Goal: Transaction & Acquisition: Purchase product/service

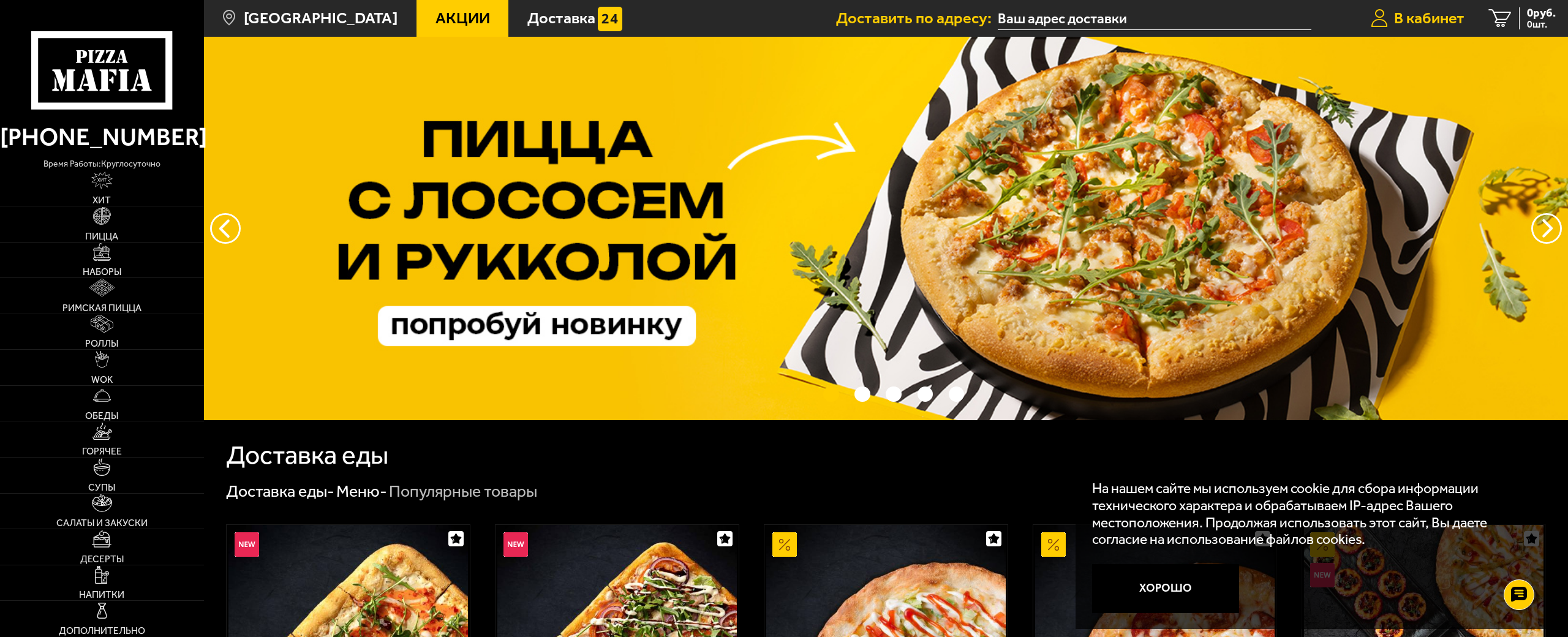
click at [1451, 17] on span "В кабинет" at bounding box center [1428, 17] width 70 height 16
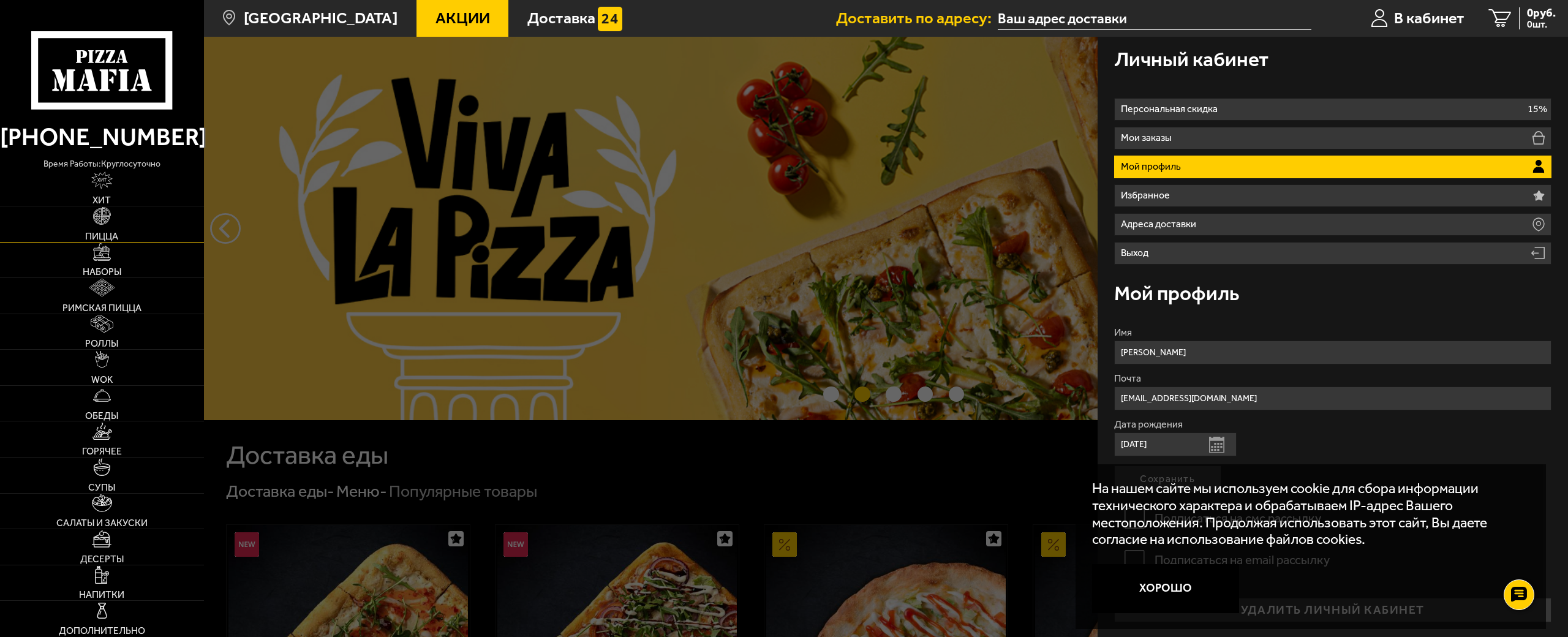
click at [106, 218] on img at bounding box center [101, 215] width 17 height 17
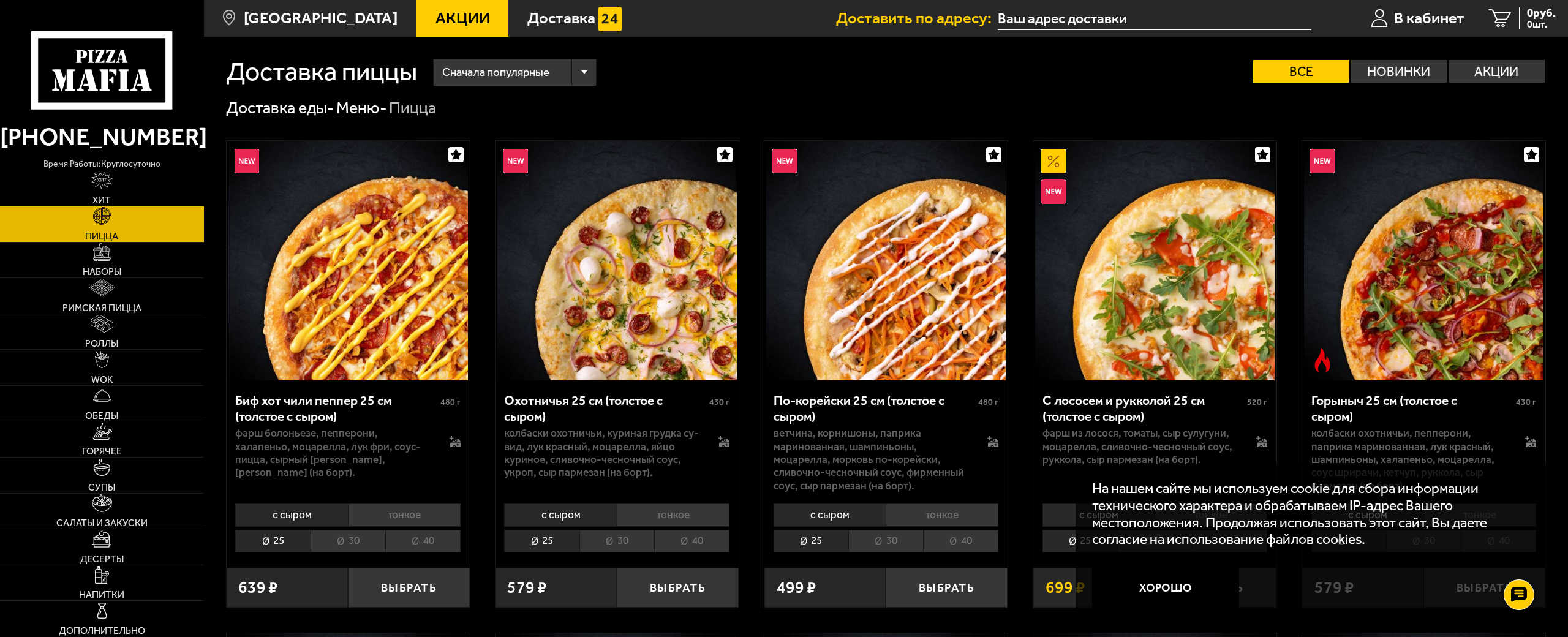
click at [1097, 19] on input "text" at bounding box center [1155, 18] width 314 height 23
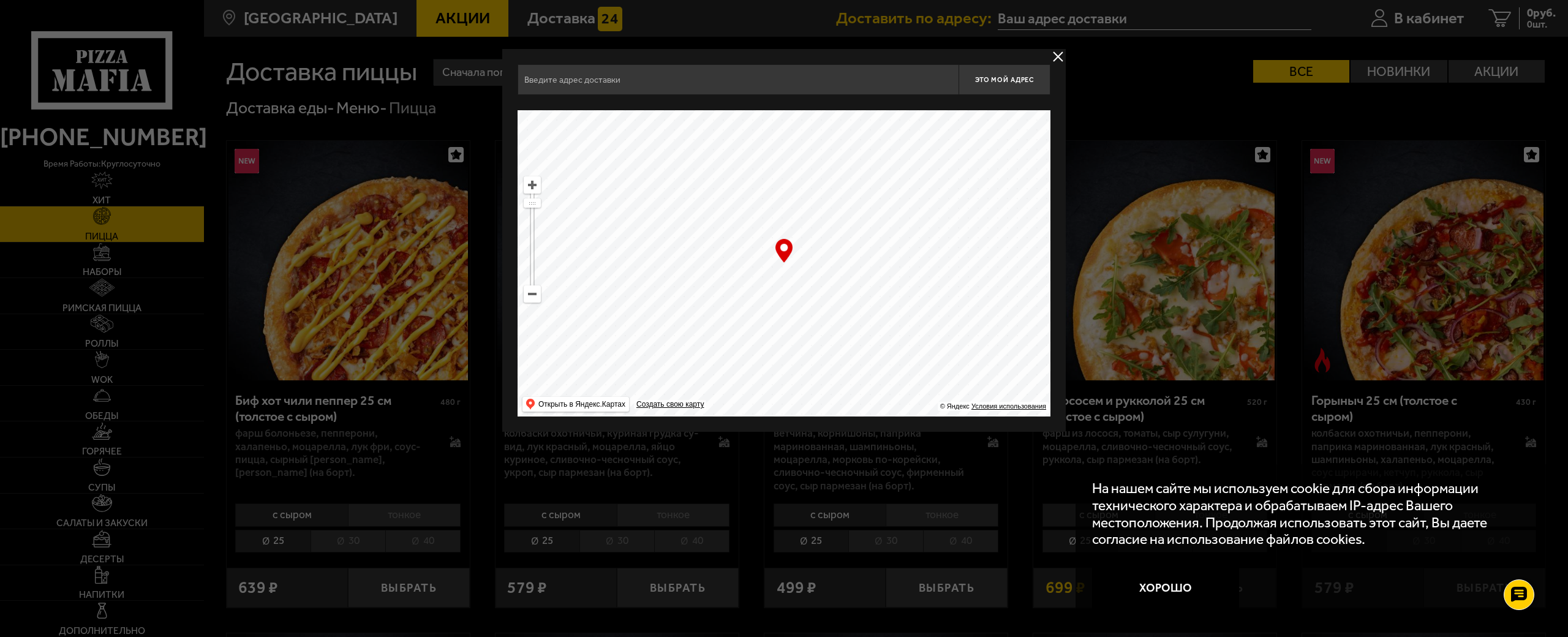
click at [839, 85] on input "text" at bounding box center [737, 80] width 441 height 31
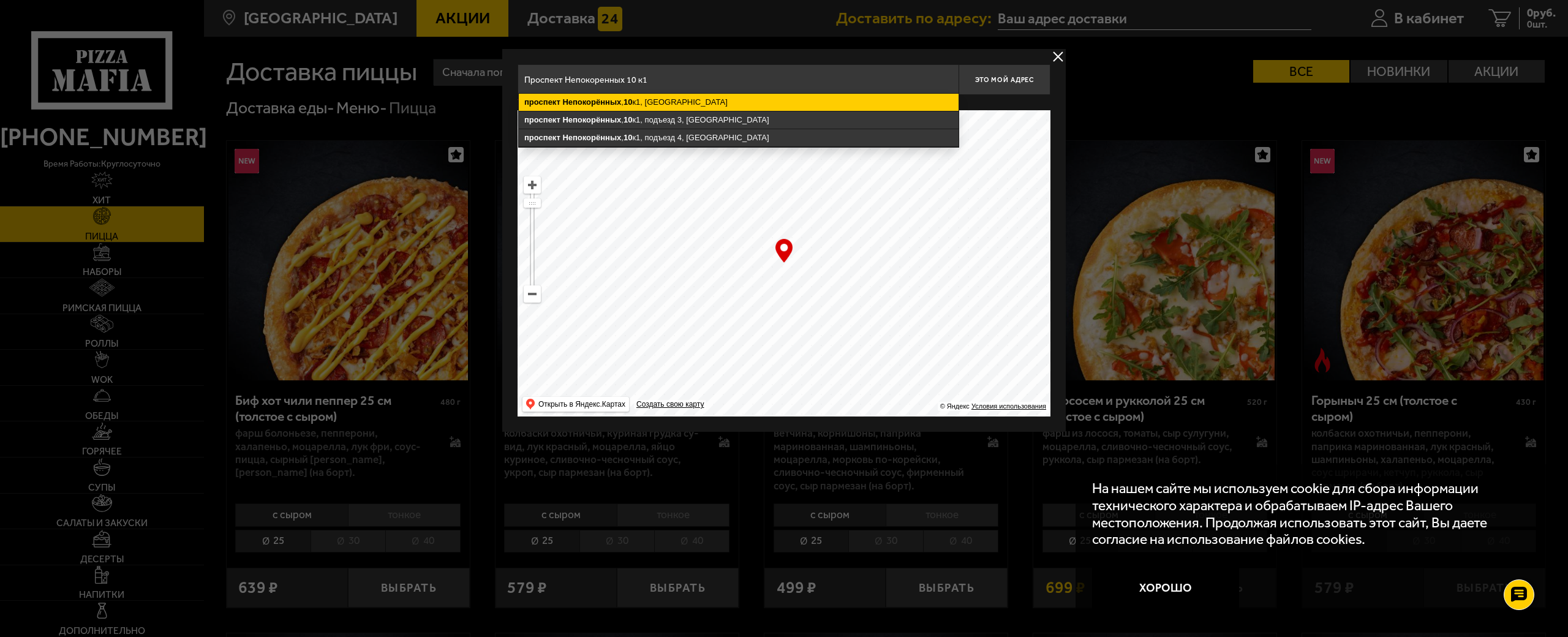
click at [632, 105] on ymaps "10" at bounding box center [628, 102] width 8 height 9
type input "Санкт-Петербург, проспект Непокорённых, 10к1"
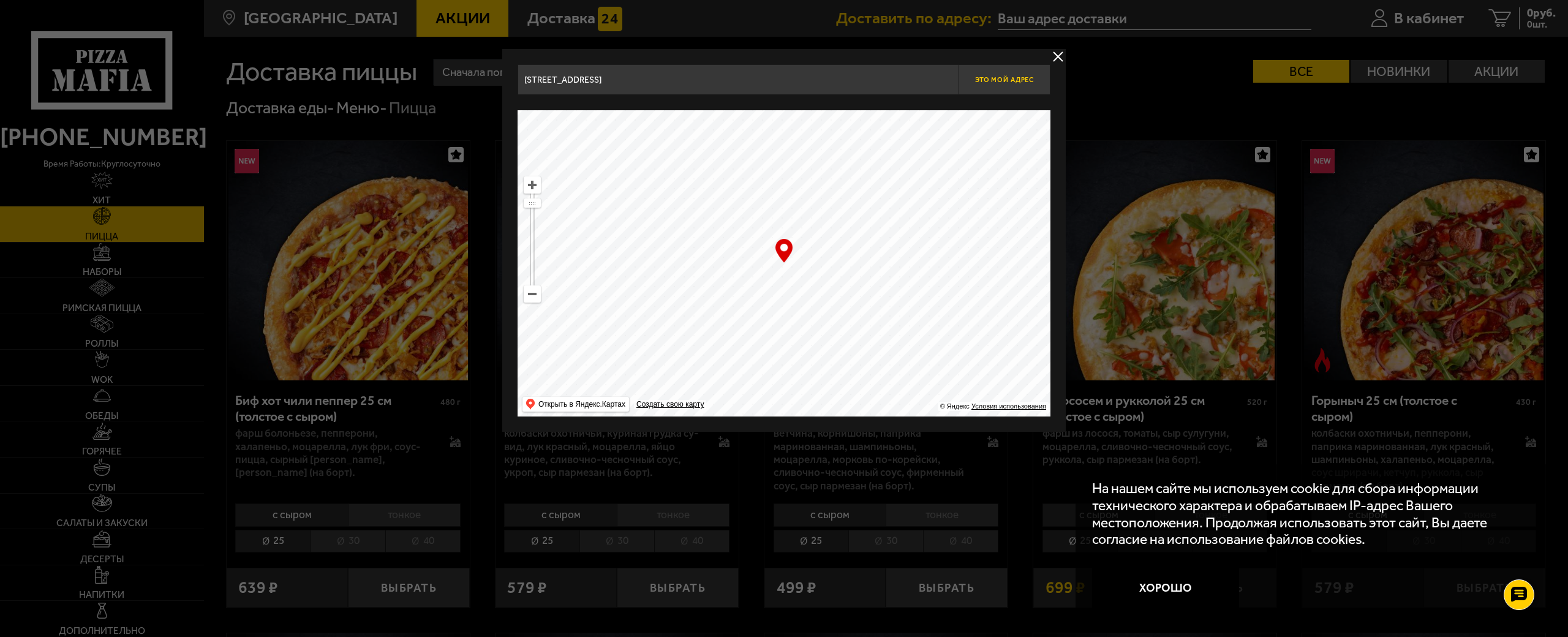
click at [997, 83] on span "Это мой адрес" at bounding box center [1004, 79] width 58 height 8
type input "[STREET_ADDRESS]"
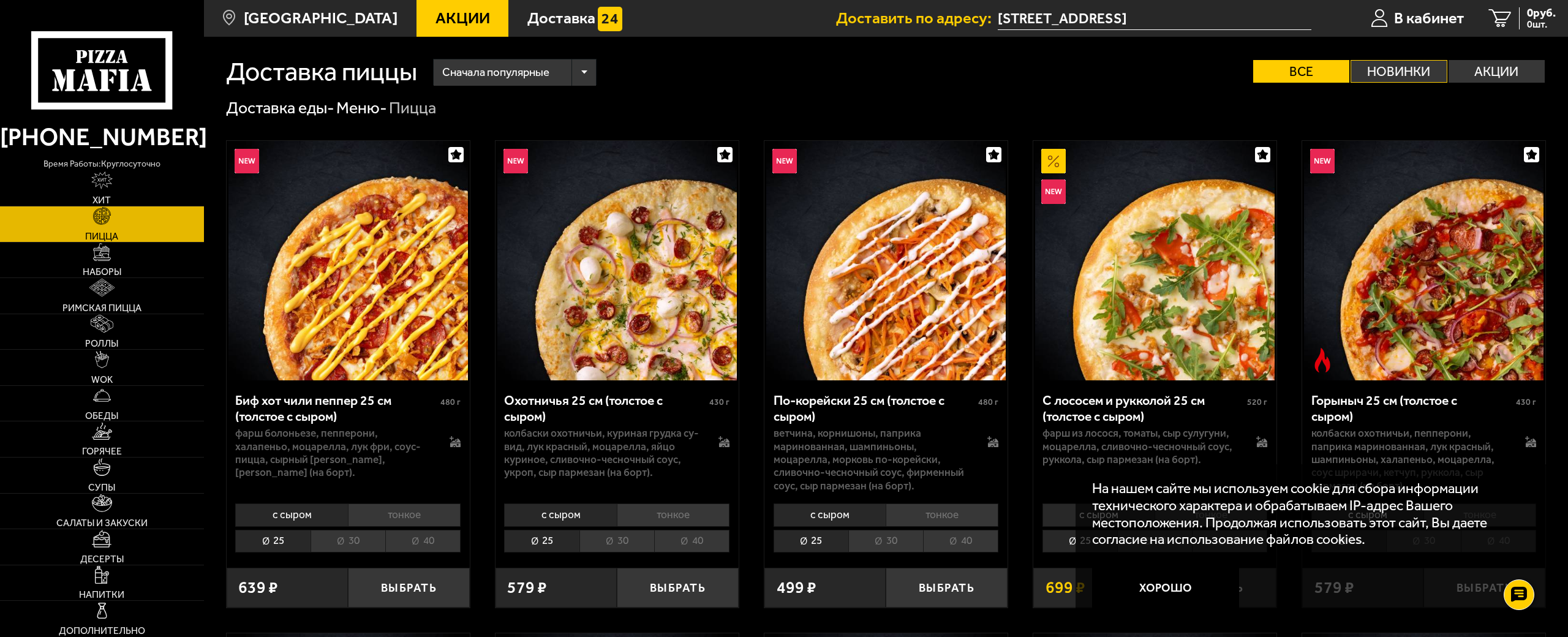
click at [1396, 70] on label "Новинки" at bounding box center [1398, 71] width 96 height 23
click at [0, 0] on input "Новинки" at bounding box center [0, 0] width 0 height 0
click at [1501, 68] on label "Акции" at bounding box center [1496, 71] width 96 height 23
click at [0, 0] on input "Акции" at bounding box center [0, 0] width 0 height 0
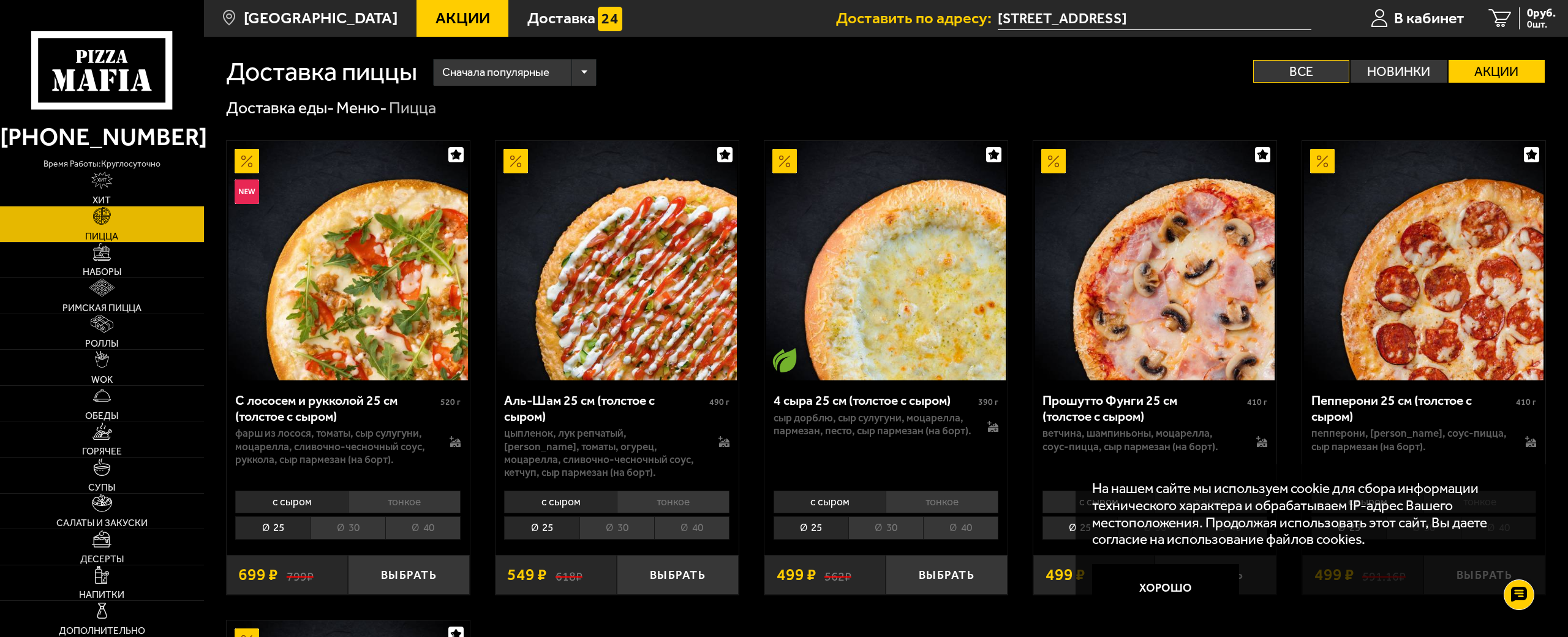
click at [1344, 78] on label "Все" at bounding box center [1301, 71] width 96 height 23
click at [0, 0] on input "Все" at bounding box center [0, 0] width 0 height 0
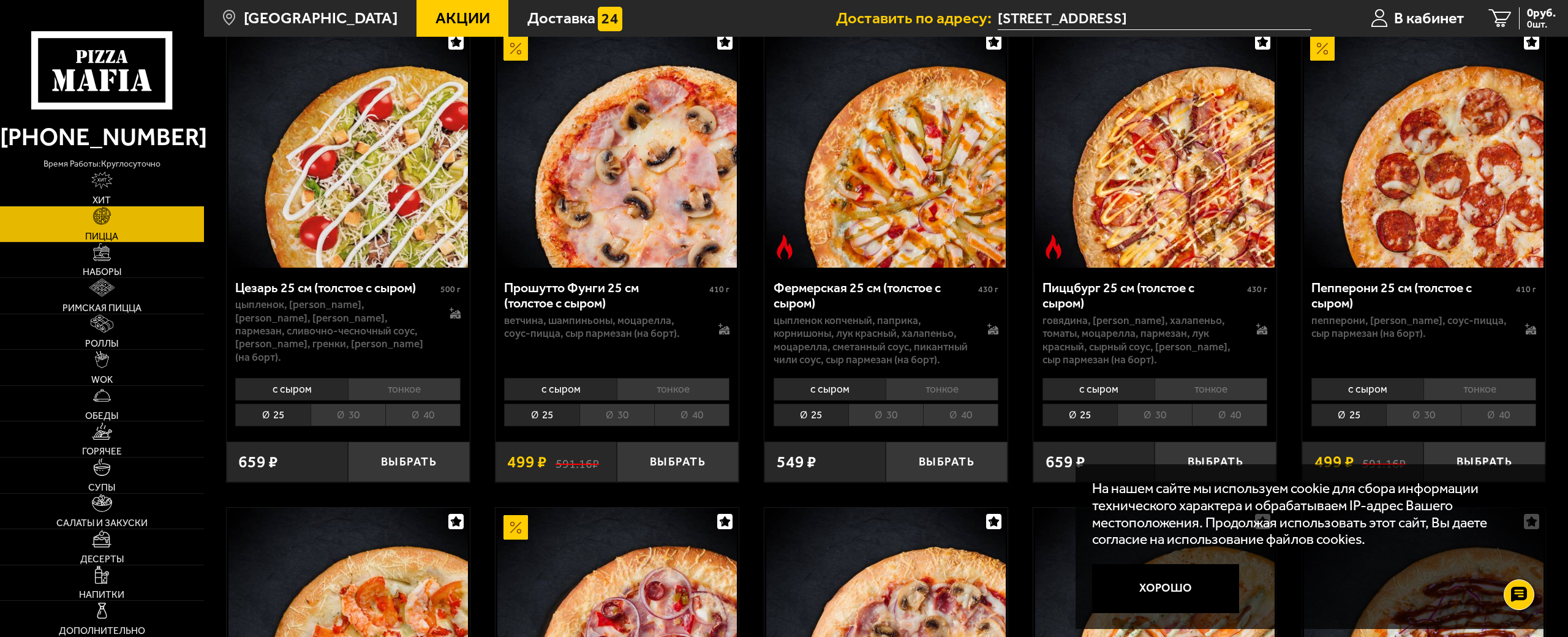
scroll to position [1716, 0]
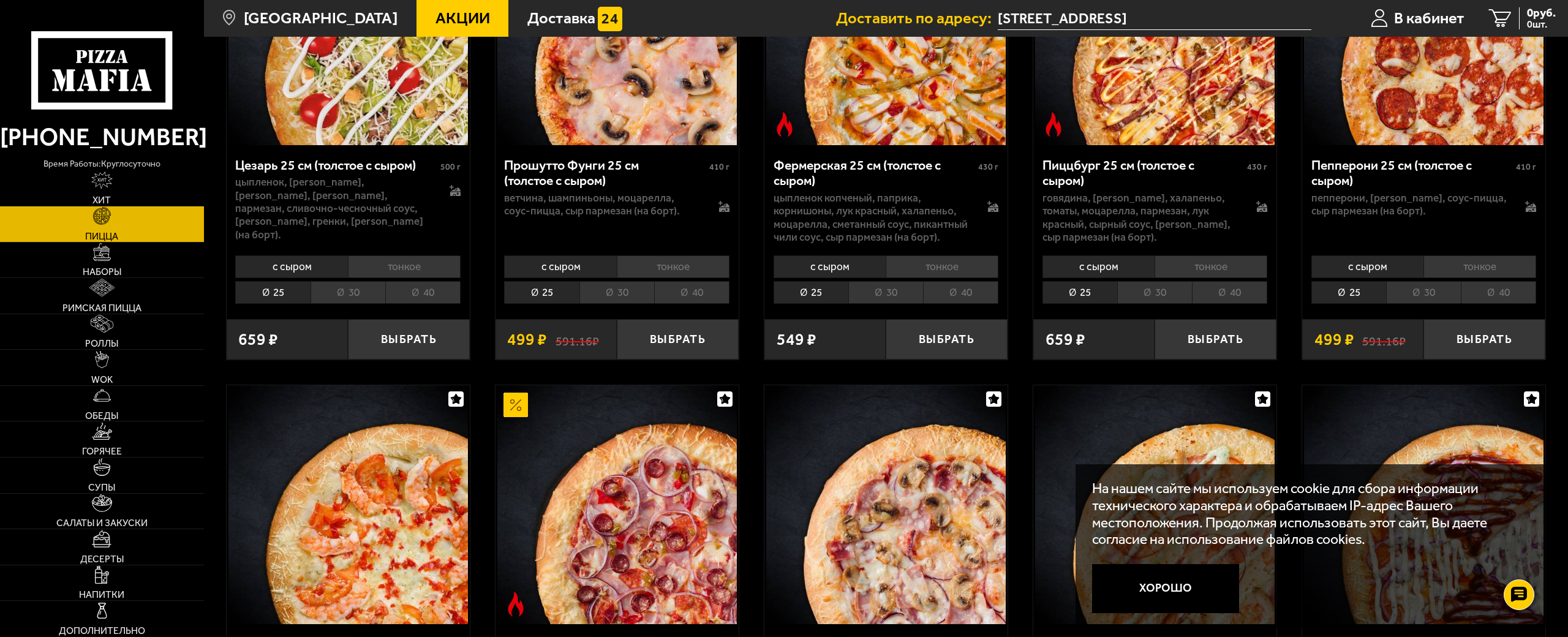
click at [1226, 283] on li "40" at bounding box center [1230, 292] width 76 height 23
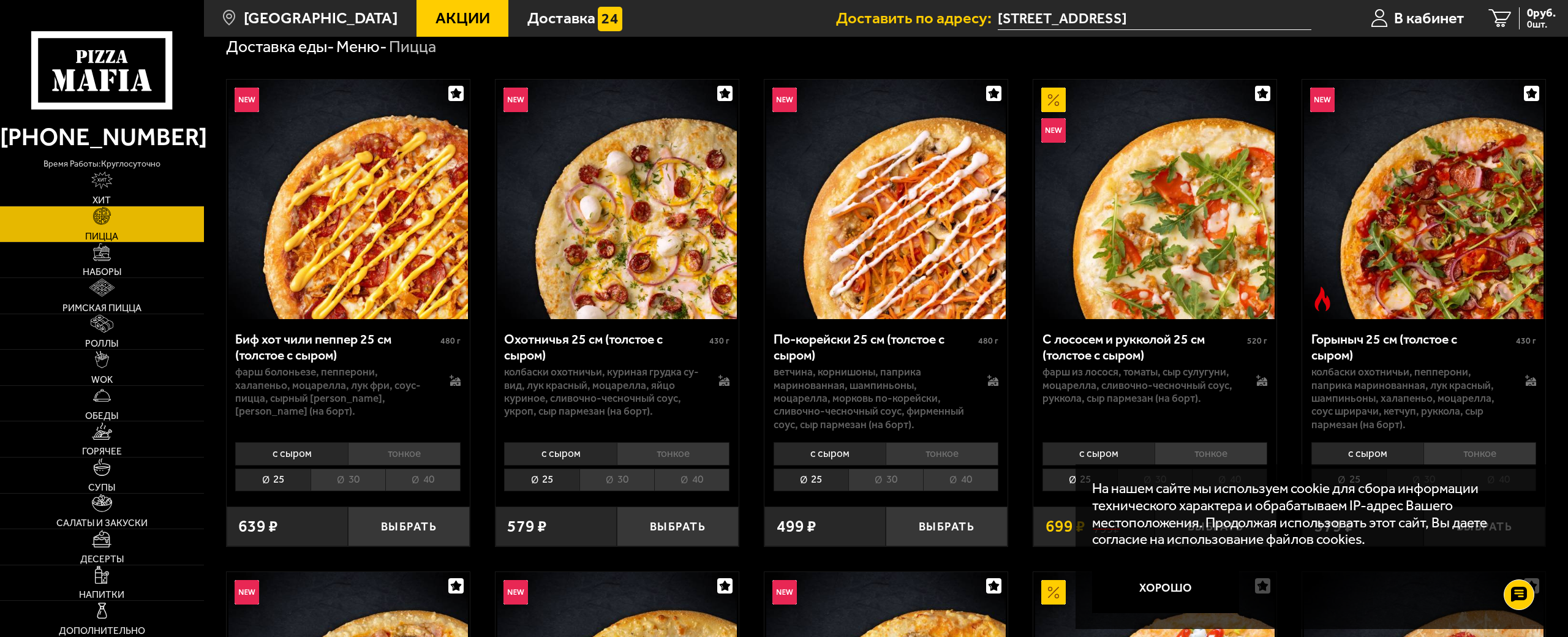
scroll to position [122, 0]
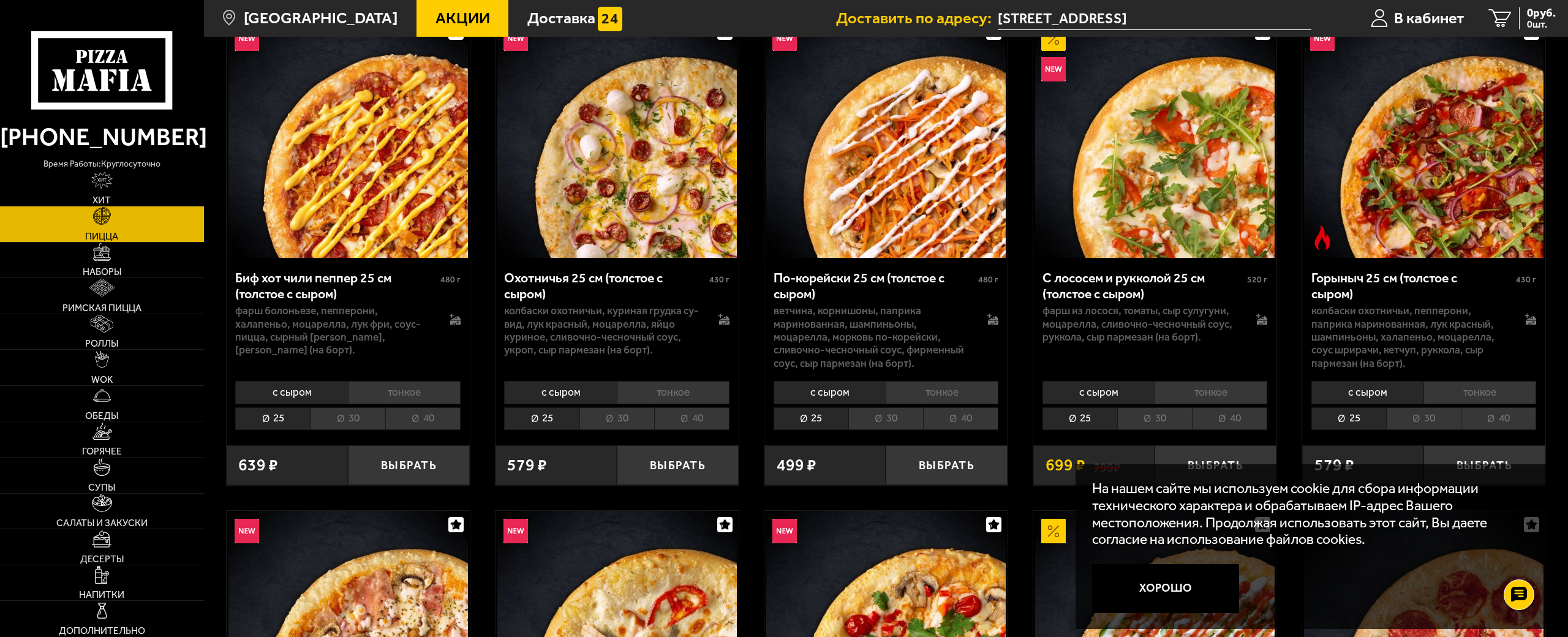
click at [435, 417] on li "40" at bounding box center [422, 419] width 76 height 23
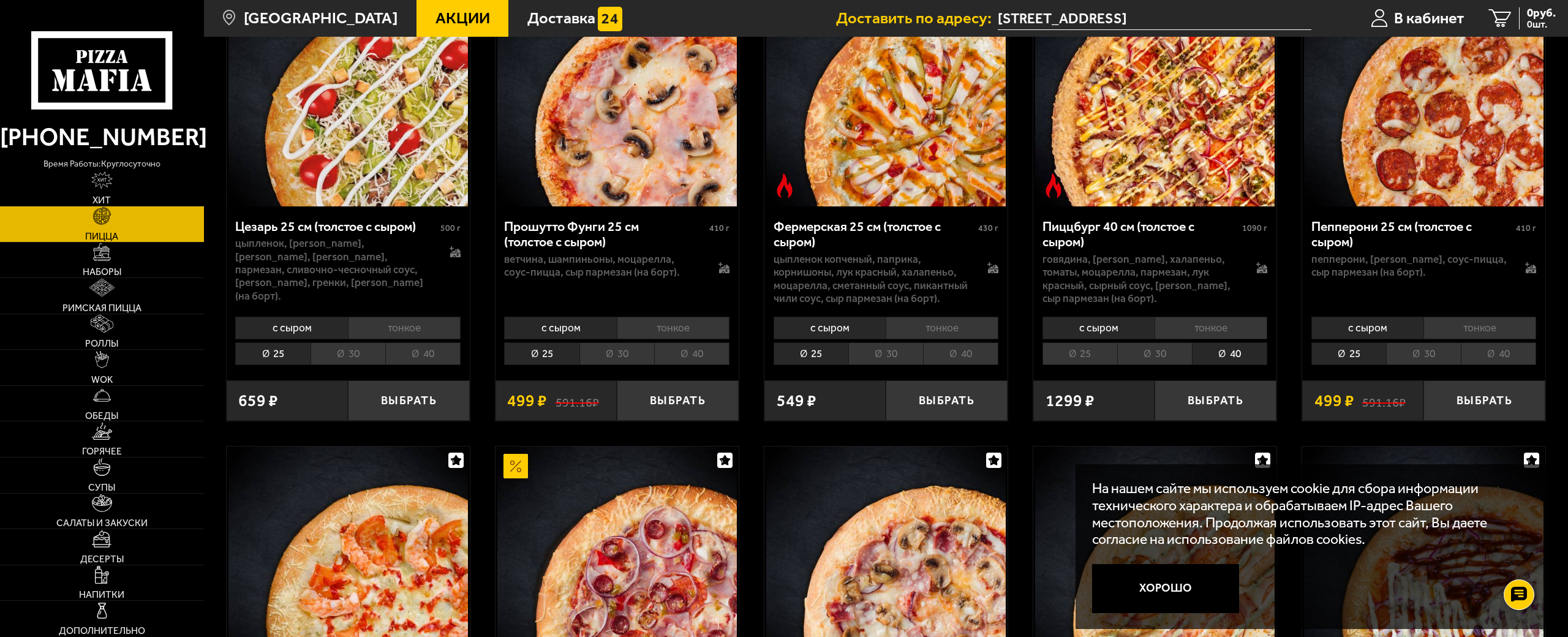
scroll to position [1716, 0]
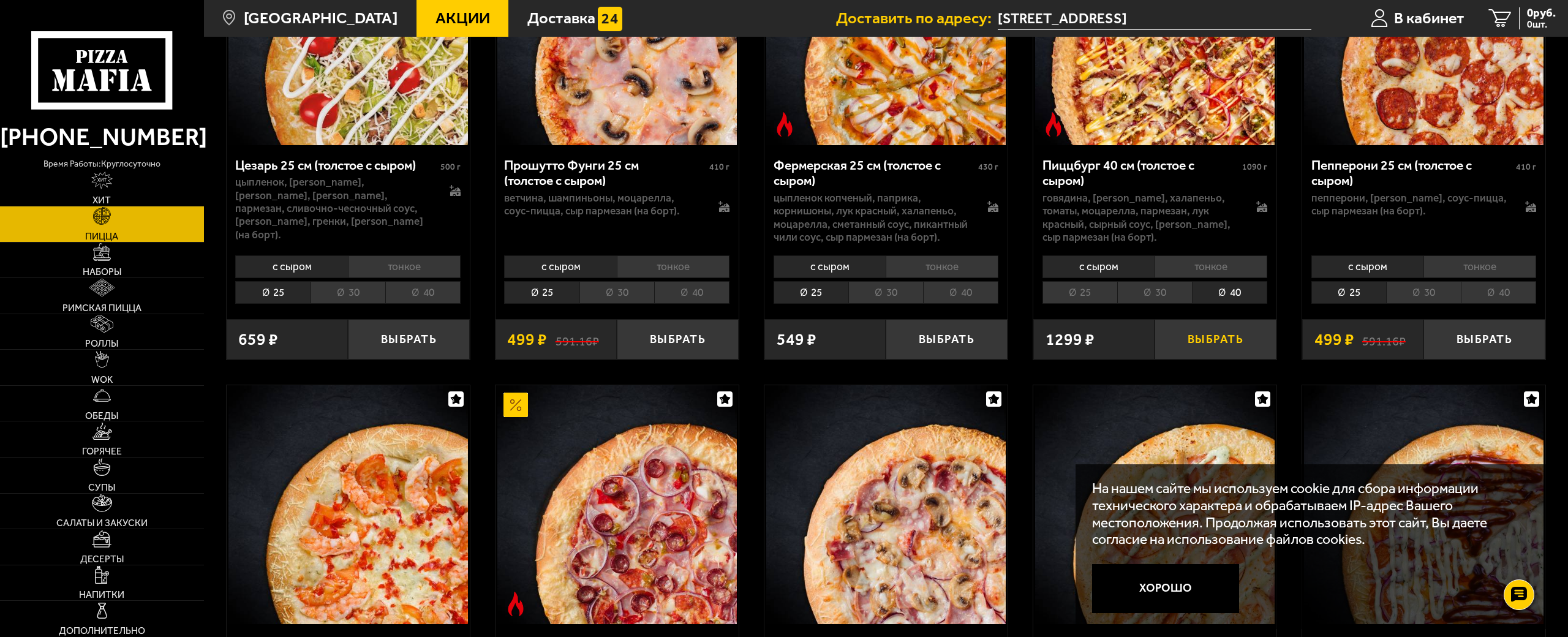
click at [1202, 324] on button "Выбрать" at bounding box center [1216, 339] width 122 height 40
click at [1528, 23] on span "1 шт." at bounding box center [1532, 24] width 47 height 10
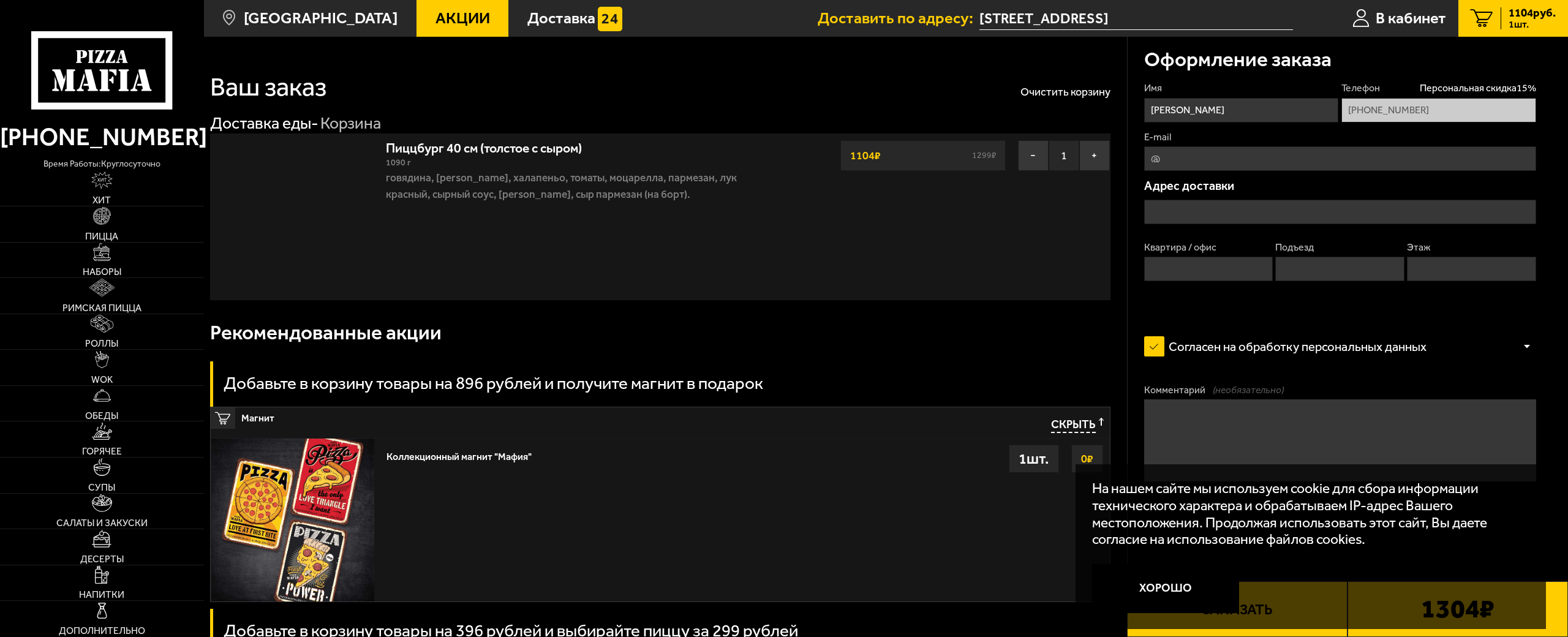
type input "[STREET_ADDRESS]"
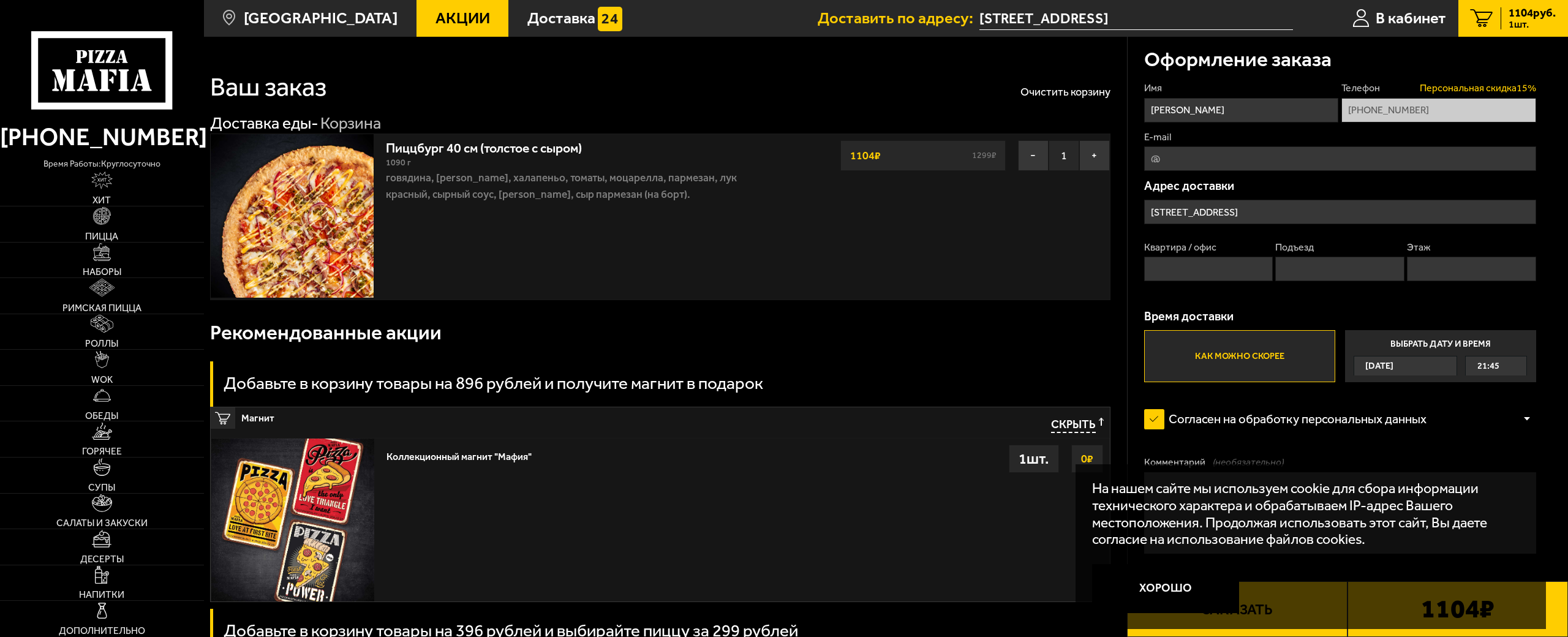
click at [1472, 86] on span "Персональная скидка 15 %" at bounding box center [1479, 88] width 117 height 14
drag, startPoint x: 978, startPoint y: 152, endPoint x: 988, endPoint y: 152, distance: 10.0
click at [981, 152] on s "1299 ₽" at bounding box center [984, 155] width 29 height 8
click at [992, 152] on s "1299 ₽" at bounding box center [984, 155] width 29 height 8
drag, startPoint x: 879, startPoint y: 150, endPoint x: 822, endPoint y: 152, distance: 57.0
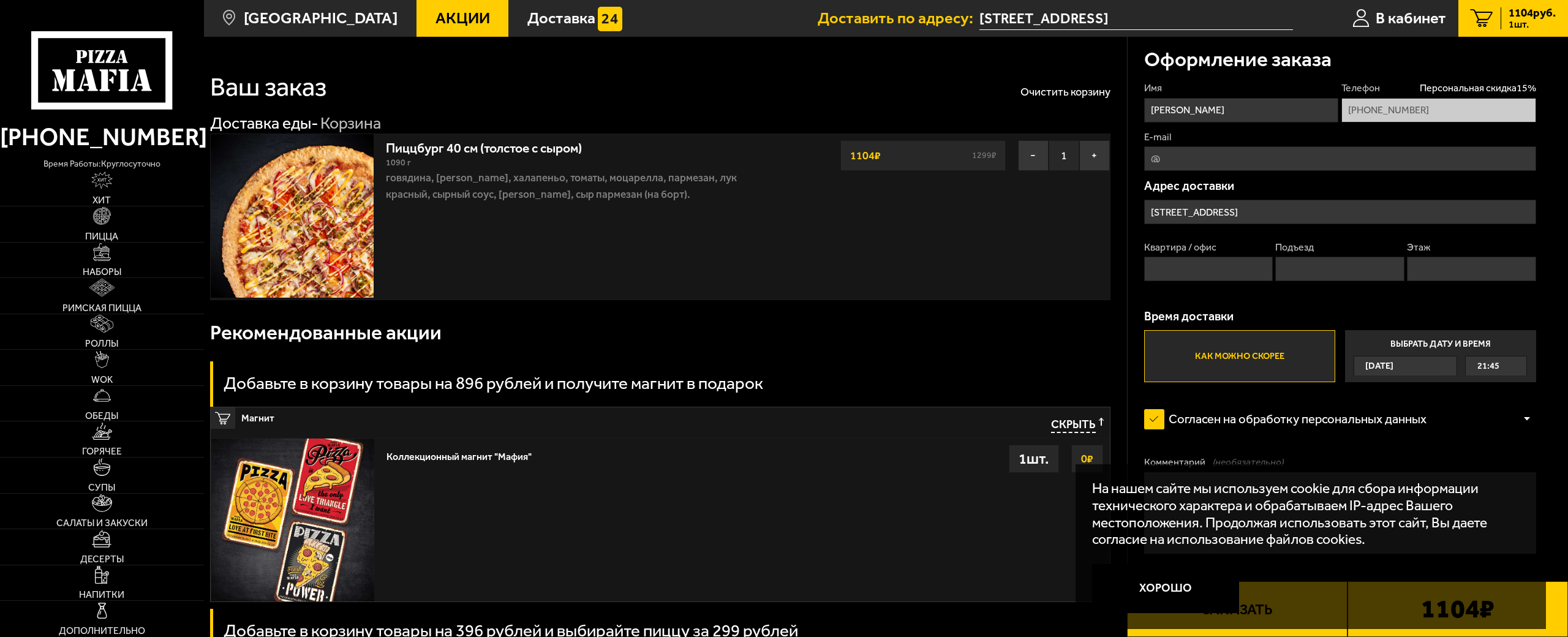
click at [822, 152] on div "Пиццбург 40 см (толстое с сыром) 1090 г говядина, бекон жареный, халапеньо, том…" at bounding box center [659, 216] width 900 height 167
click at [919, 205] on div "Пиццбург 40 см (толстое с сыром) 1090 г говядина, бекон жареный, халапеньо, том…" at bounding box center [659, 216] width 900 height 167
click at [863, 235] on div "Пиццбург 40 см (толстое с сыром) 1090 г говядина, бекон жареный, халапеньо, том…" at bounding box center [659, 216] width 900 height 167
click at [1174, 564] on button "Хорошо" at bounding box center [1165, 589] width 147 height 49
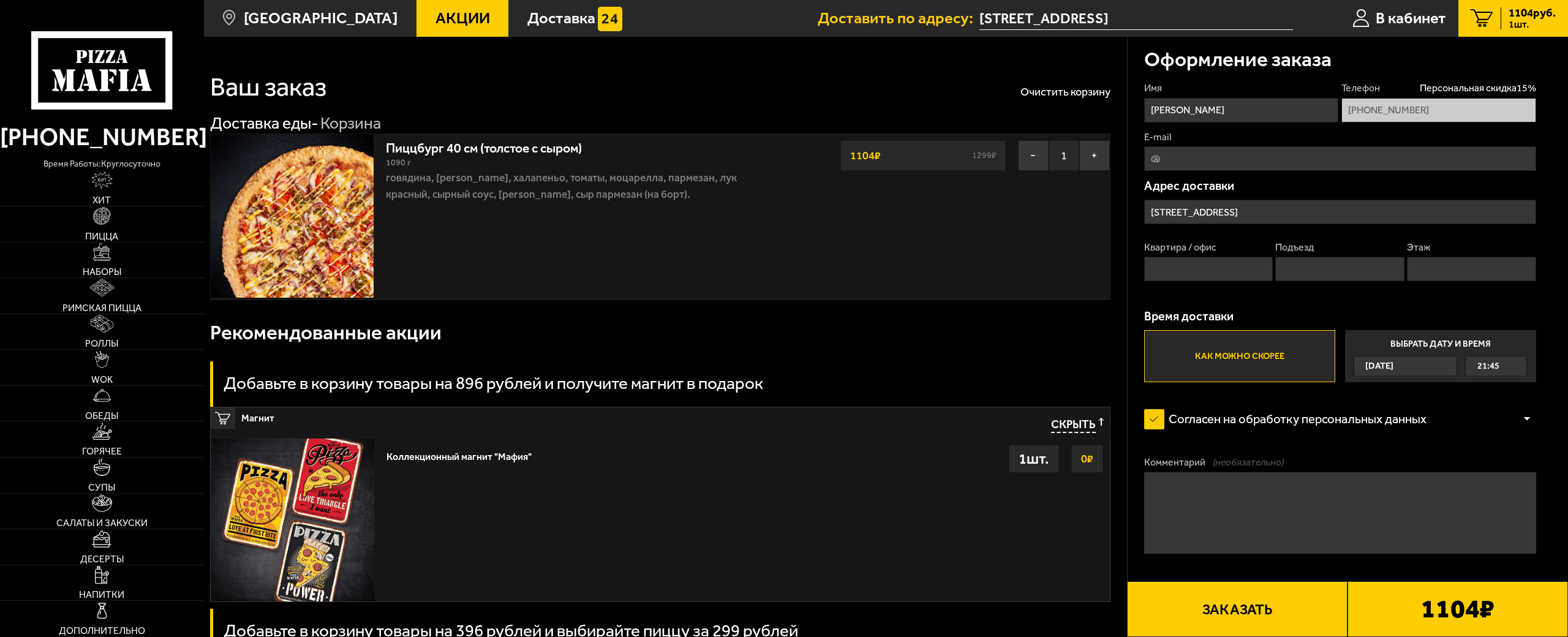
click at [1253, 371] on label "Как можно скорее" at bounding box center [1240, 356] width 192 height 52
click at [0, 0] on input "Как можно скорее" at bounding box center [0, 0] width 0 height 0
click at [1224, 263] on input "Квартира / офис" at bounding box center [1208, 268] width 129 height 25
click at [1224, 162] on input "E-mail" at bounding box center [1340, 158] width 392 height 25
click at [1215, 268] on input "Квартира / офис" at bounding box center [1208, 268] width 129 height 25
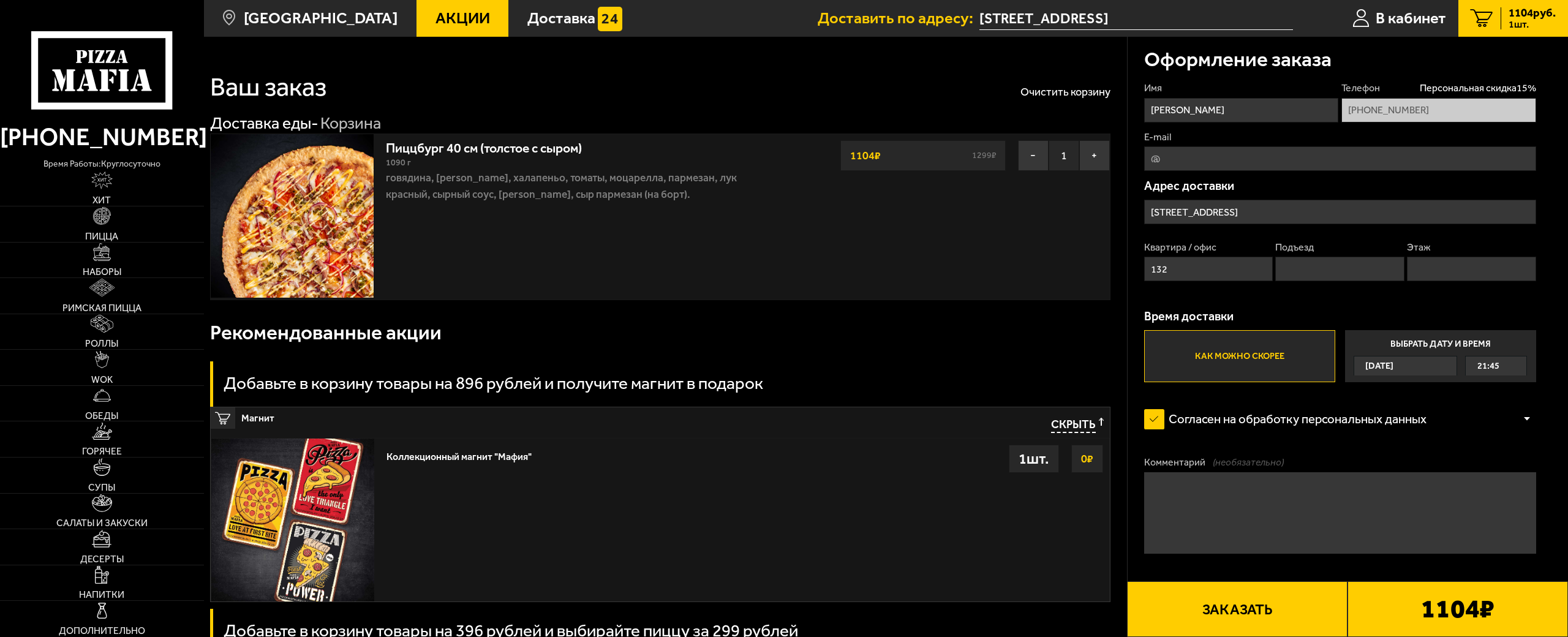
type input "132"
click at [1335, 265] on input "Подъезд" at bounding box center [1339, 268] width 129 height 25
type input "4"
click at [1440, 264] on input "Этаж" at bounding box center [1470, 268] width 129 height 25
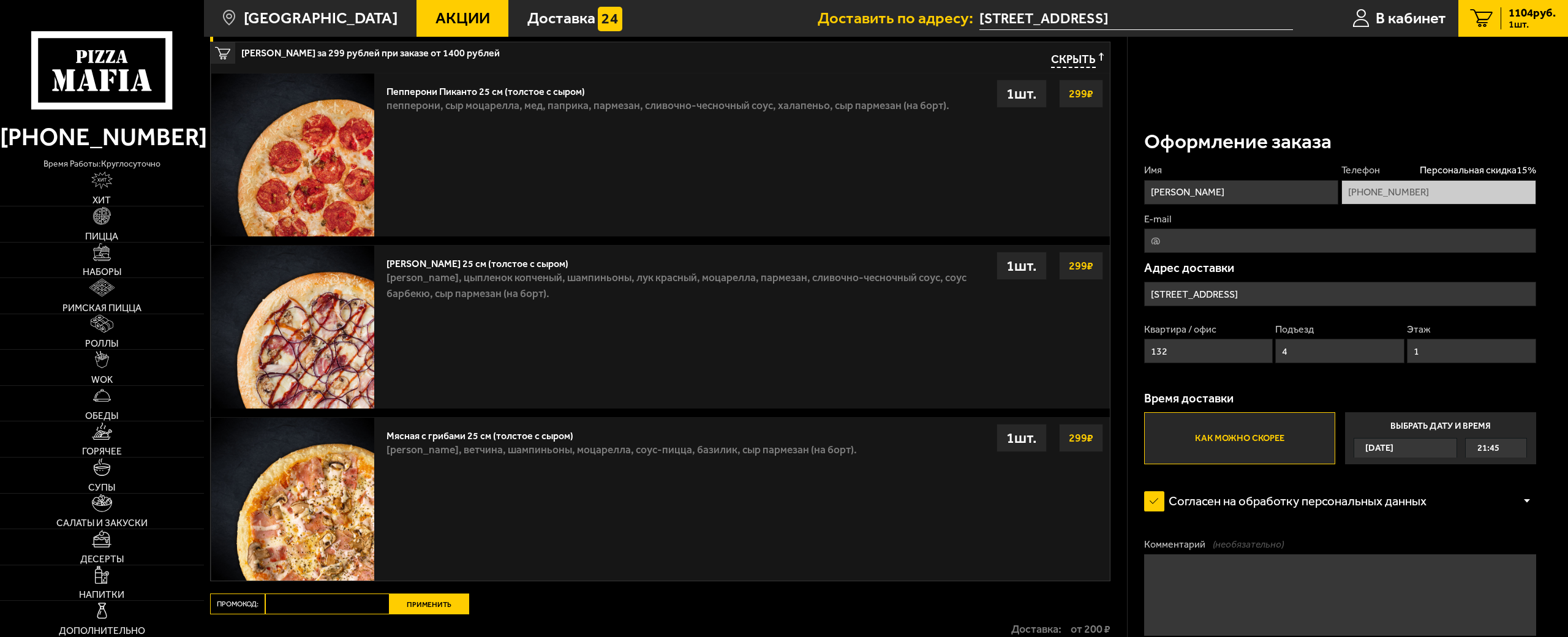
scroll to position [839, 0]
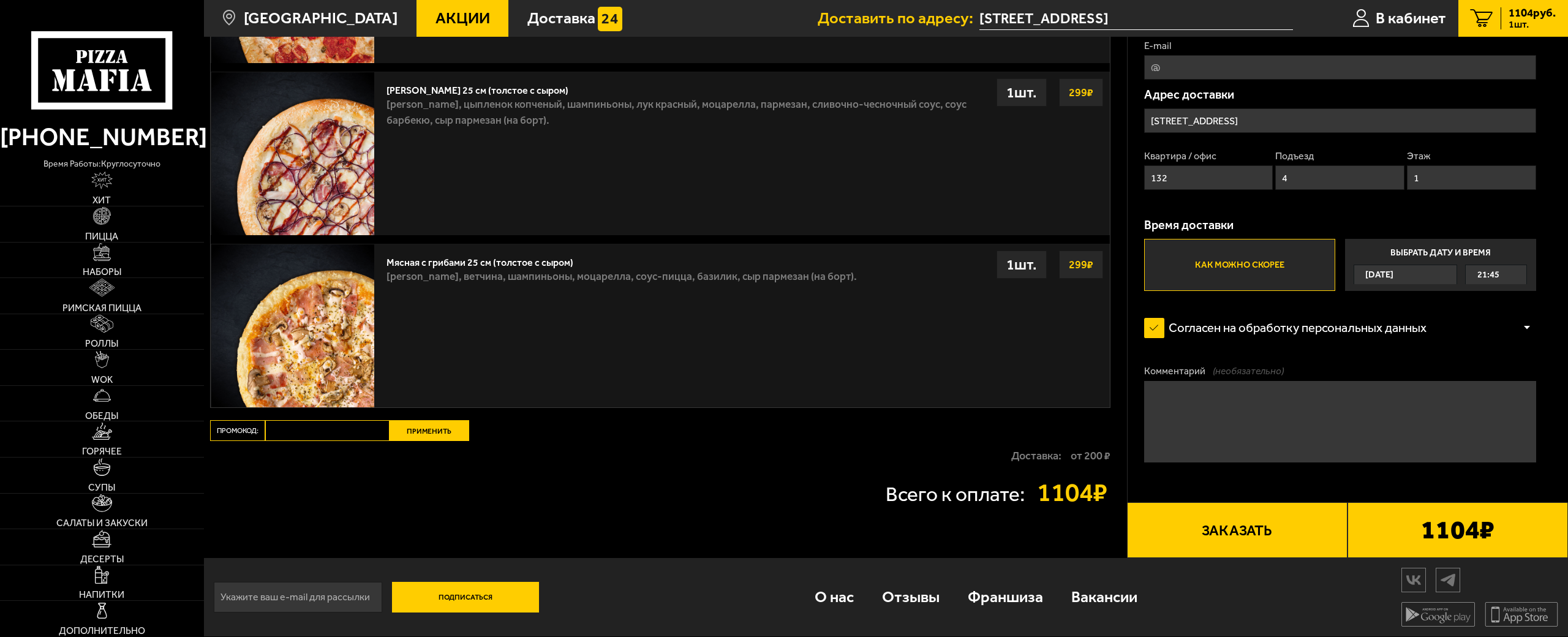
type input "1"
click at [316, 421] on input "Промокод:" at bounding box center [327, 431] width 124 height 21
click at [833, 570] on link "О нас" at bounding box center [835, 597] width 67 height 53
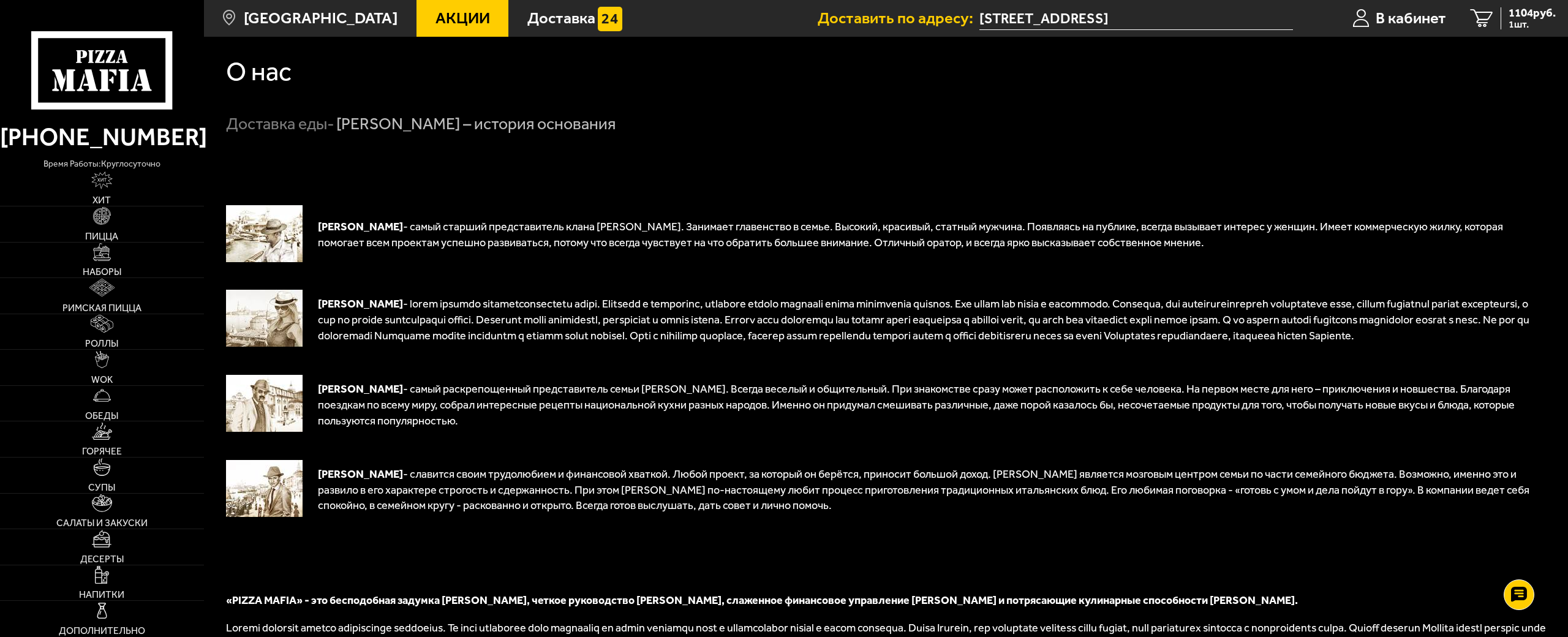
click at [452, 27] on link "Акции" at bounding box center [462, 18] width 92 height 37
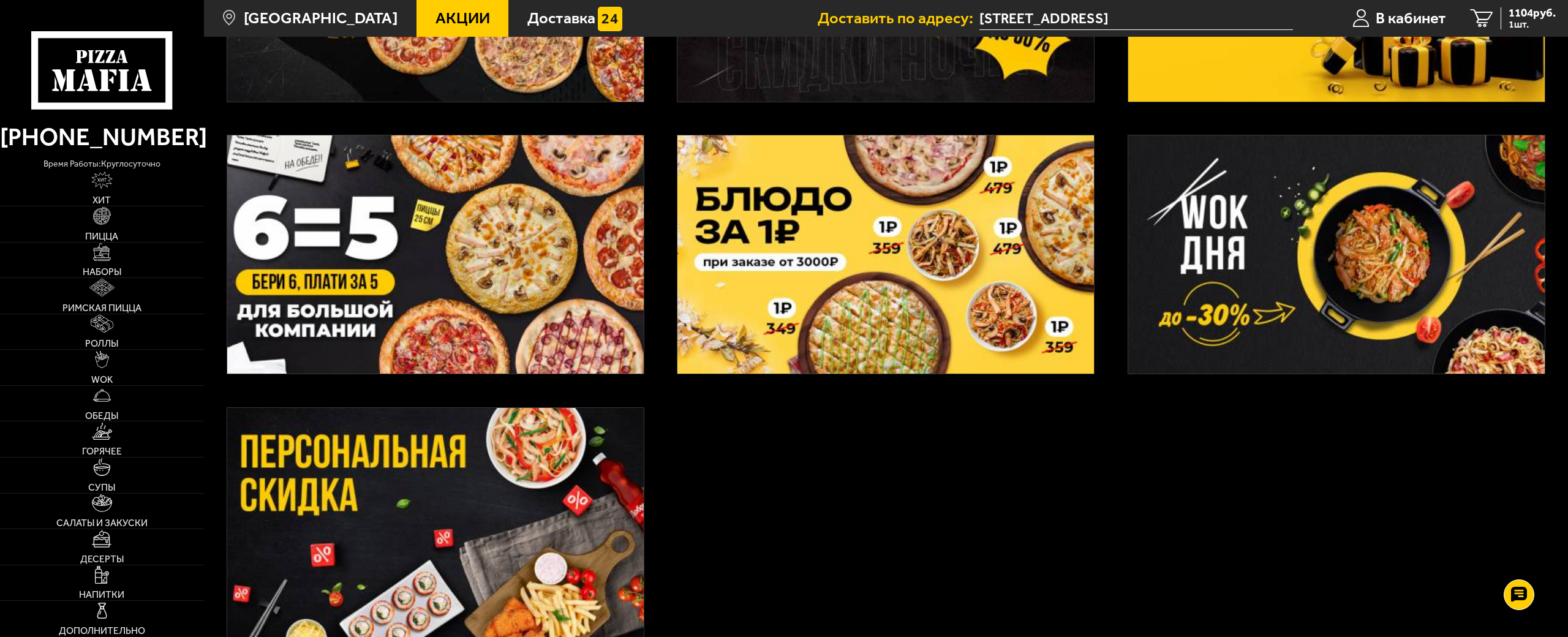
scroll to position [742, 0]
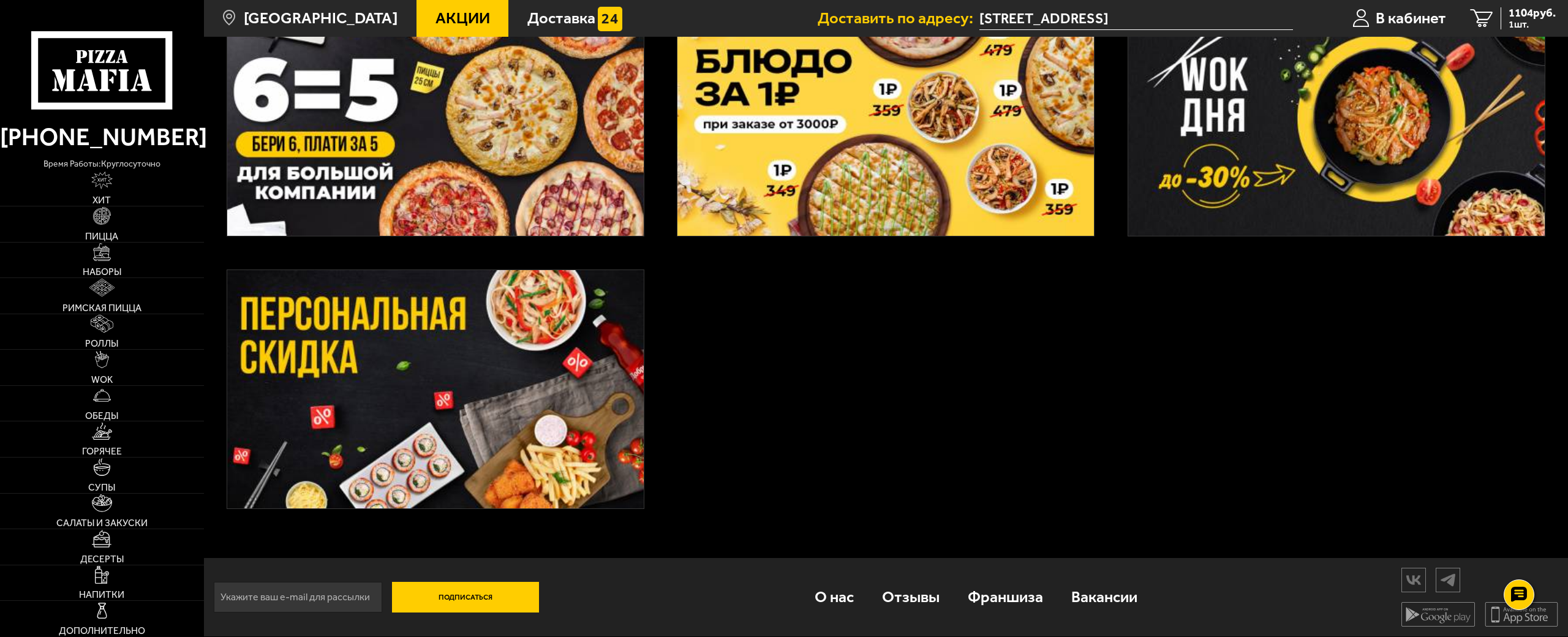
click at [529, 283] on img at bounding box center [435, 389] width 417 height 238
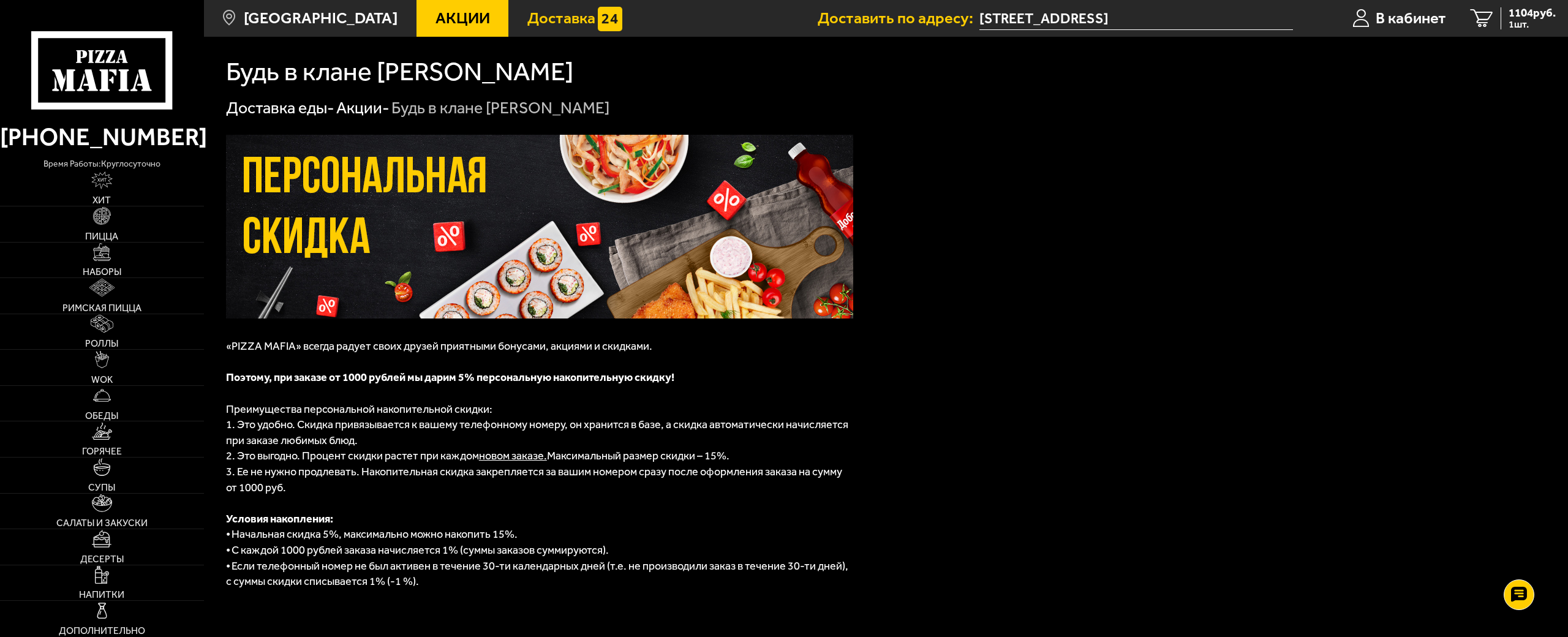
click at [597, 9] on img at bounding box center [609, 18] width 25 height 25
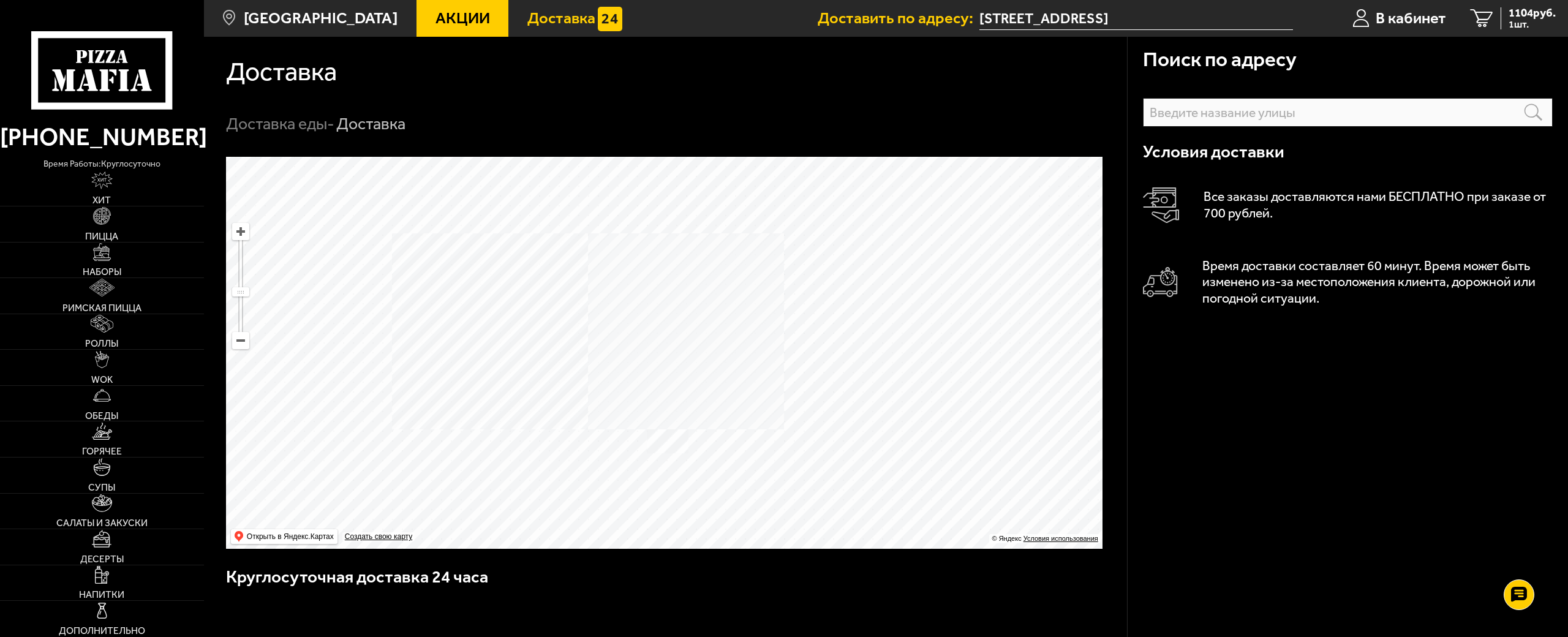
click at [439, 19] on span "Акции" at bounding box center [462, 17] width 55 height 16
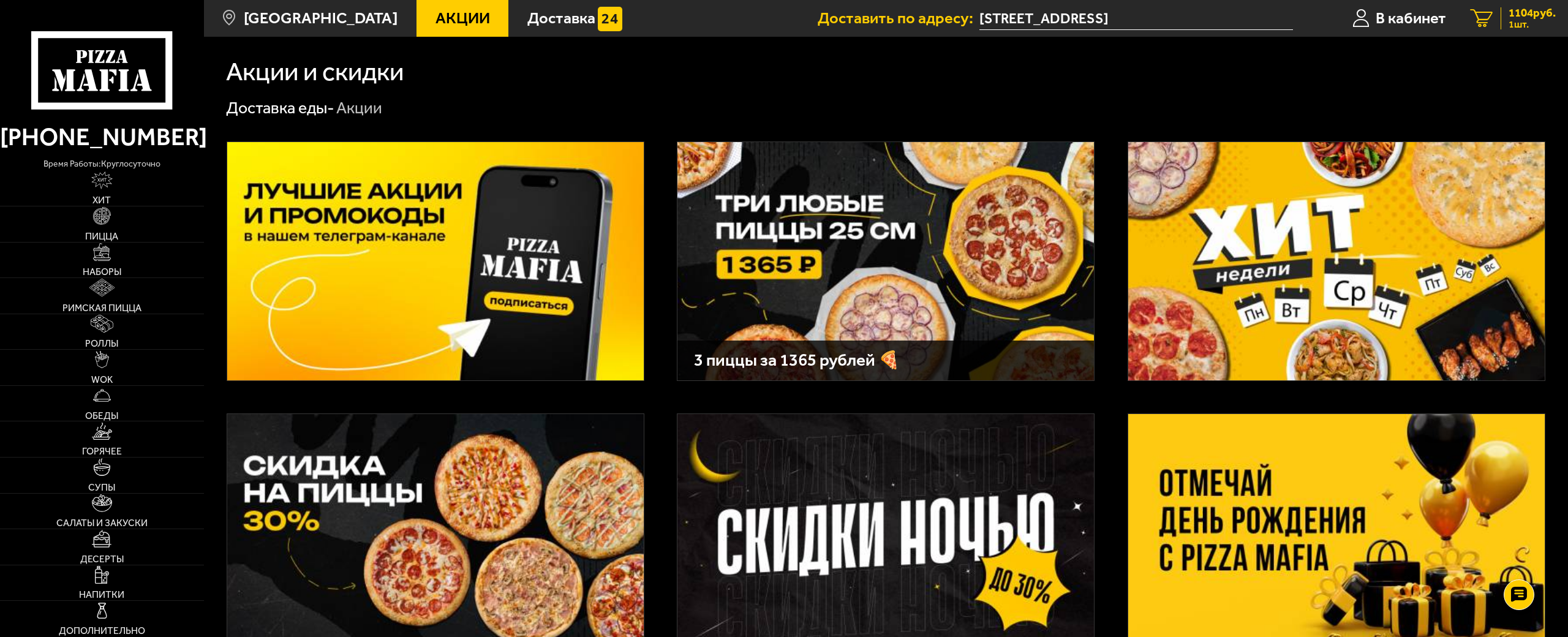
click at [1513, 9] on span "1104 руб." at bounding box center [1532, 13] width 47 height 12
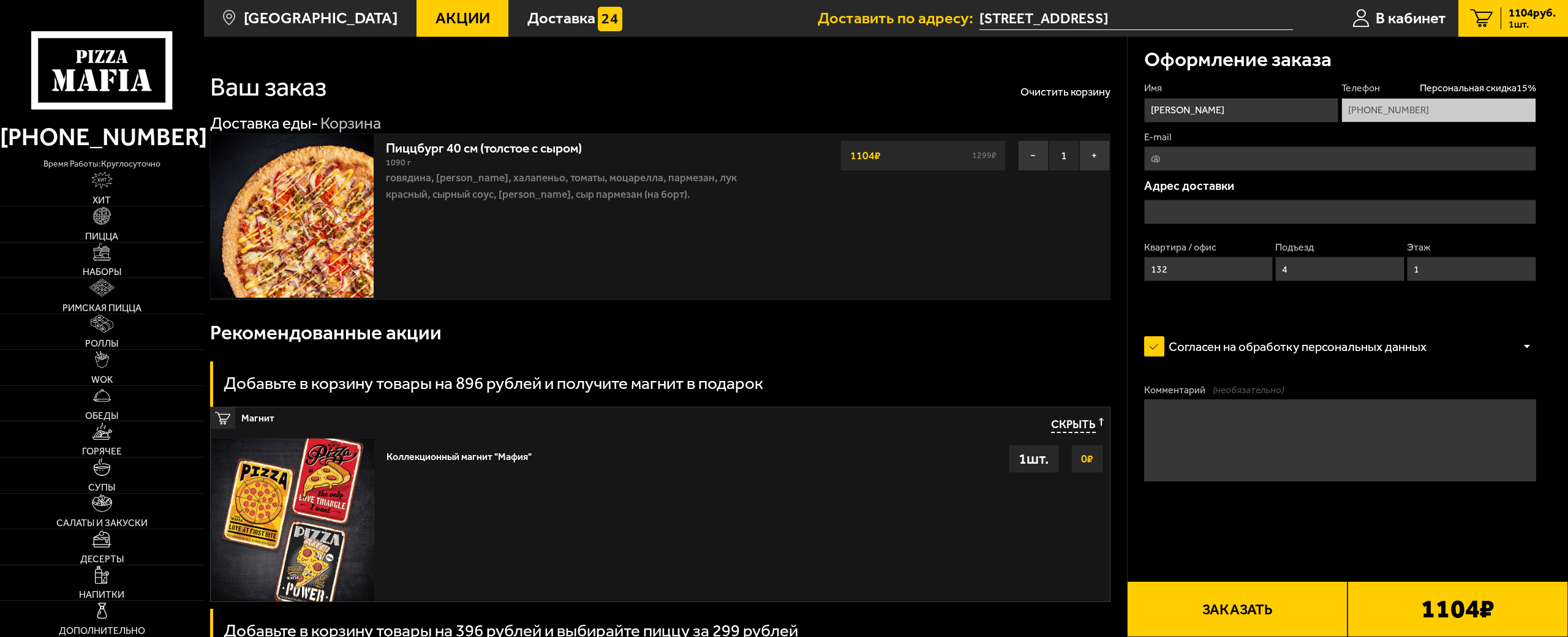
type input "[STREET_ADDRESS]"
click at [435, 22] on span "Акции" at bounding box center [462, 17] width 55 height 16
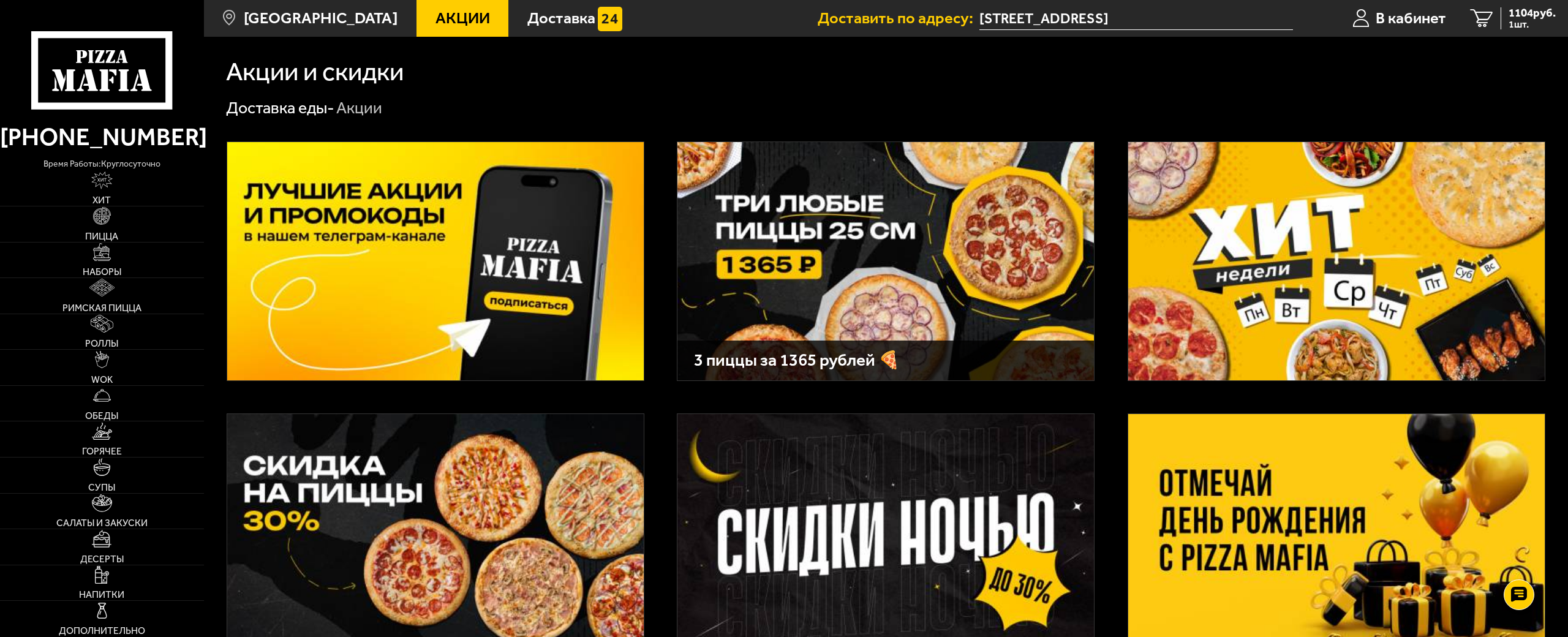
click at [1376, 197] on img at bounding box center [1336, 261] width 417 height 238
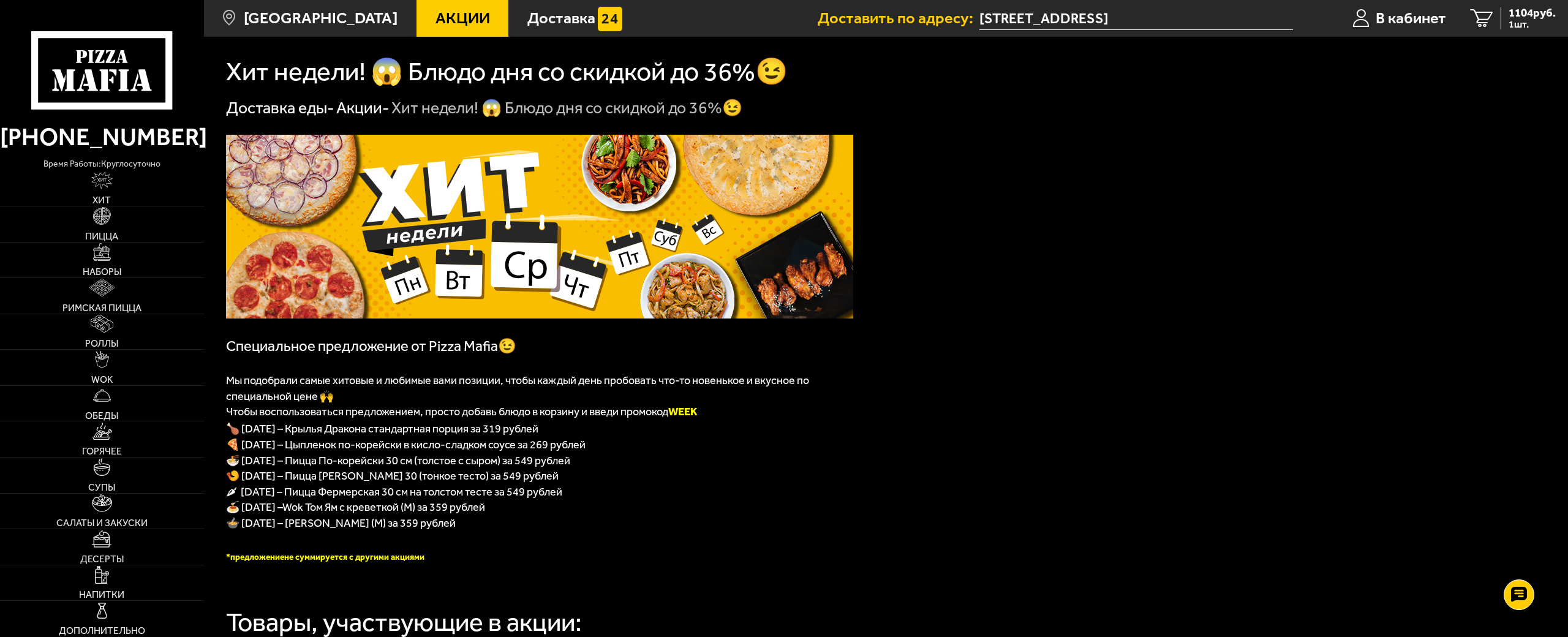
drag, startPoint x: 654, startPoint y: 204, endPoint x: 649, endPoint y: 198, distance: 7.8
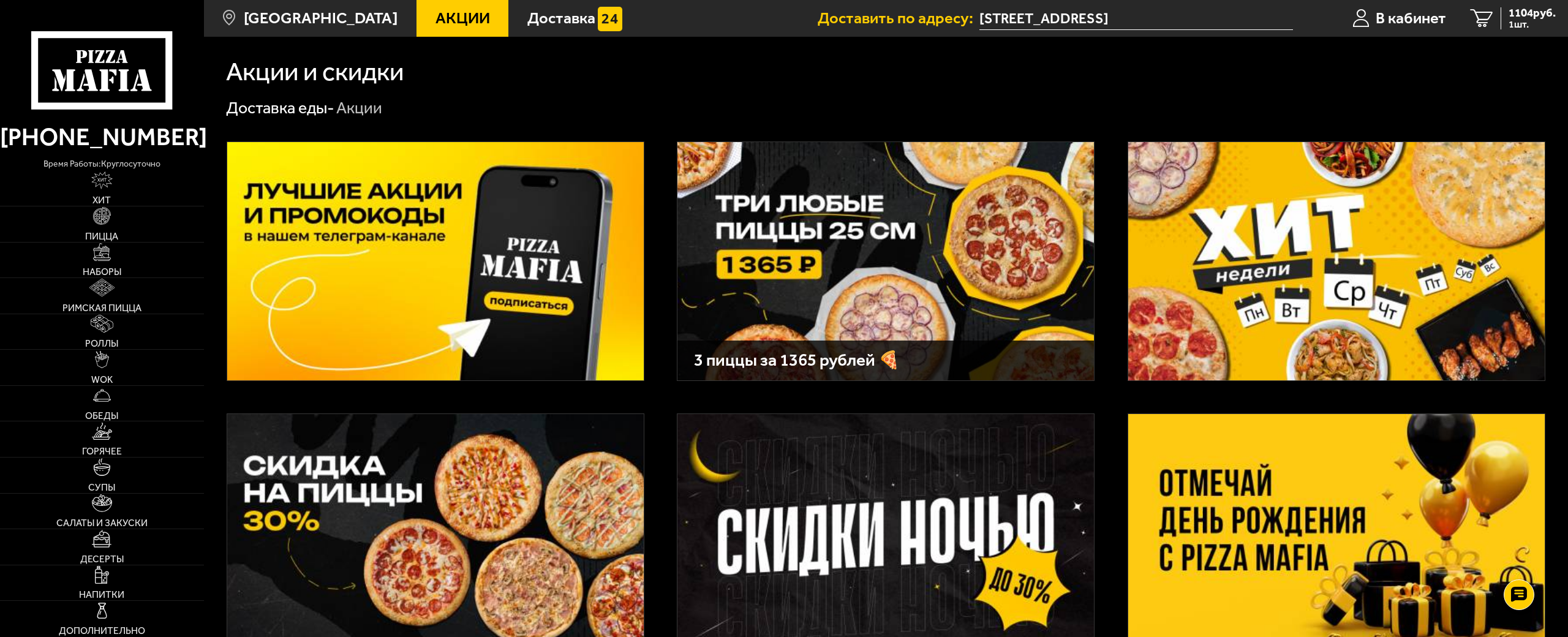
click at [504, 232] on img at bounding box center [435, 261] width 417 height 238
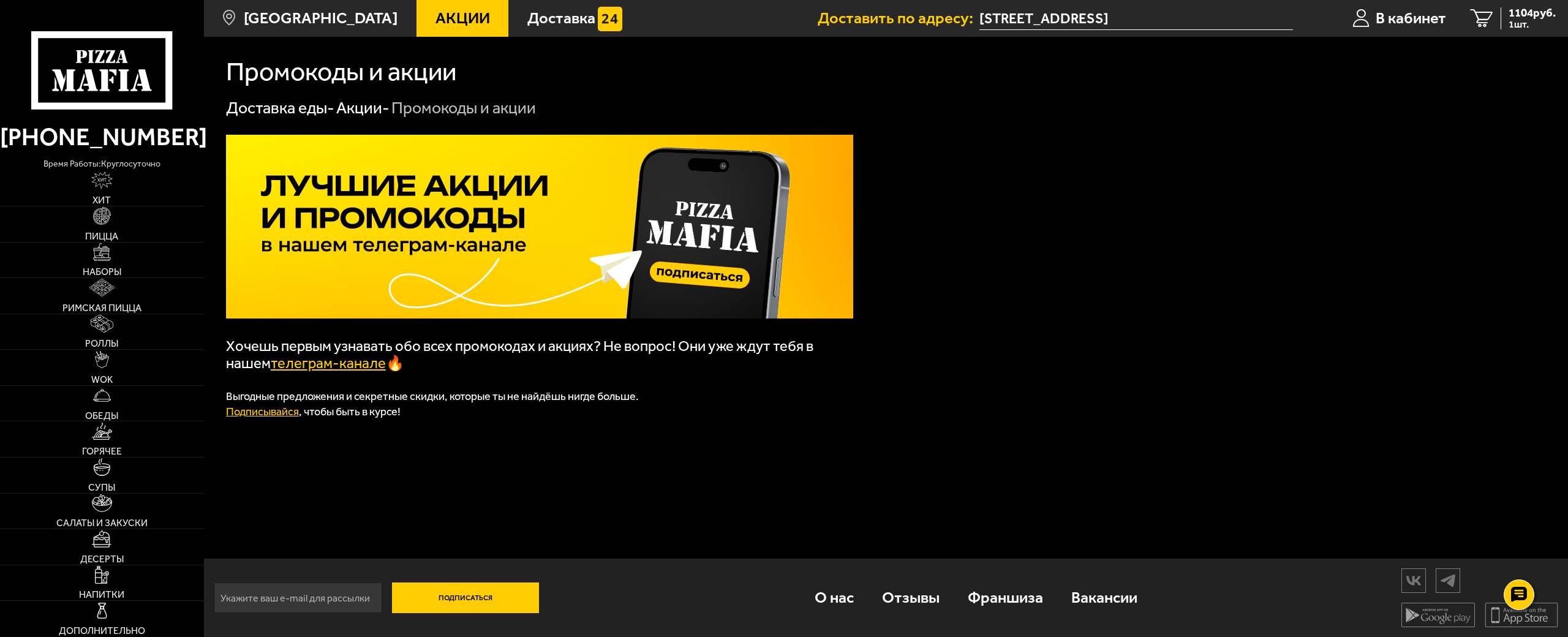
click at [330, 369] on link "телеграм-канале" at bounding box center [328, 363] width 115 height 17
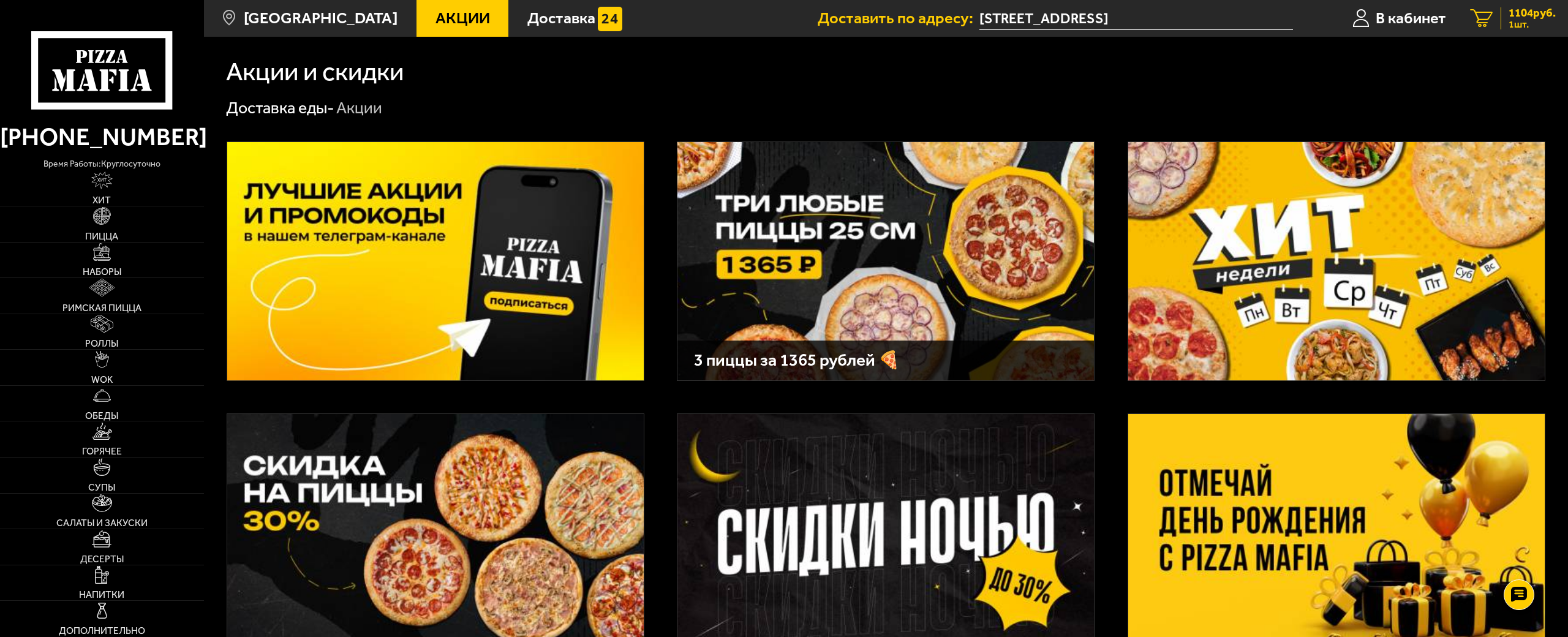
click at [1526, 13] on span "1104 руб." at bounding box center [1532, 13] width 47 height 12
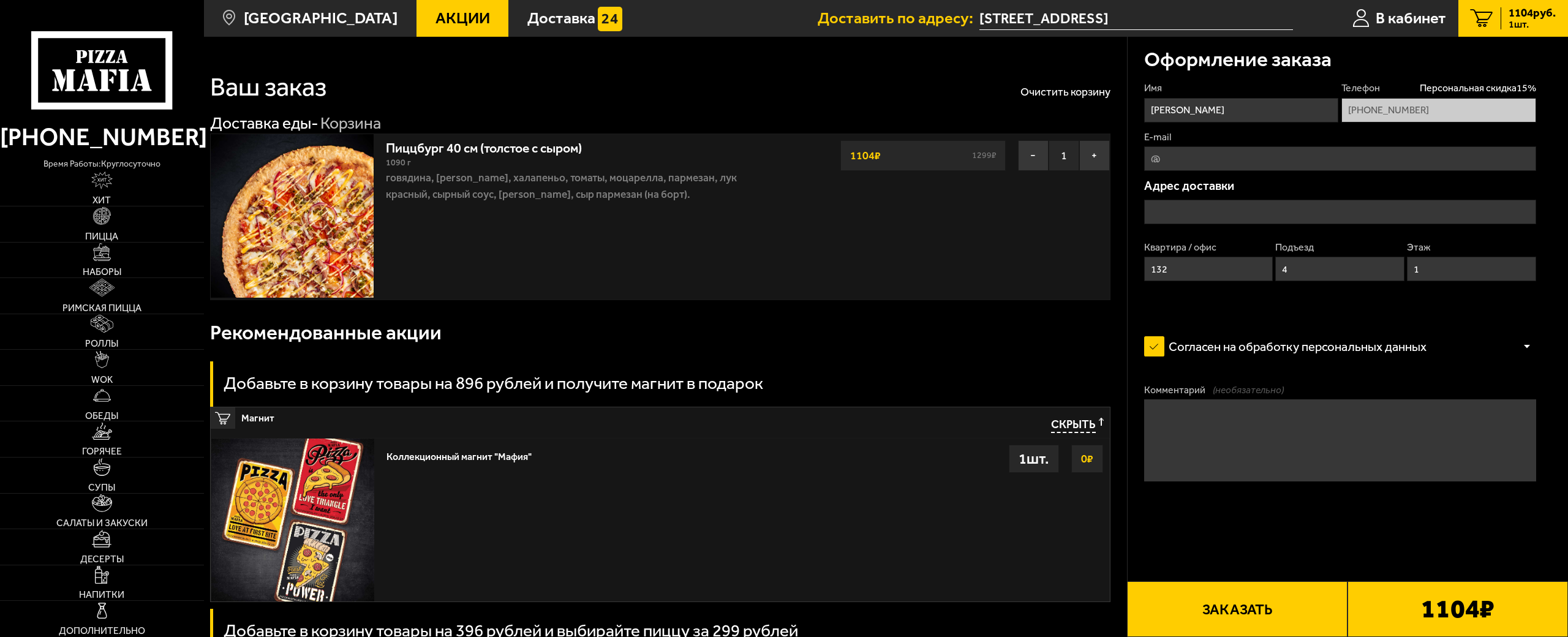
type input "[STREET_ADDRESS]"
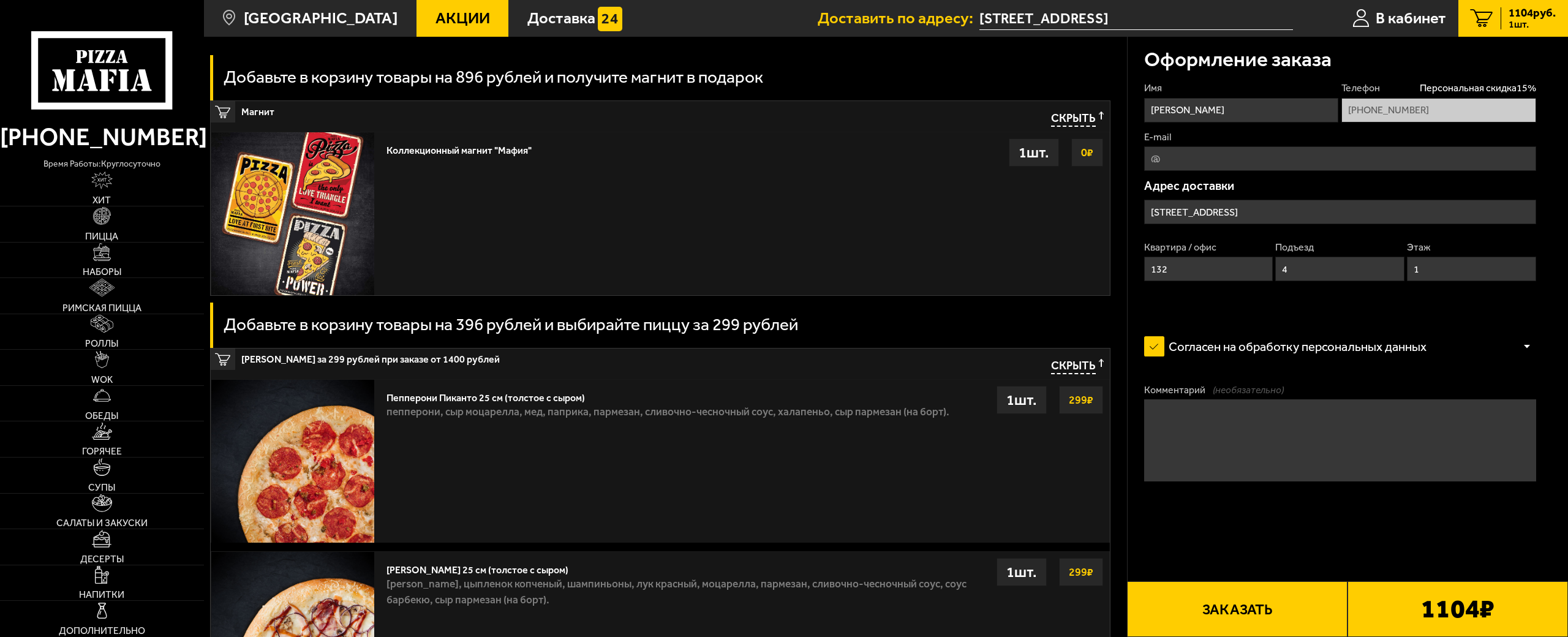
click at [1521, 350] on div at bounding box center [1527, 347] width 18 height 9
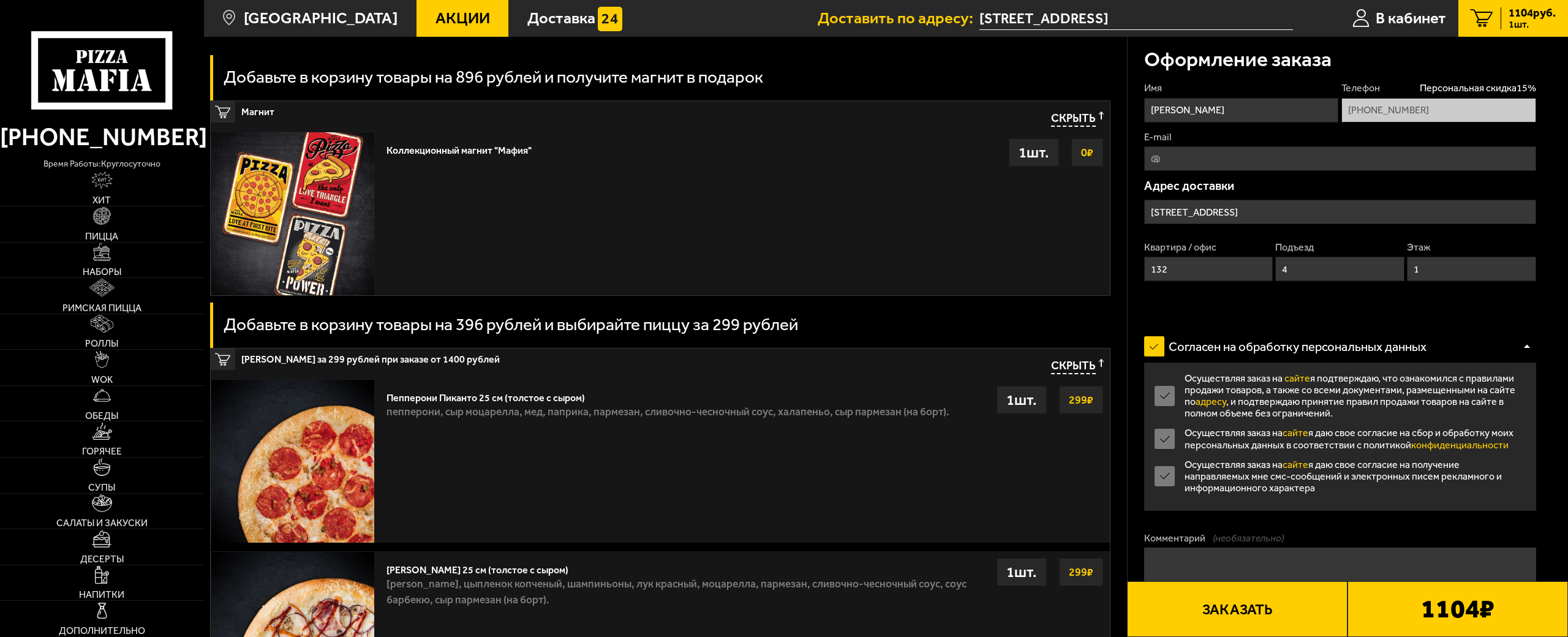
click at [1522, 347] on div at bounding box center [1527, 347] width 18 height 9
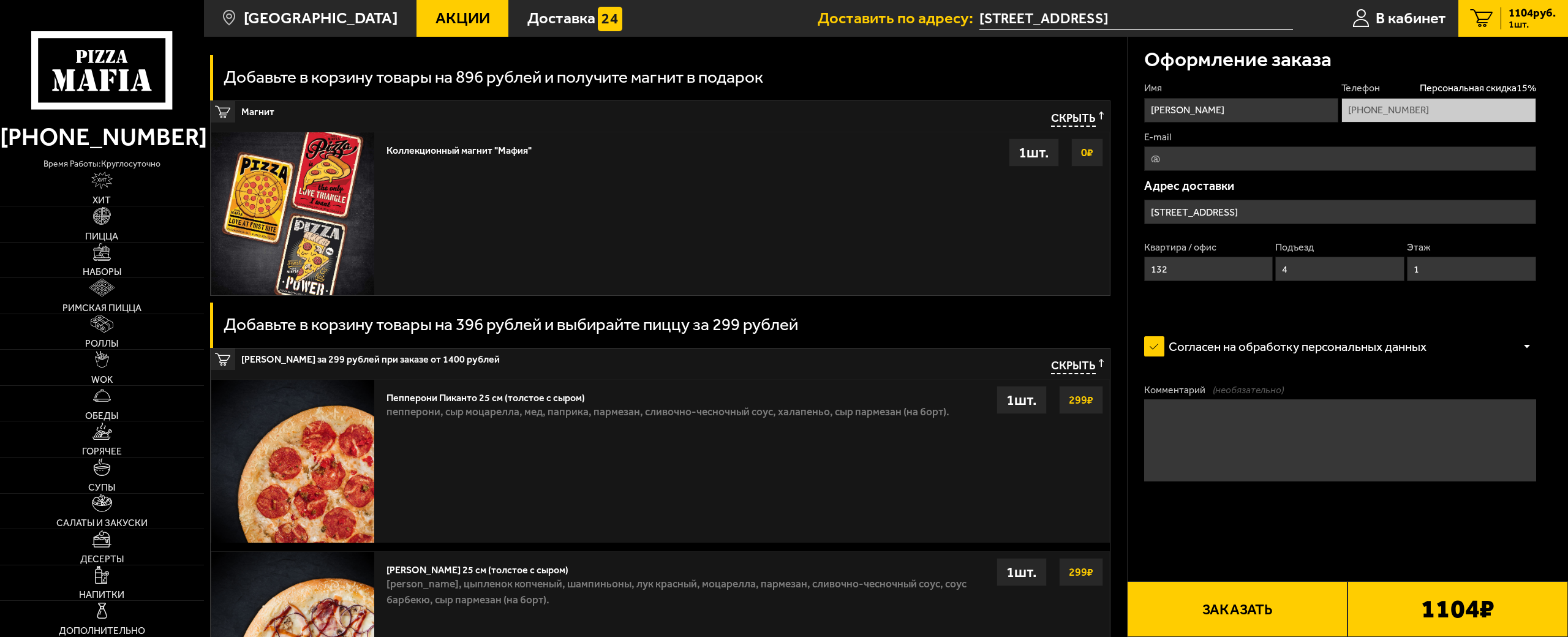
click at [1251, 581] on button "Заказать" at bounding box center [1238, 609] width 221 height 56
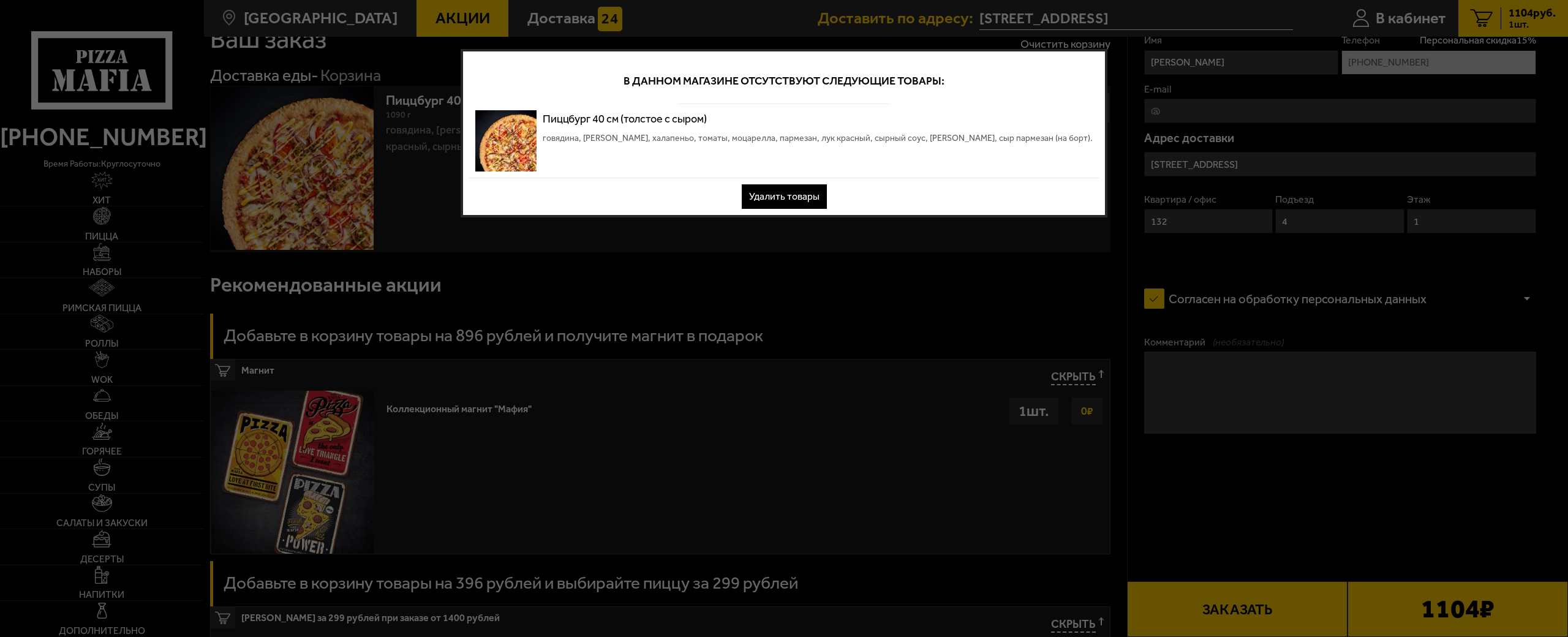
scroll to position [0, 0]
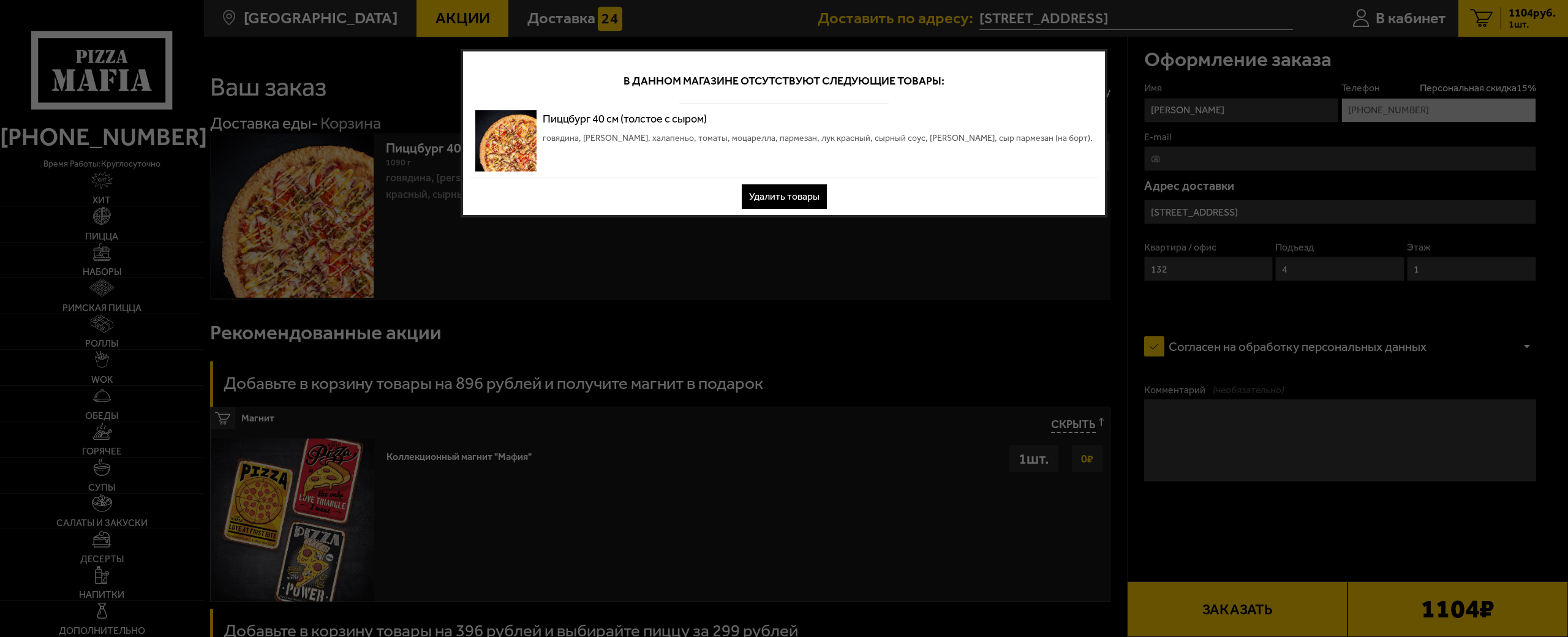
click at [792, 194] on button "Удалить товары" at bounding box center [784, 196] width 85 height 25
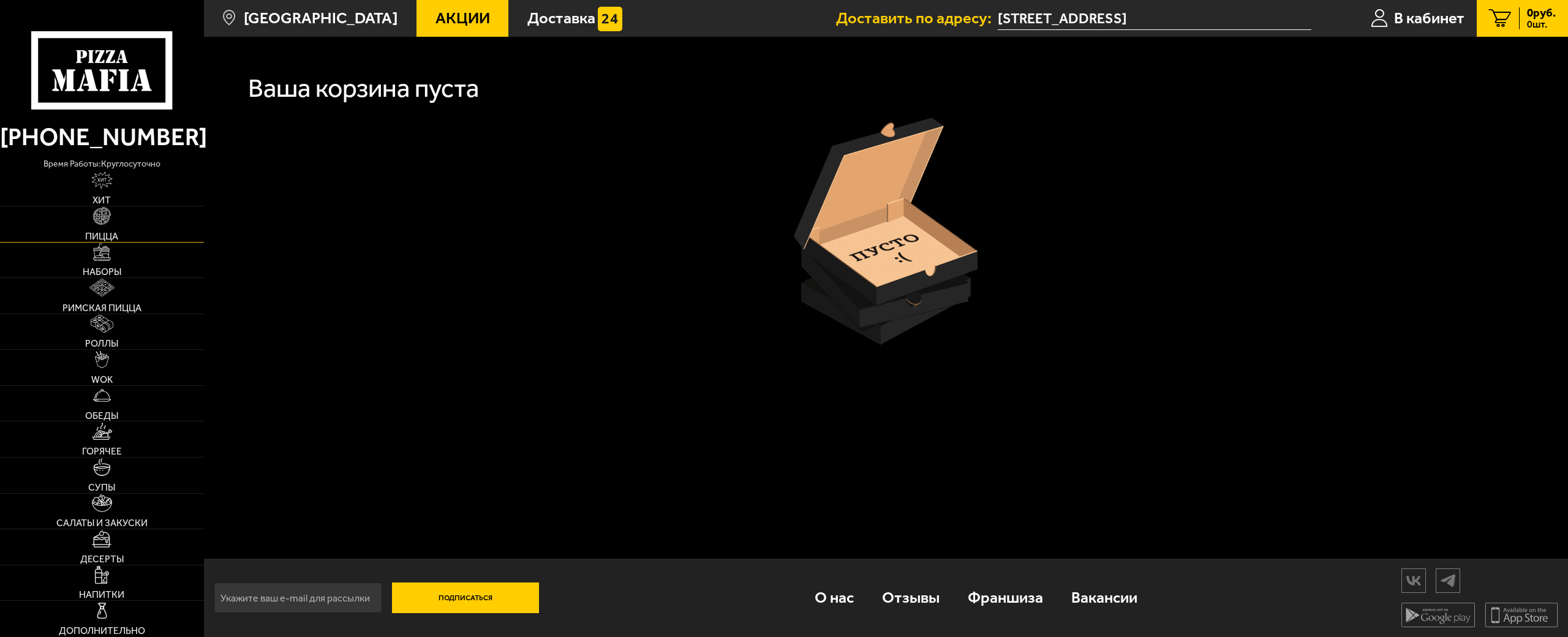
click at [100, 232] on span "Пицца" at bounding box center [101, 236] width 33 height 10
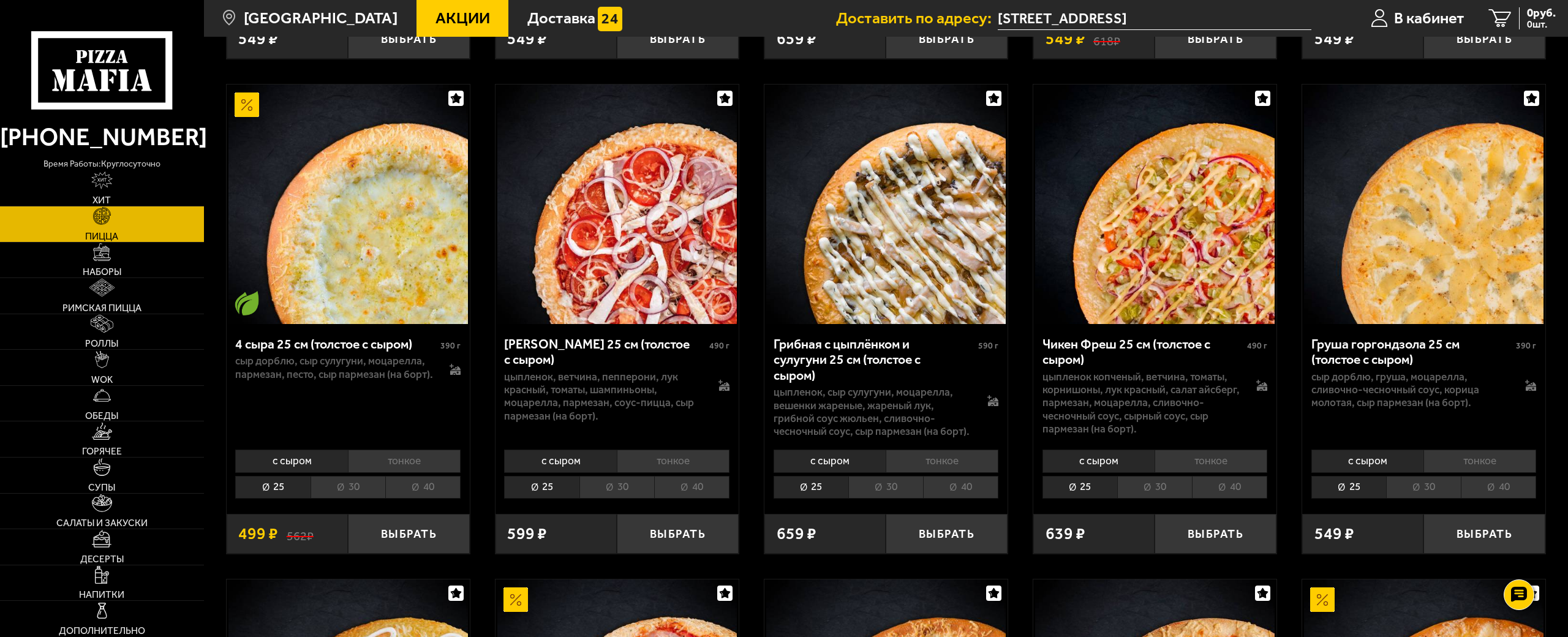
scroll to position [1471, 0]
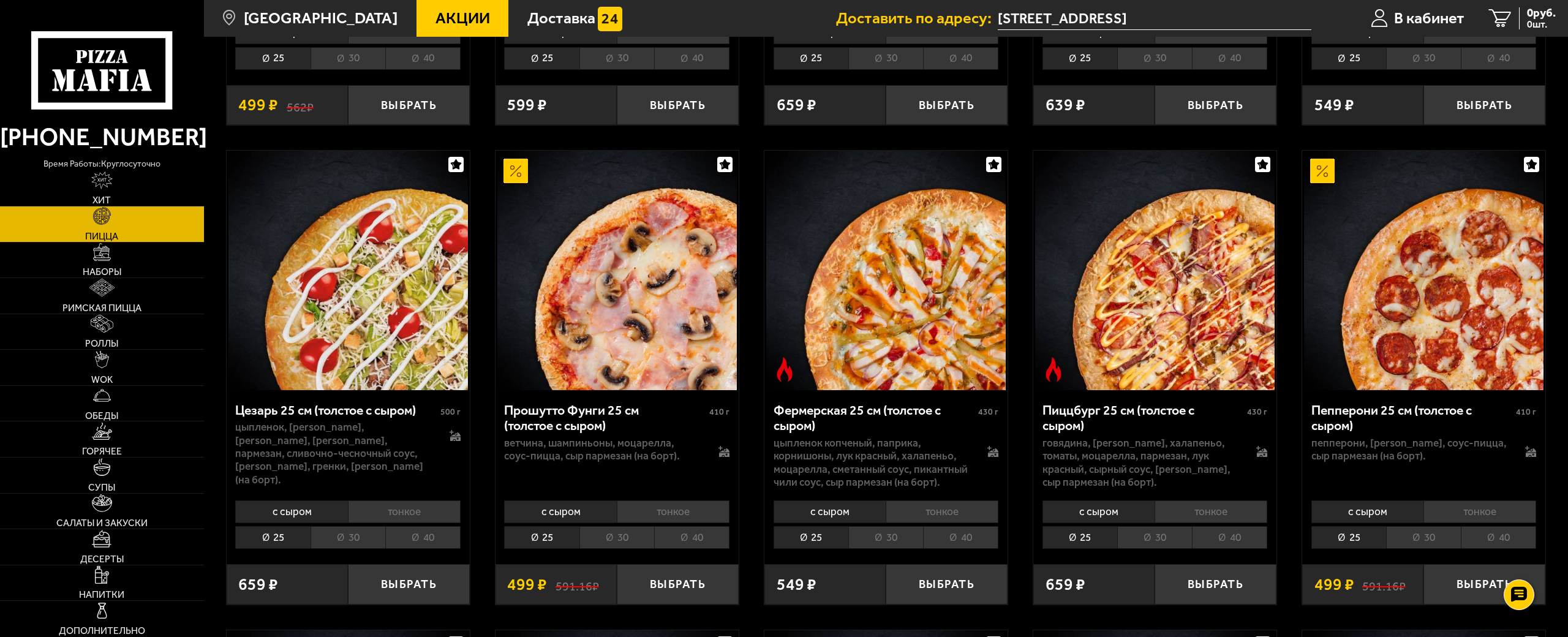
click at [1225, 527] on li "40" at bounding box center [1230, 538] width 76 height 23
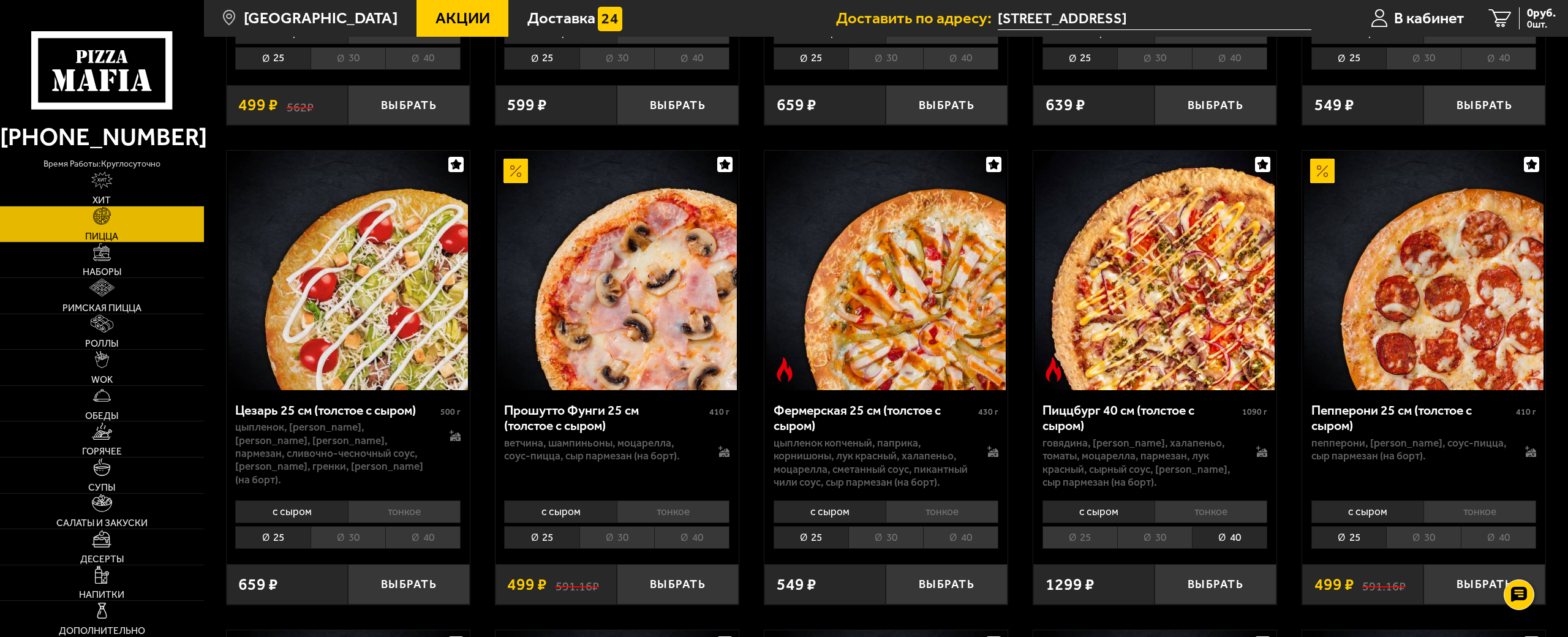
scroll to position [1593, 0]
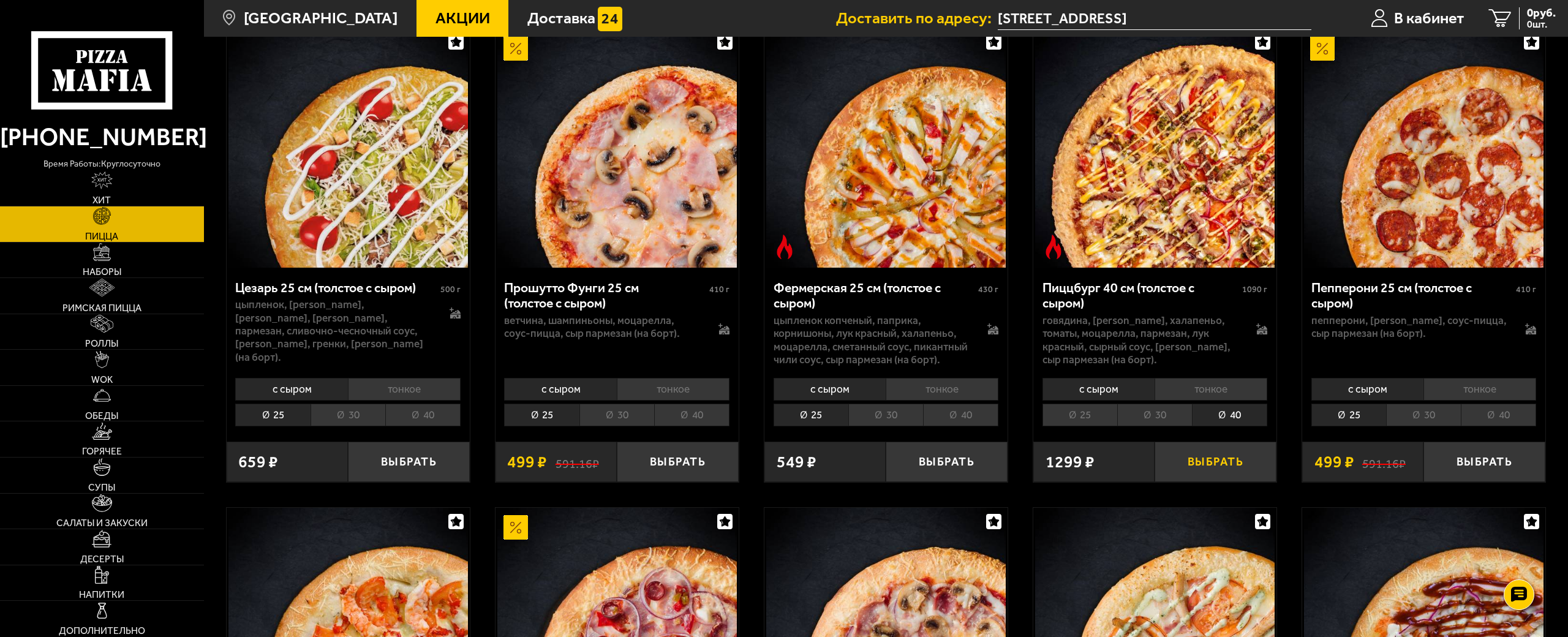
click at [1225, 442] on button "Выбрать" at bounding box center [1216, 462] width 122 height 40
click at [1524, 16] on span "1104 руб." at bounding box center [1532, 13] width 47 height 12
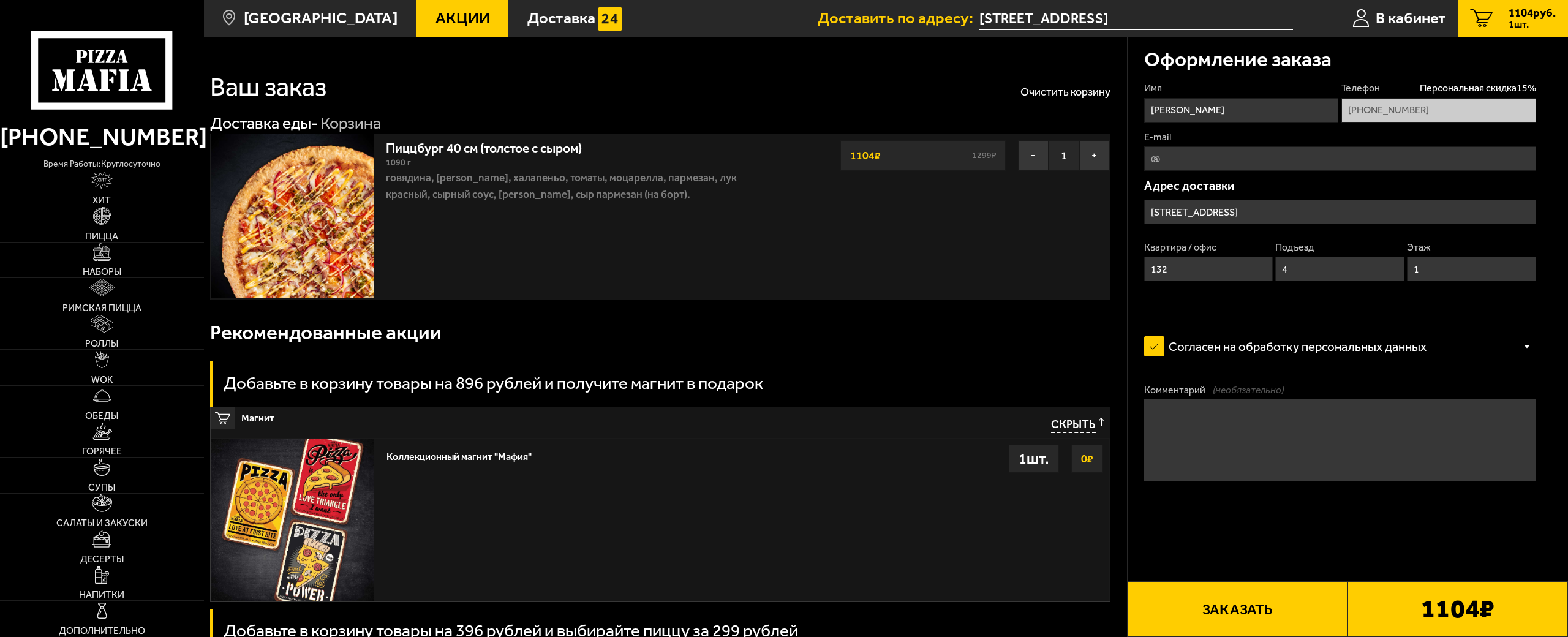
click at [1243, 581] on button "Заказать" at bounding box center [1238, 609] width 221 height 56
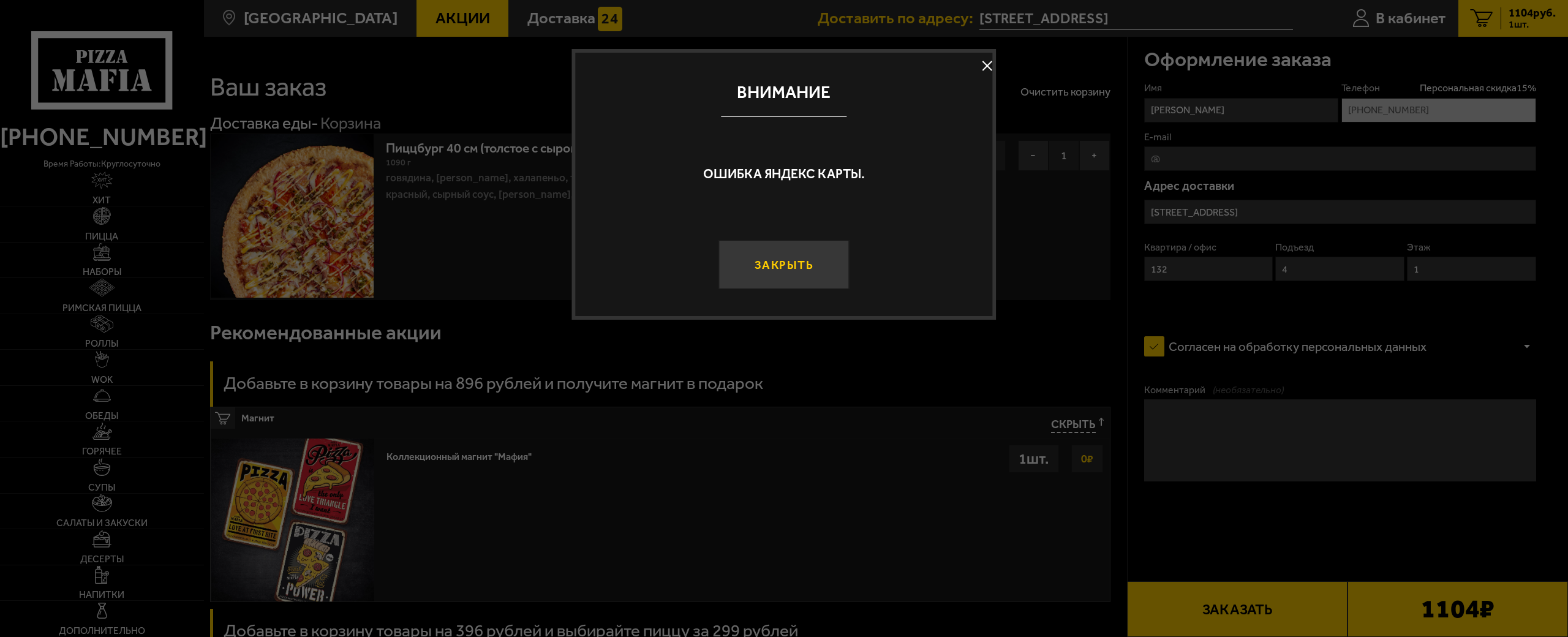
click at [795, 276] on button "Закрыть" at bounding box center [784, 265] width 130 height 49
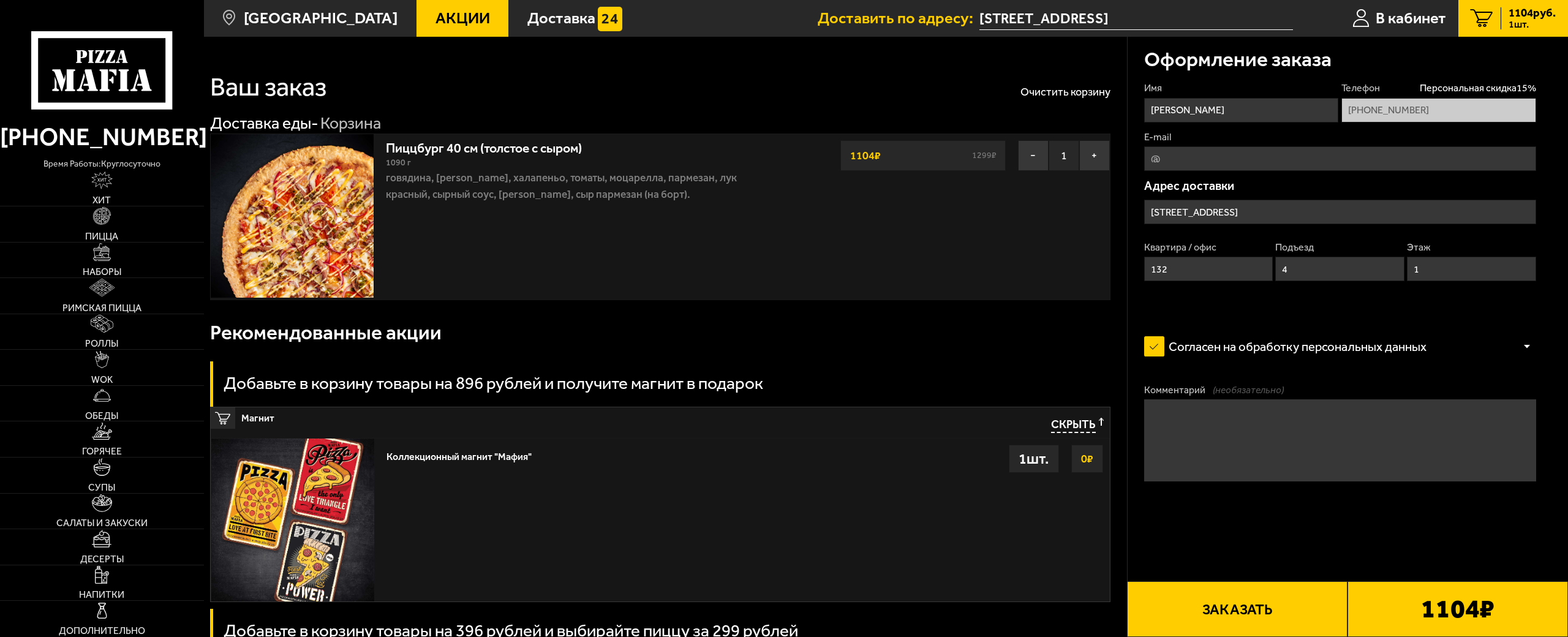
scroll to position [183, 0]
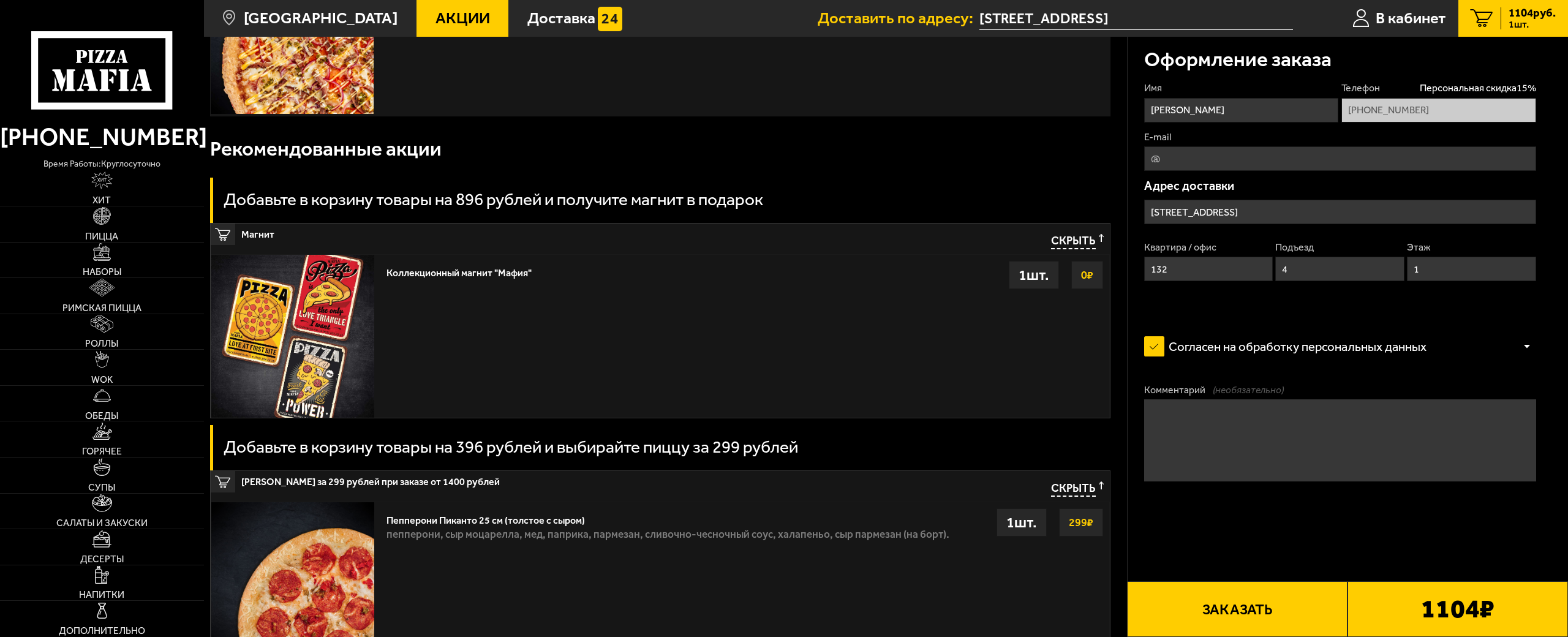
click at [1086, 237] on span "Скрыть" at bounding box center [1073, 242] width 45 height 15
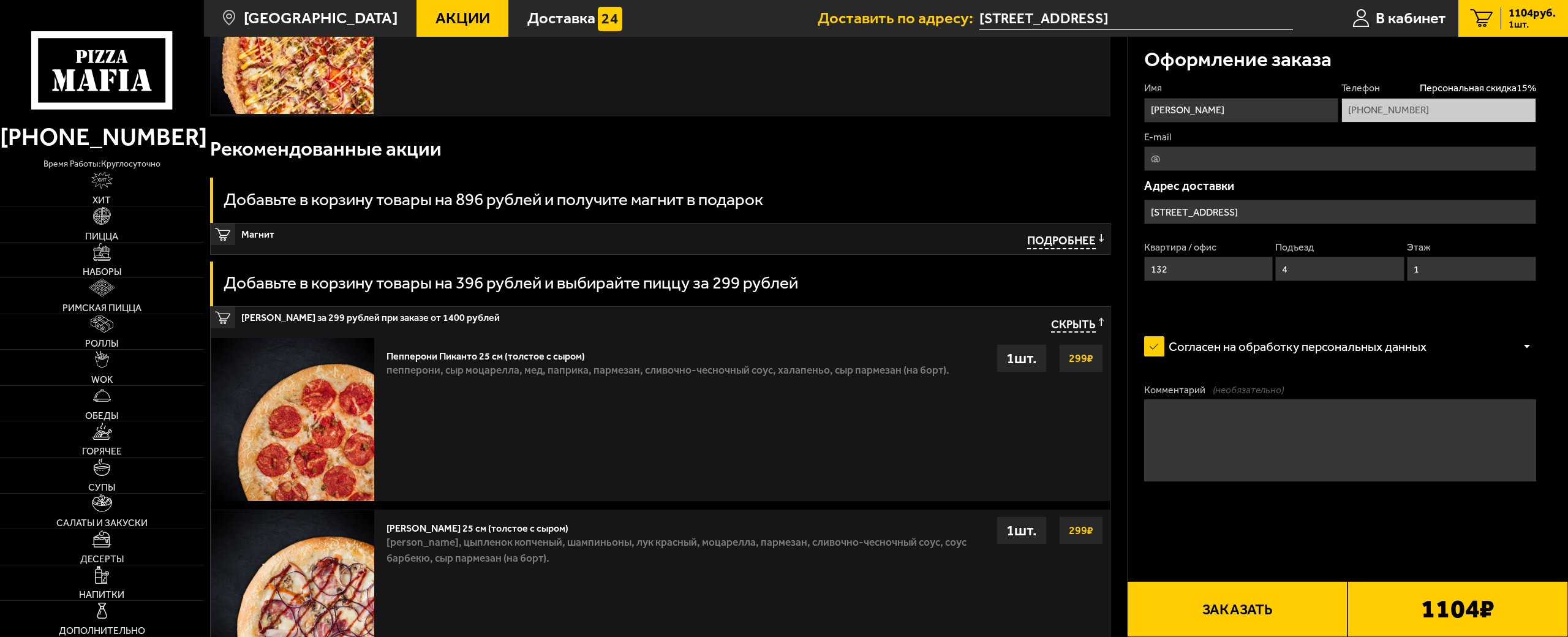
click at [1075, 331] on span "Скрыть" at bounding box center [1073, 326] width 45 height 15
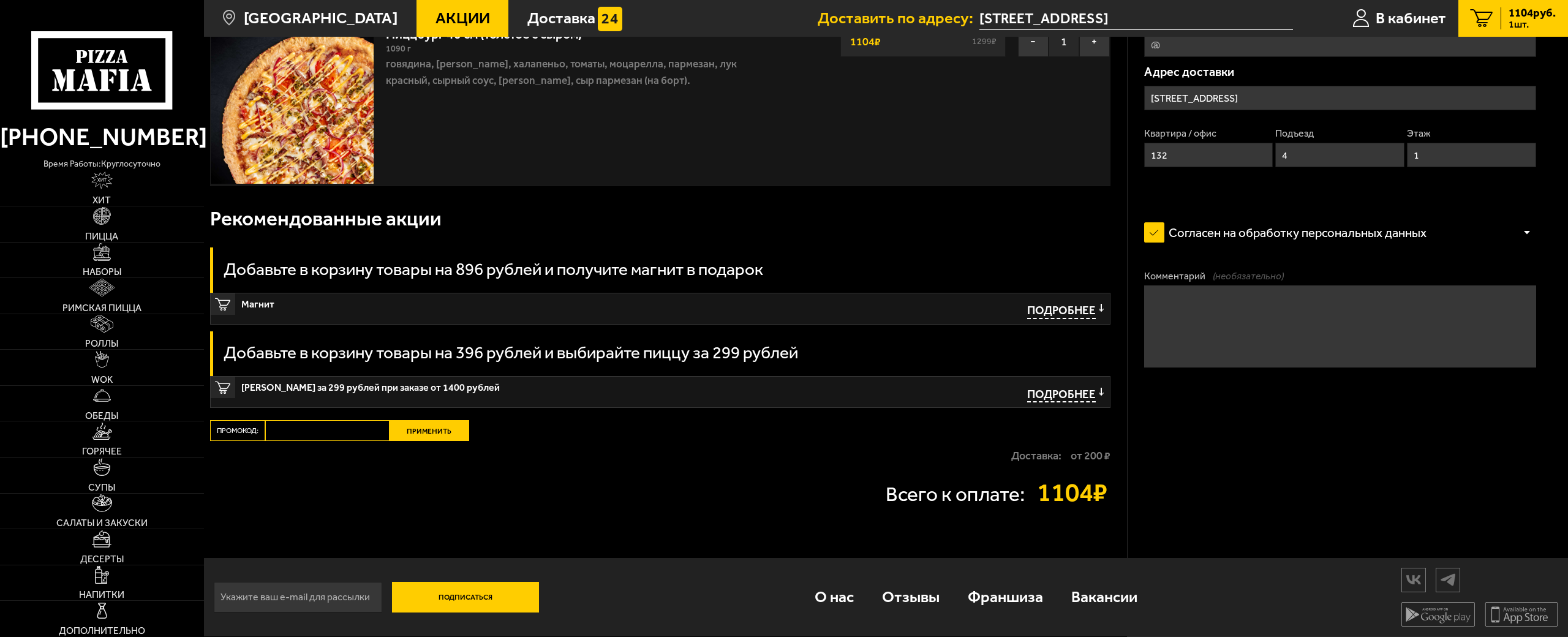
scroll to position [0, 0]
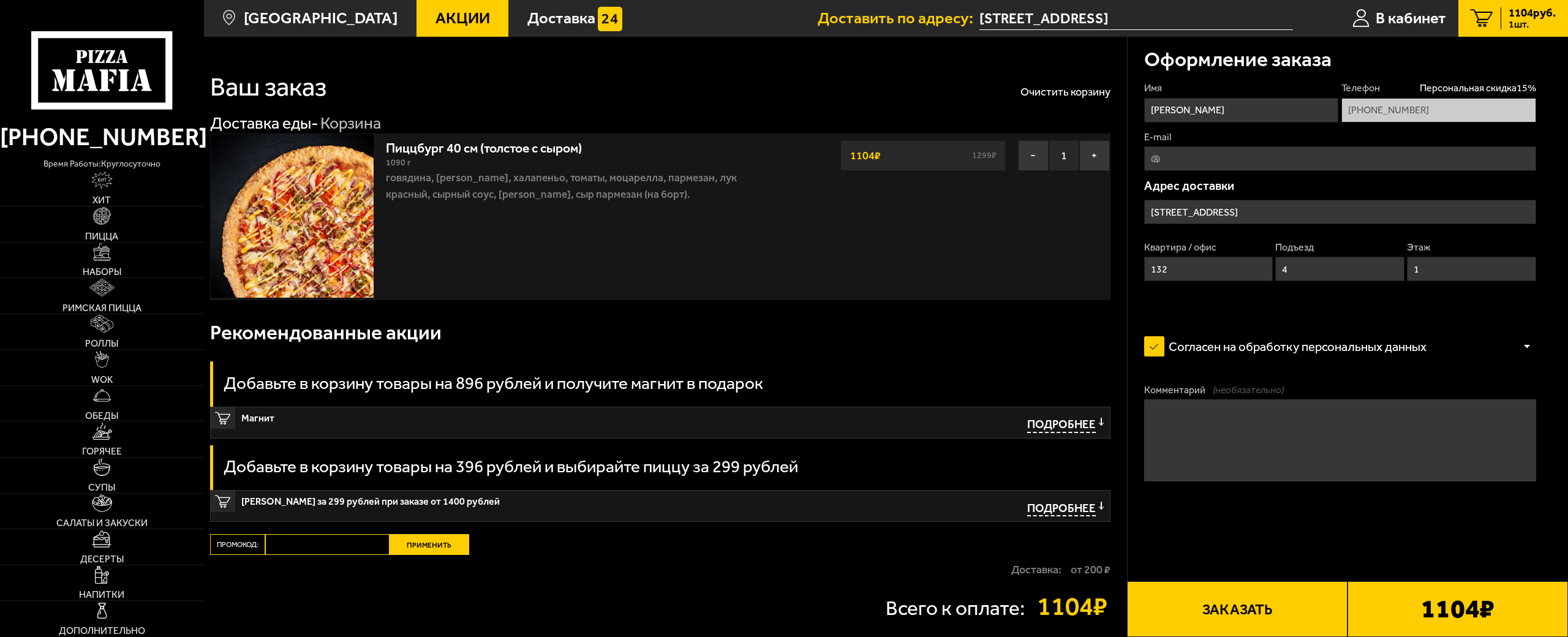
click at [1241, 162] on input "E-mail" at bounding box center [1340, 158] width 392 height 25
type input "с"
click at [1218, 149] on input "cybercytus@gamil.com" at bounding box center [1340, 158] width 392 height 25
type input "[EMAIL_ADDRESS][DOMAIN_NAME]"
click at [1251, 581] on button "Заказать" at bounding box center [1238, 609] width 221 height 56
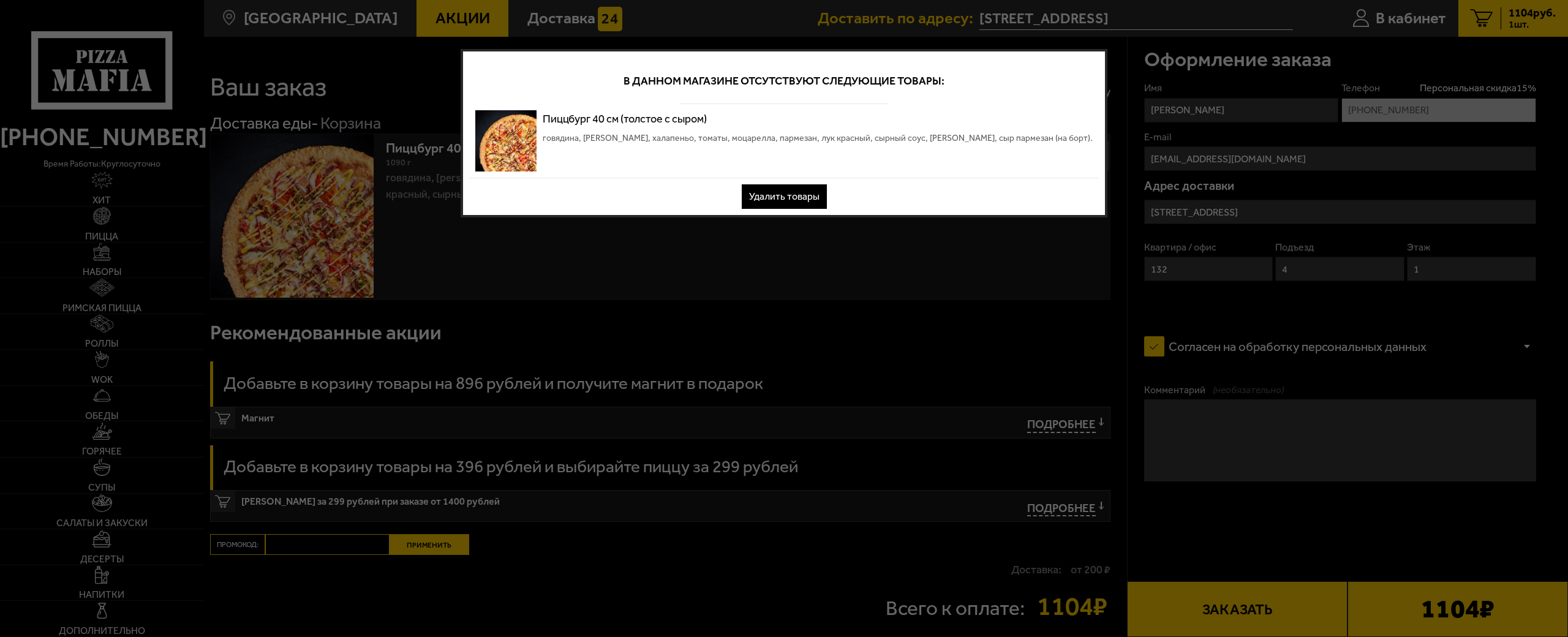
click at [797, 193] on button "Удалить товары" at bounding box center [784, 196] width 85 height 25
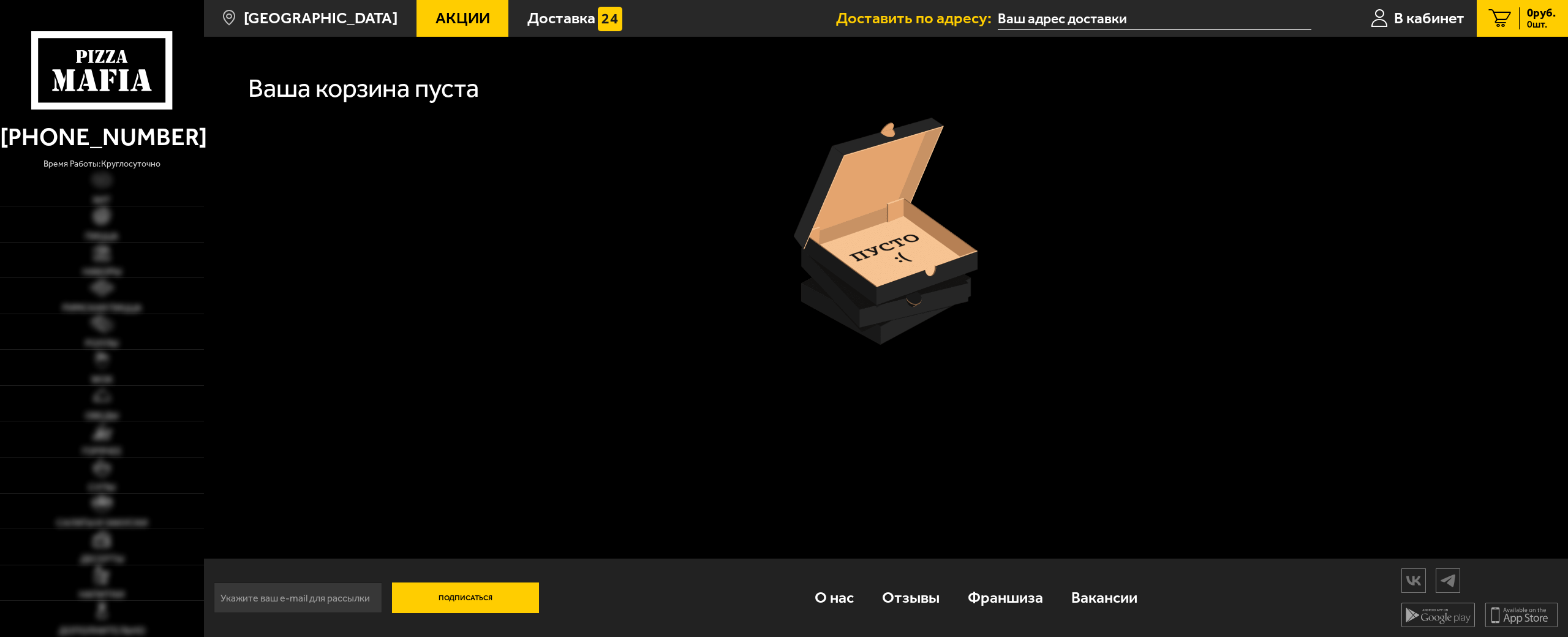
type input "[STREET_ADDRESS]"
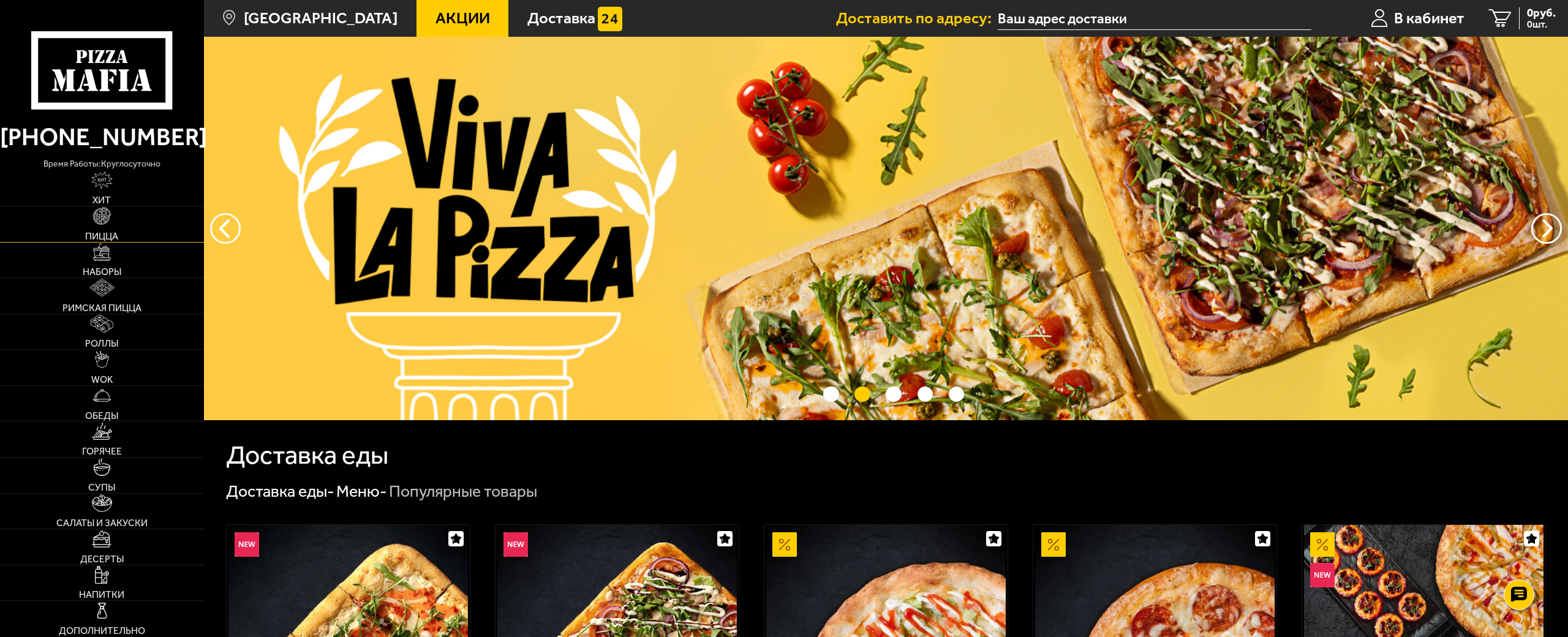
click at [117, 217] on link "Пицца" at bounding box center [102, 224] width 204 height 36
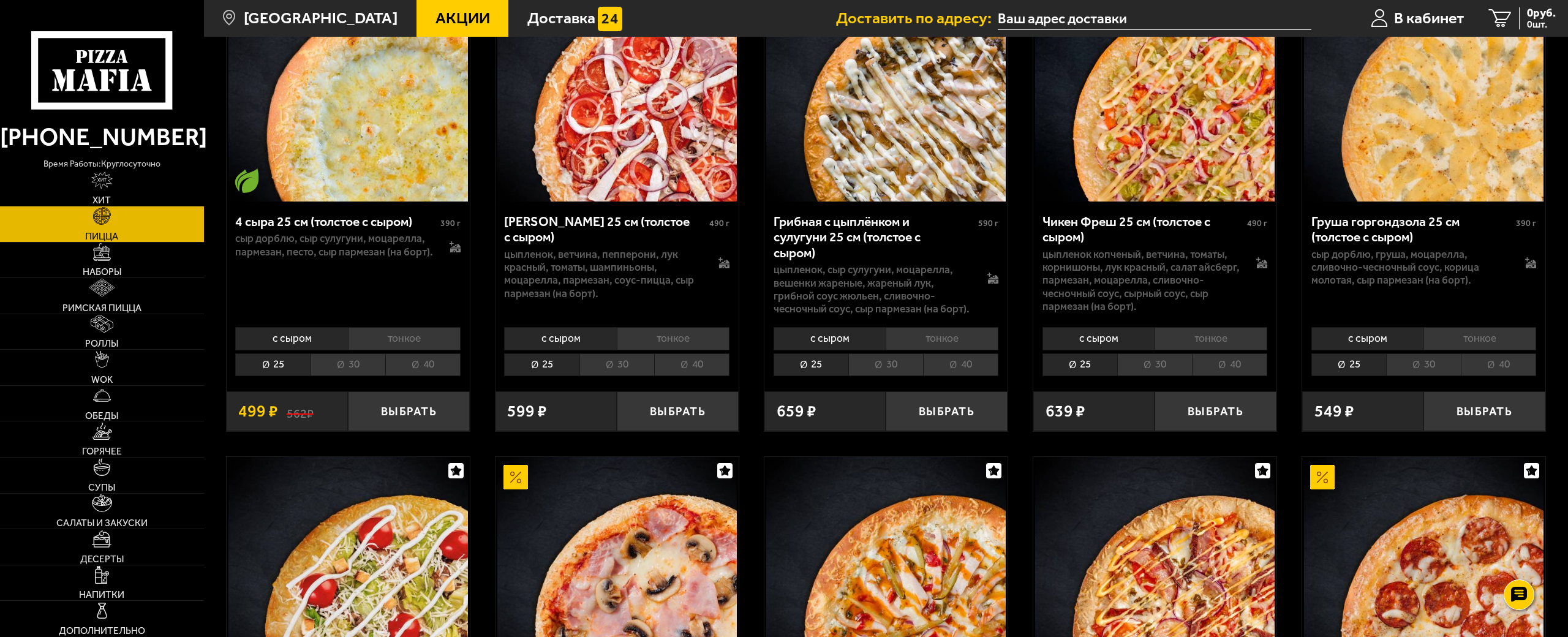
scroll to position [1532, 0]
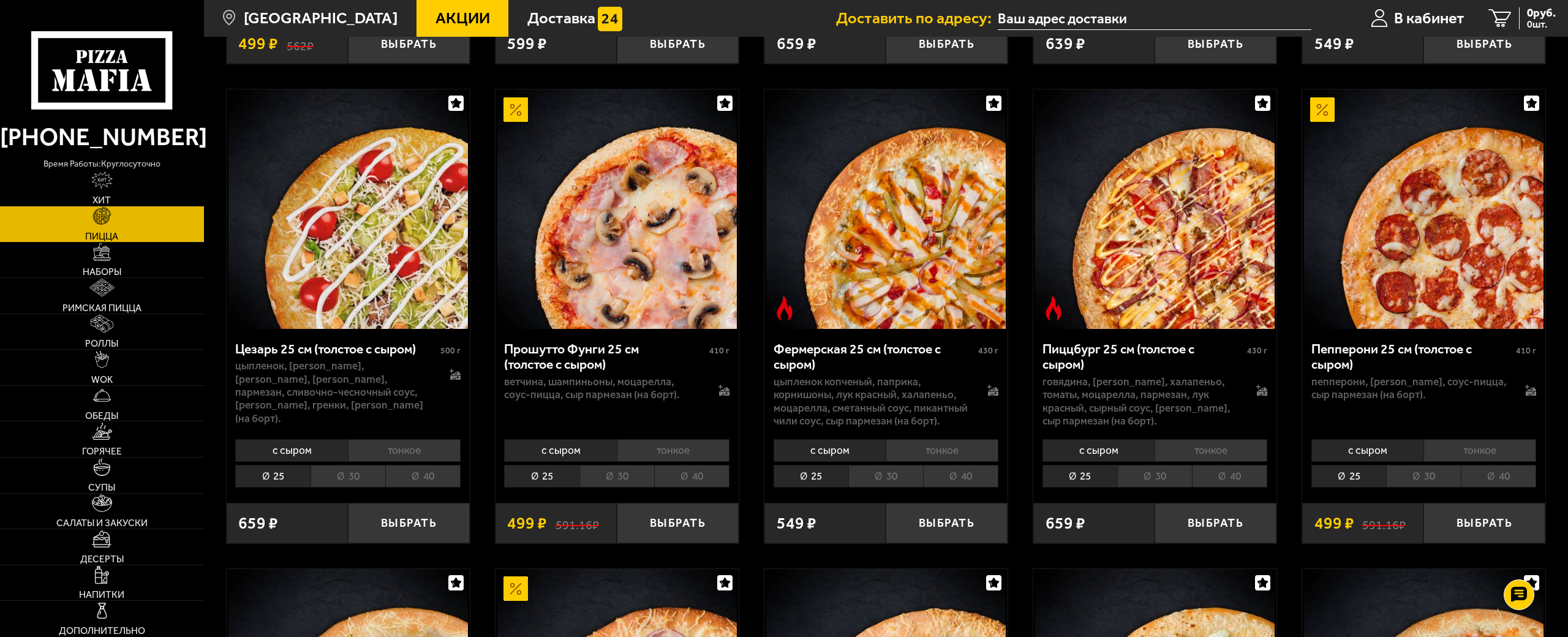
click at [1220, 465] on li "40" at bounding box center [1230, 476] width 76 height 23
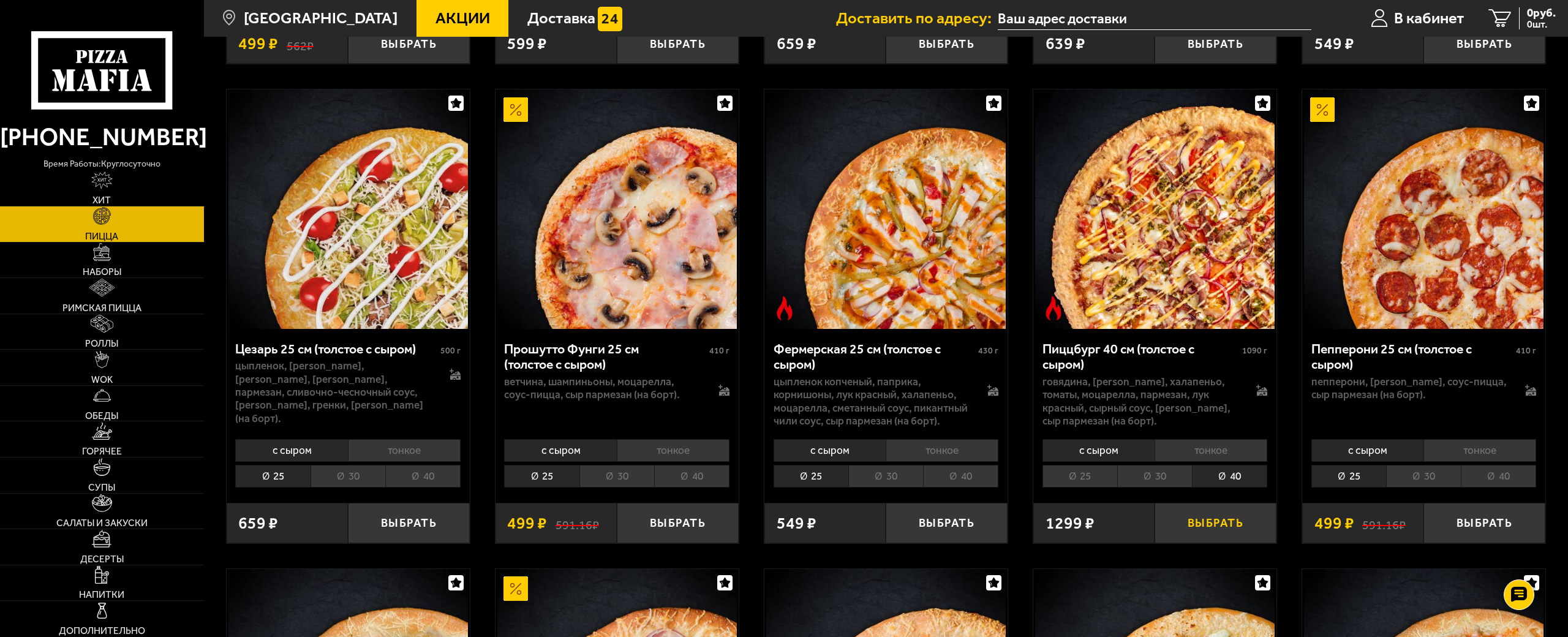
click at [1191, 505] on button "Выбрать" at bounding box center [1216, 523] width 122 height 40
click at [1516, 8] on span "1104 руб." at bounding box center [1532, 13] width 47 height 12
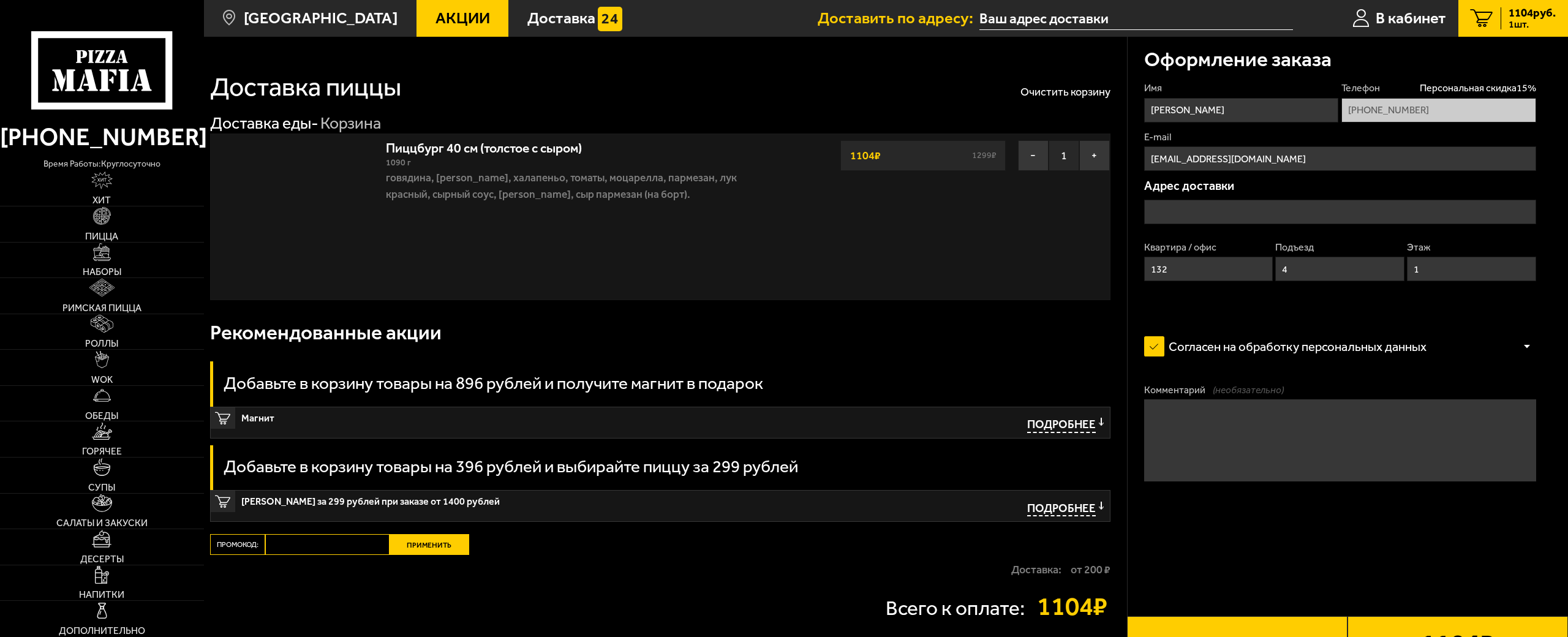
type input "[STREET_ADDRESS]"
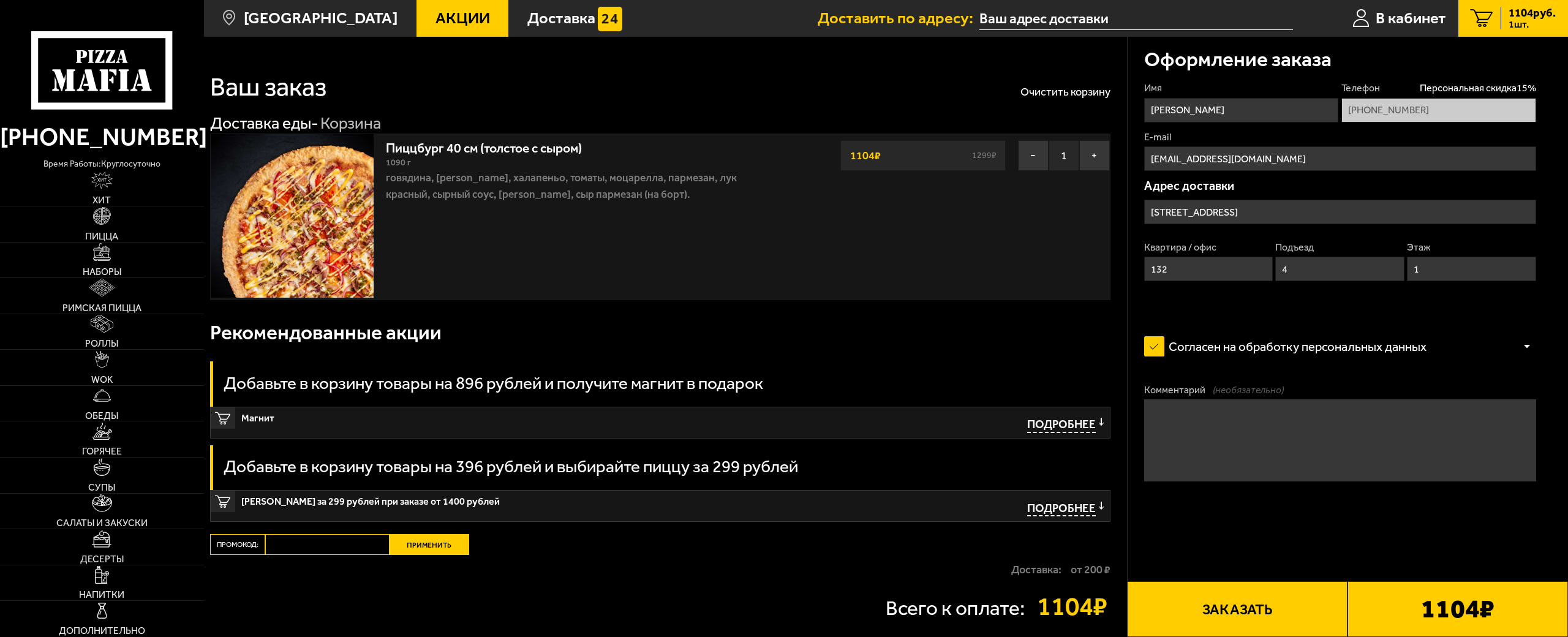
click at [1317, 345] on label "Согласен на обработку персональных данных" at bounding box center [1293, 347] width 299 height 33
click at [0, 0] on input "Согласен на обработку персональных данных" at bounding box center [0, 0] width 0 height 0
click at [1274, 344] on label "Согласен на обработку персональных данных" at bounding box center [1293, 347] width 299 height 33
click at [0, 0] on input "Согласен на обработку персональных данных" at bounding box center [0, 0] width 0 height 0
click at [1254, 581] on button "Заказать" at bounding box center [1238, 609] width 221 height 56
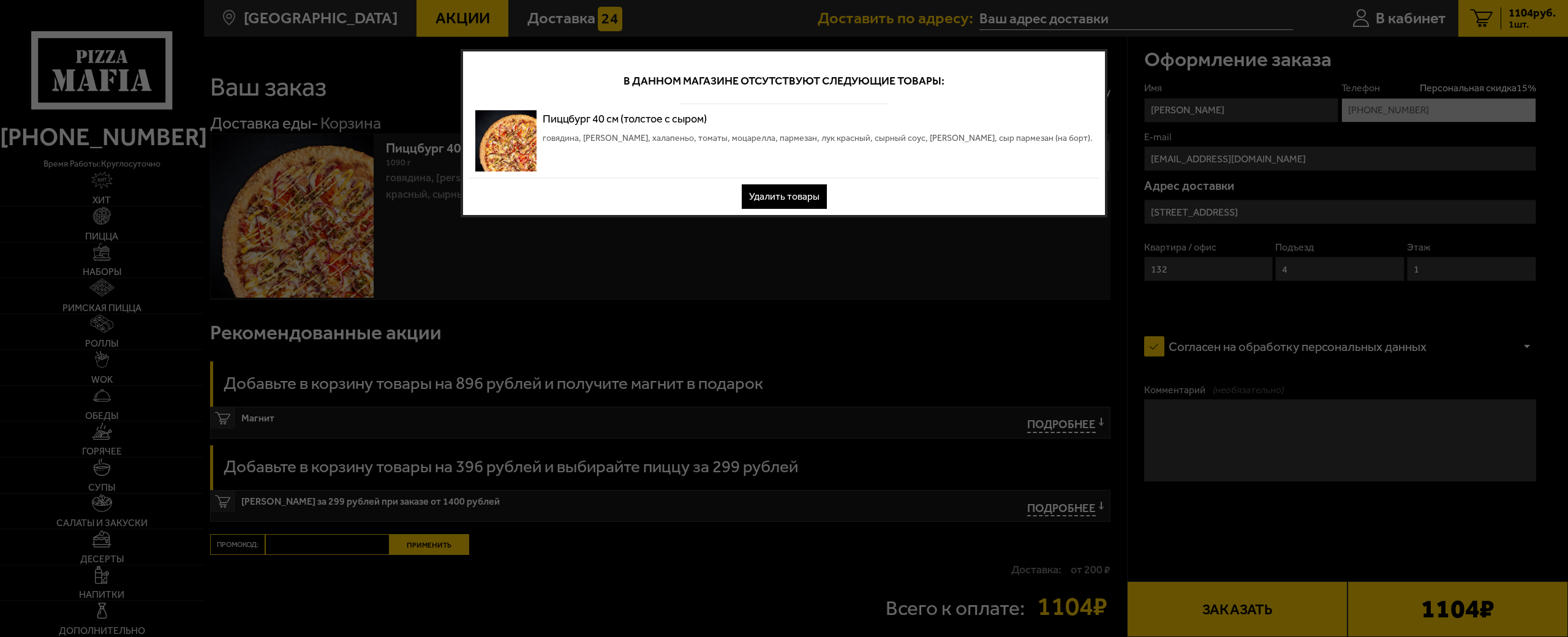
click at [957, 113] on p "Пиццбург 40 см (толстое с сыром)" at bounding box center [817, 119] width 550 height 17
click at [900, 156] on div "Пиццбург 40 см (толстое с сыром) говядина, бекон жареный, халапеньо, томаты, мо…" at bounding box center [817, 141] width 550 height 61
click at [808, 195] on button "Удалить товары" at bounding box center [784, 196] width 85 height 25
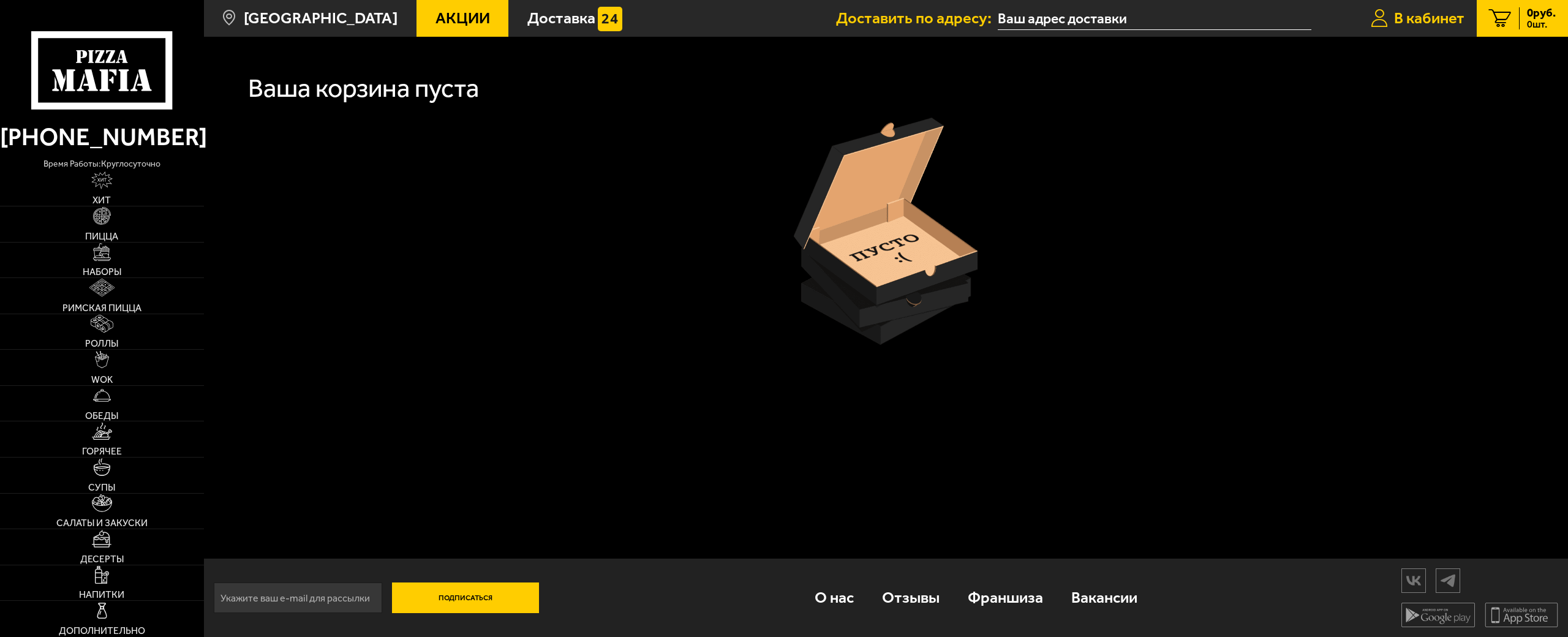
click at [1417, 20] on span "В кабинет" at bounding box center [1428, 17] width 70 height 16
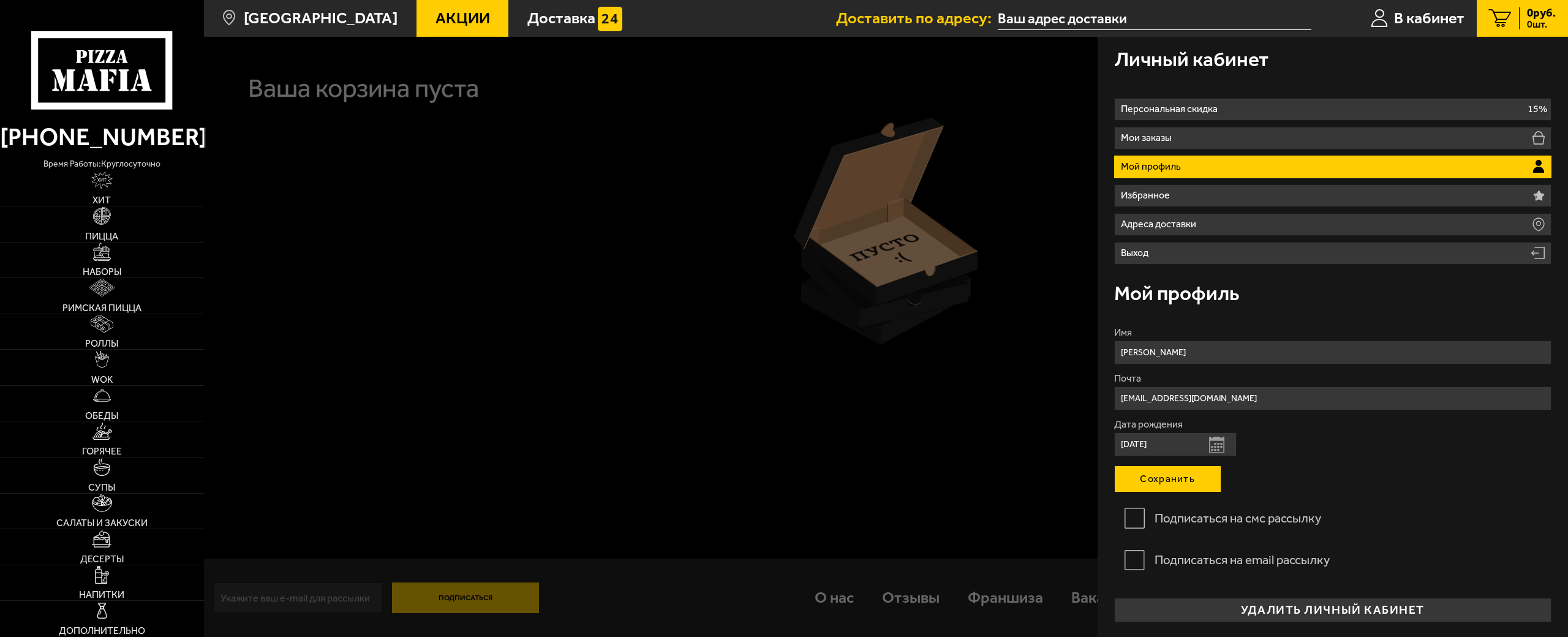
click at [1183, 486] on button "Сохранить" at bounding box center [1168, 479] width 108 height 27
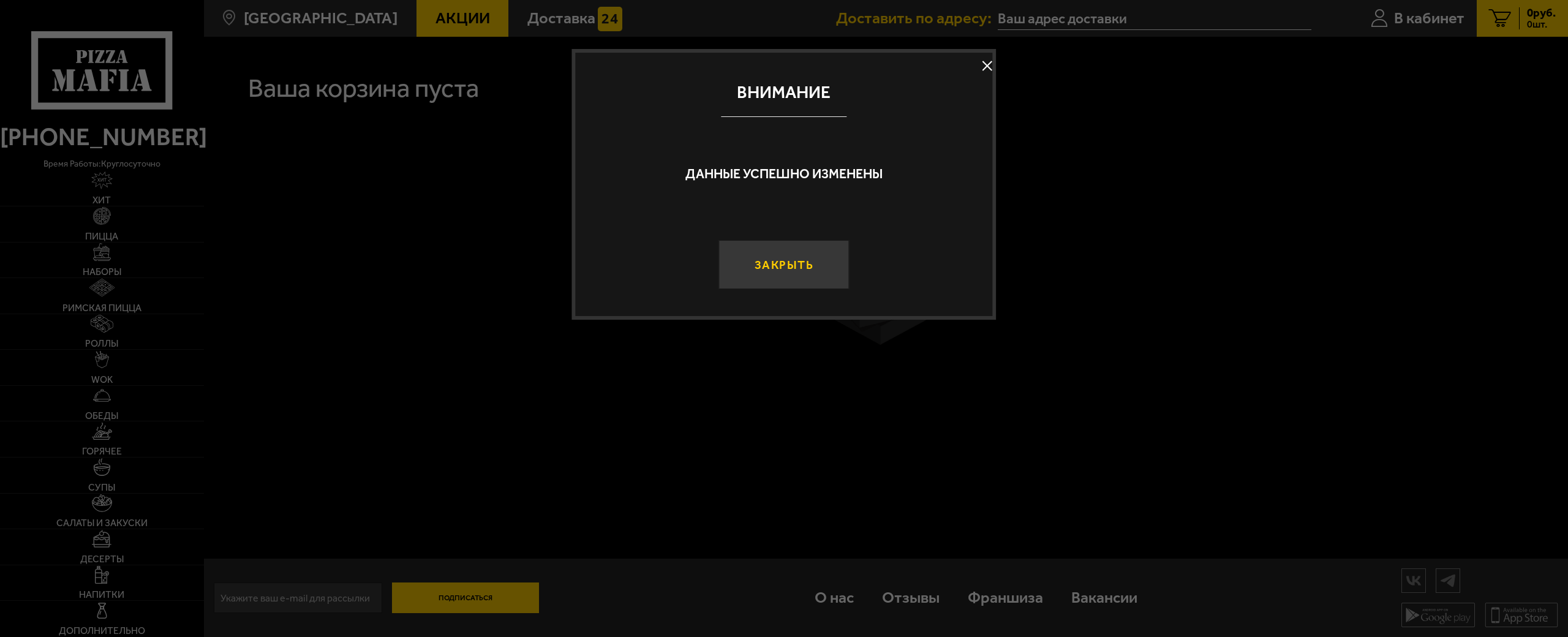
click at [778, 261] on button "Закрыть" at bounding box center [784, 265] width 130 height 49
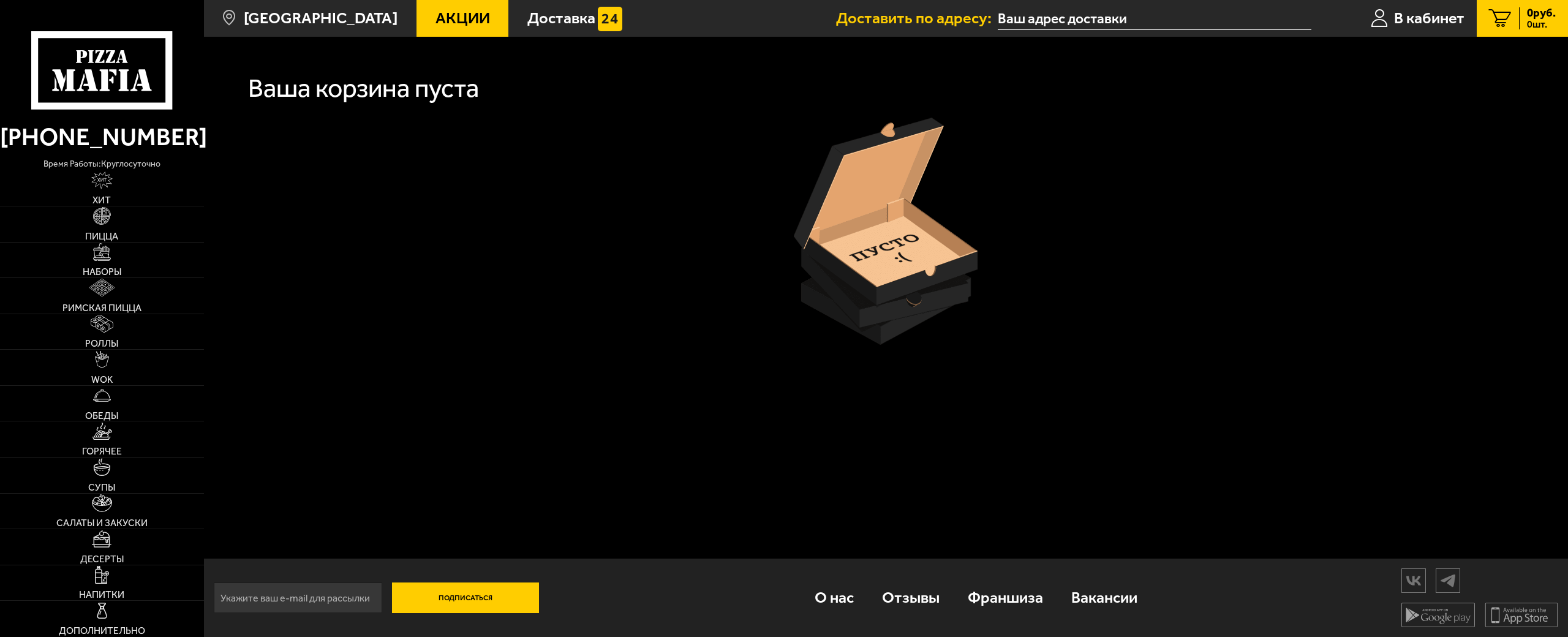
click at [1513, 26] on link "0 руб. 0 шт." at bounding box center [1522, 18] width 91 height 37
click at [1411, 24] on span "В кабинет" at bounding box center [1428, 17] width 70 height 16
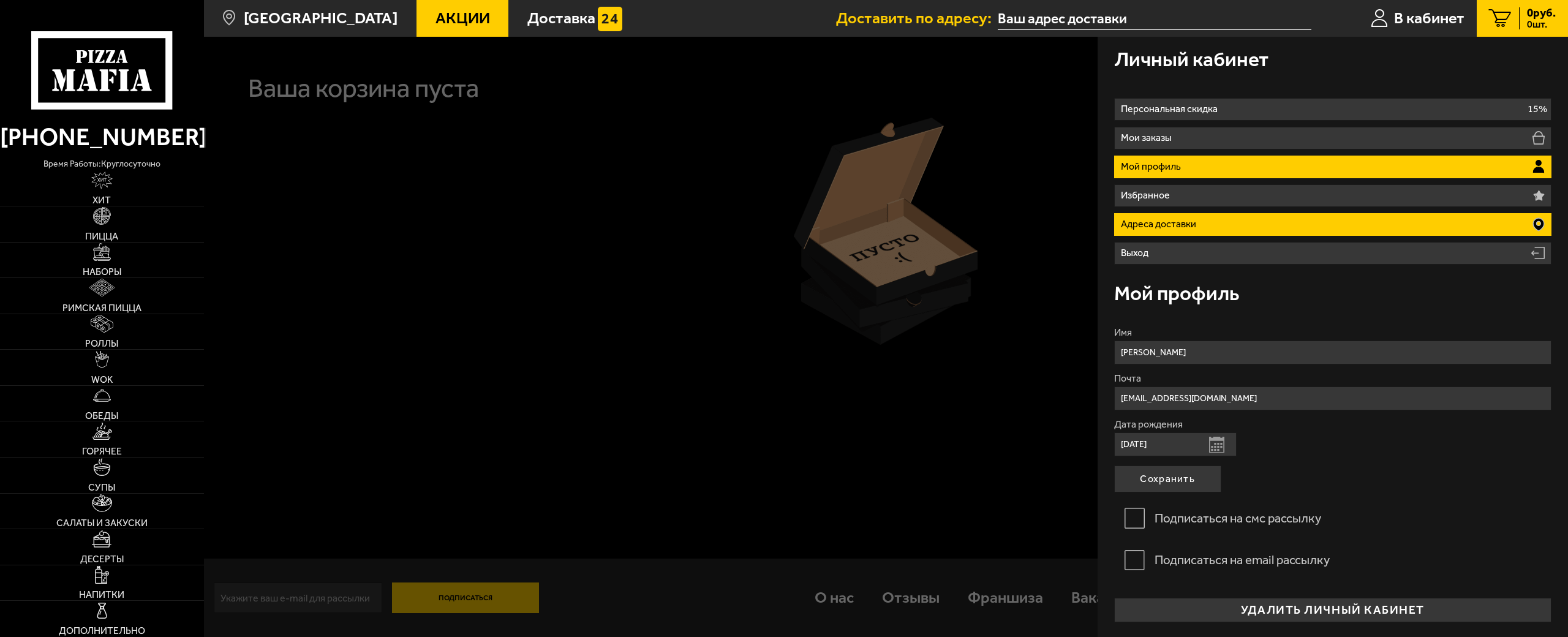
click at [1216, 235] on li "Адреса доставки" at bounding box center [1333, 225] width 438 height 23
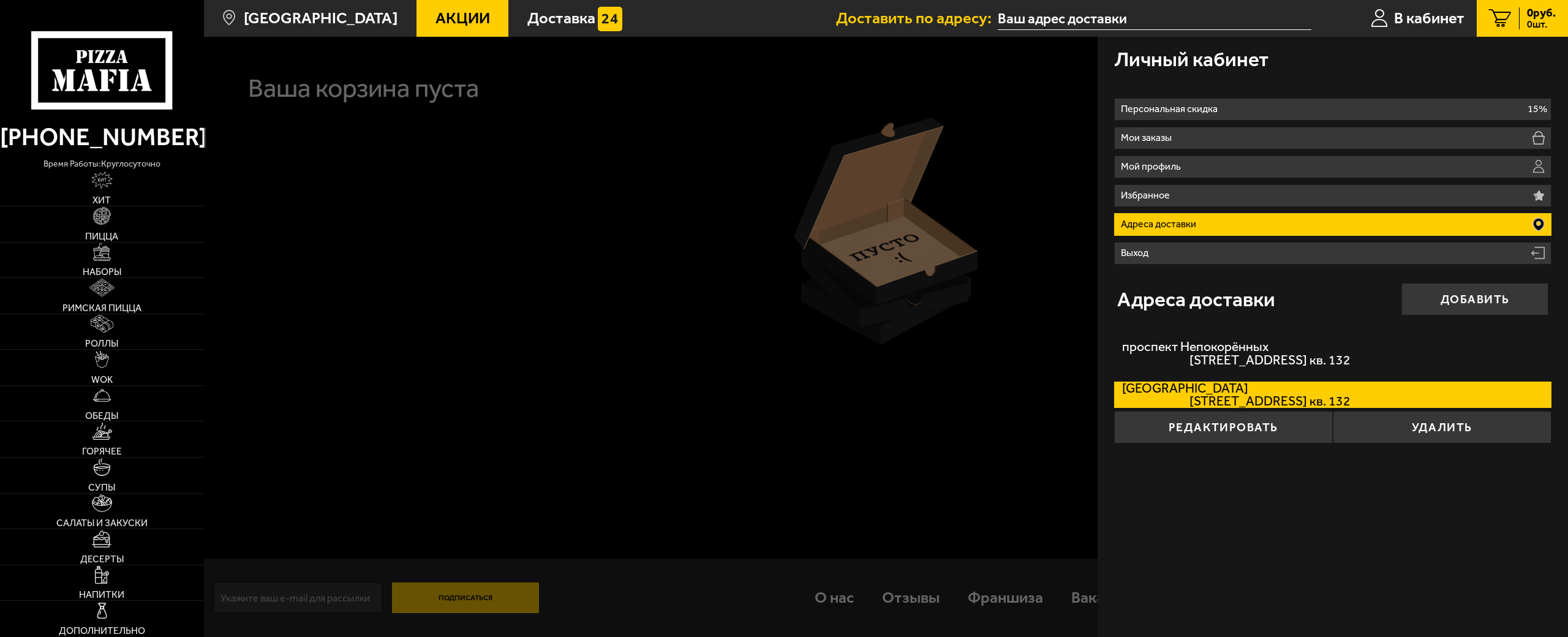
click at [1210, 396] on span "проспект Непокорённых, дом 10к1 кв. 132" at bounding box center [1236, 401] width 228 height 13
click at [0, 0] on input "Санкт-Петербург проспект Непокорённых, дом 10к1 кв. 132" at bounding box center [0, 0] width 0 height 0
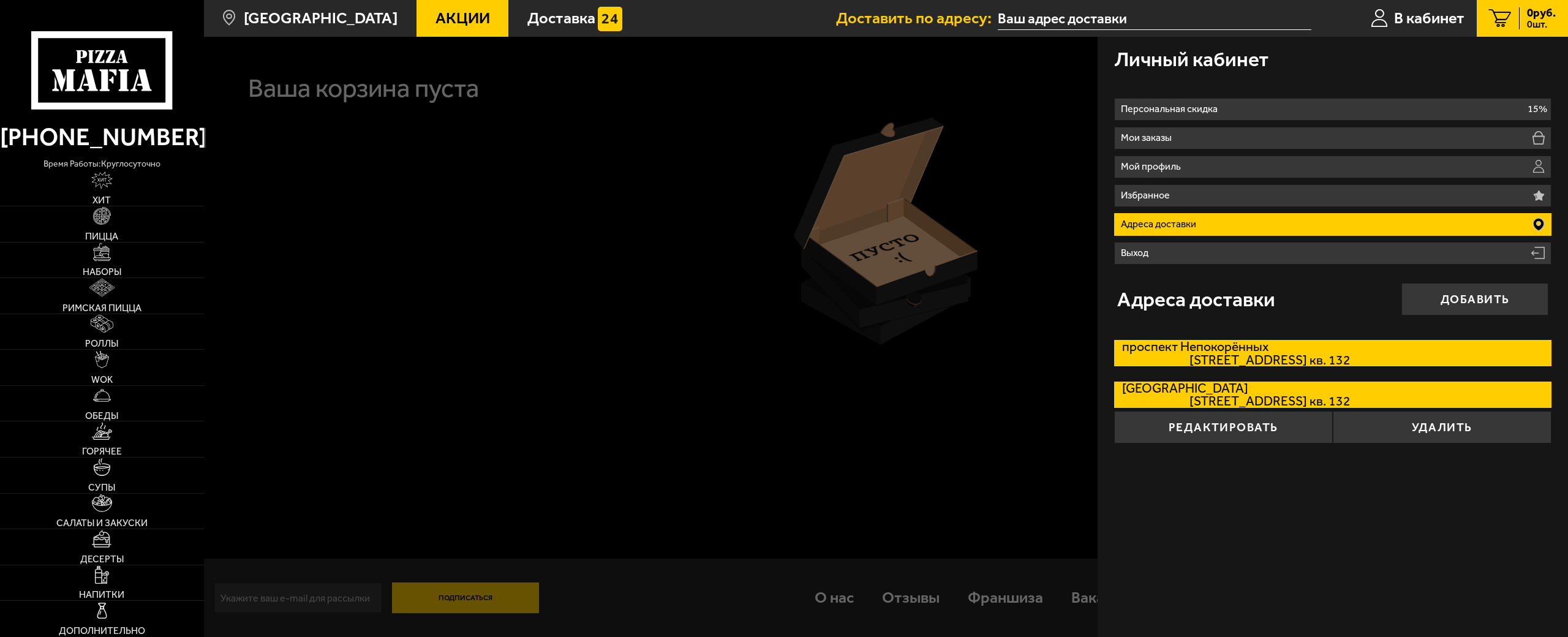
click at [1226, 355] on span "проспект Непокорённых, дом 10к1 кв. 132" at bounding box center [1236, 360] width 228 height 13
click at [0, 0] on input "проспект Непокорённых проспект Непокорённых, дом 10к1 кв. 132" at bounding box center [0, 0] width 0 height 0
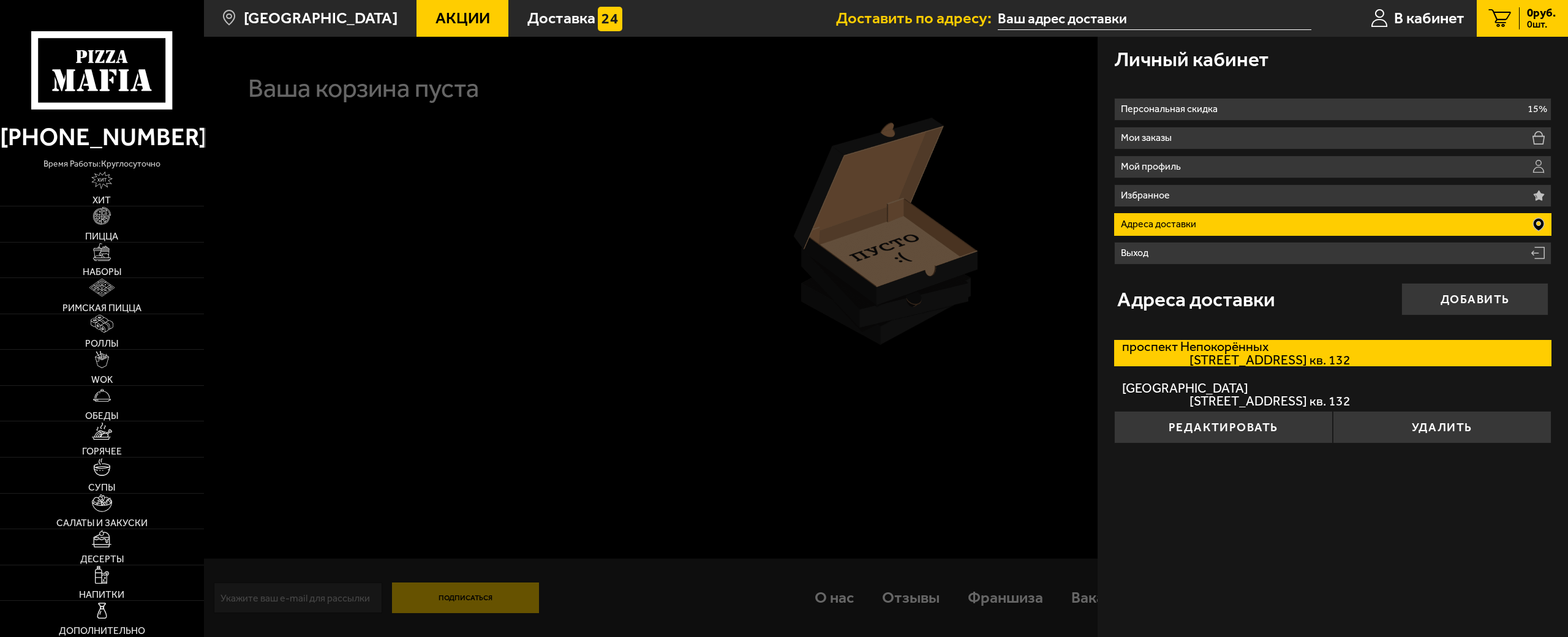
type input "[STREET_ADDRESS]"
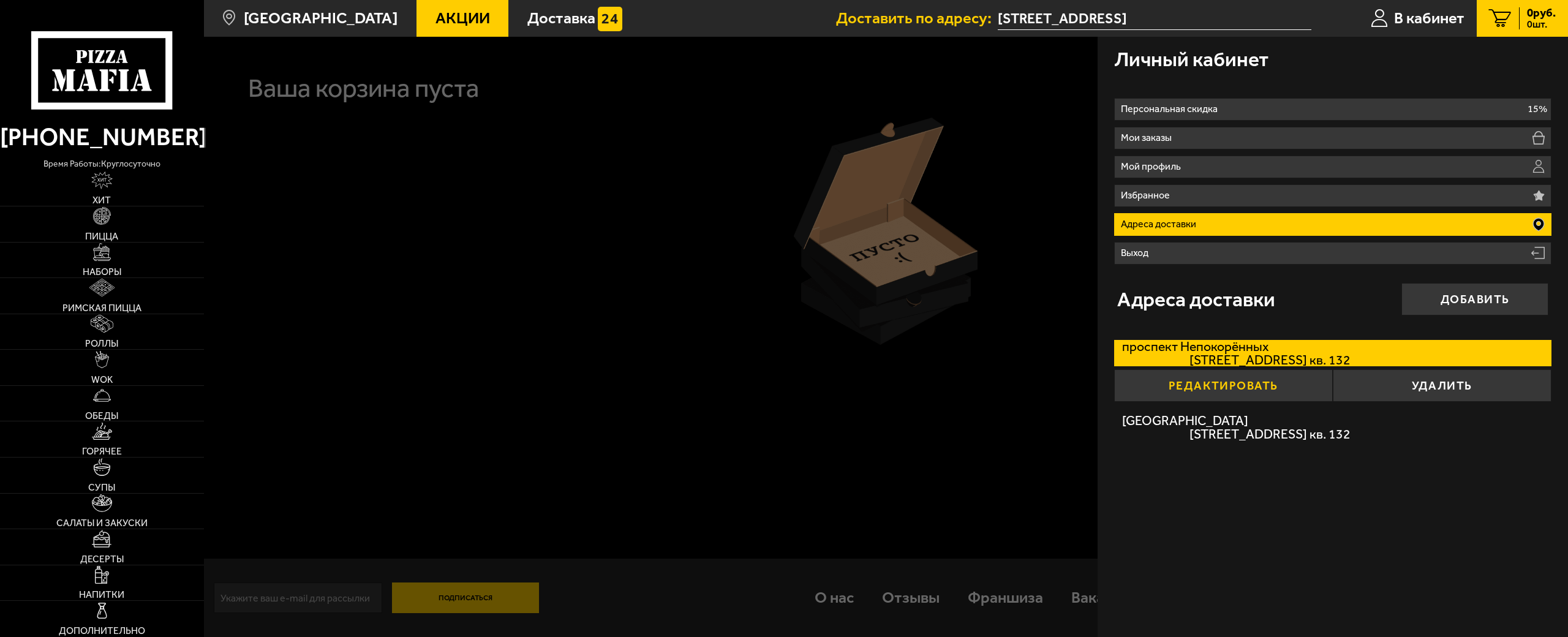
click at [1230, 384] on button "Редактировать" at bounding box center [1223, 386] width 219 height 33
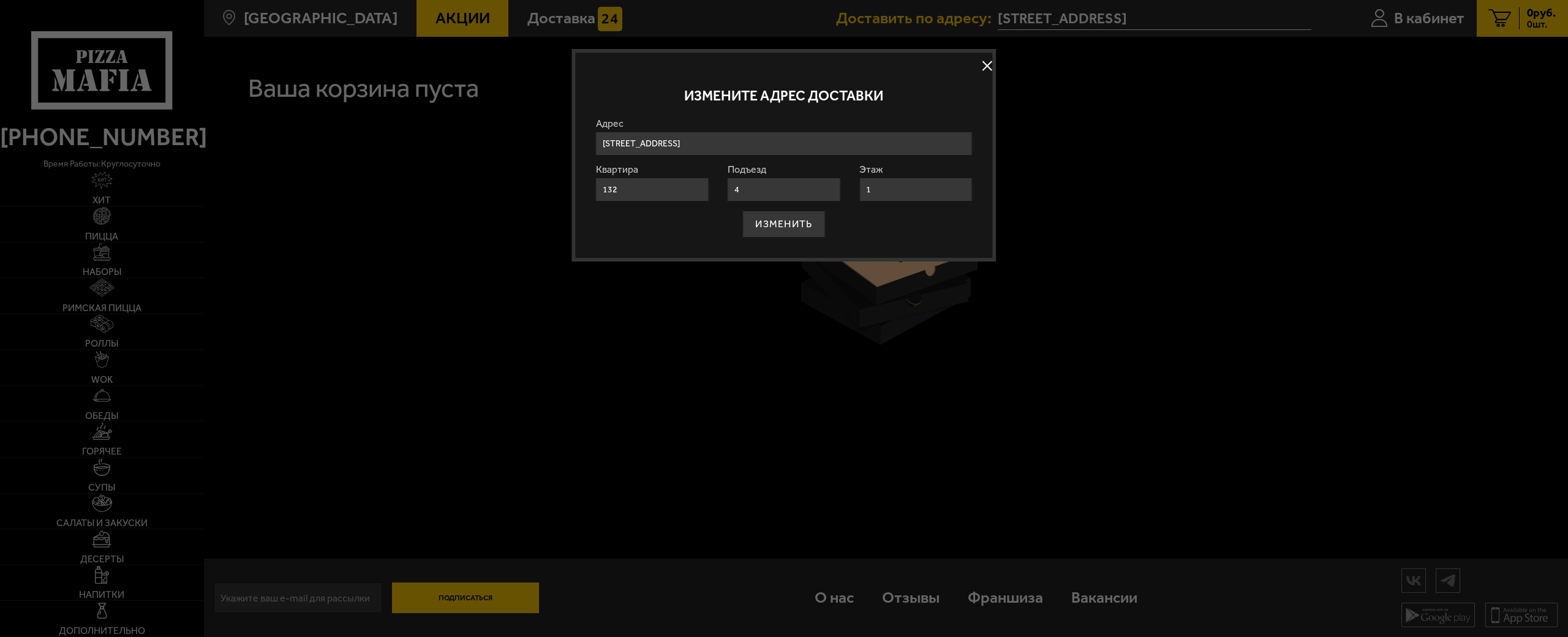
click at [987, 55] on div "Измените адрес доставки Адрес проспект Непокорённых, 10к1 Квартира 132 Подъезд …" at bounding box center [784, 155] width 424 height 213
click at [987, 58] on button at bounding box center [987, 66] width 18 height 18
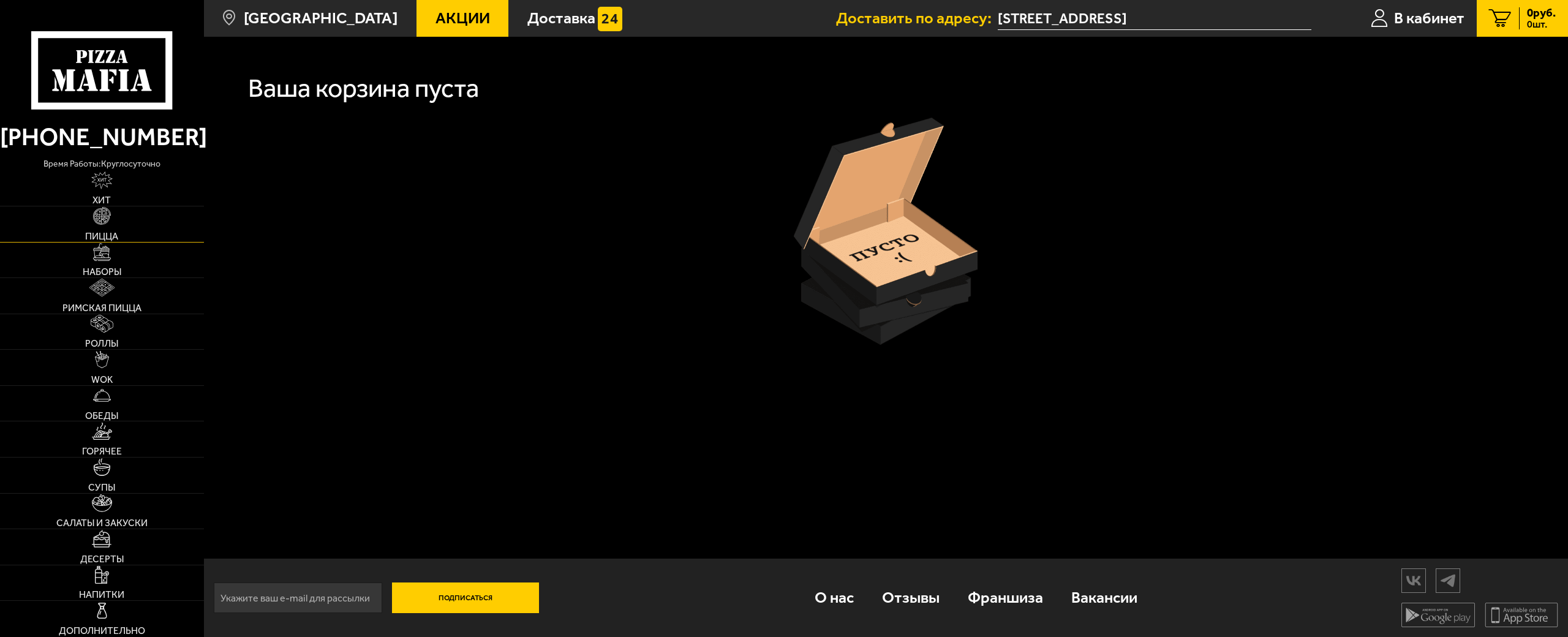
click at [96, 232] on span "Пицца" at bounding box center [101, 236] width 33 height 10
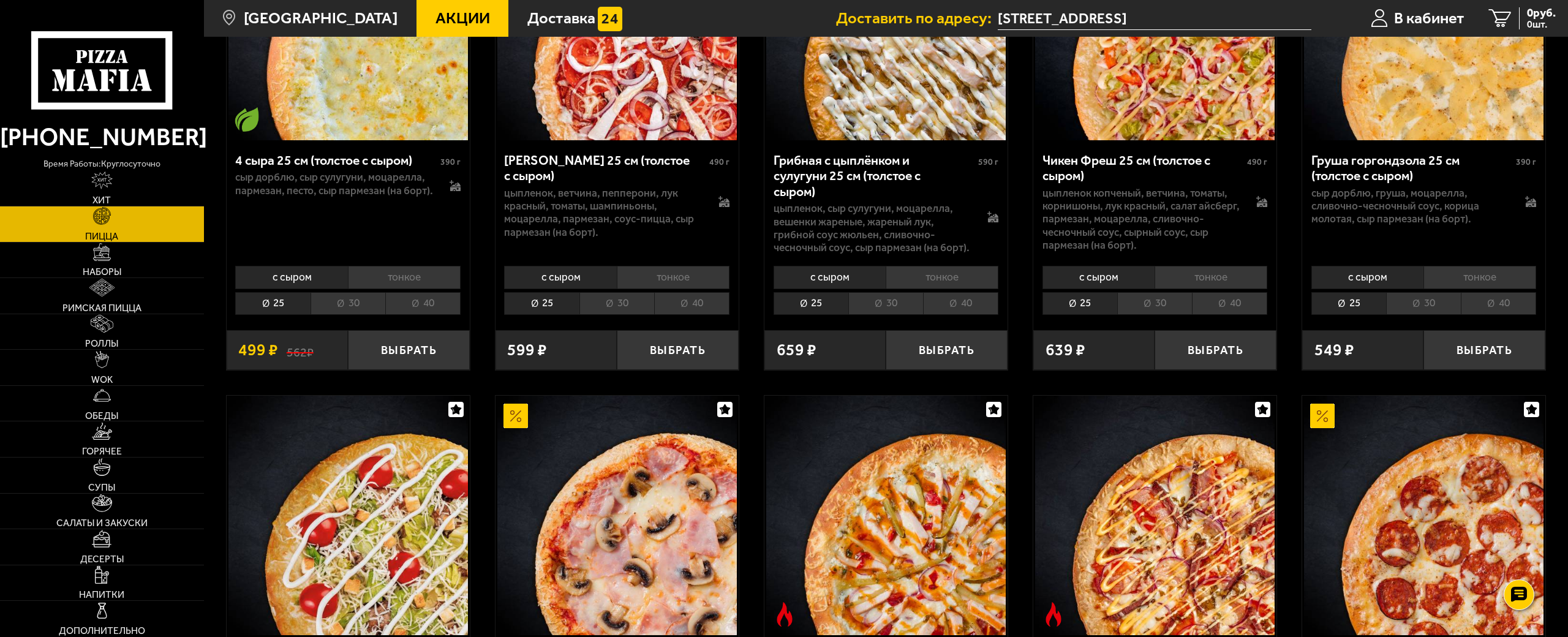
scroll to position [1655, 0]
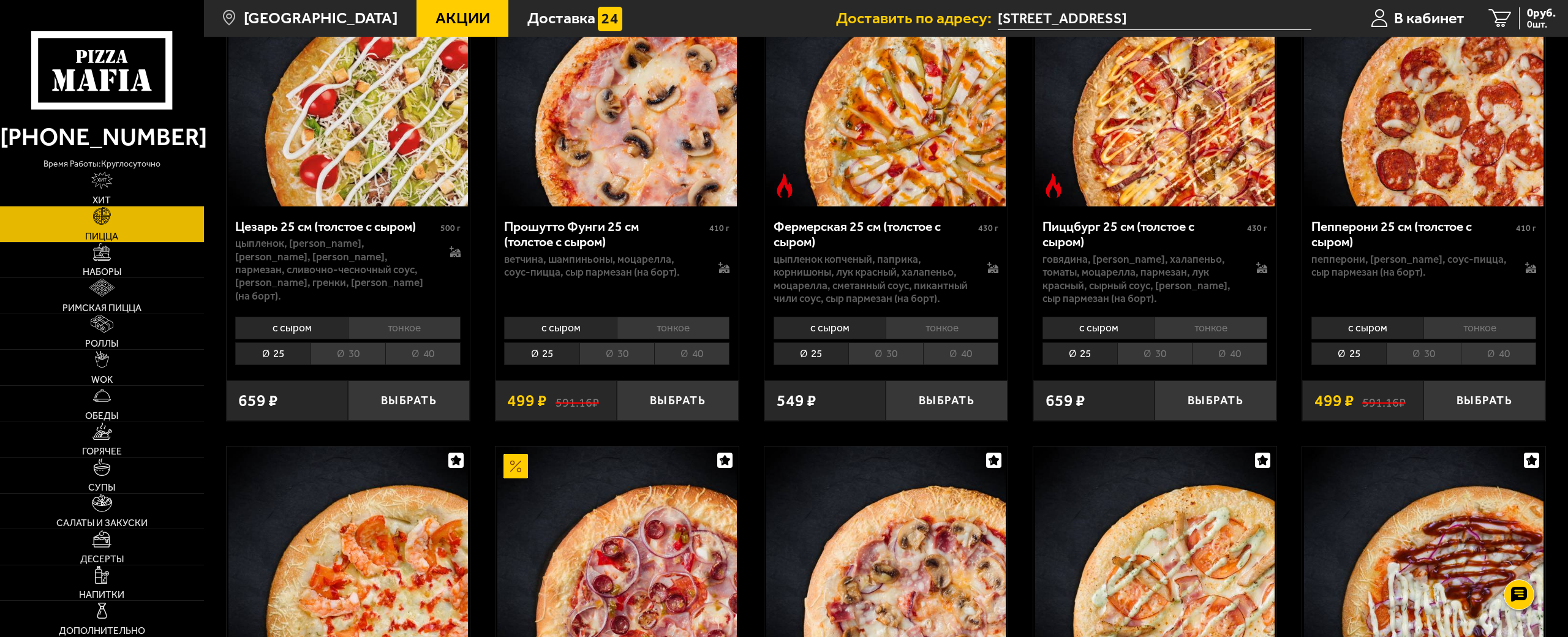
click at [1218, 346] on li "40" at bounding box center [1230, 353] width 76 height 23
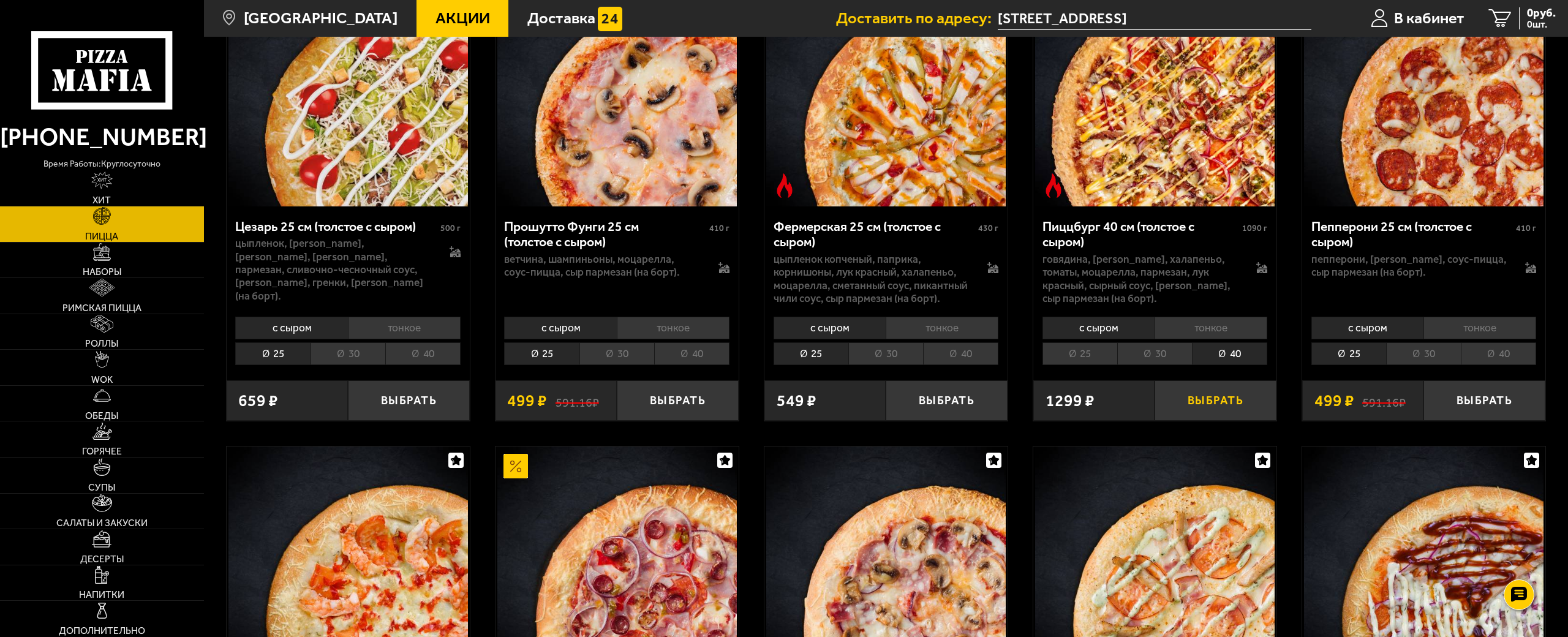
click at [1210, 393] on button "Выбрать" at bounding box center [1216, 401] width 122 height 40
click at [1524, 16] on span "1104 руб." at bounding box center [1532, 13] width 47 height 12
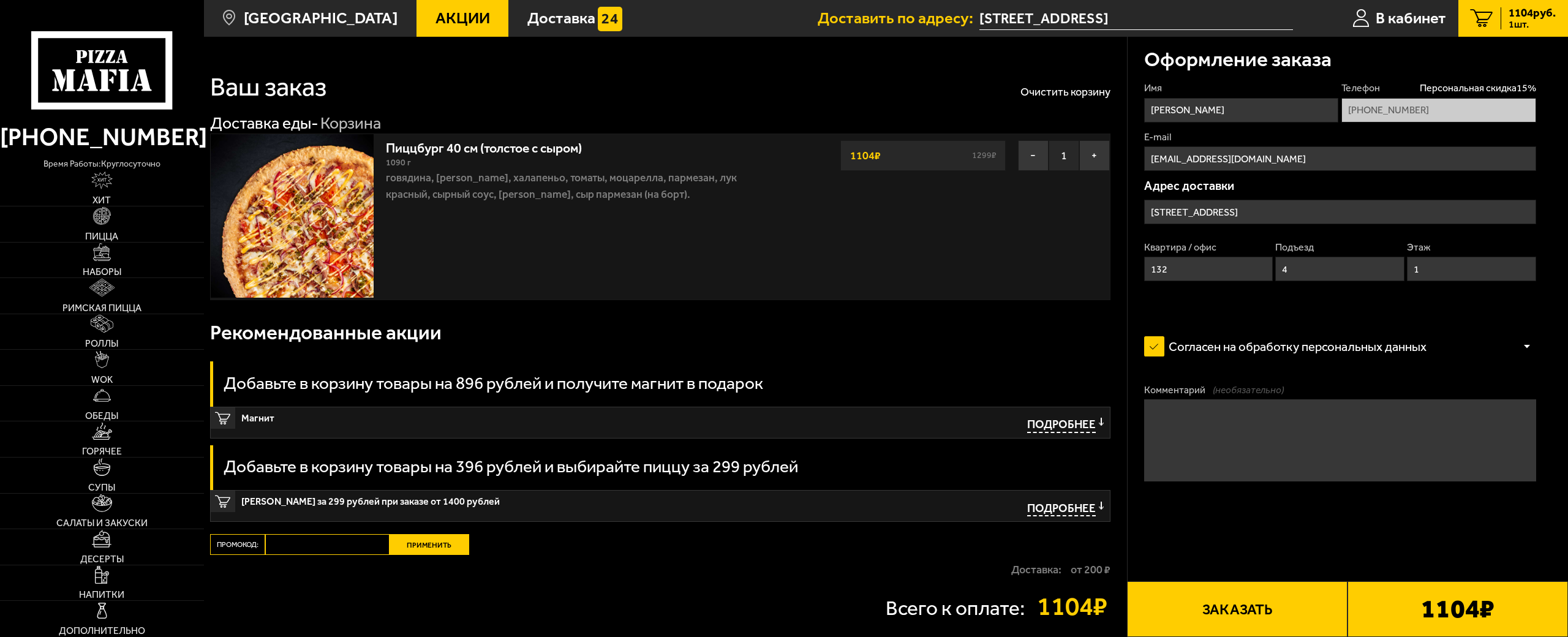
click at [1222, 581] on button "Заказать" at bounding box center [1238, 609] width 221 height 56
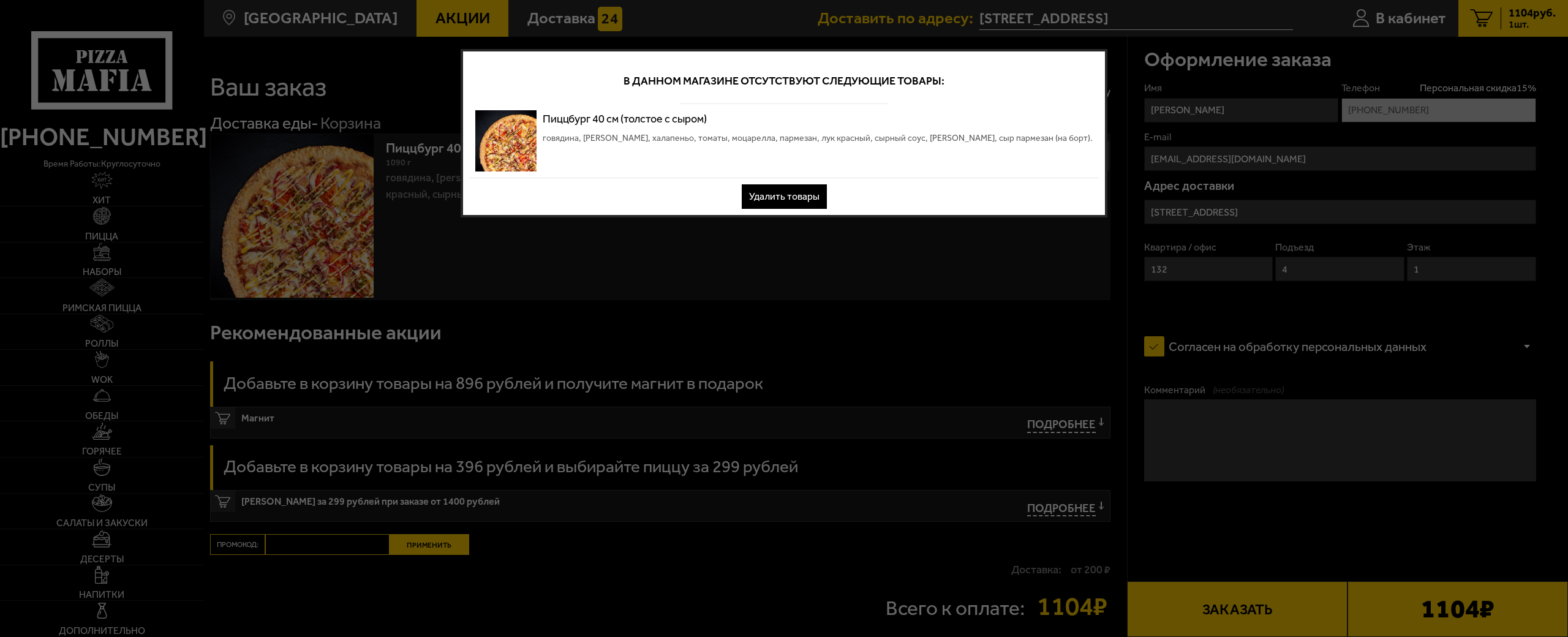
click at [789, 193] on button "Удалить товары" at bounding box center [784, 196] width 85 height 25
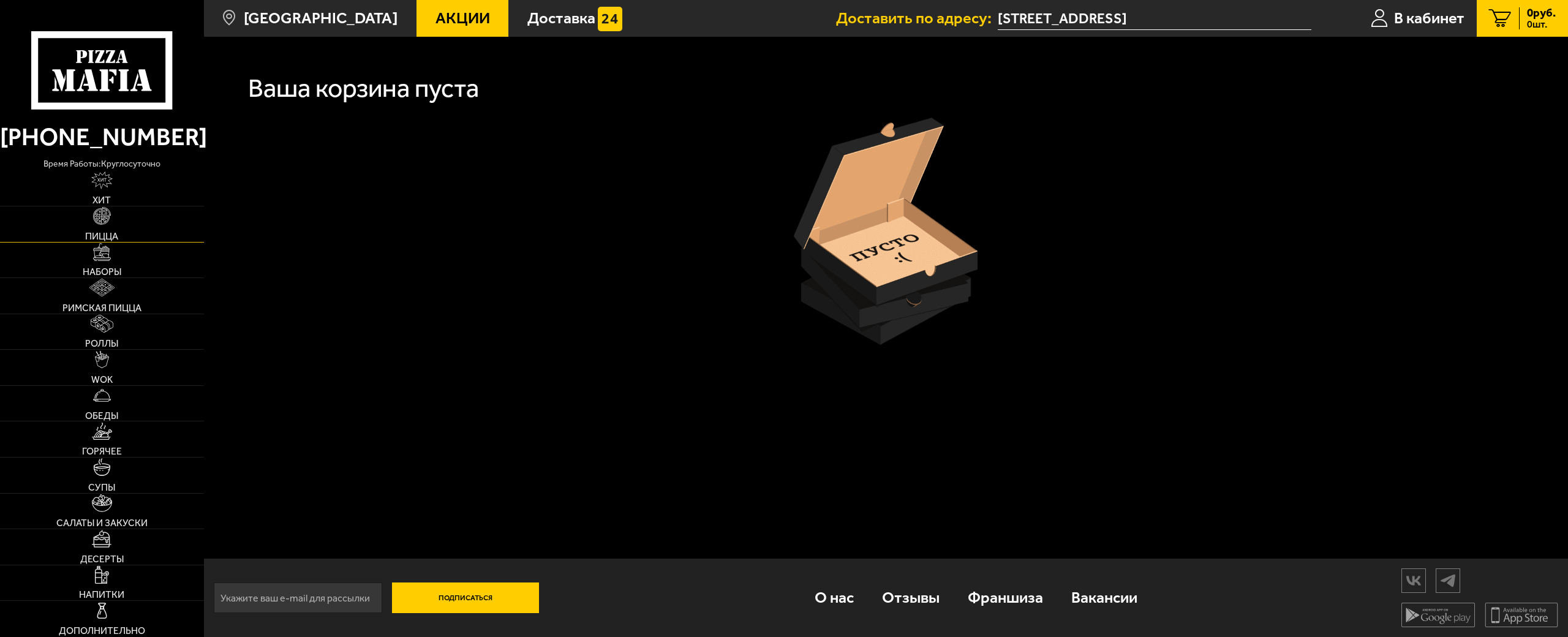
click at [105, 232] on span "Пицца" at bounding box center [101, 236] width 33 height 10
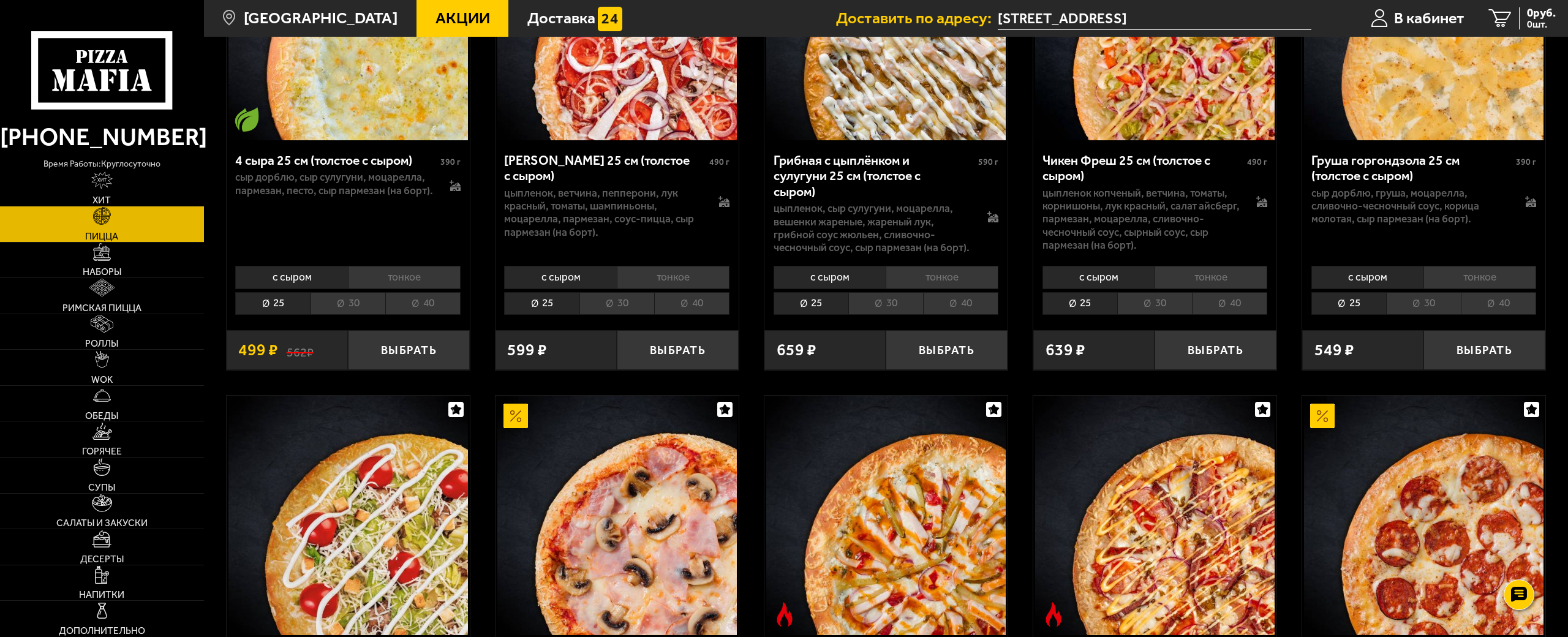
scroll to position [1593, 0]
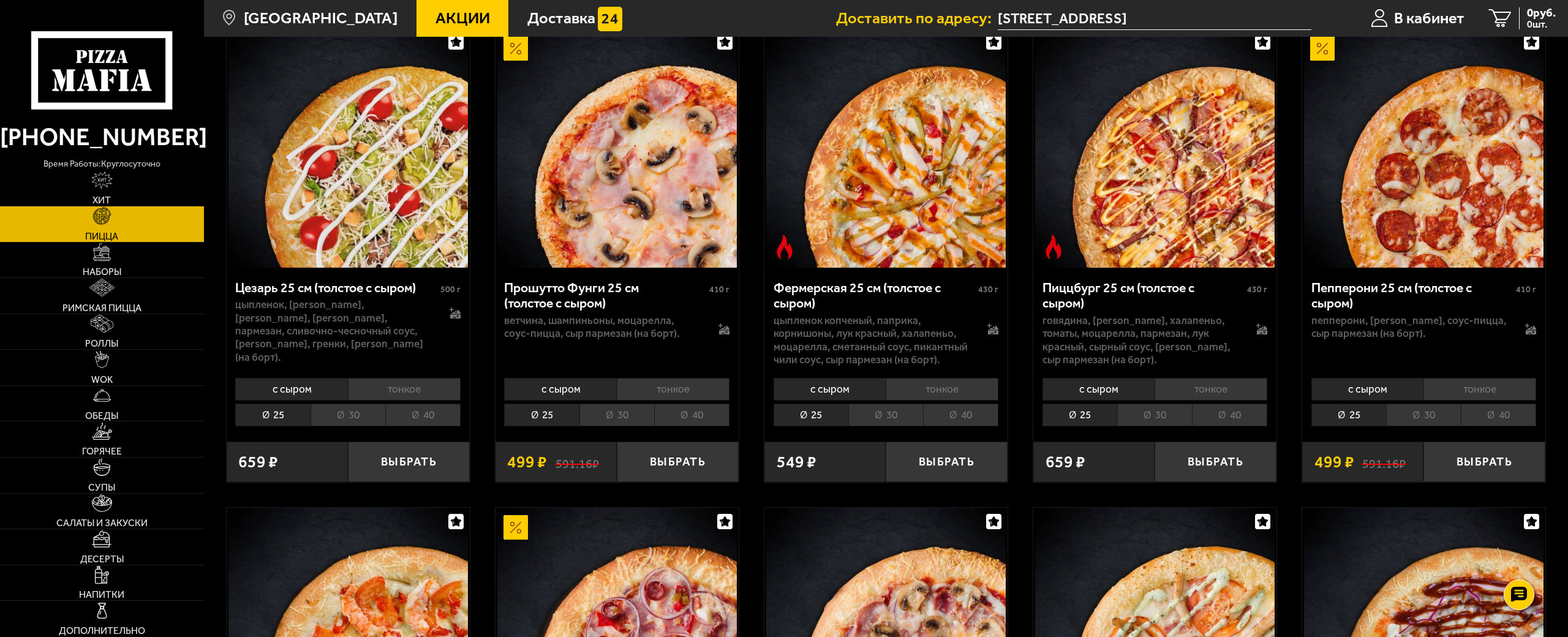
click at [1234, 404] on li "40" at bounding box center [1230, 415] width 76 height 23
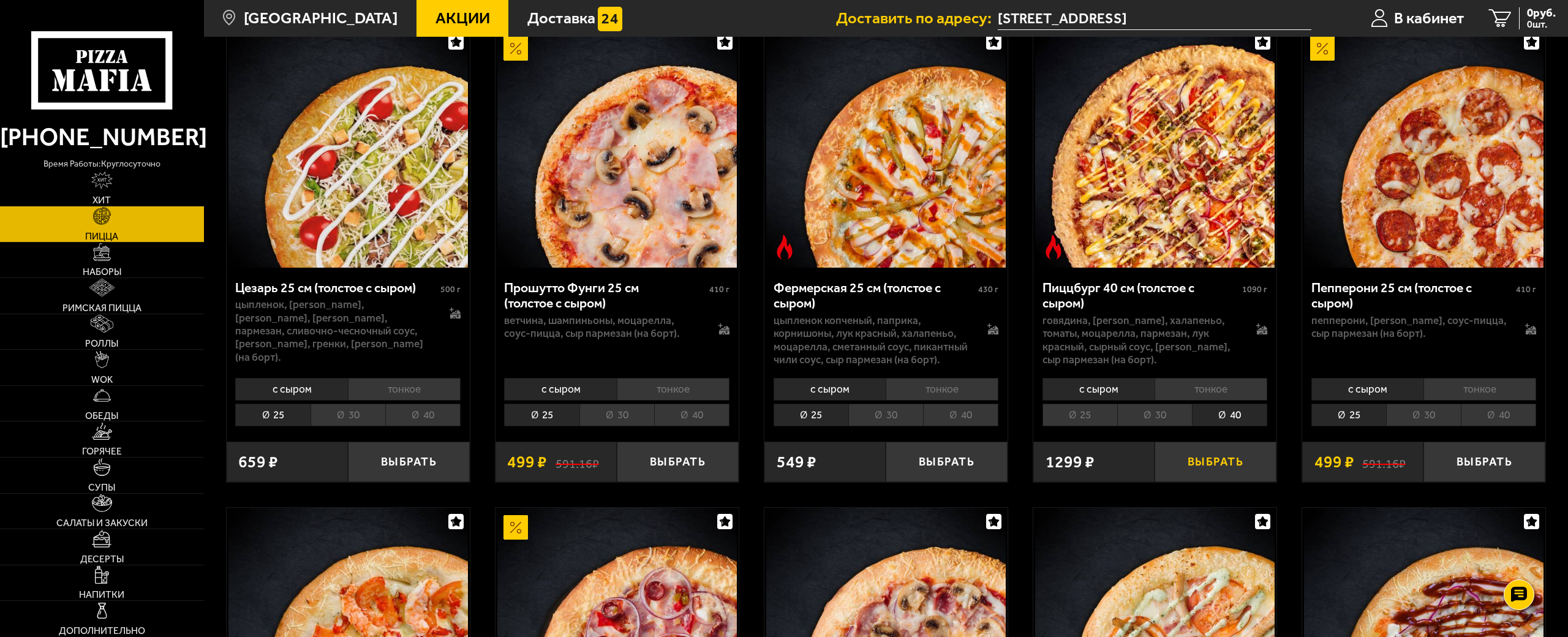
click at [1213, 449] on button "Выбрать" at bounding box center [1216, 462] width 122 height 40
click at [1509, 16] on span "1299 руб." at bounding box center [1532, 13] width 47 height 12
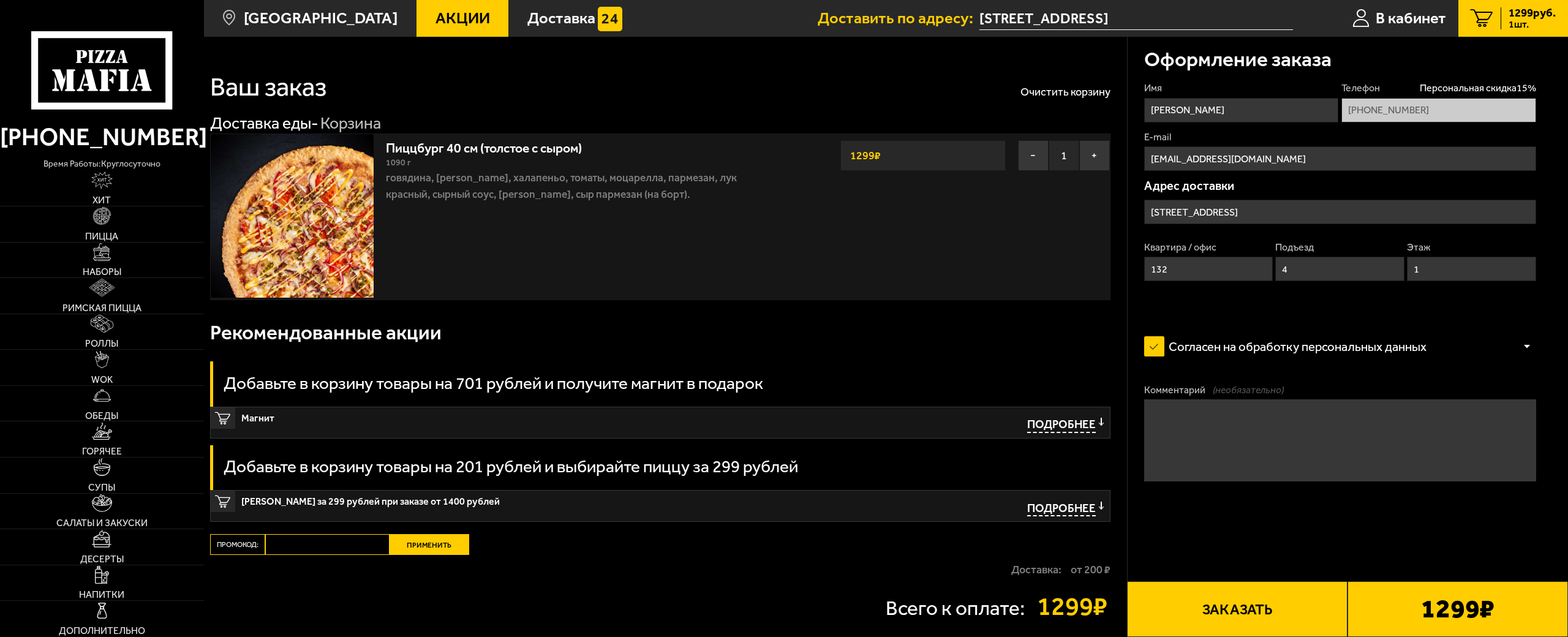
click at [952, 154] on div "1299 ₽" at bounding box center [922, 156] width 165 height 31
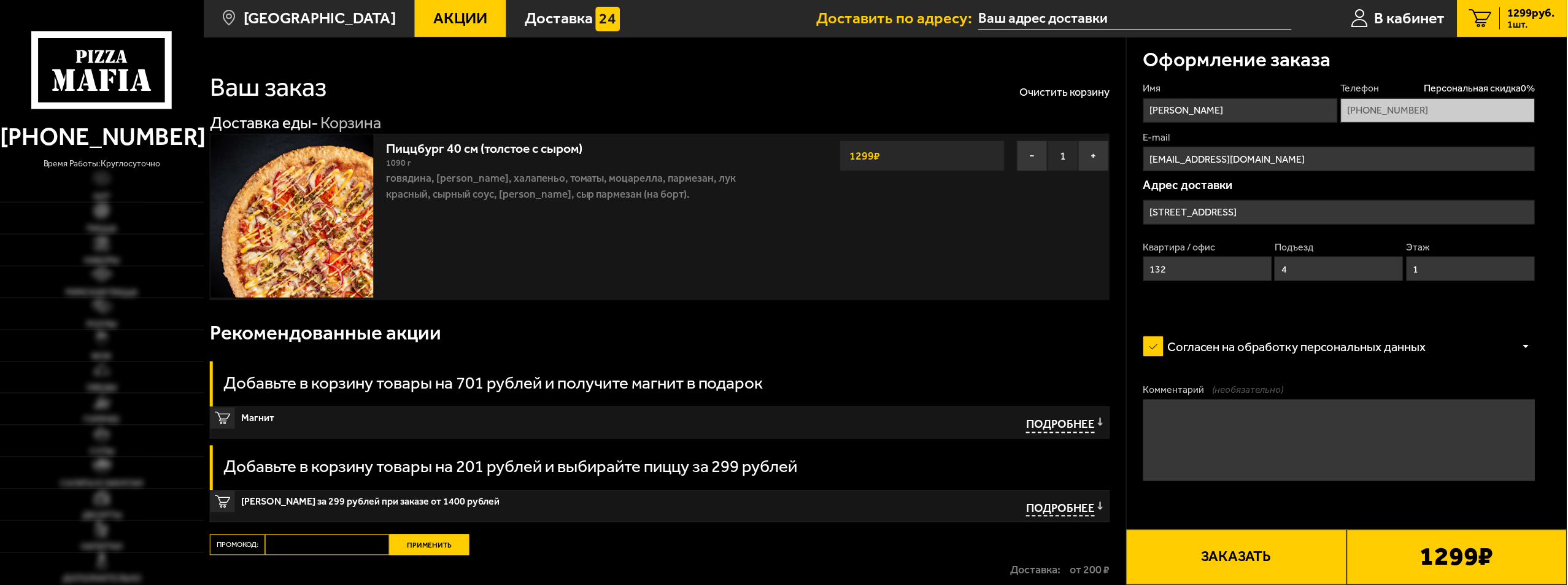
type input "[STREET_ADDRESS]"
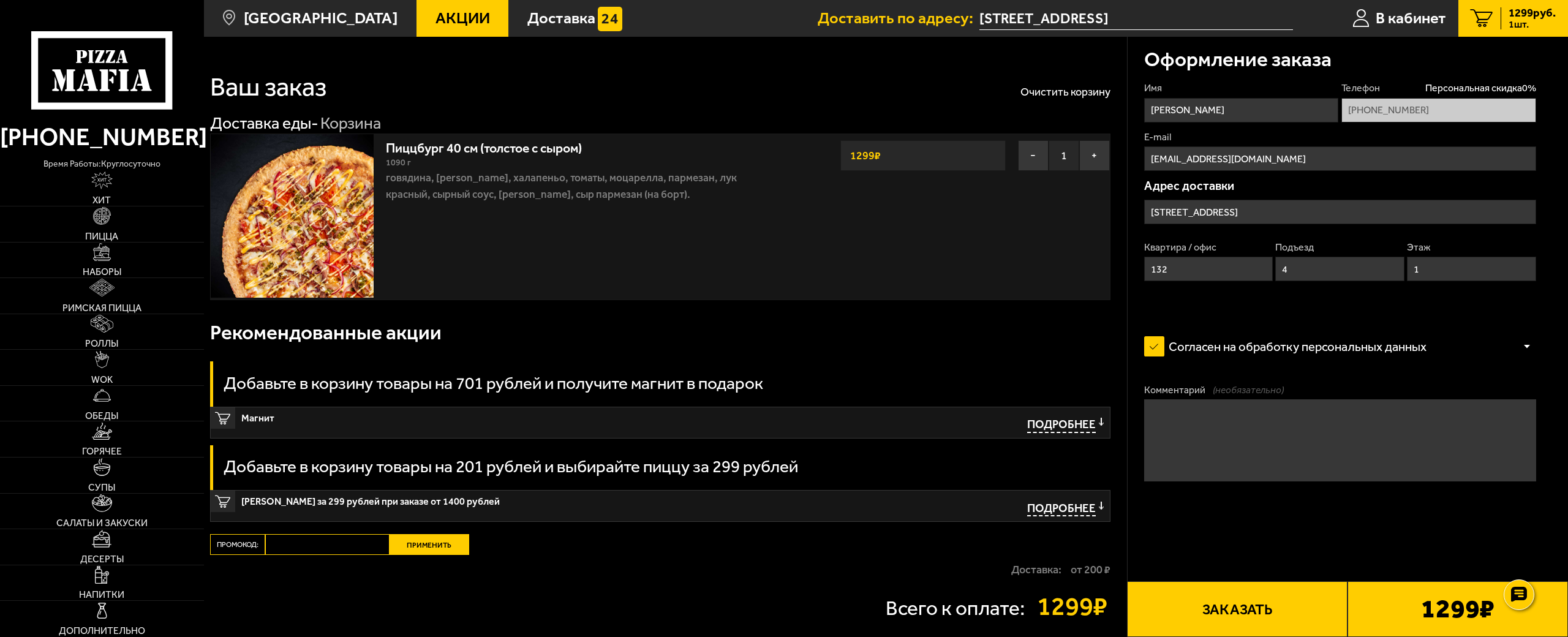
click at [1474, 78] on div "Оформление заказа" at bounding box center [1340, 58] width 392 height 45
click at [1474, 91] on span "Персональная скидка 0 %" at bounding box center [1481, 88] width 111 height 14
click at [435, 23] on span "Акции" at bounding box center [462, 17] width 55 height 16
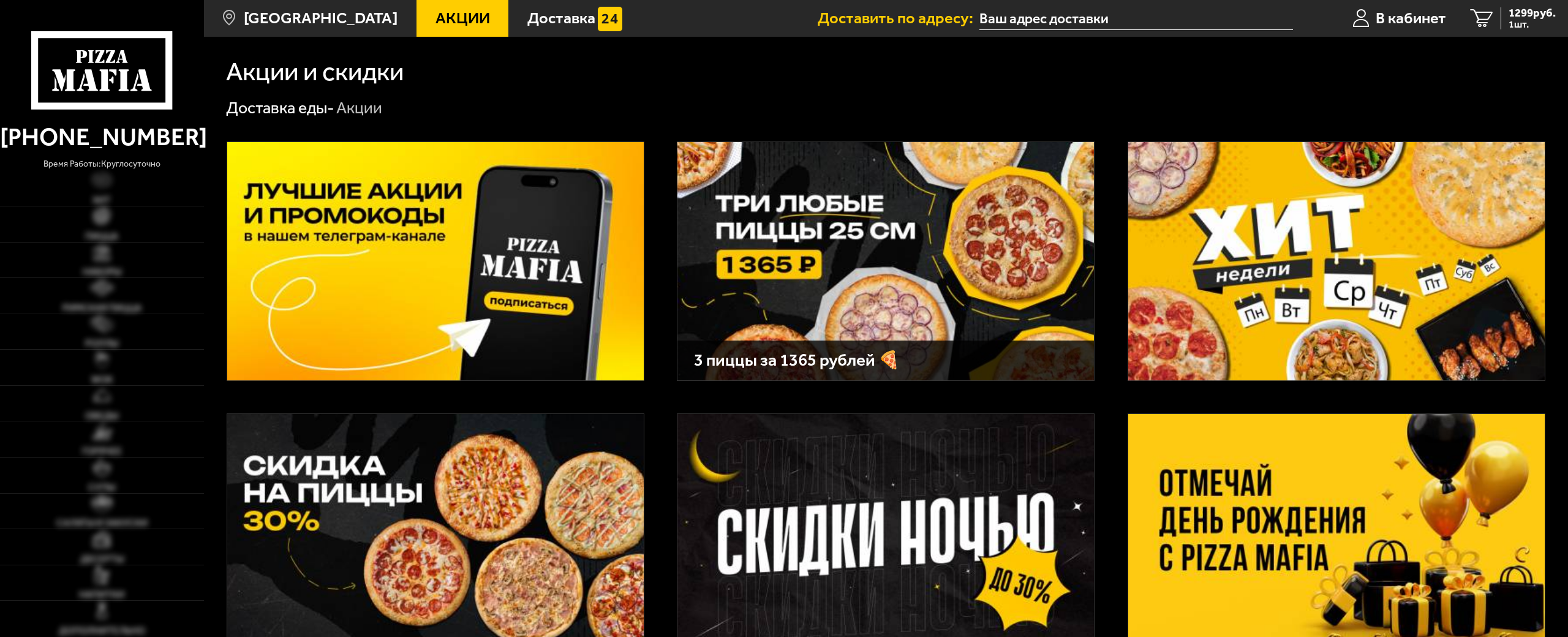
type input "[STREET_ADDRESS]"
click at [1517, 21] on span "1 шт." at bounding box center [1532, 24] width 47 height 10
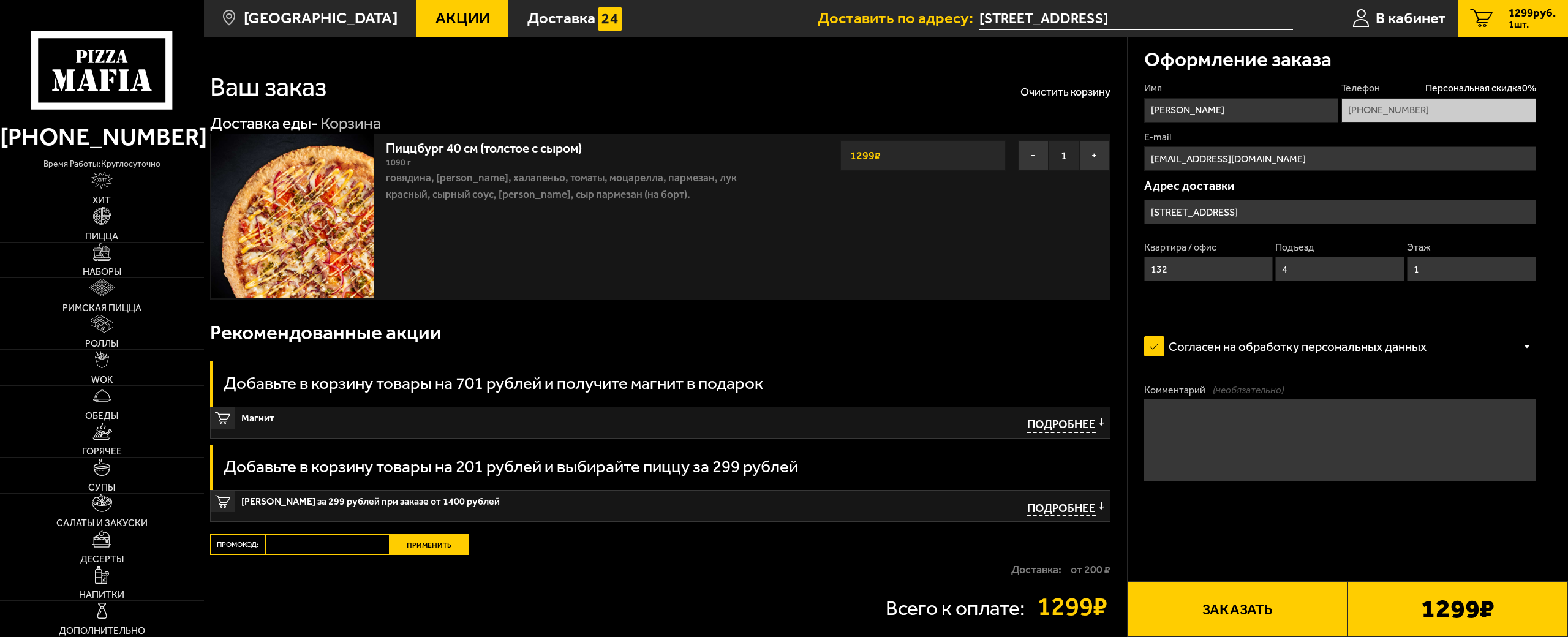
click at [312, 553] on input "Промокод:" at bounding box center [327, 545] width 124 height 21
click at [432, 6] on link "Акции" at bounding box center [462, 18] width 92 height 37
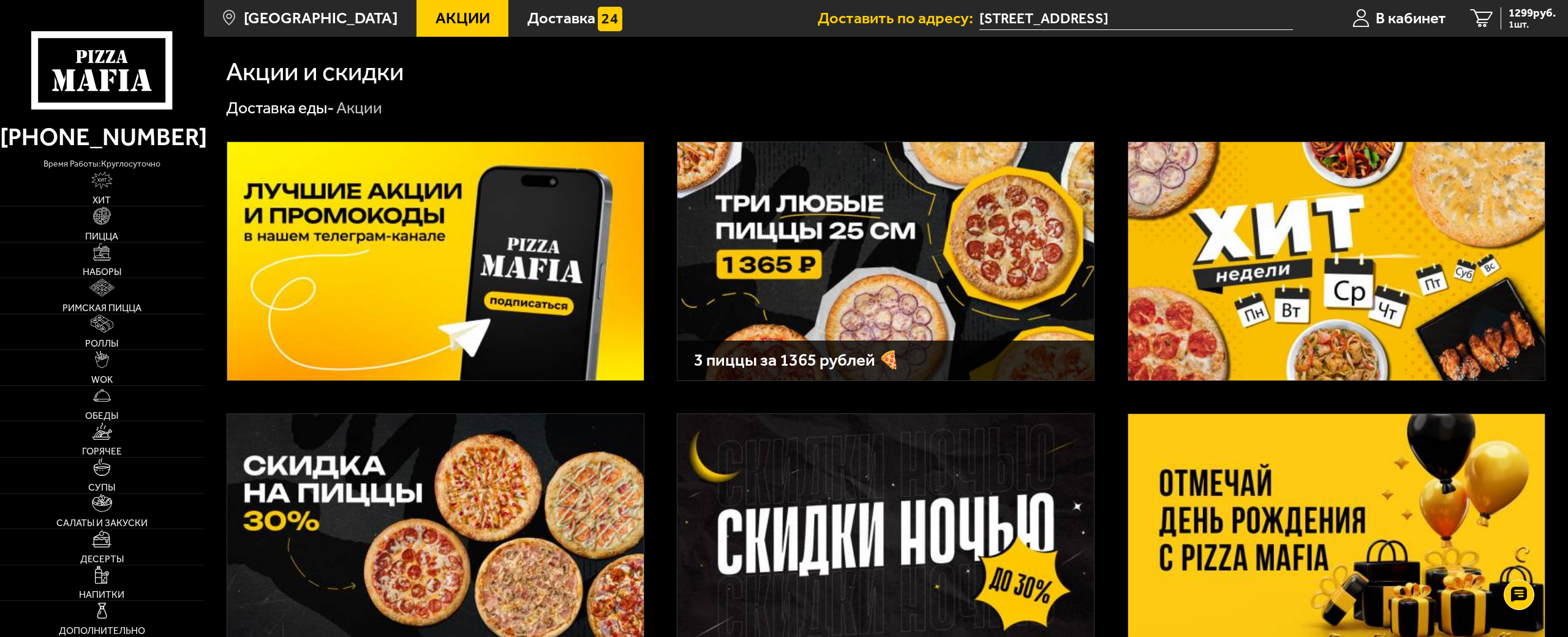
click at [452, 247] on img at bounding box center [435, 261] width 417 height 238
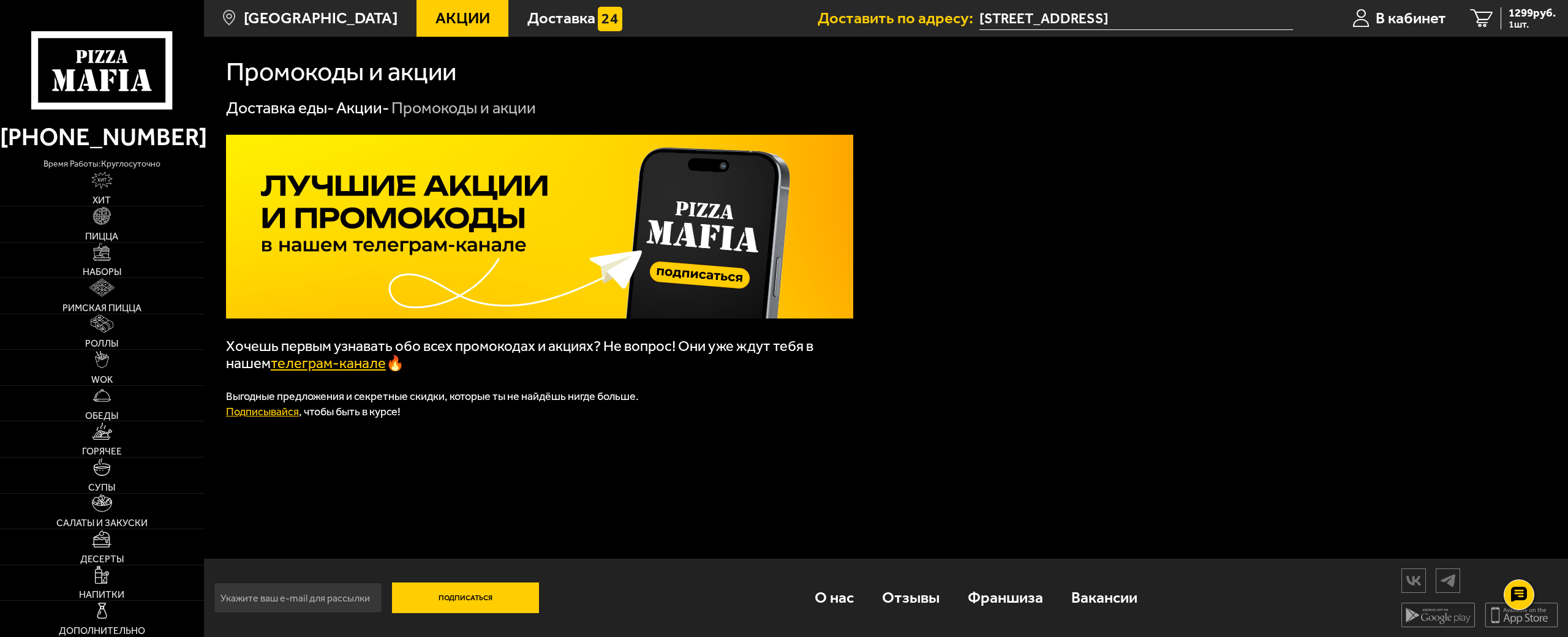
click at [338, 377] on p at bounding box center [540, 380] width 628 height 16
click at [338, 368] on link "телеграм-канале" at bounding box center [328, 363] width 115 height 17
click at [1517, 21] on span "1 шт." at bounding box center [1532, 24] width 47 height 10
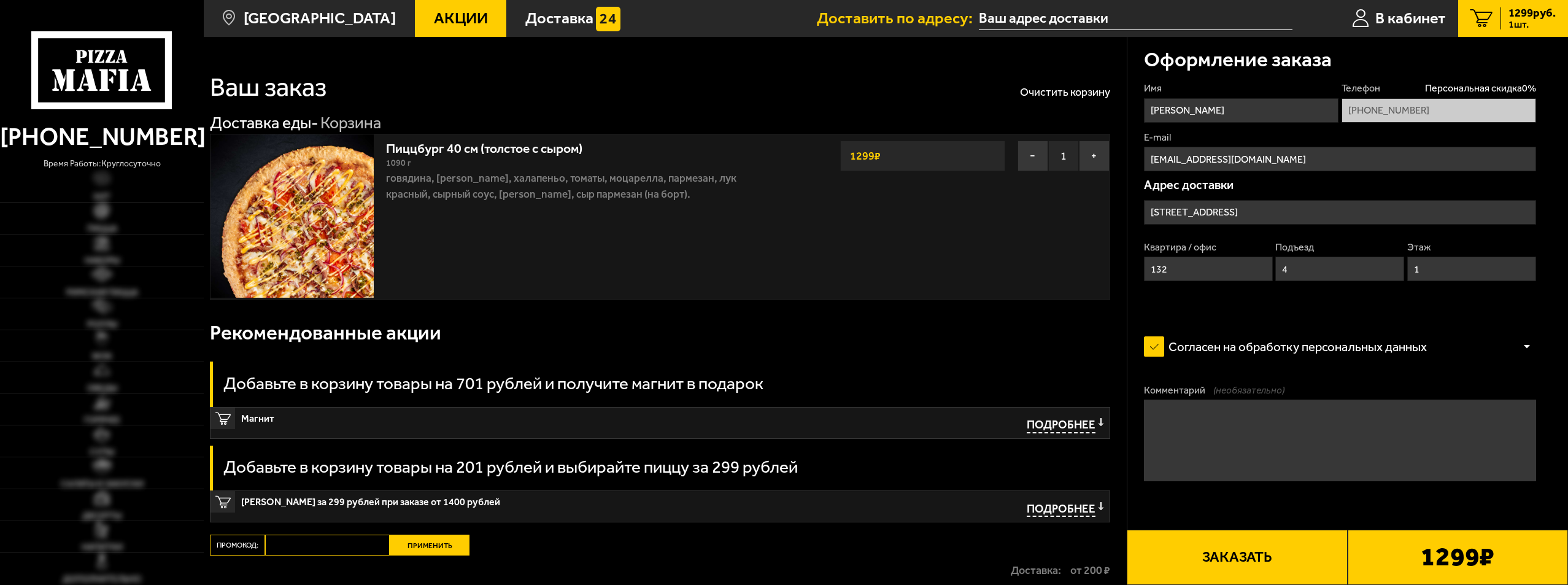
click at [79, 67] on icon at bounding box center [101, 69] width 141 height 78
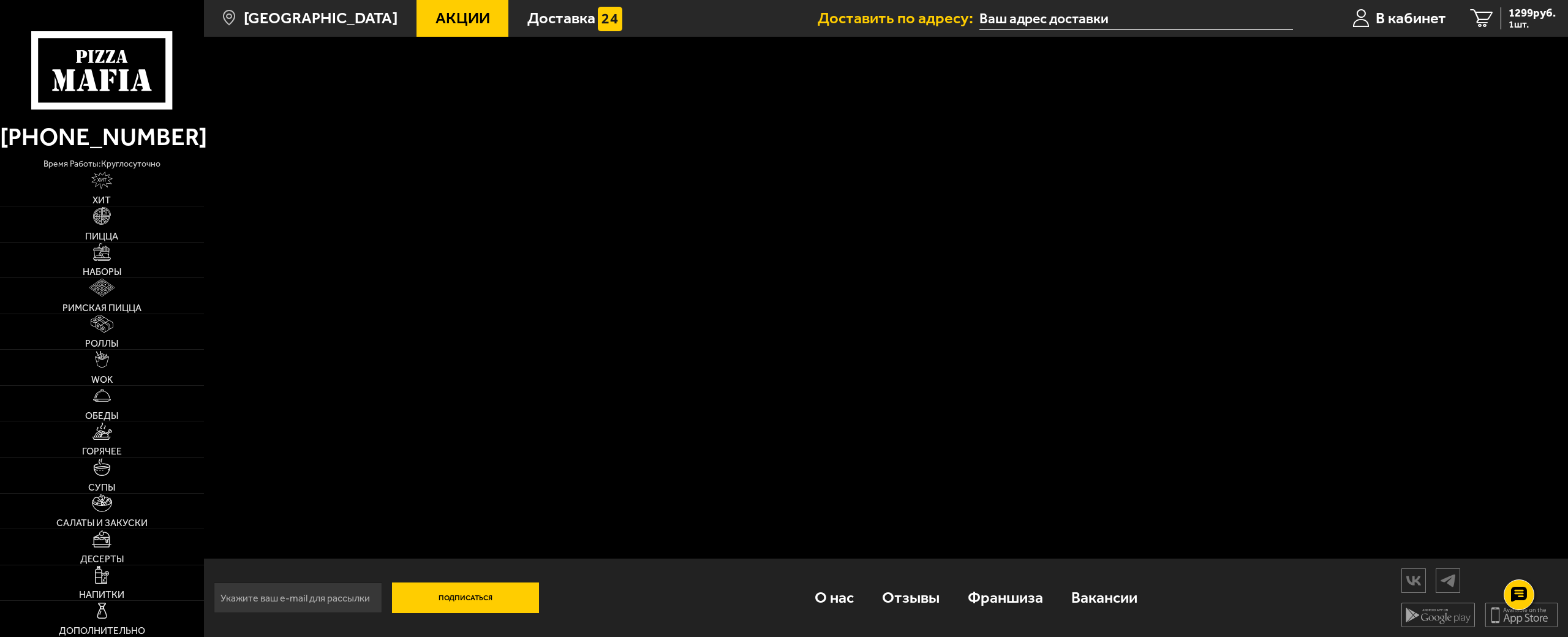
type input "[STREET_ADDRESS]"
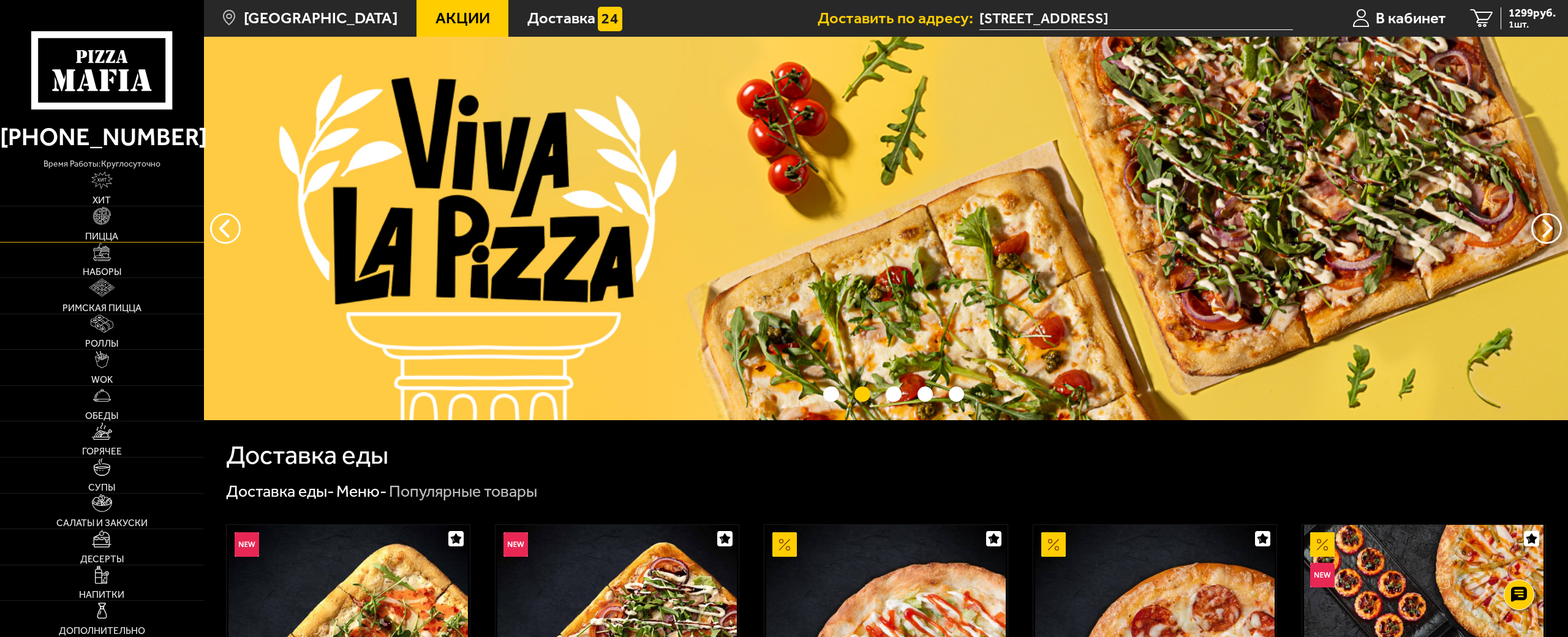
click at [109, 219] on link "Пицца" at bounding box center [102, 224] width 204 height 36
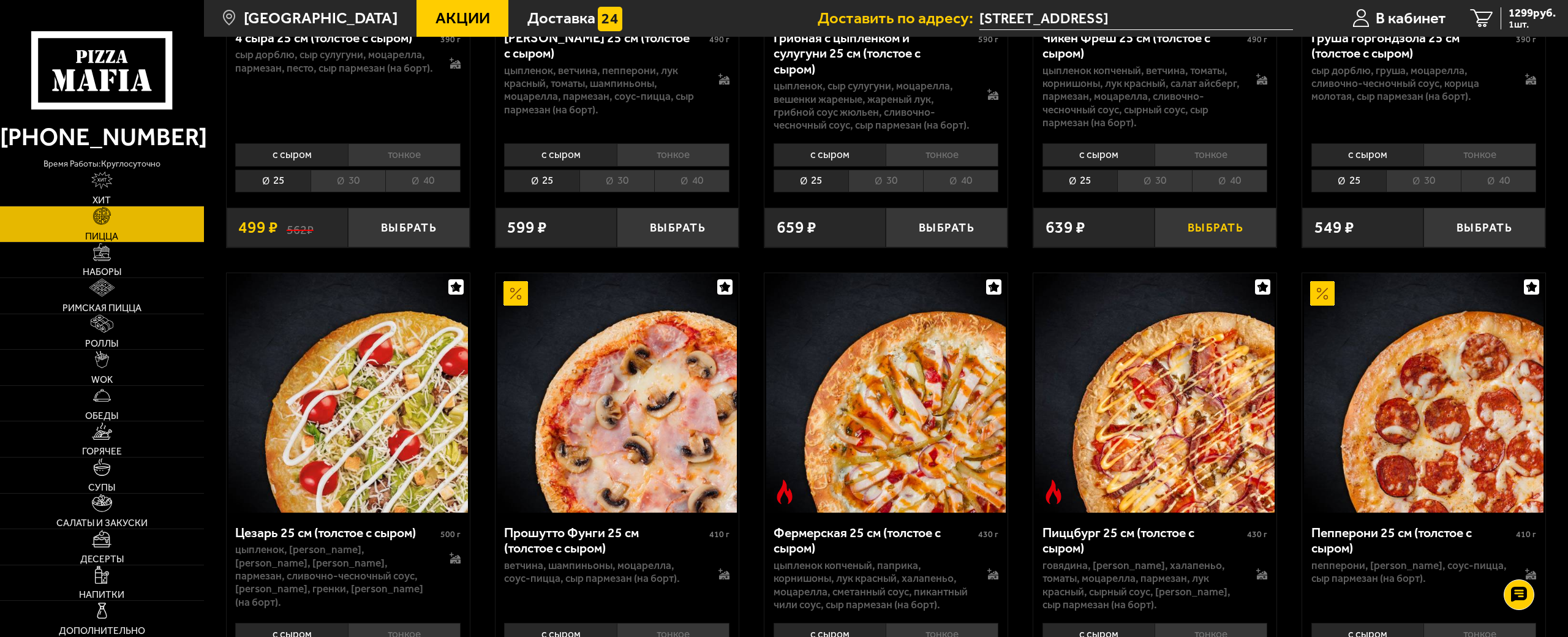
scroll to position [1655, 0]
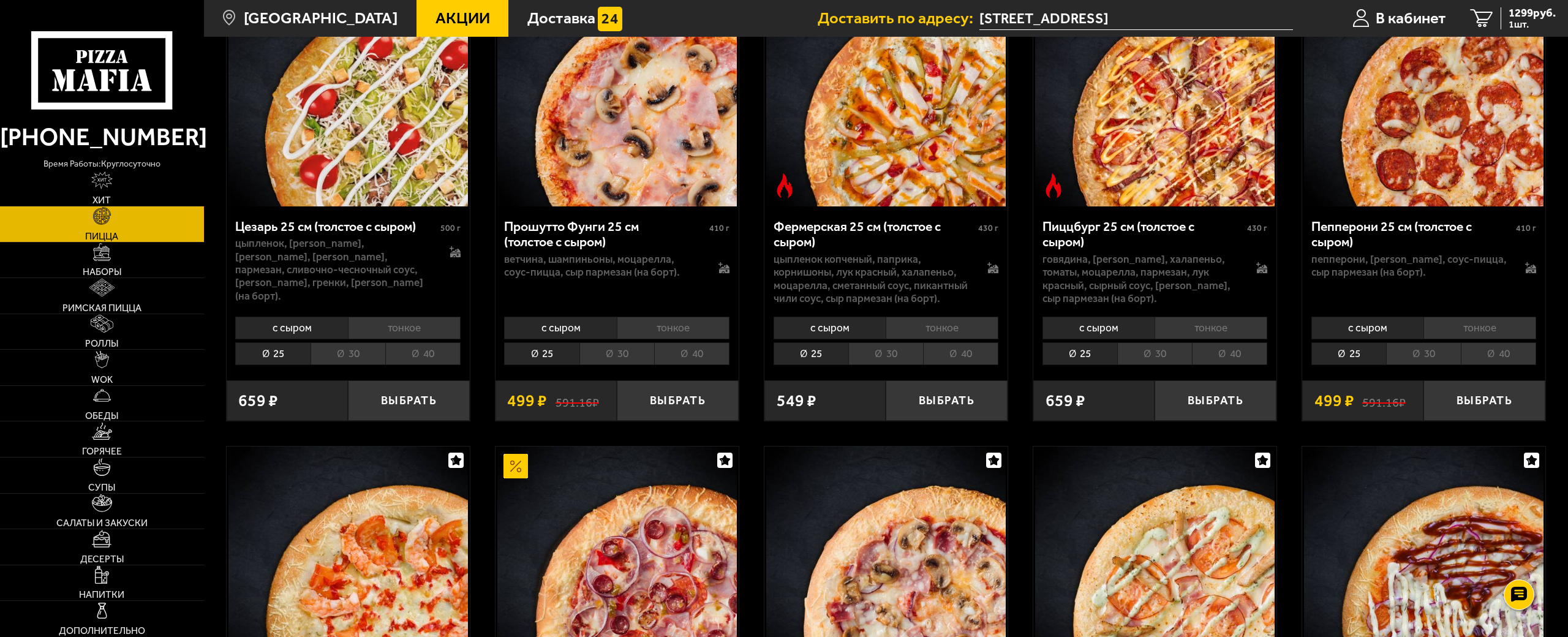
click at [1229, 344] on li "40" at bounding box center [1230, 353] width 76 height 23
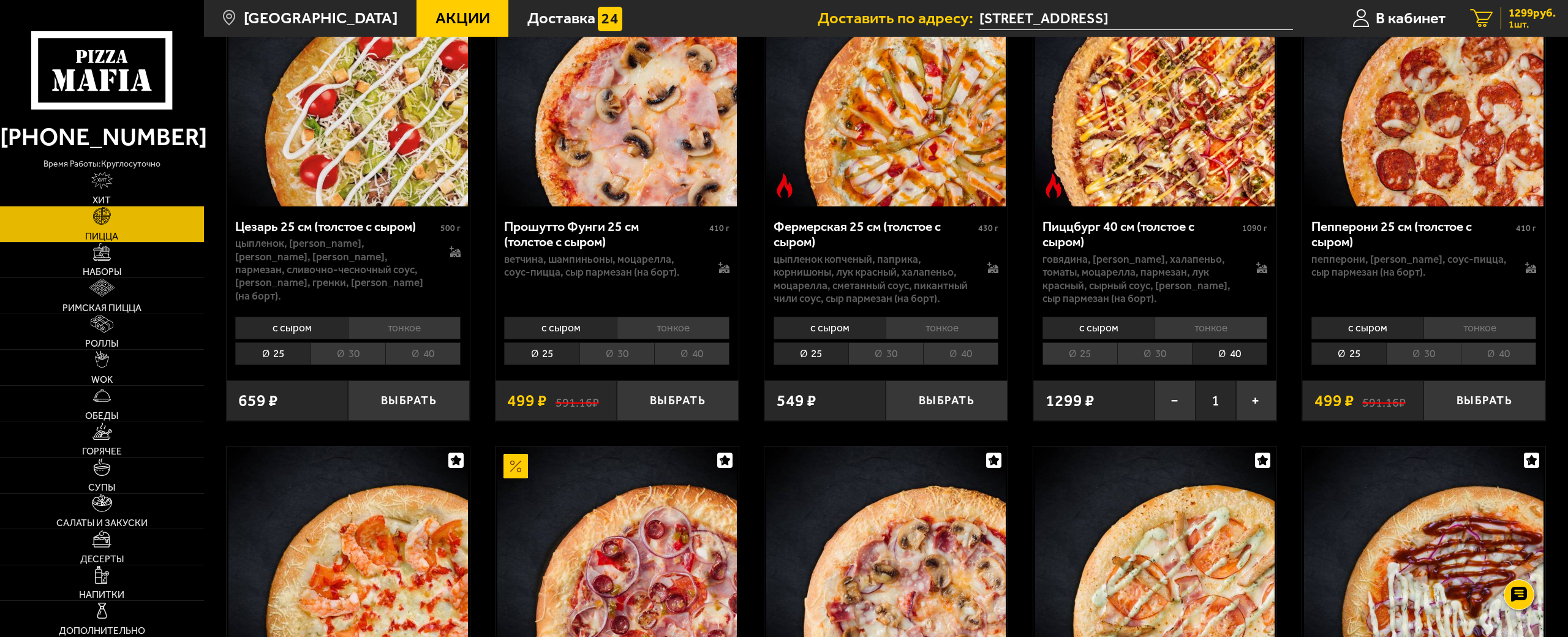
click at [1516, 17] on span "1299 руб." at bounding box center [1532, 13] width 47 height 12
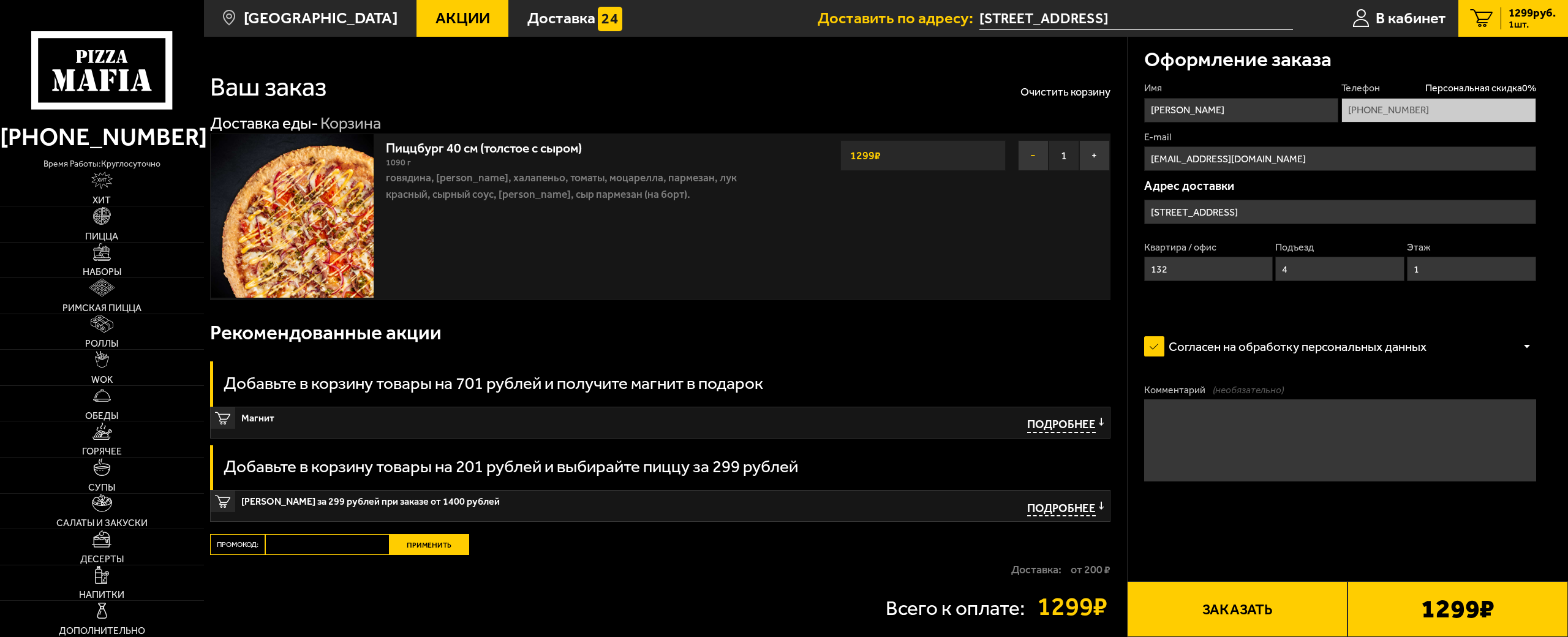
click at [1032, 148] on button "−" at bounding box center [1033, 156] width 31 height 31
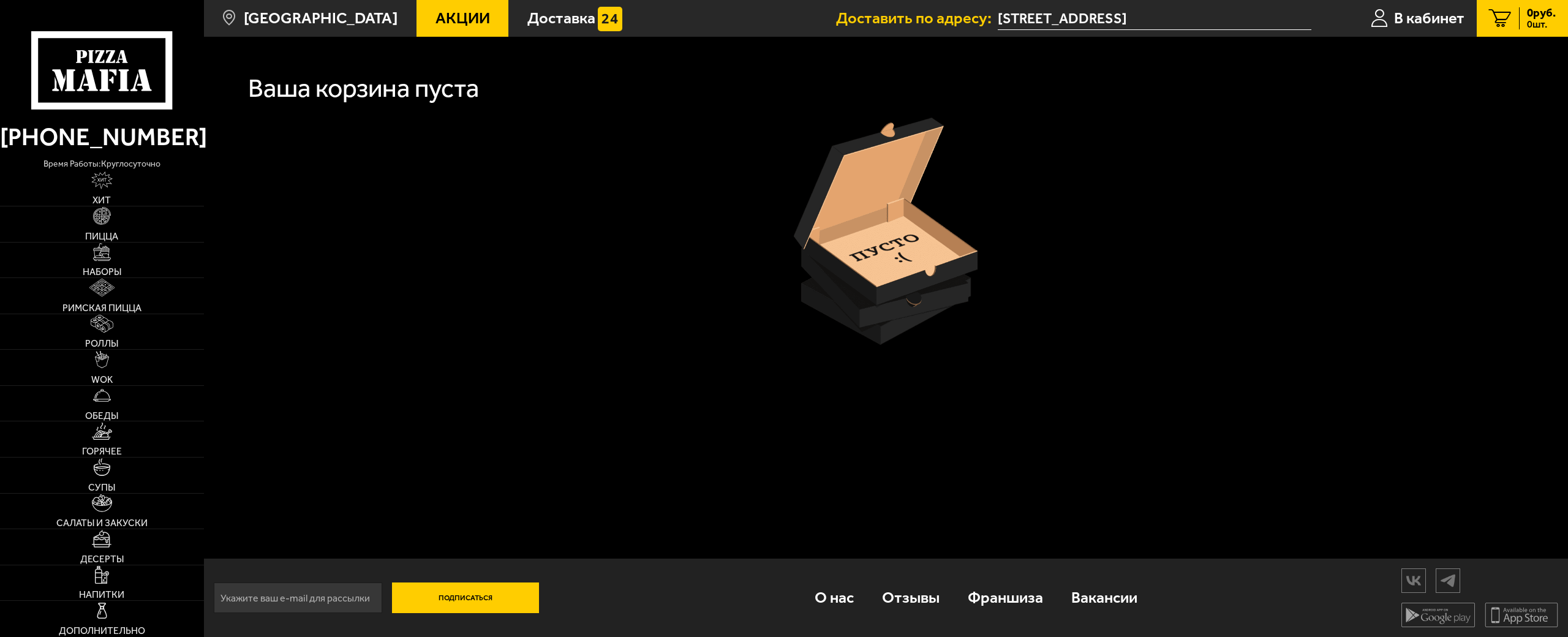
click at [435, 19] on span "Акции" at bounding box center [462, 17] width 55 height 16
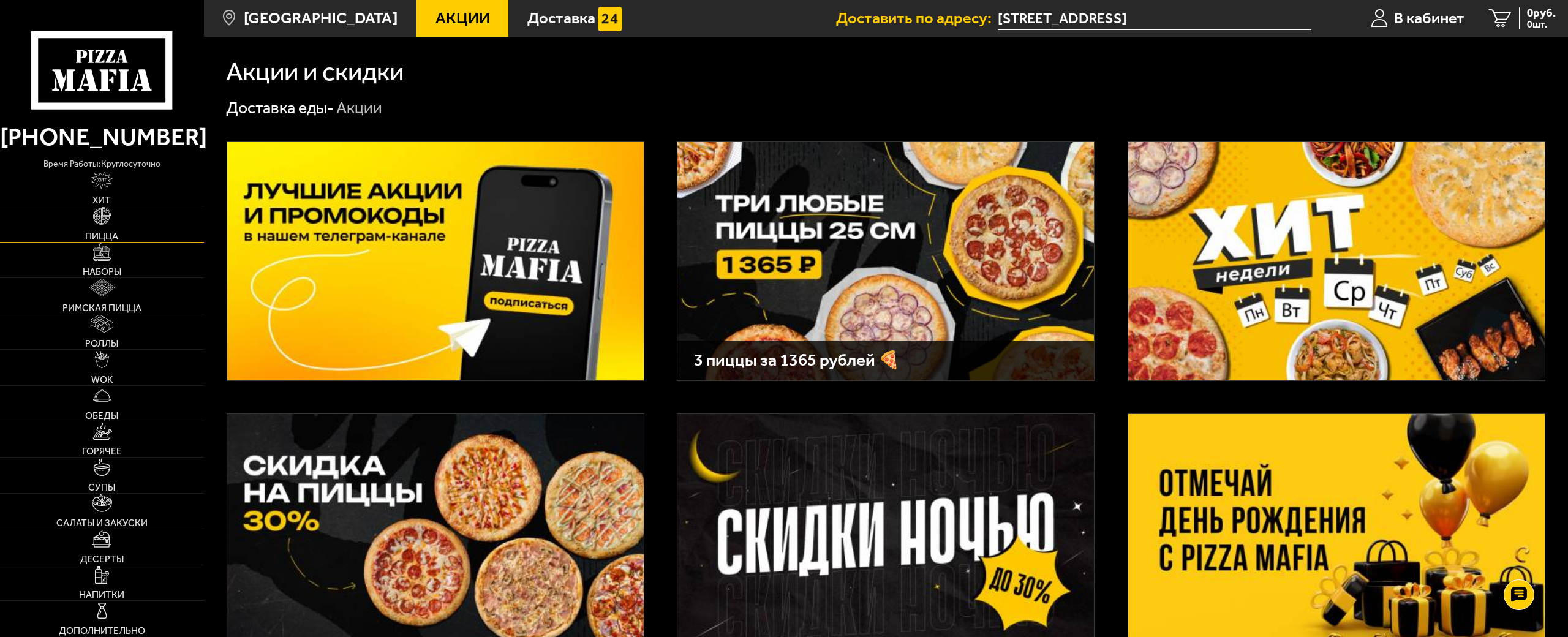
click at [96, 223] on link "Пицца" at bounding box center [102, 224] width 204 height 36
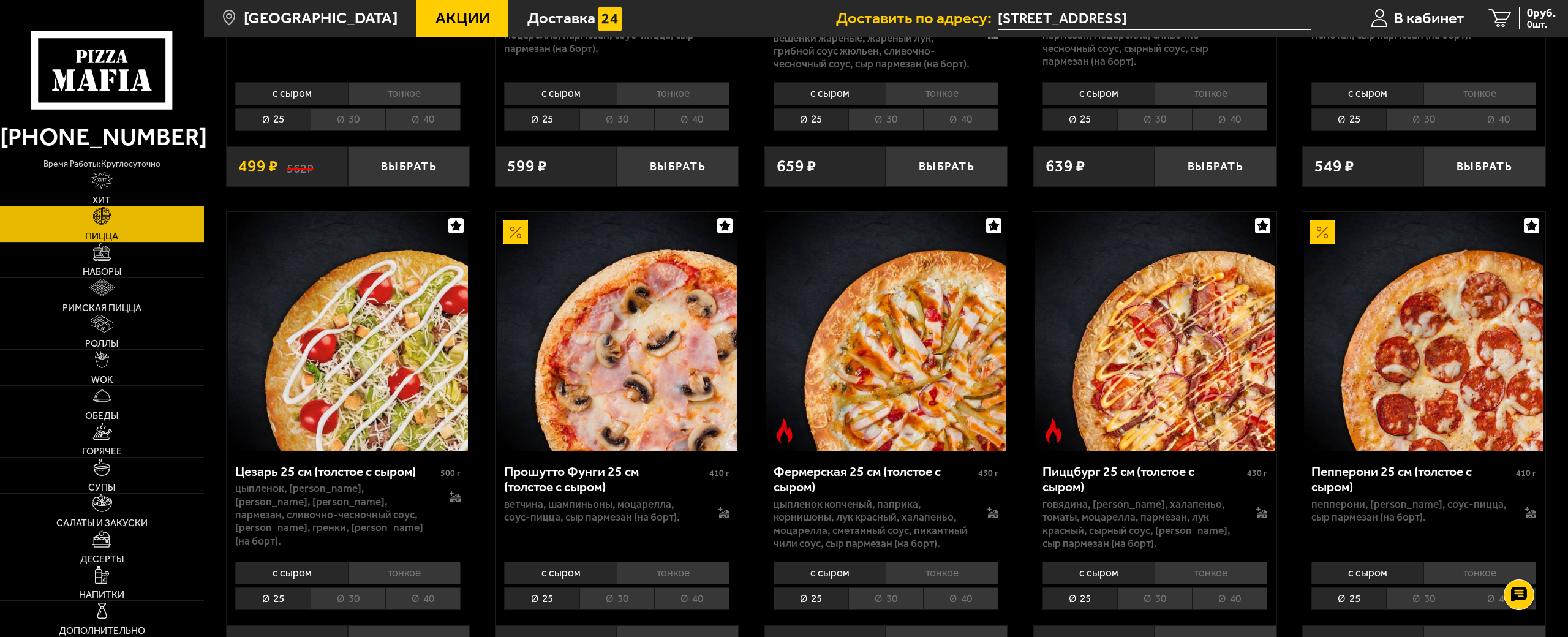
scroll to position [1777, 0]
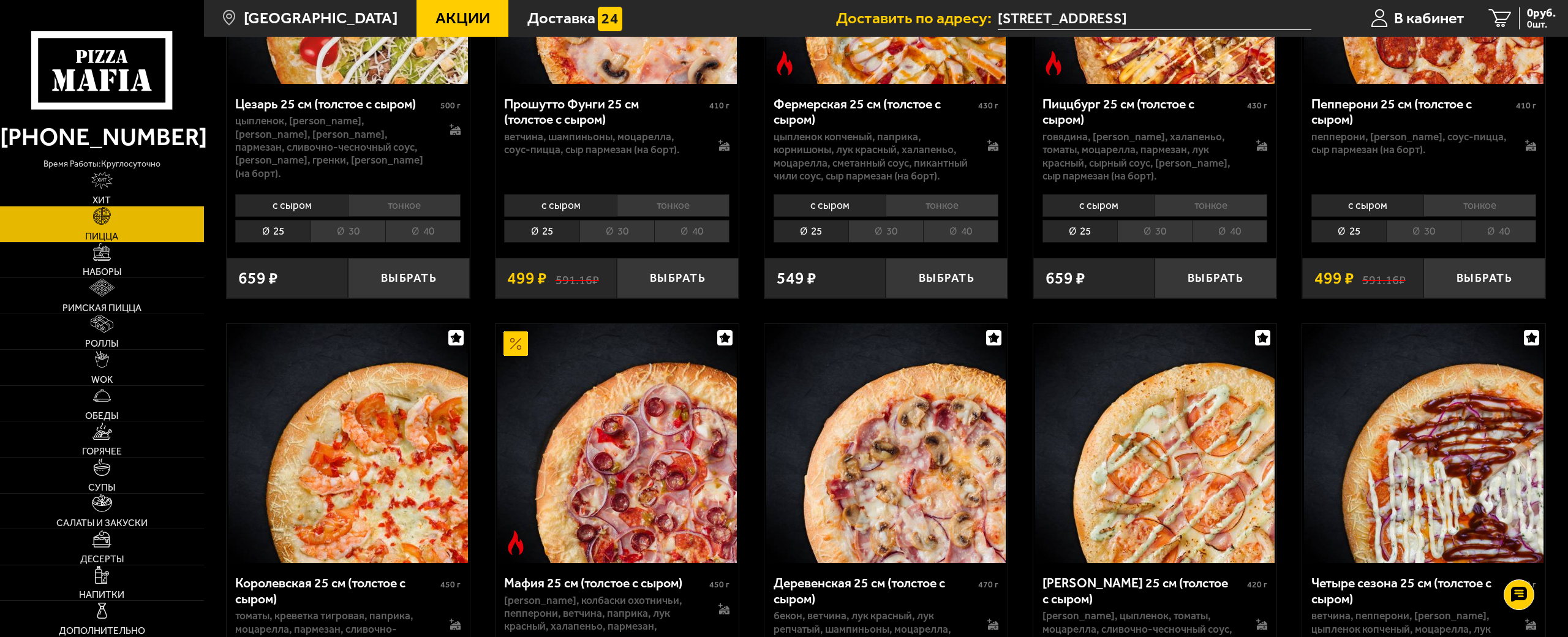
click at [1226, 220] on li "40" at bounding box center [1230, 231] width 76 height 23
click at [1220, 258] on button "Выбрать" at bounding box center [1216, 278] width 122 height 40
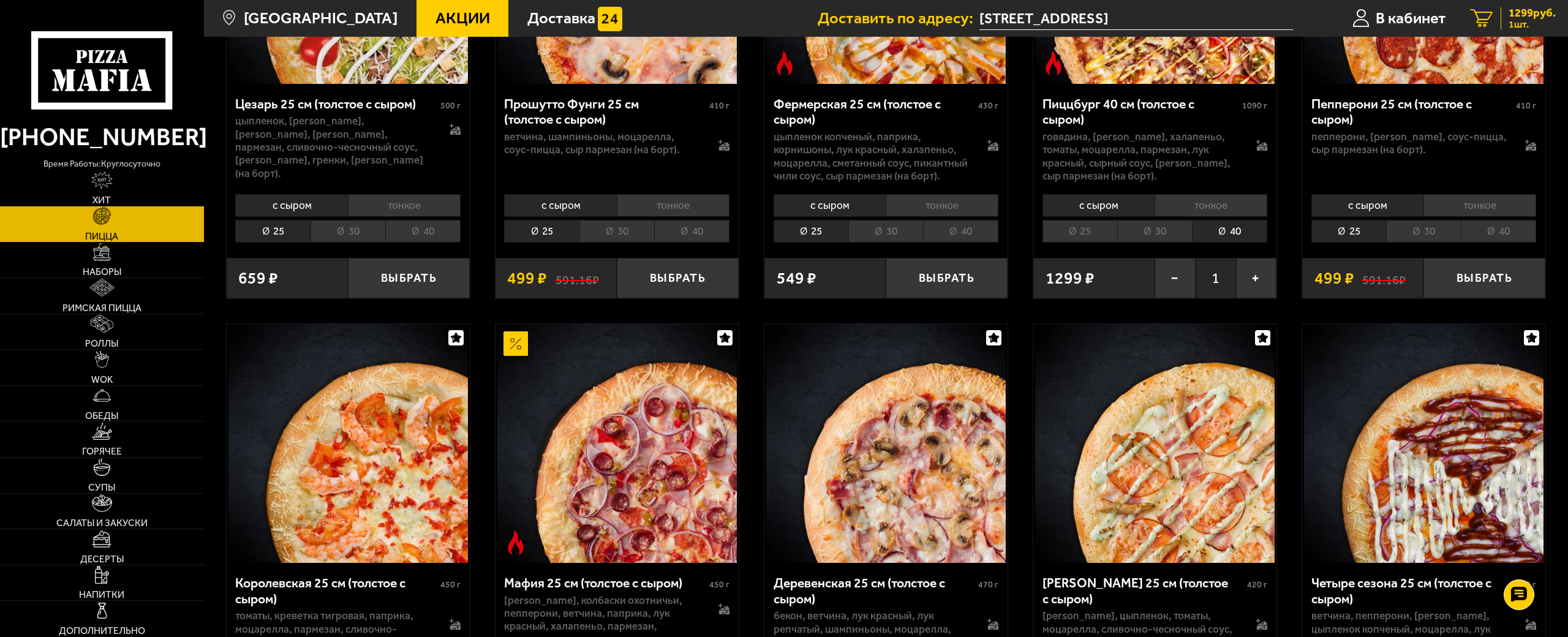
click at [1521, 14] on span "1299 руб." at bounding box center [1532, 13] width 47 height 12
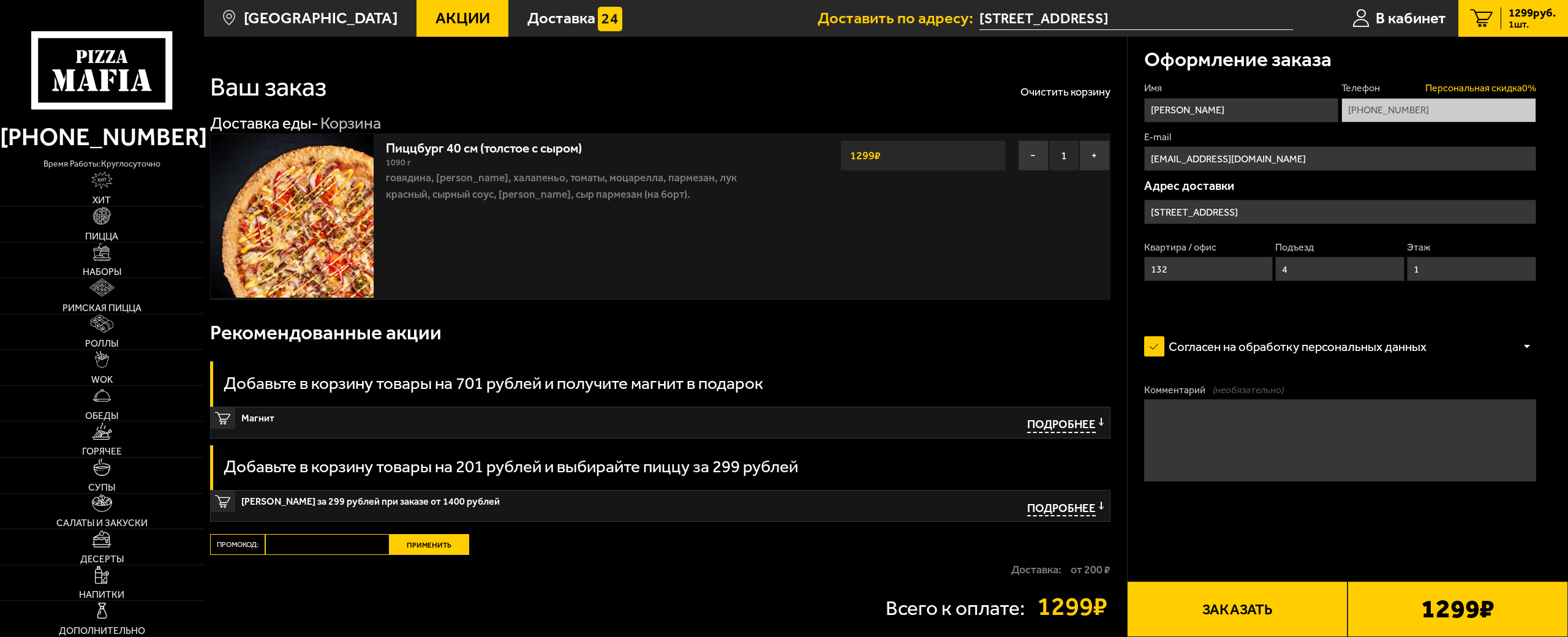
click at [1446, 89] on span "Персональная скидка 0 %" at bounding box center [1481, 88] width 111 height 14
drag, startPoint x: 1276, startPoint y: 156, endPoint x: 918, endPoint y: 141, distance: 358.3
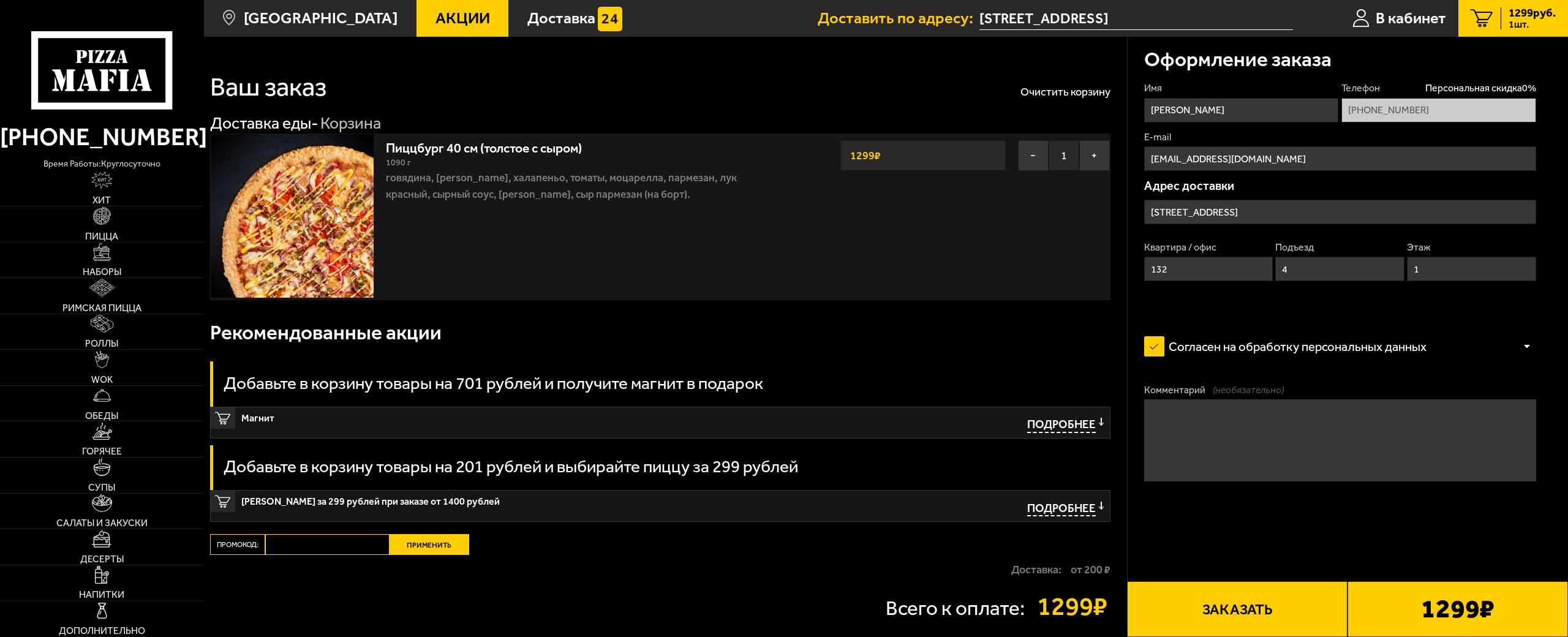
click at [920, 141] on section "Ваш заказ Очистить корзину Доставка еды - Корзина Пиццбург 40 см (толстое с сыр…" at bounding box center [886, 354] width 1364 height 635
click at [466, 22] on link "Акции" at bounding box center [462, 18] width 92 height 37
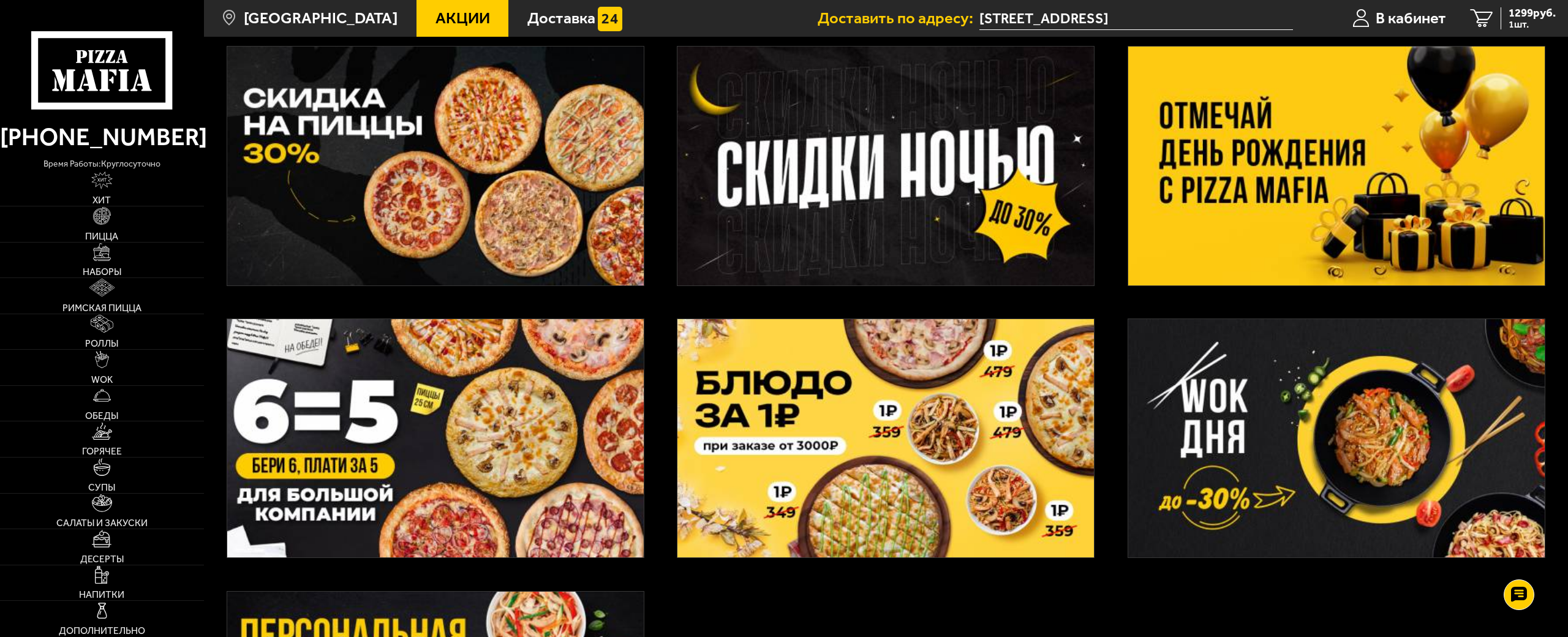
scroll to position [742, 0]
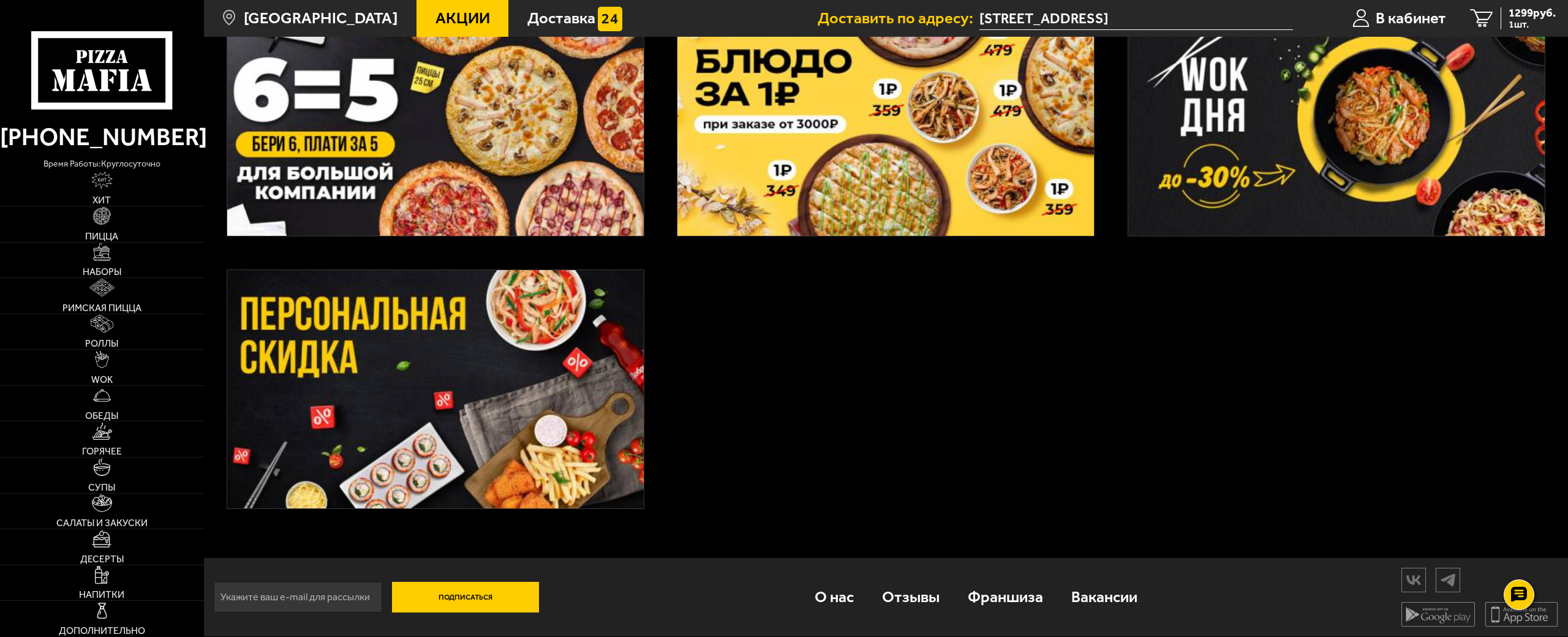
click at [376, 272] on img at bounding box center [435, 389] width 417 height 238
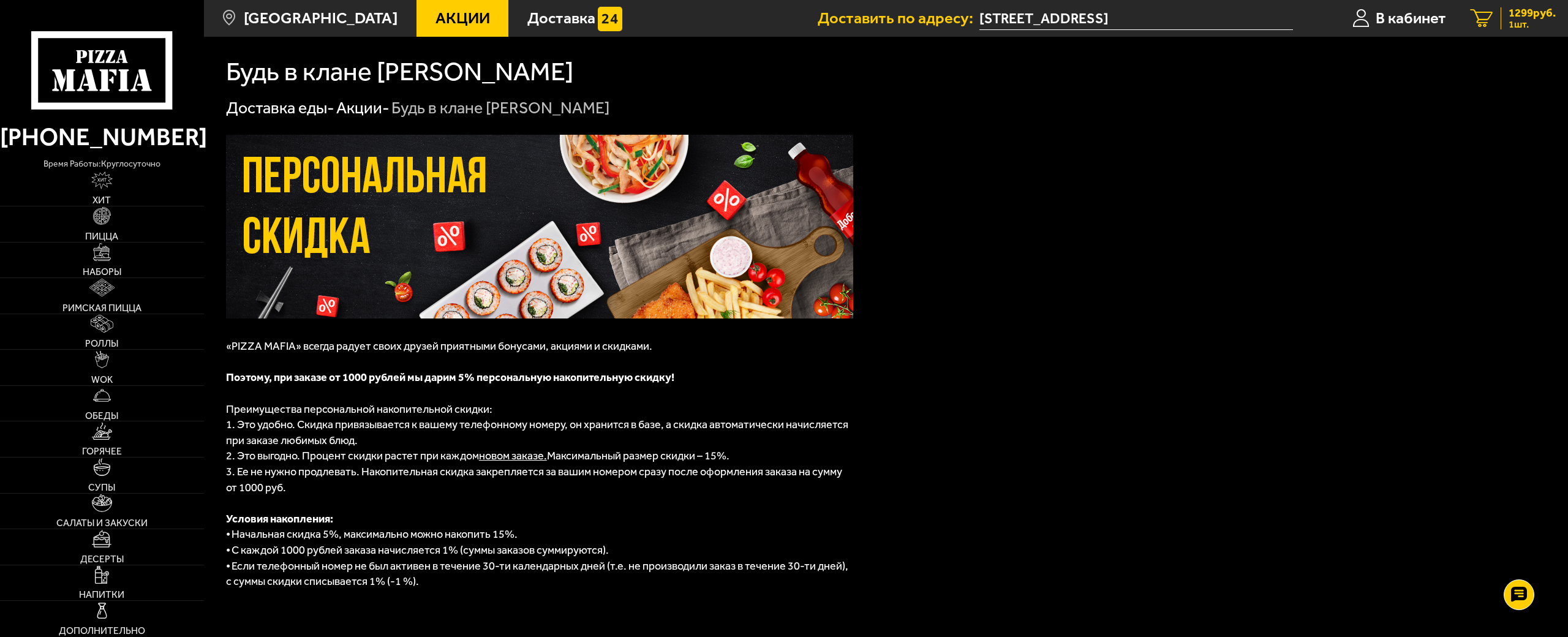
click at [1540, 21] on span "1 шт." at bounding box center [1532, 24] width 47 height 10
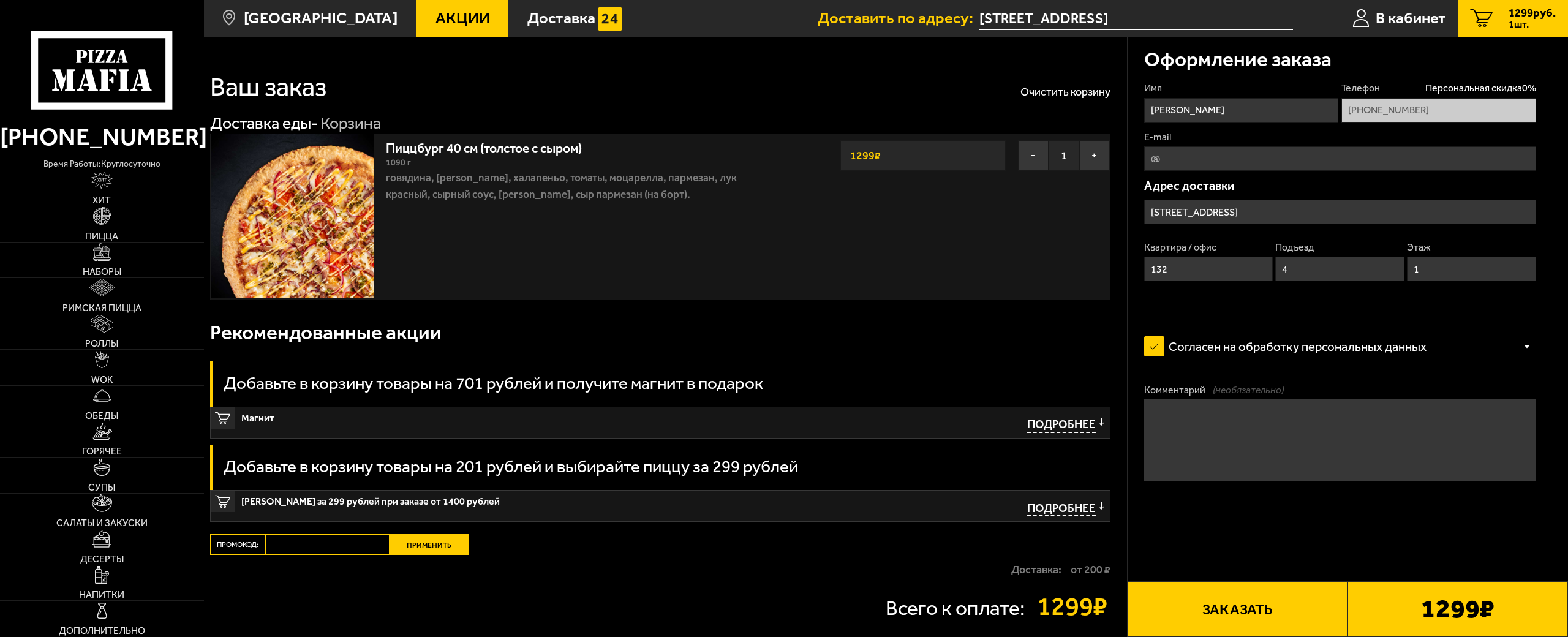
click at [1297, 581] on button "Заказать" at bounding box center [1238, 609] width 221 height 56
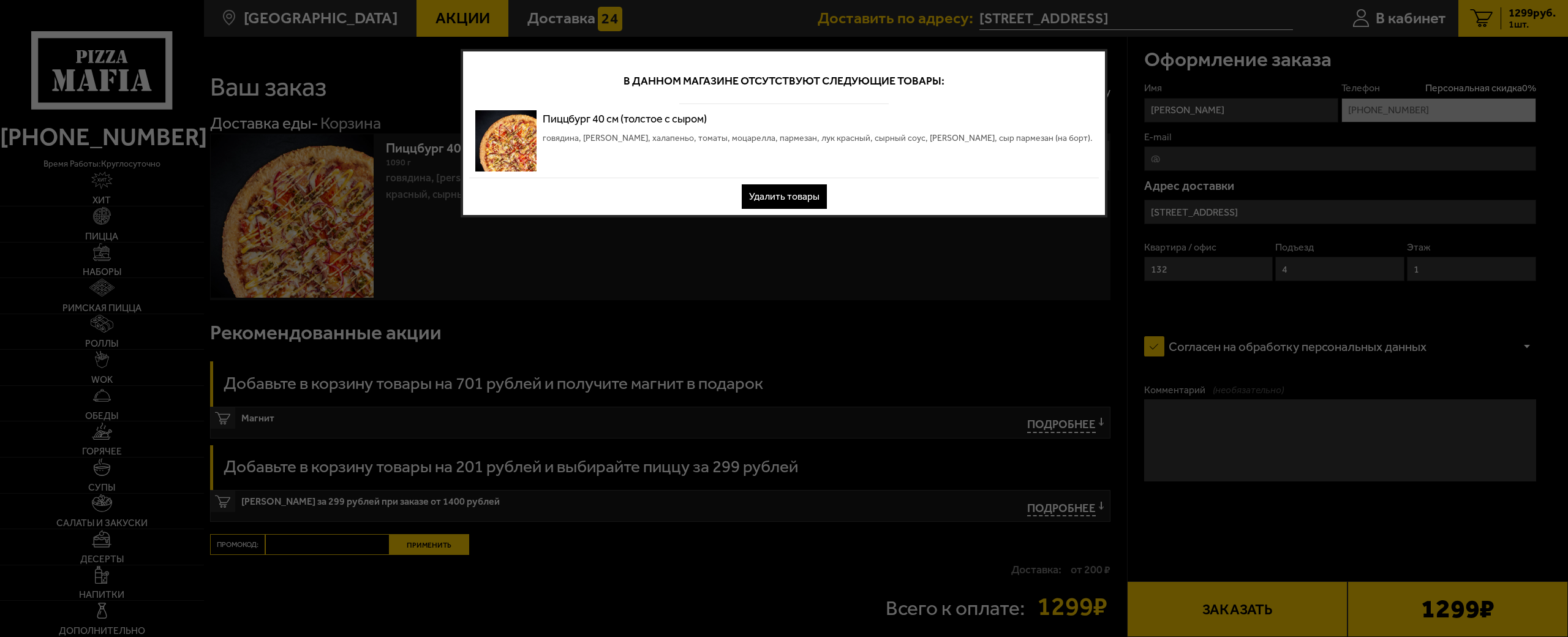
click at [794, 185] on button "Удалить товары" at bounding box center [784, 196] width 85 height 25
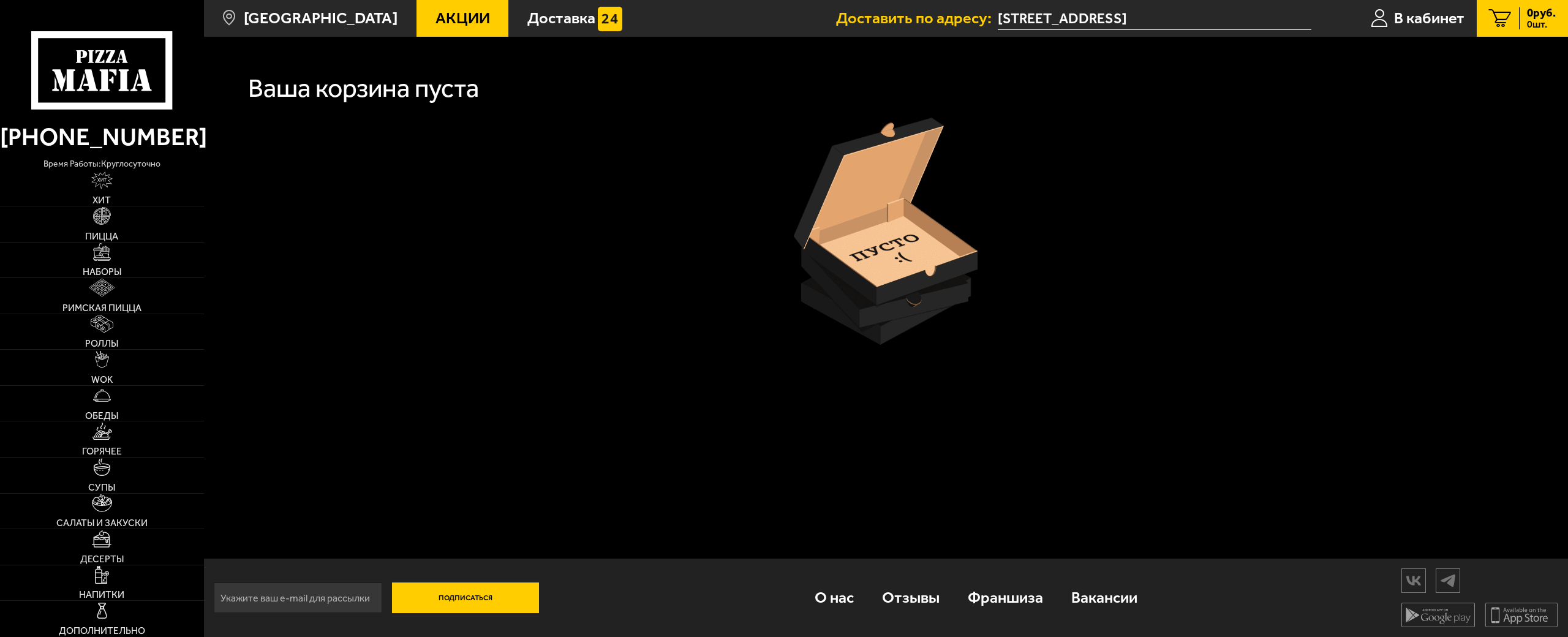
click at [417, 17] on link "Акции" at bounding box center [462, 18] width 92 height 37
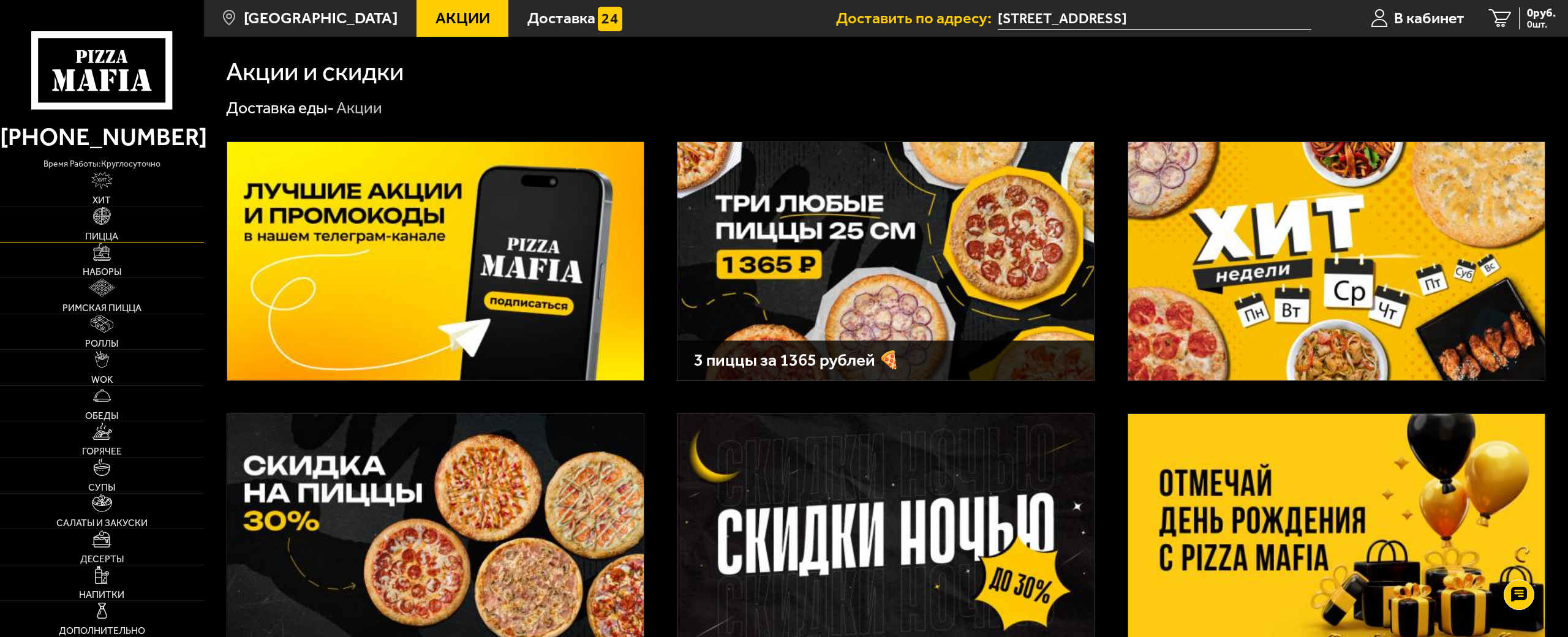
click at [103, 217] on img at bounding box center [101, 215] width 17 height 17
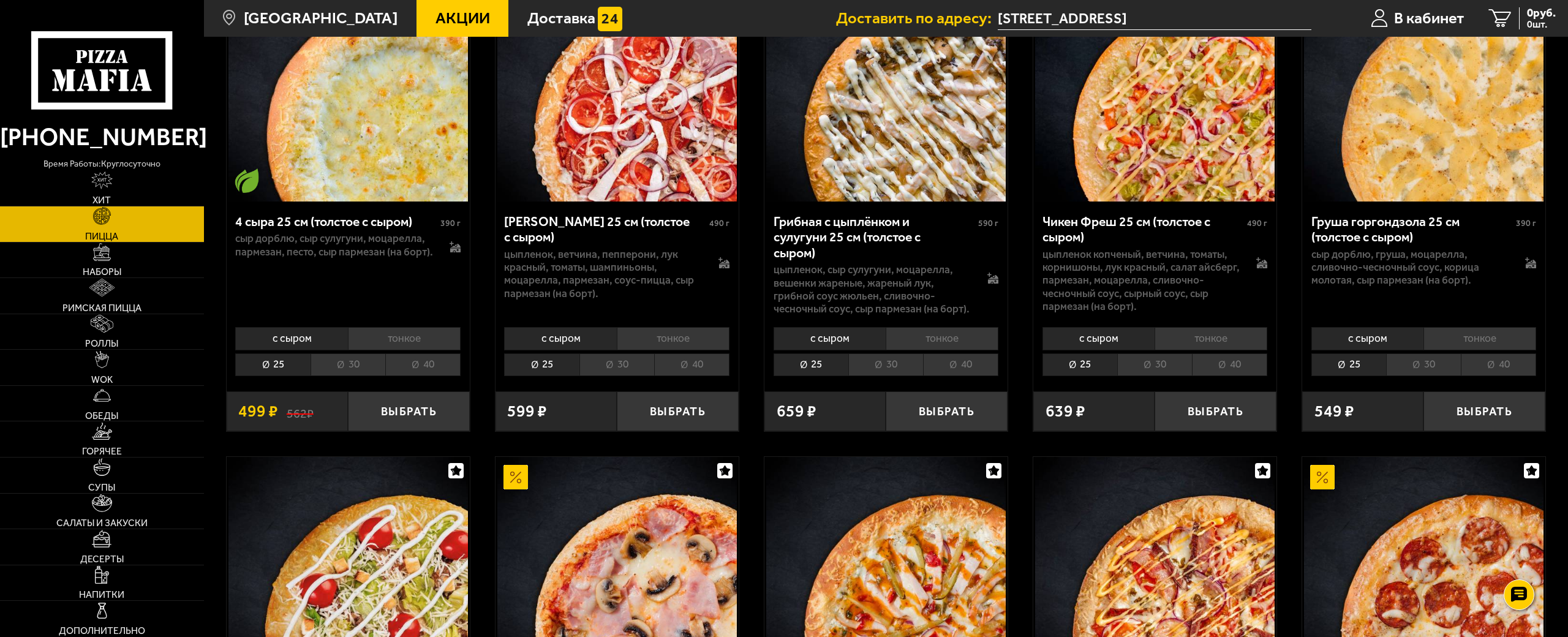
scroll to position [1532, 0]
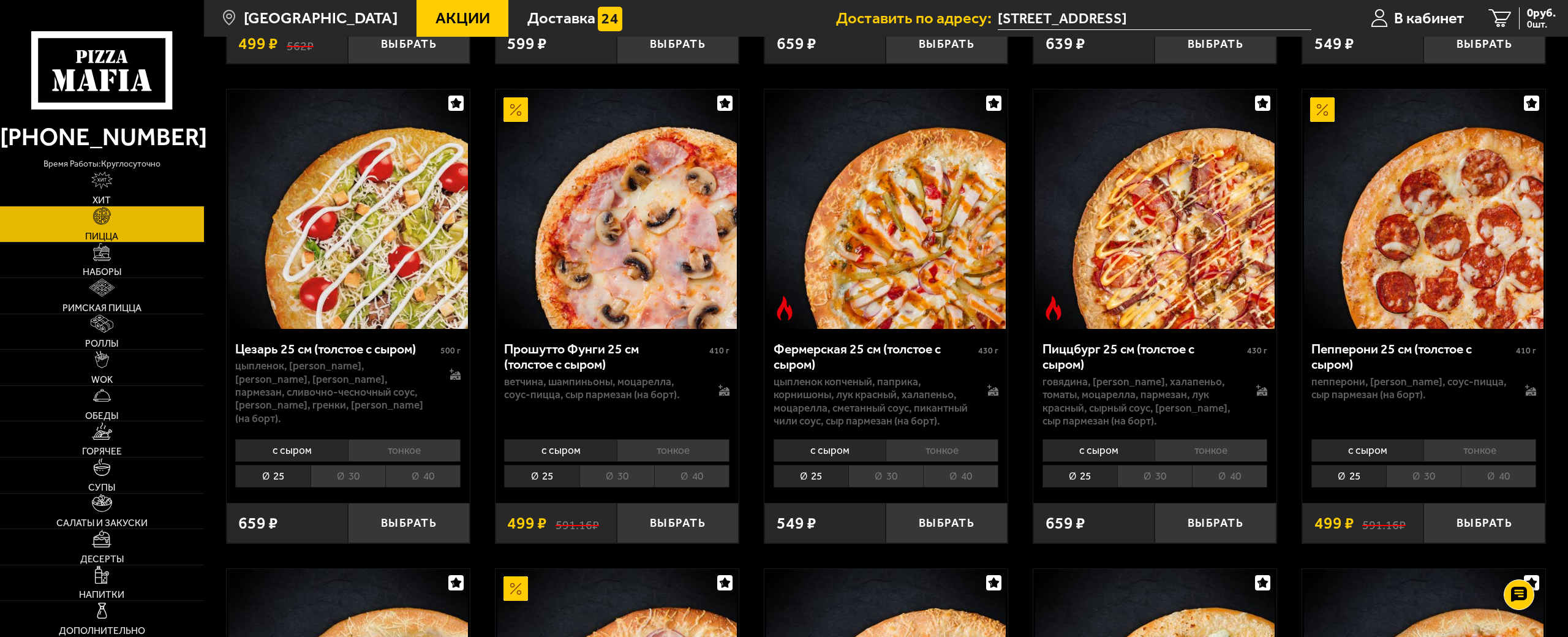
click at [1224, 465] on li "40" at bounding box center [1230, 476] width 76 height 23
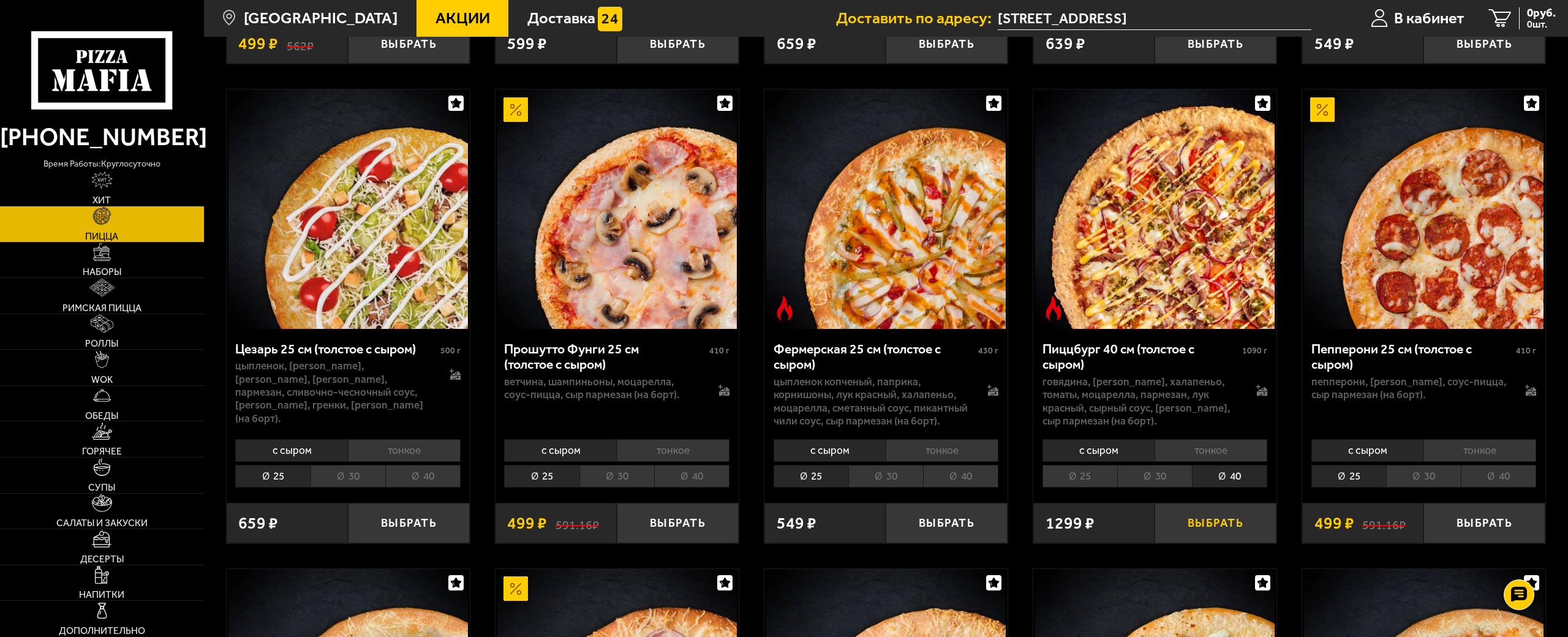
click at [1221, 503] on button "Выбрать" at bounding box center [1216, 523] width 122 height 40
click at [1513, 11] on span "1299 руб." at bounding box center [1532, 13] width 47 height 12
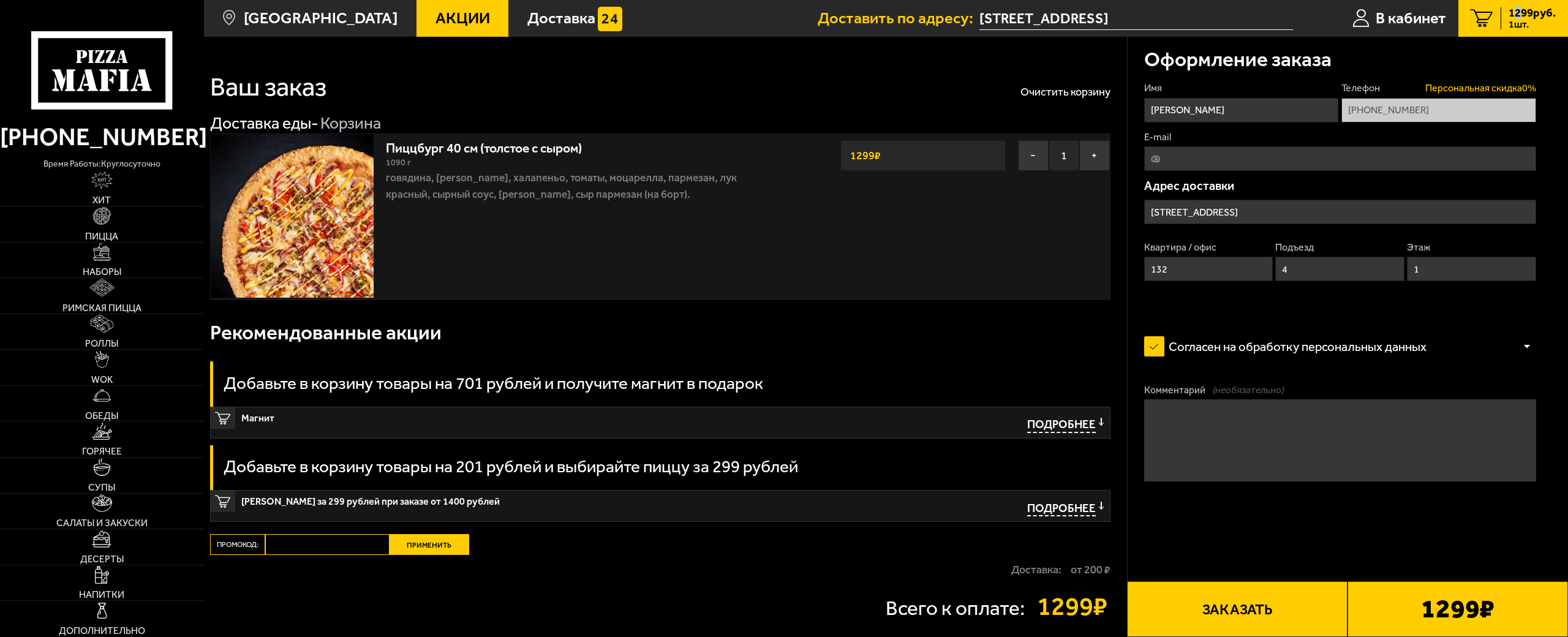
click at [1467, 92] on span "Персональная скидка 0 %" at bounding box center [1481, 88] width 111 height 14
click at [1242, 581] on button "Заказать" at bounding box center [1238, 609] width 221 height 56
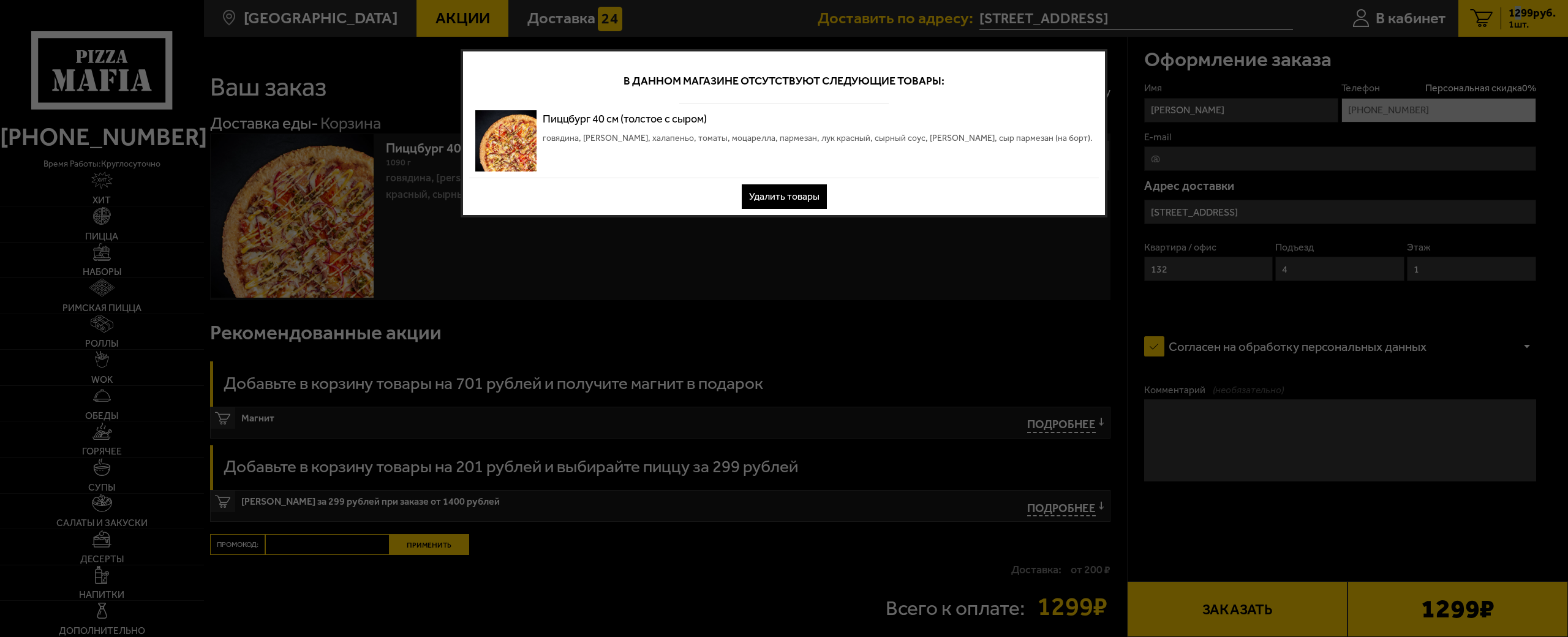
click at [792, 190] on button "Удалить товары" at bounding box center [784, 196] width 85 height 25
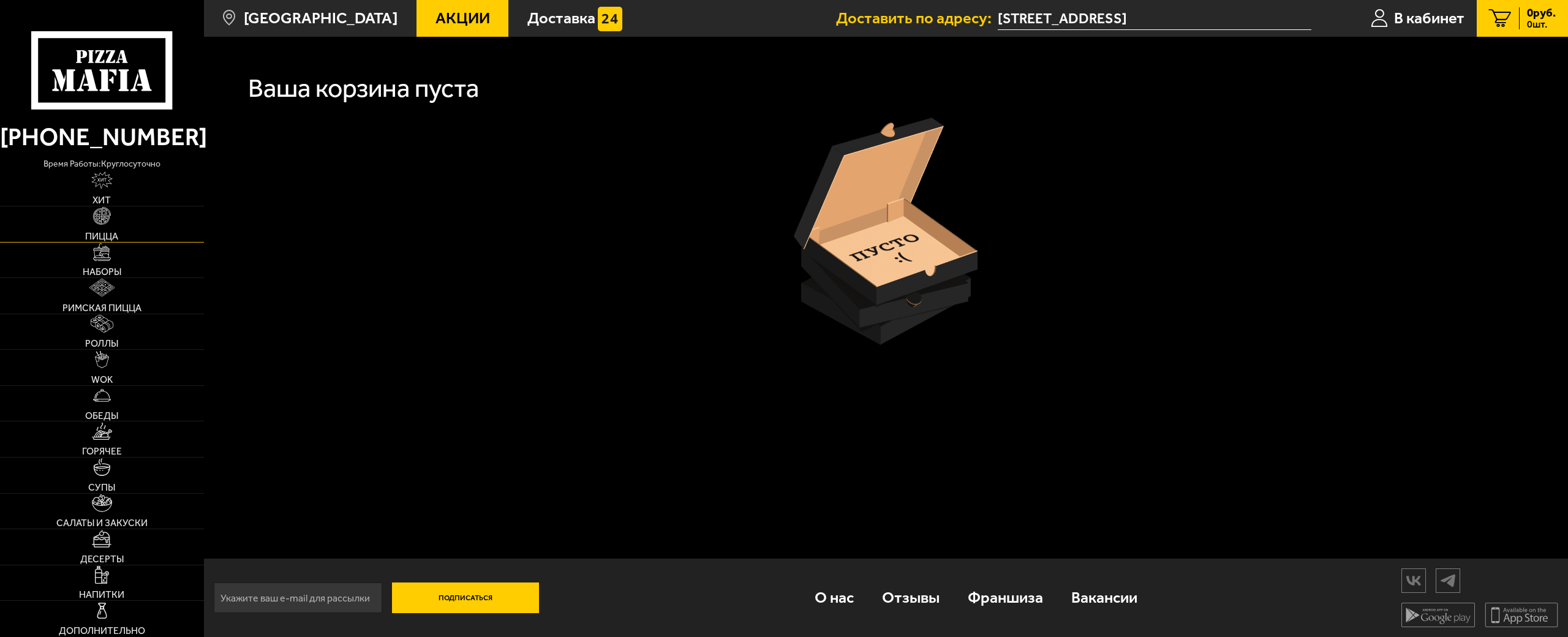
click at [107, 222] on link "Пицца" at bounding box center [102, 224] width 204 height 36
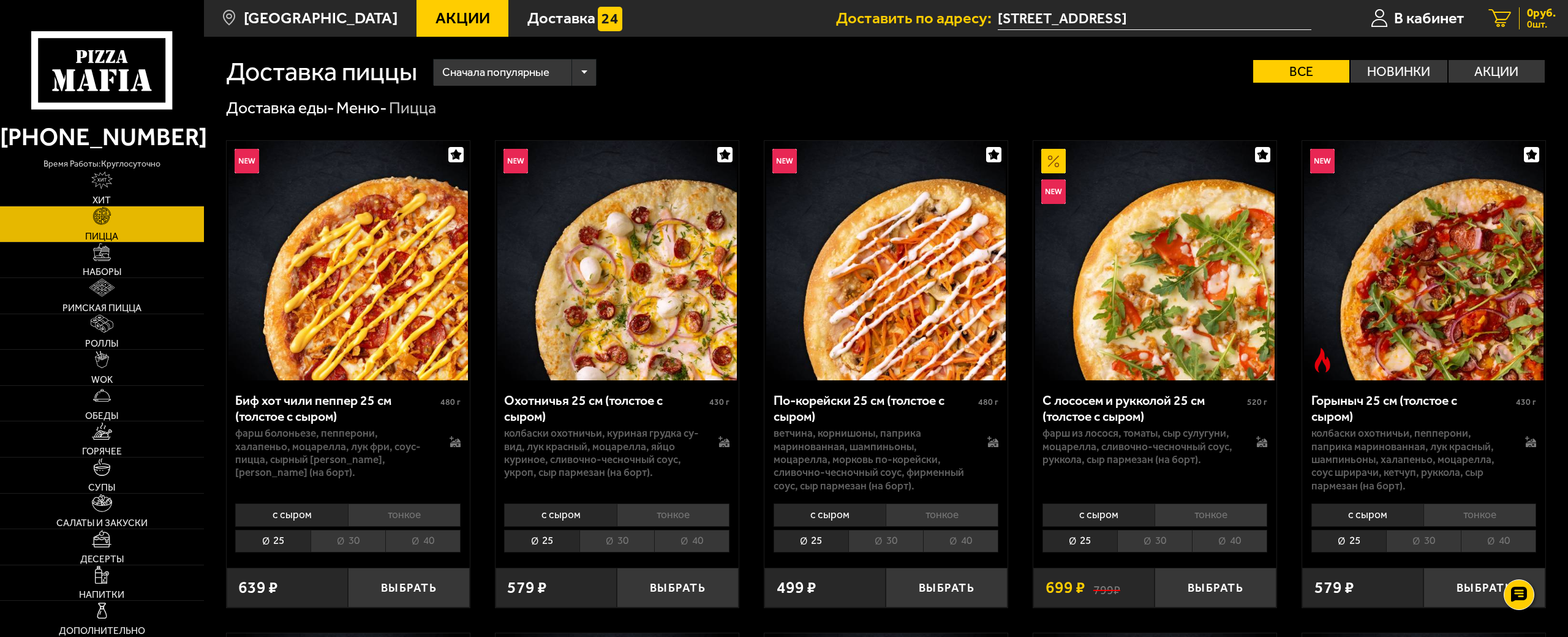
click at [1543, 24] on span "0 шт." at bounding box center [1542, 24] width 29 height 10
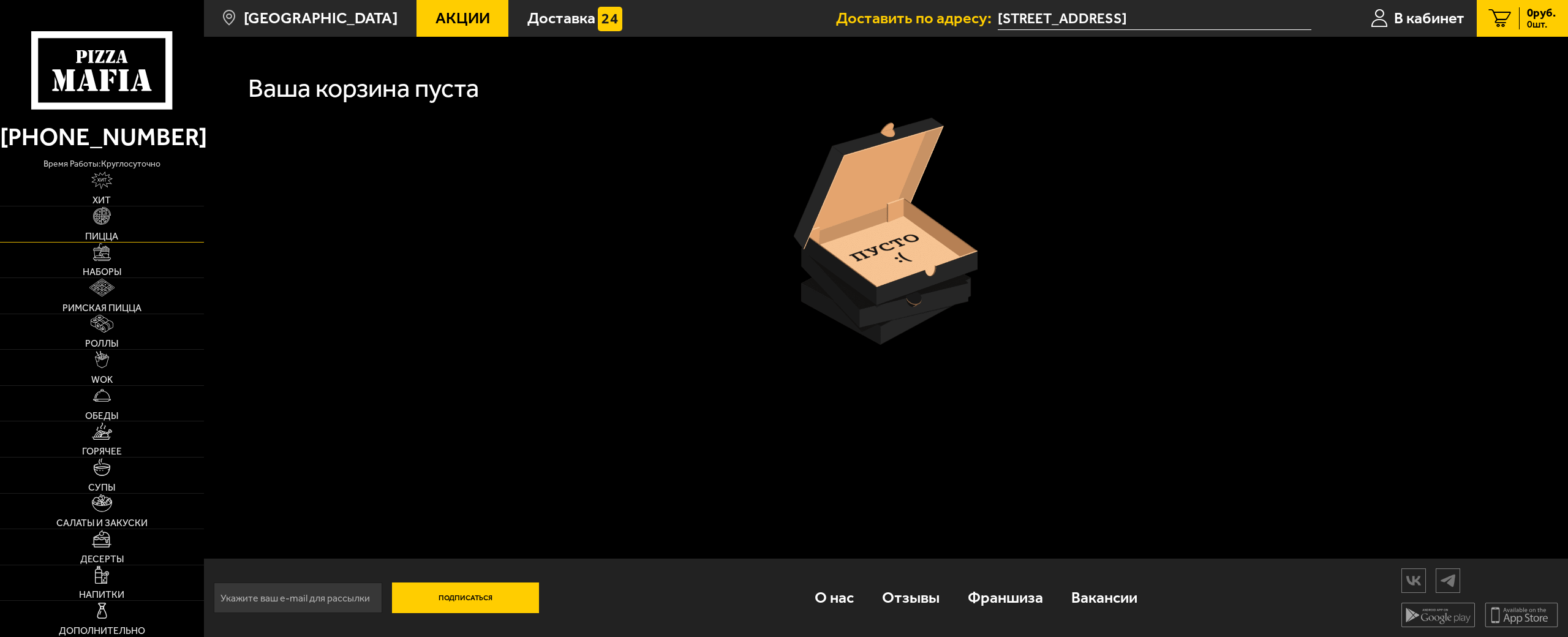
click at [107, 232] on span "Пицца" at bounding box center [101, 236] width 33 height 10
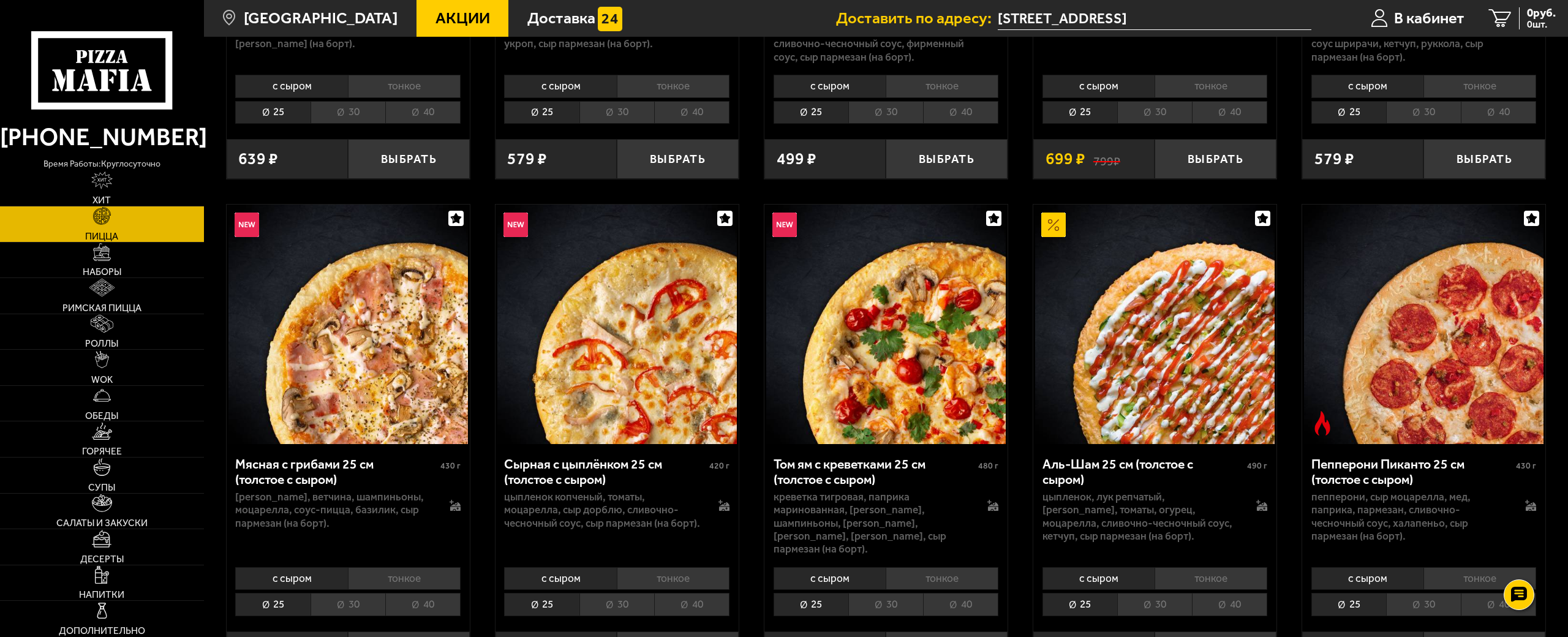
scroll to position [858, 0]
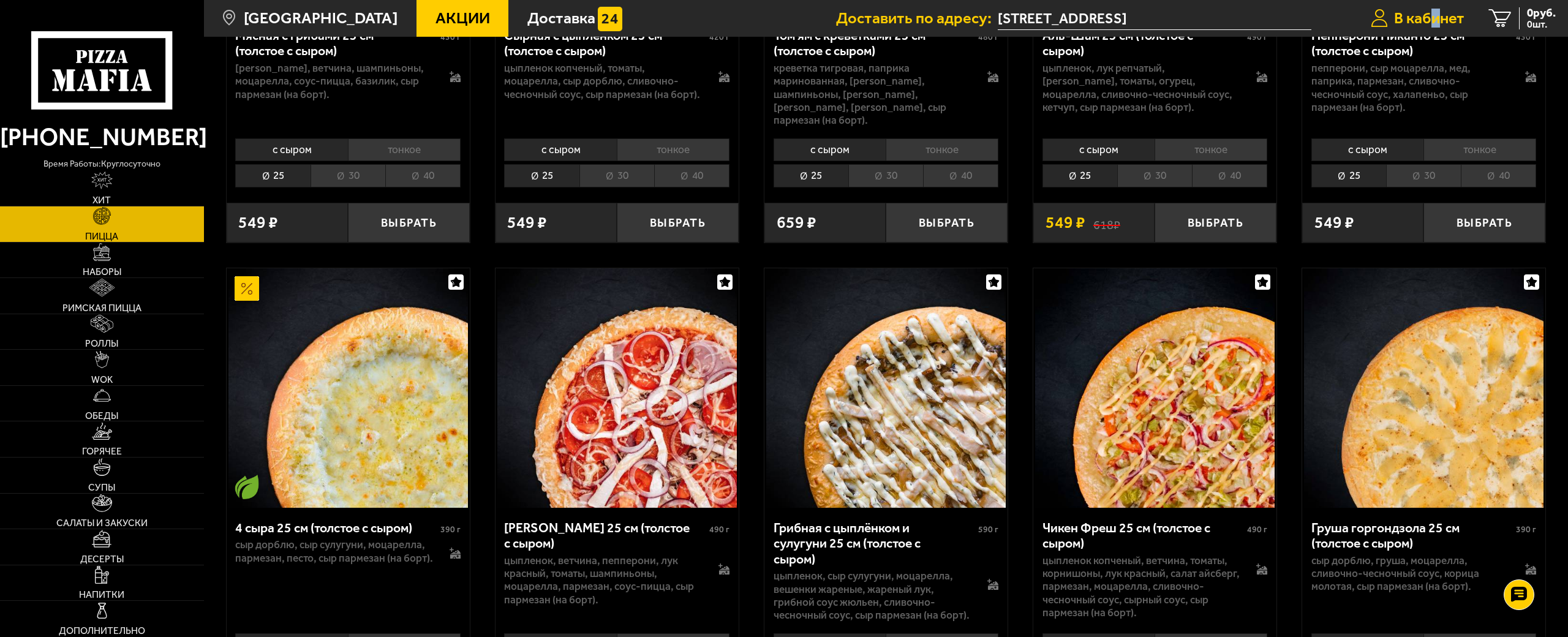
click at [1429, 19] on span "В кабинет" at bounding box center [1428, 17] width 70 height 16
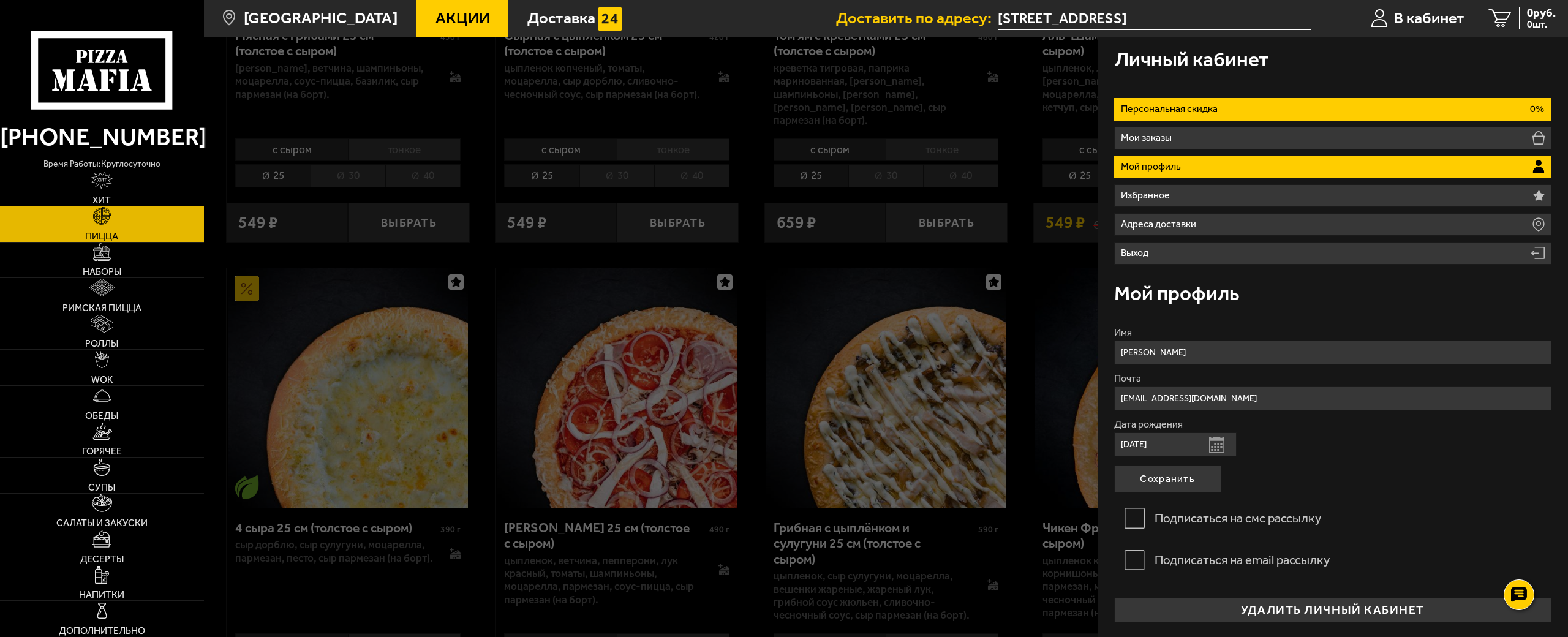
click at [1357, 109] on li "Персональная скидка 0%" at bounding box center [1333, 109] width 438 height 23
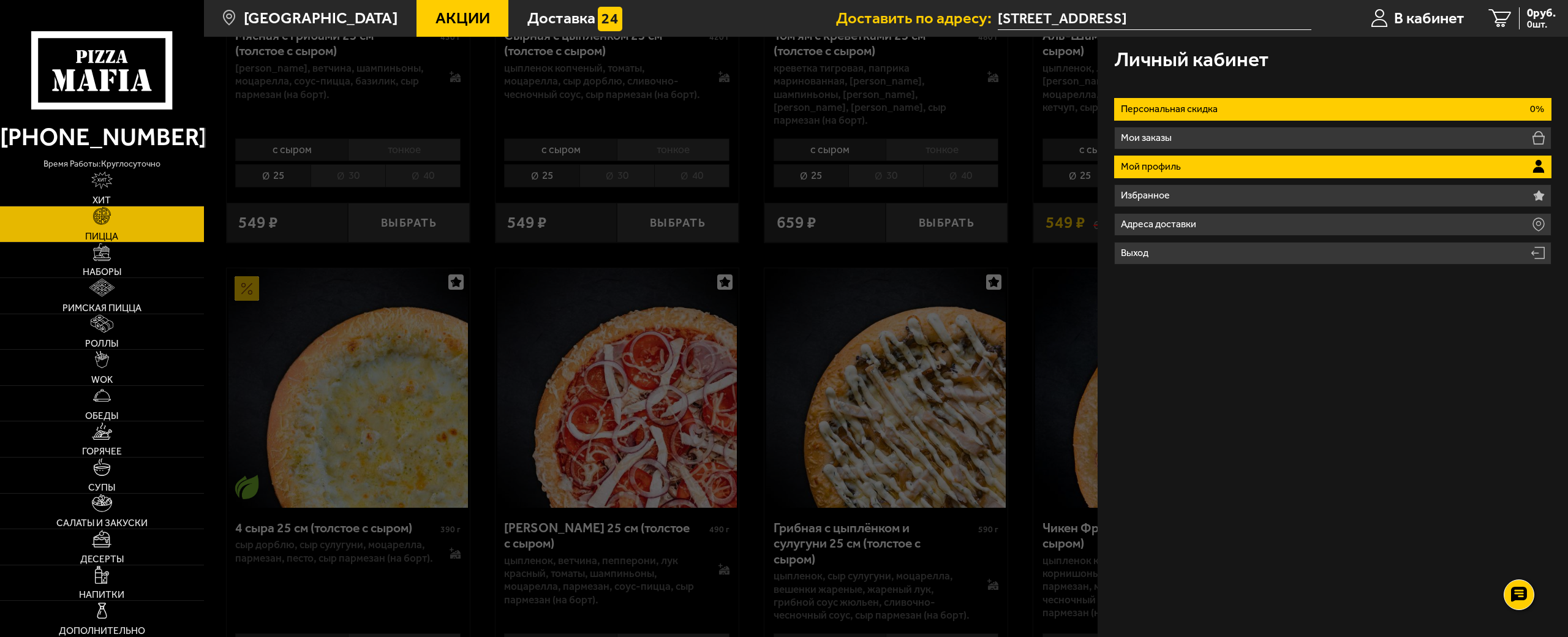
click at [1339, 165] on li "Мой профиль" at bounding box center [1333, 167] width 438 height 23
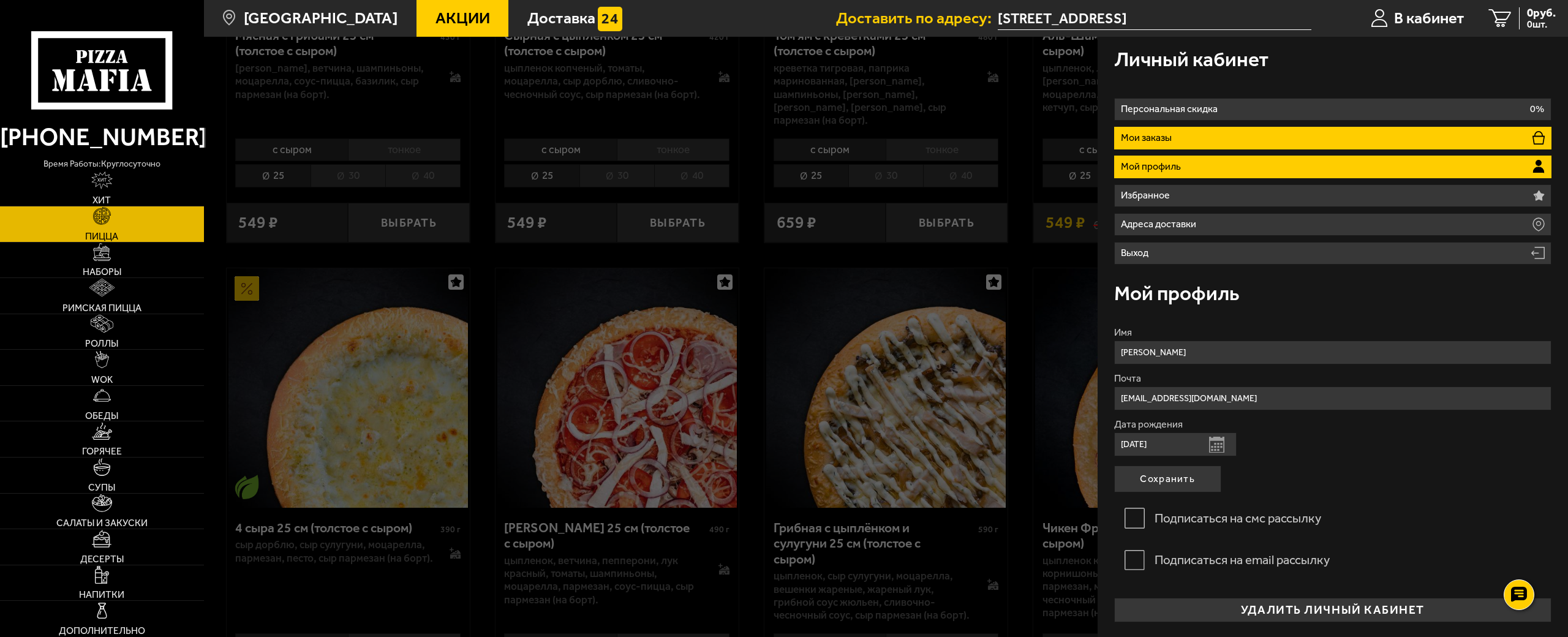
click at [1355, 138] on li "Мои заказы" at bounding box center [1333, 138] width 438 height 23
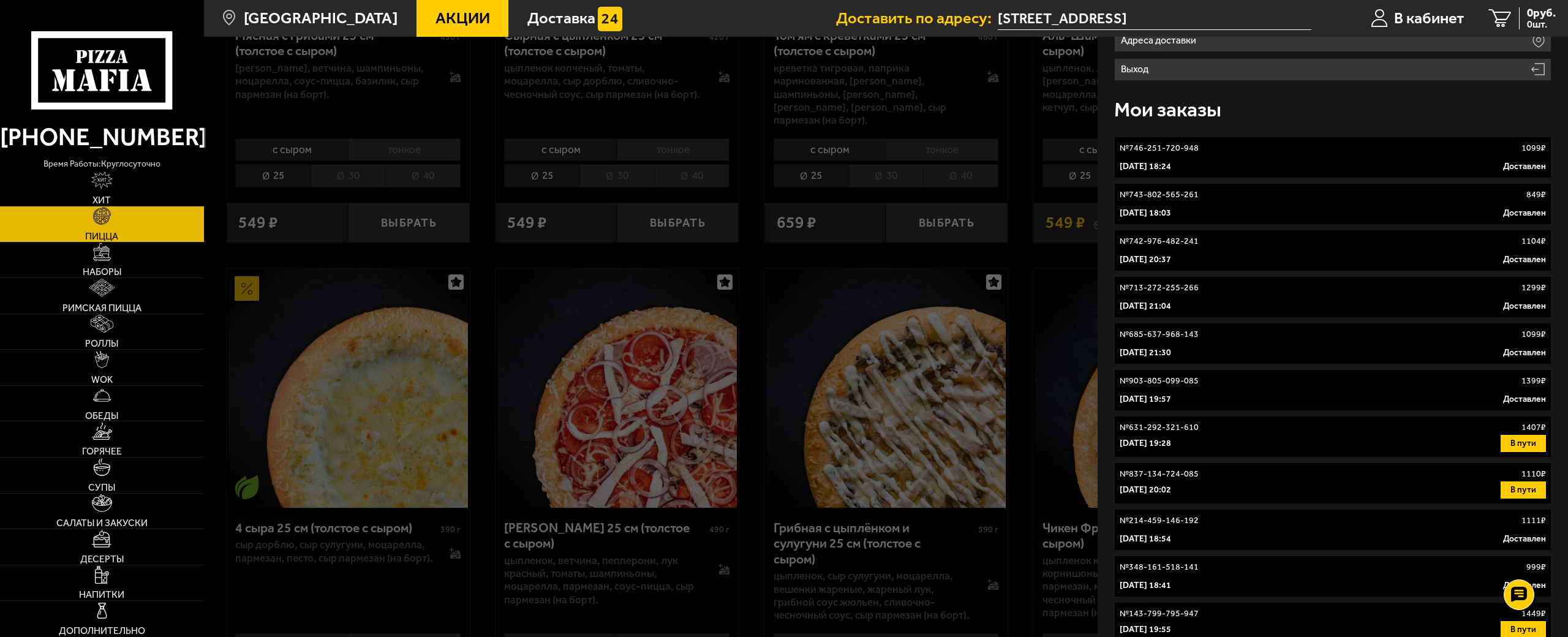
scroll to position [245, 0]
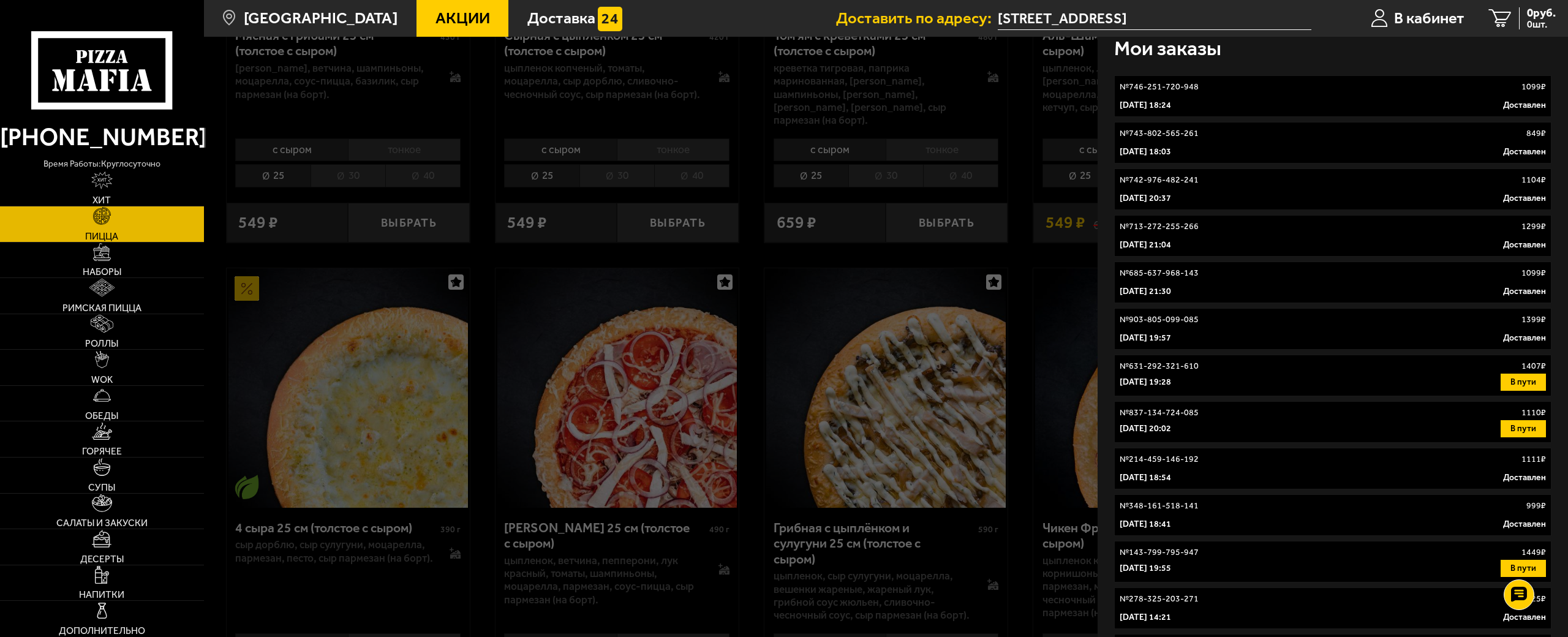
click at [1515, 389] on button "В пути" at bounding box center [1523, 382] width 46 height 17
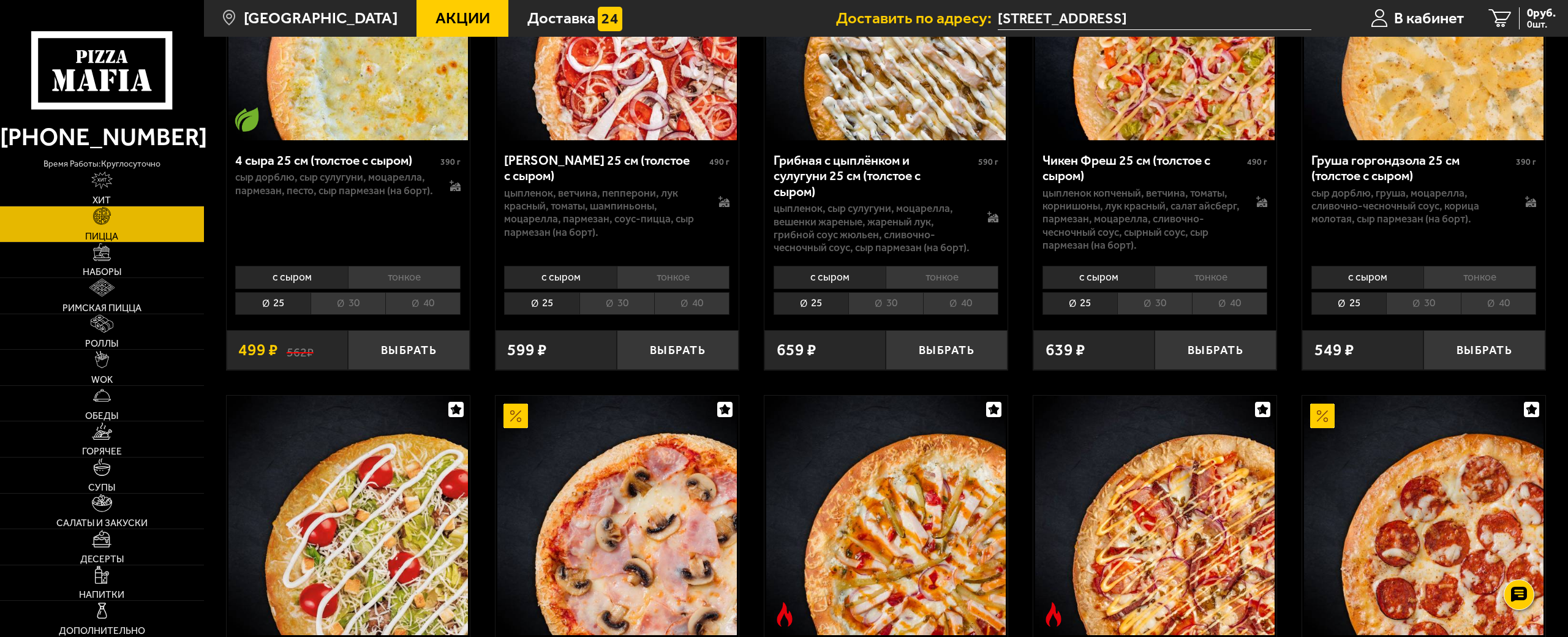
scroll to position [1593, 0]
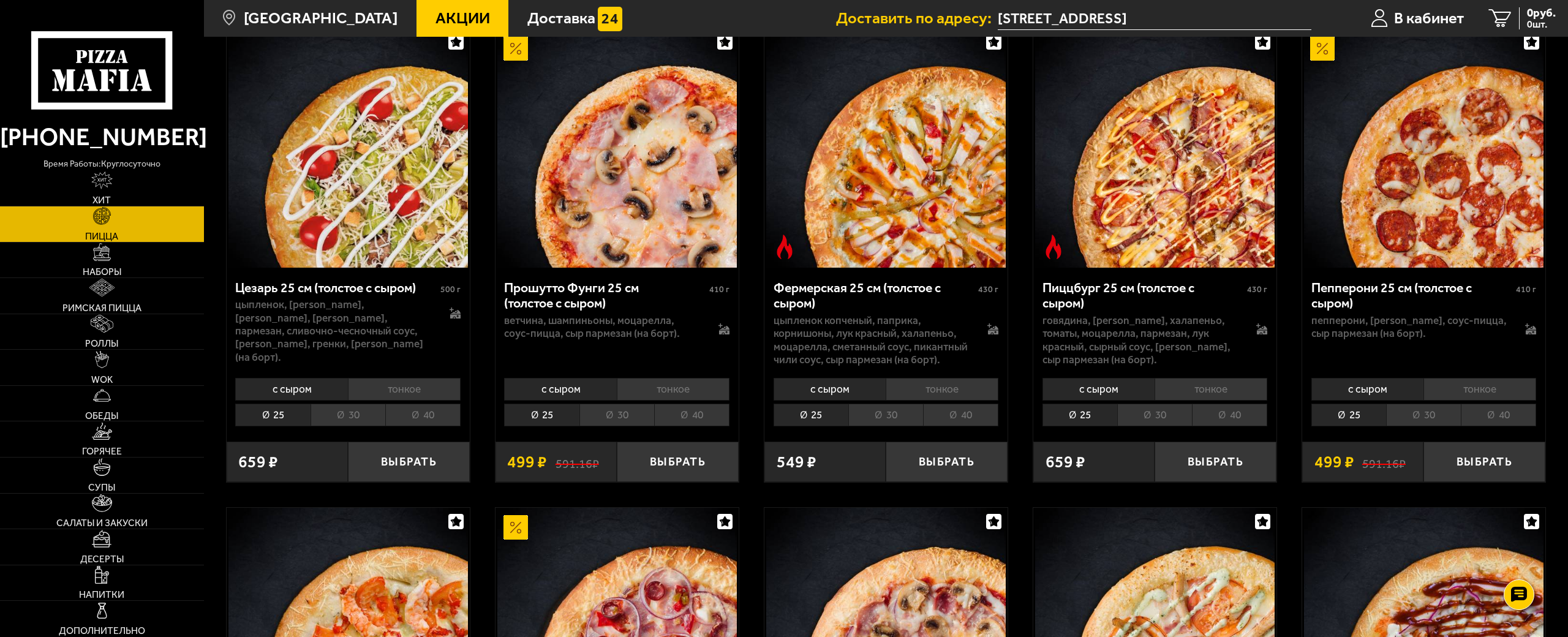
click at [1228, 404] on li "40" at bounding box center [1230, 415] width 76 height 23
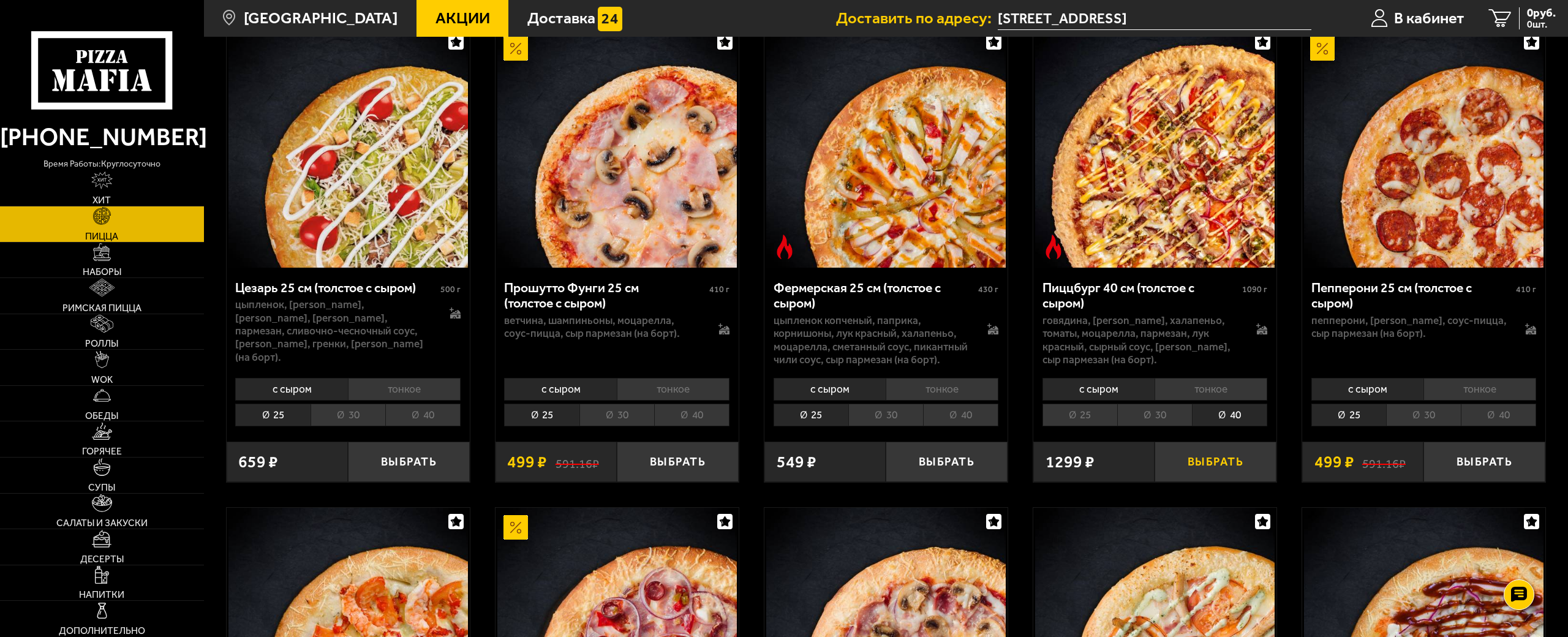
click at [1210, 447] on button "Выбрать" at bounding box center [1216, 462] width 122 height 40
click at [1525, 19] on span "1 шт." at bounding box center [1532, 24] width 47 height 10
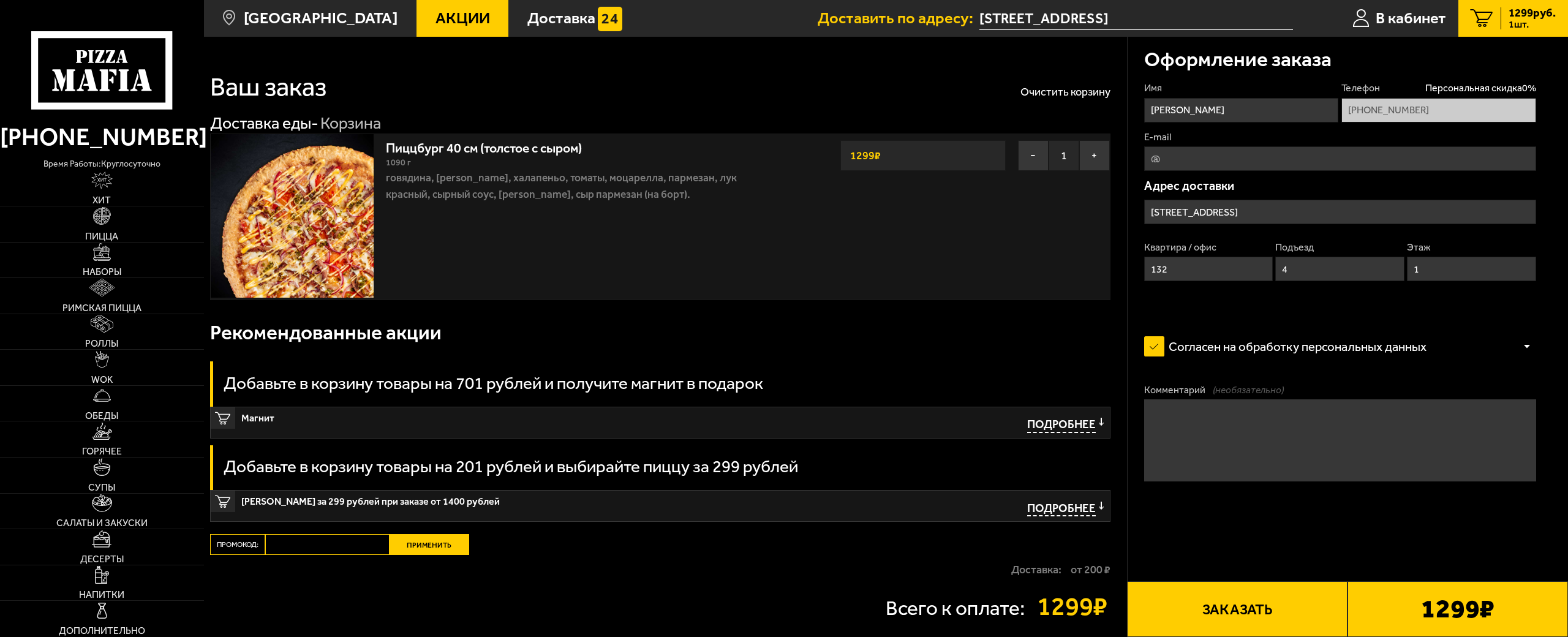
click at [1234, 581] on button "Заказать" at bounding box center [1238, 609] width 221 height 56
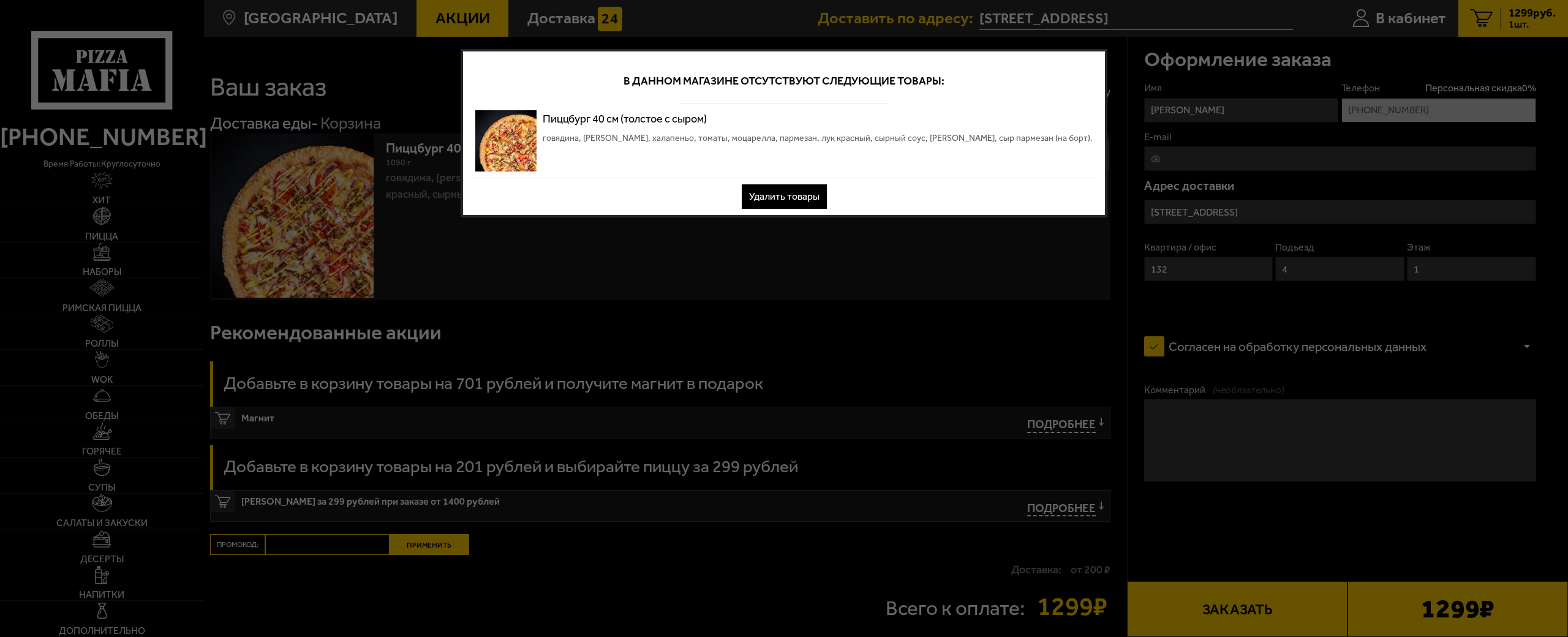
click at [783, 192] on button "Удалить товары" at bounding box center [784, 196] width 85 height 25
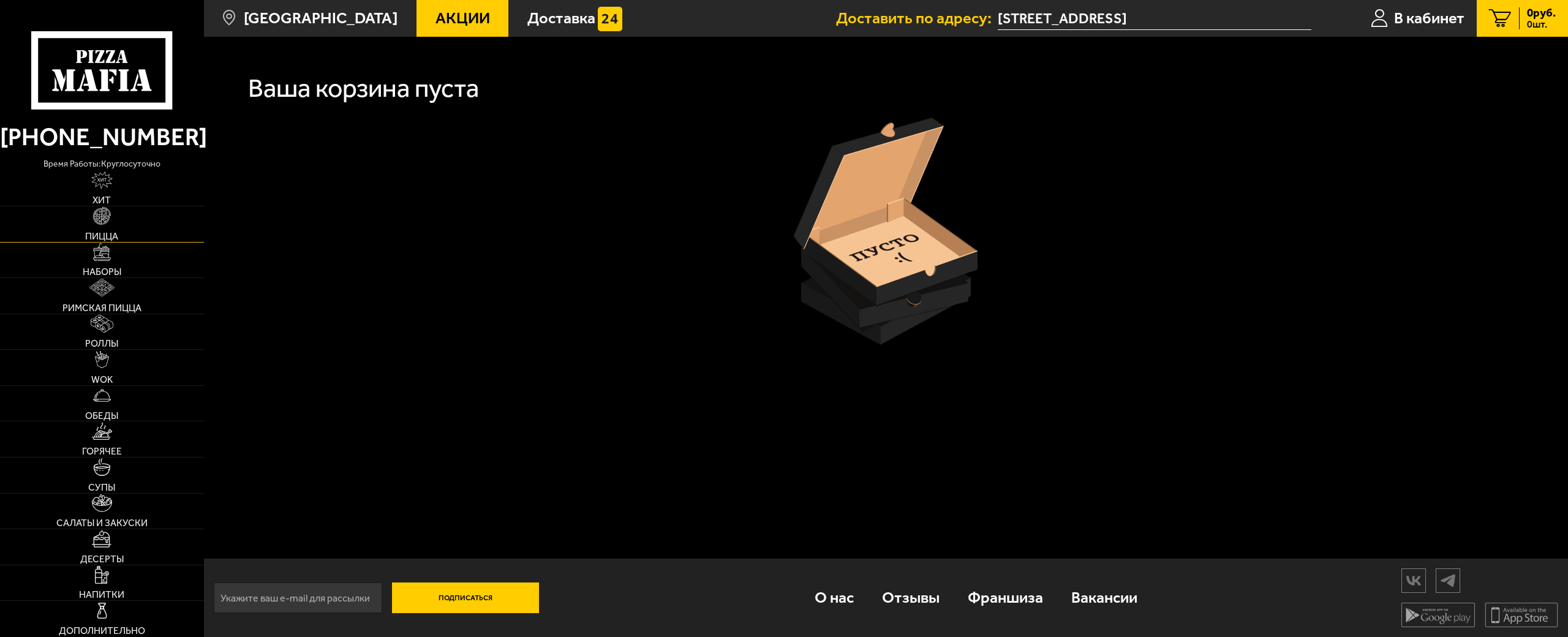
click at [109, 221] on link "Пицца" at bounding box center [102, 224] width 204 height 36
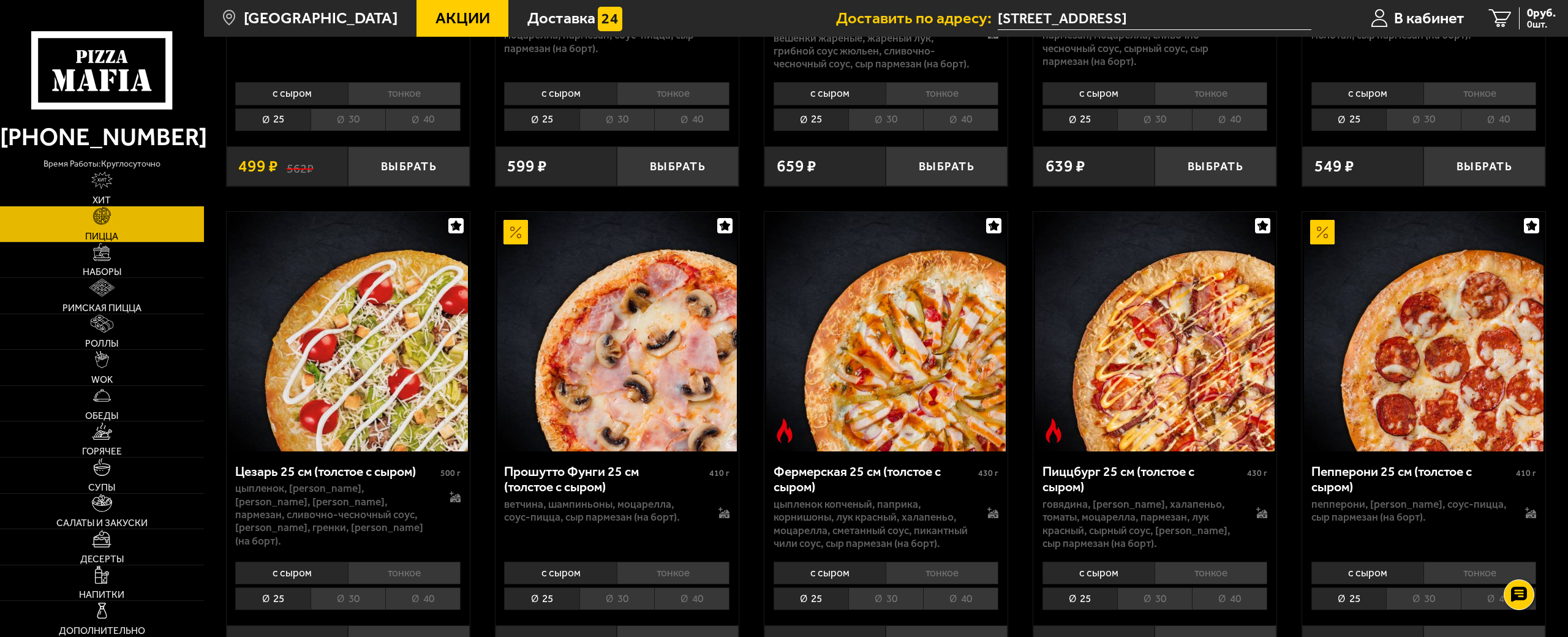
scroll to position [1716, 0]
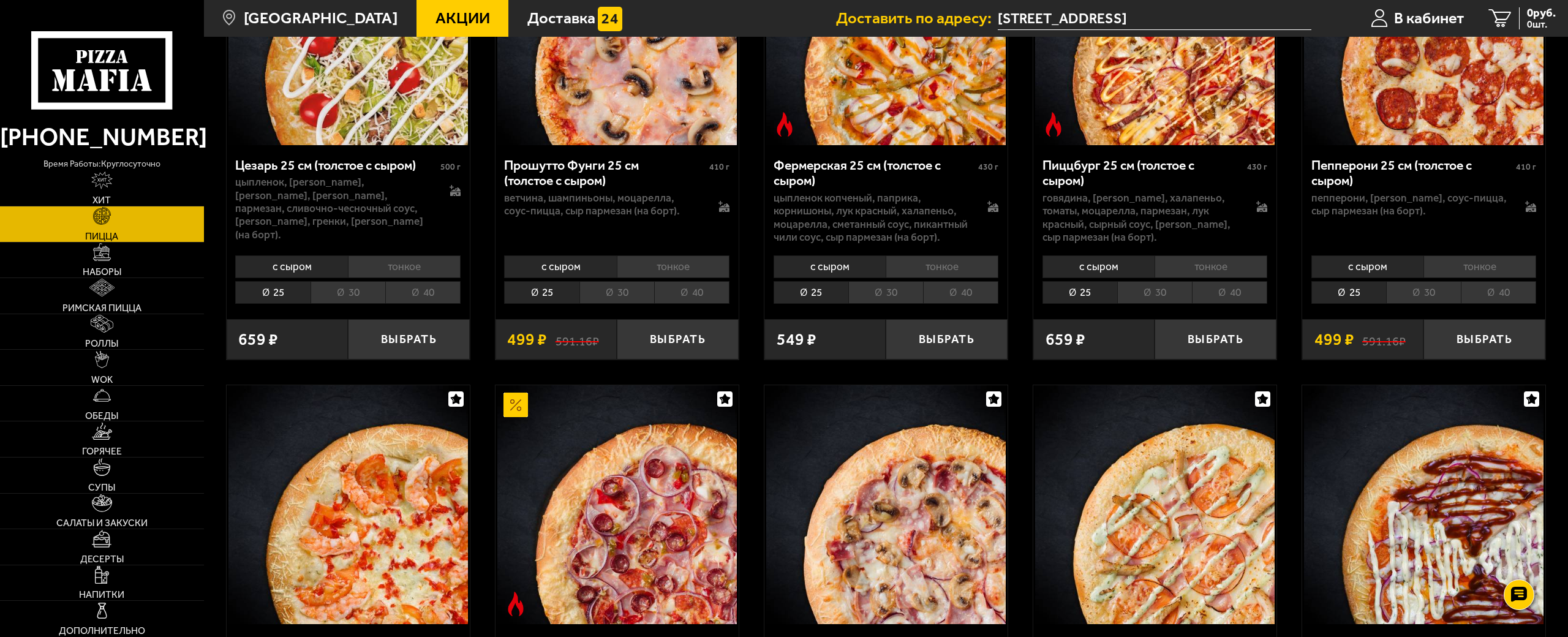
click at [1237, 285] on li "40" at bounding box center [1230, 292] width 76 height 23
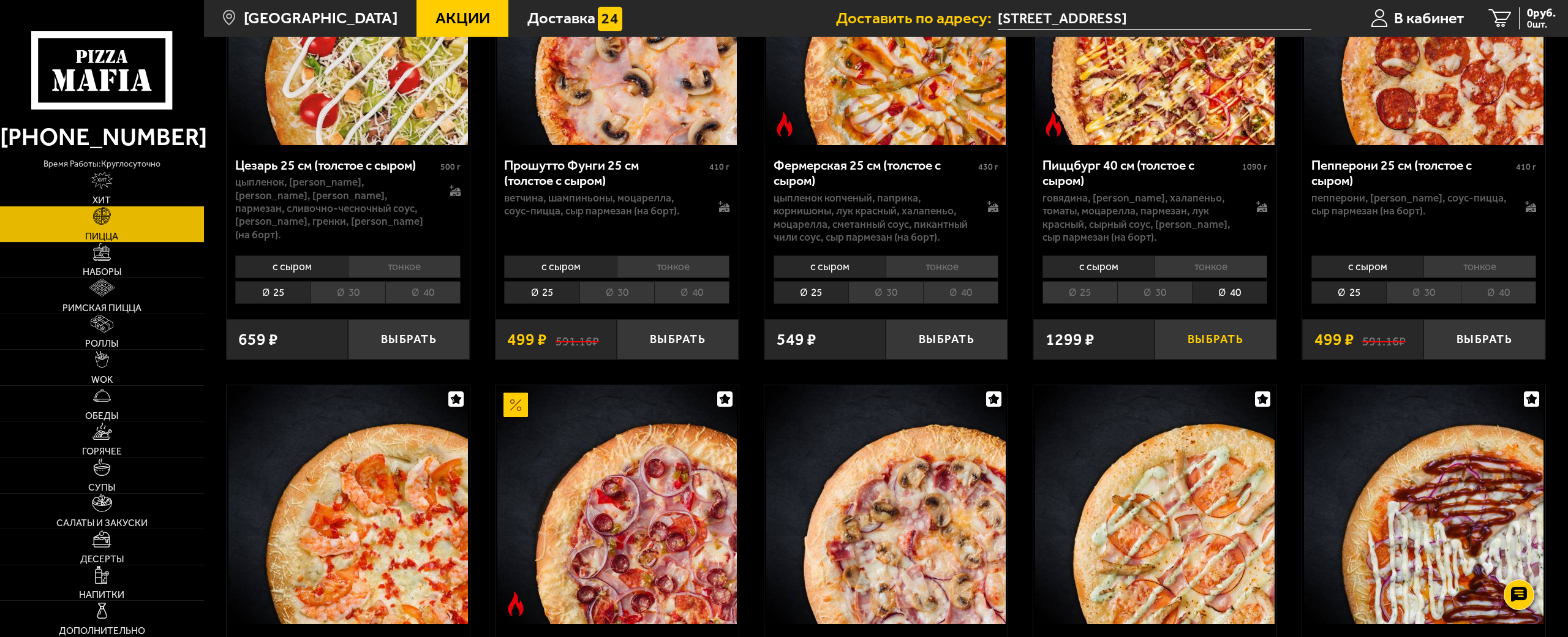
click at [1207, 322] on button "Выбрать" at bounding box center [1216, 339] width 122 height 40
click at [1529, 16] on span "1299 руб." at bounding box center [1532, 13] width 47 height 12
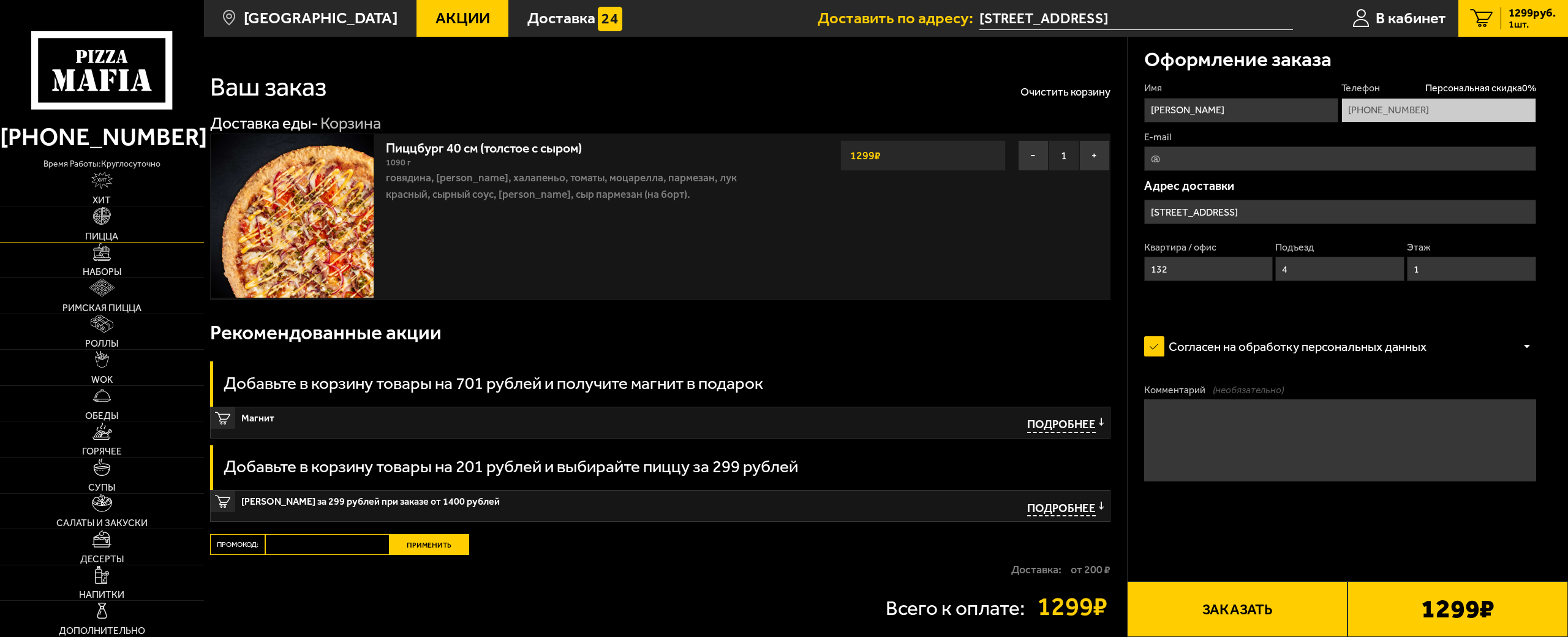
click at [101, 216] on img at bounding box center [101, 215] width 17 height 17
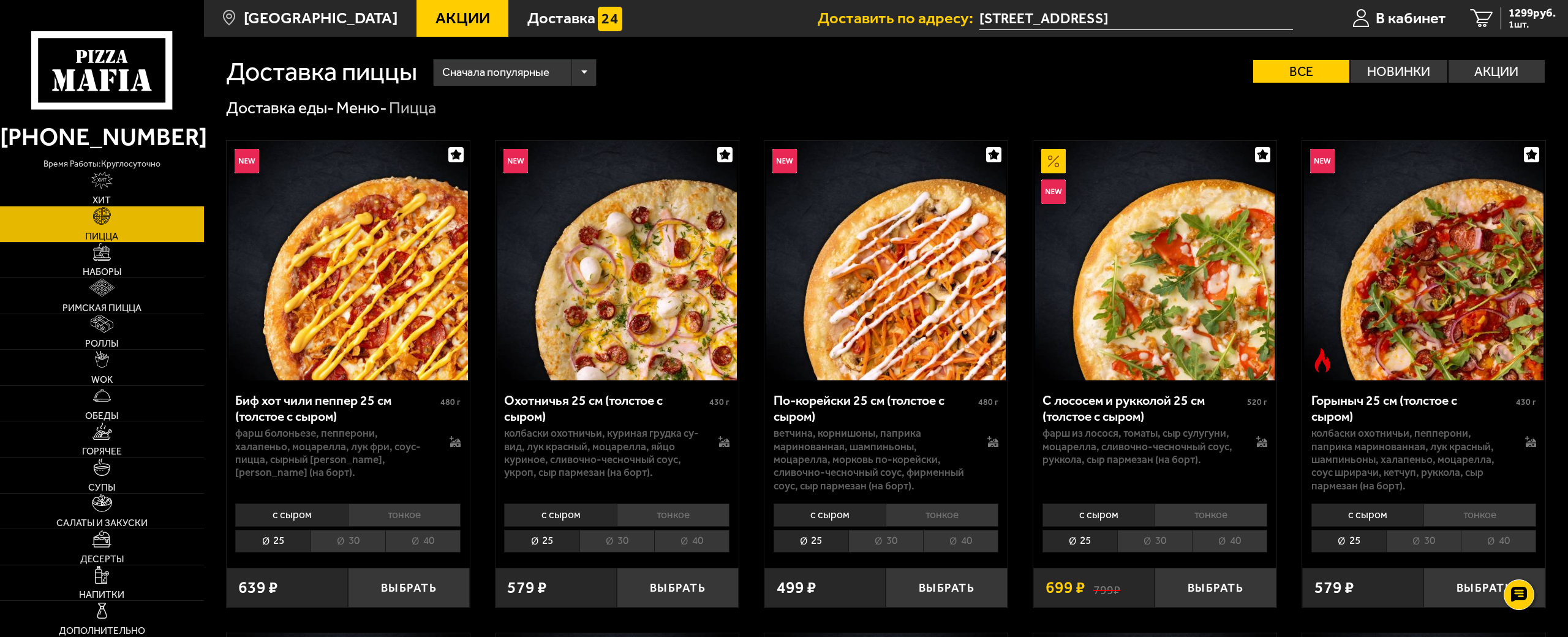
click at [426, 538] on li "40" at bounding box center [422, 541] width 76 height 23
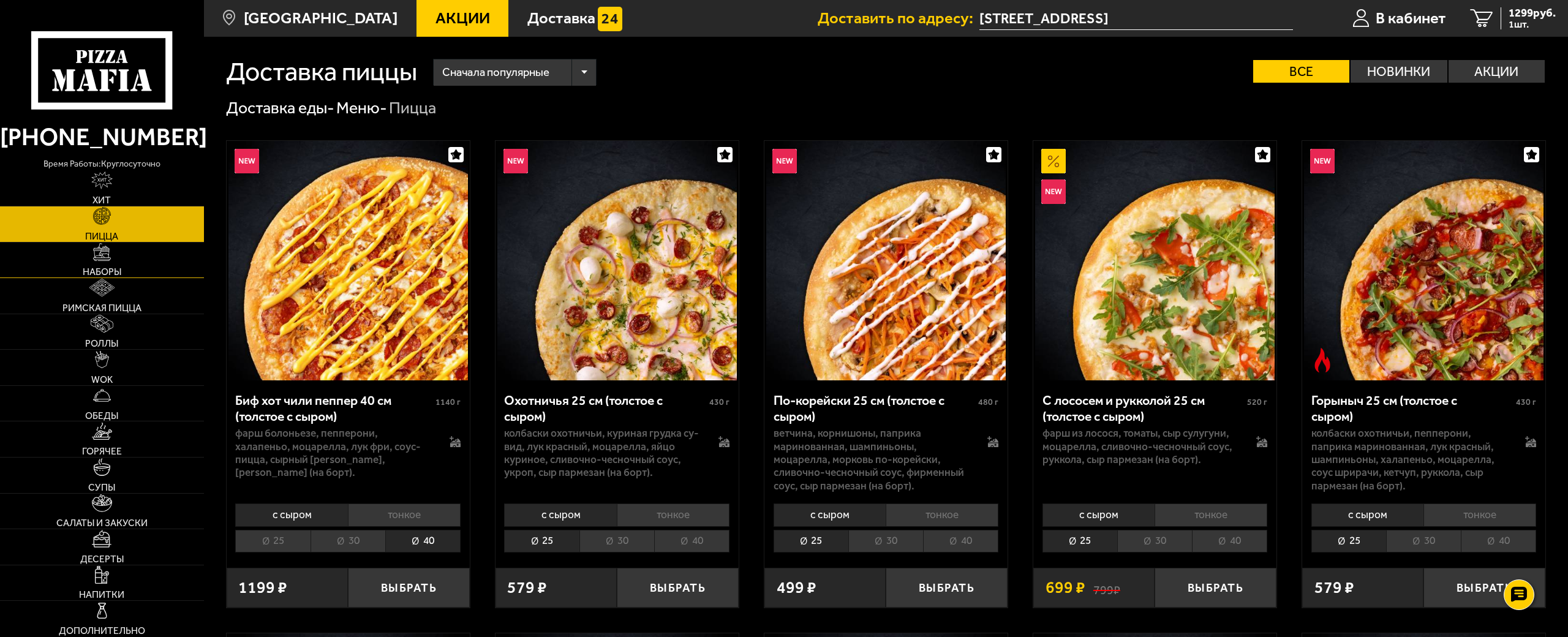
click at [108, 267] on span "Наборы" at bounding box center [102, 272] width 38 height 10
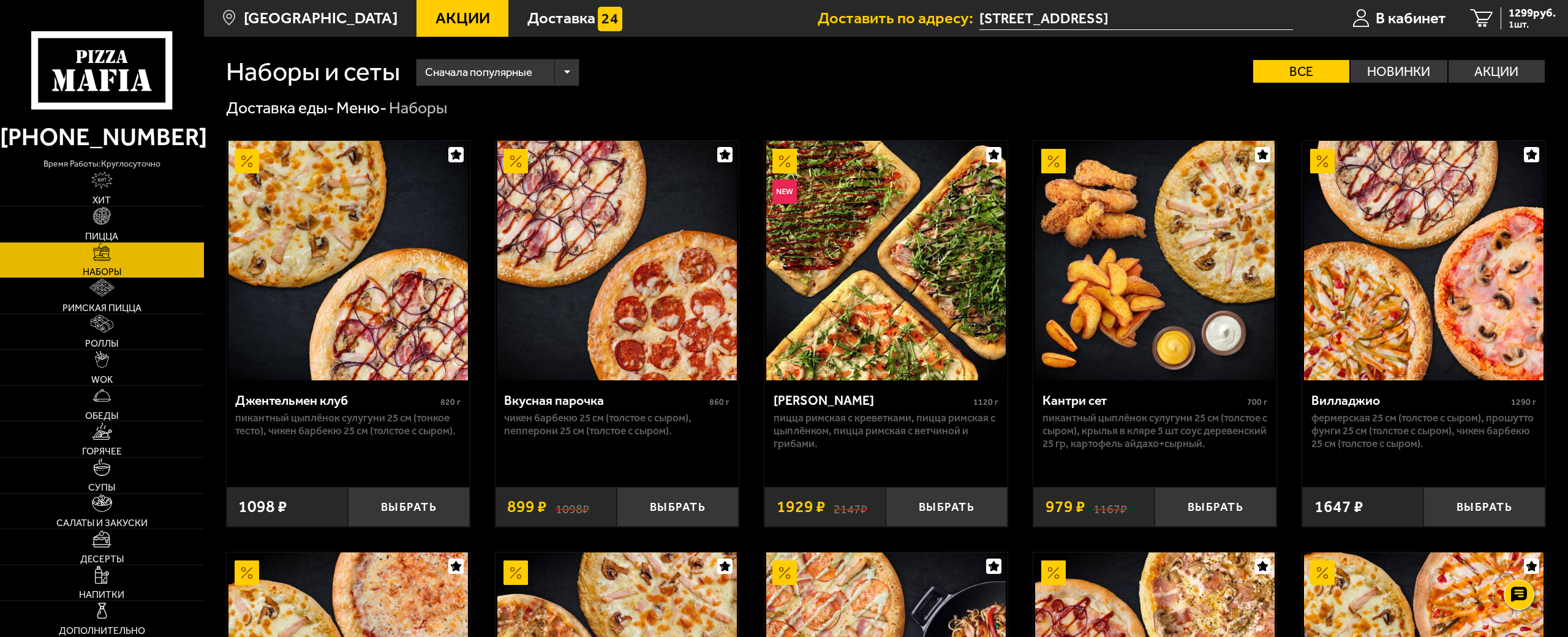
click at [570, 69] on div "Сначала популярные" at bounding box center [498, 72] width 162 height 26
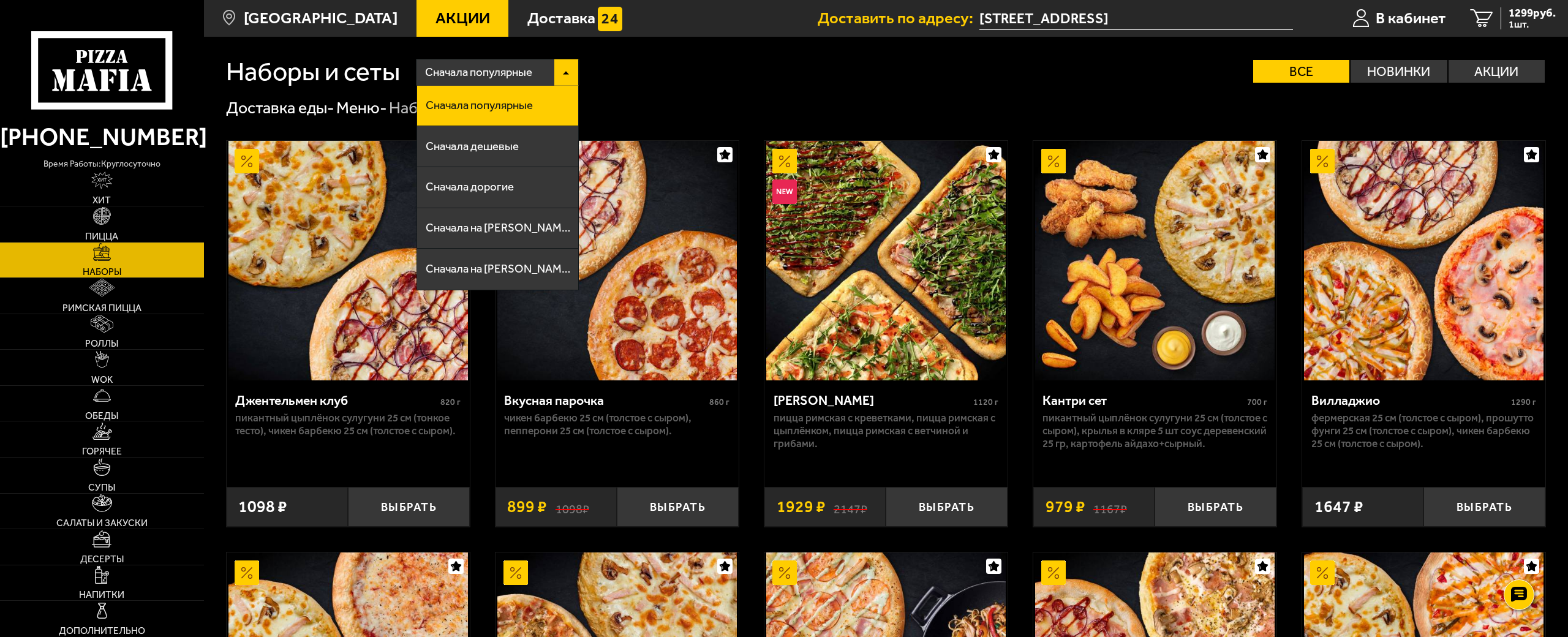
click at [570, 69] on div "Сначала популярные" at bounding box center [498, 72] width 162 height 26
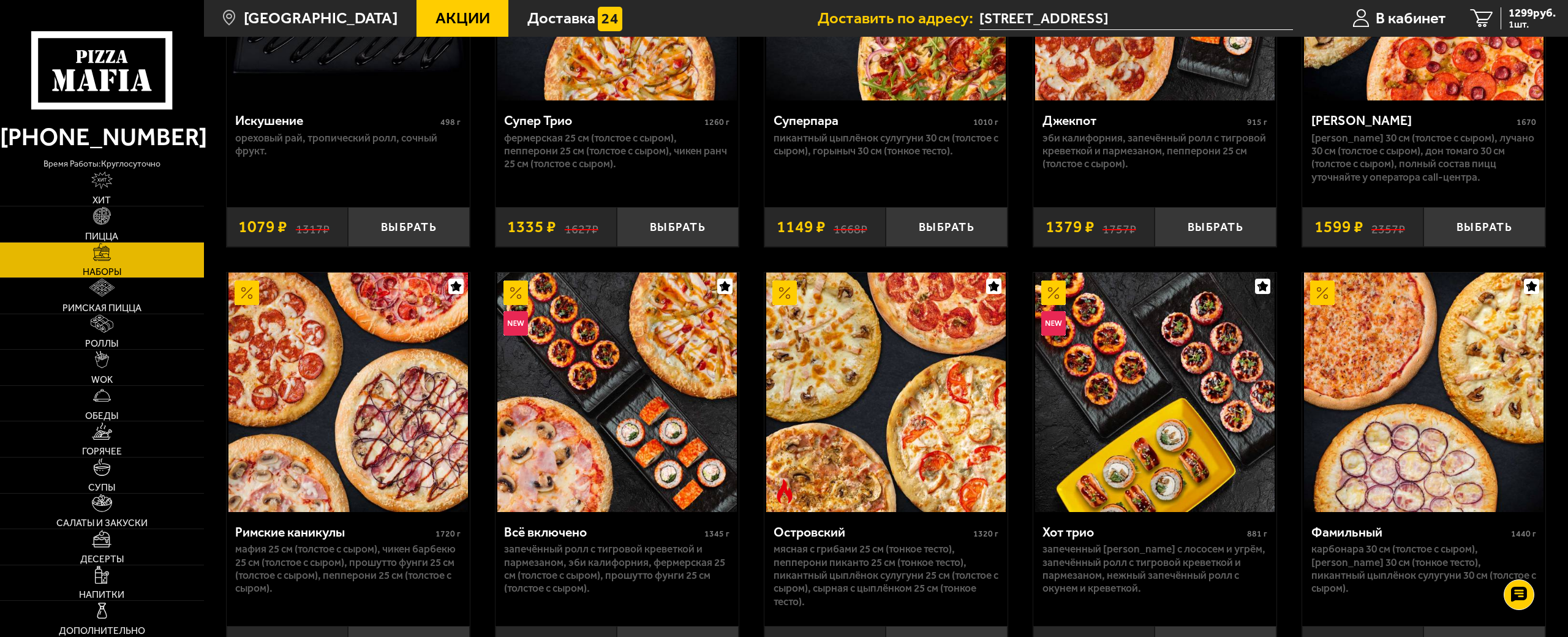
scroll to position [858, 0]
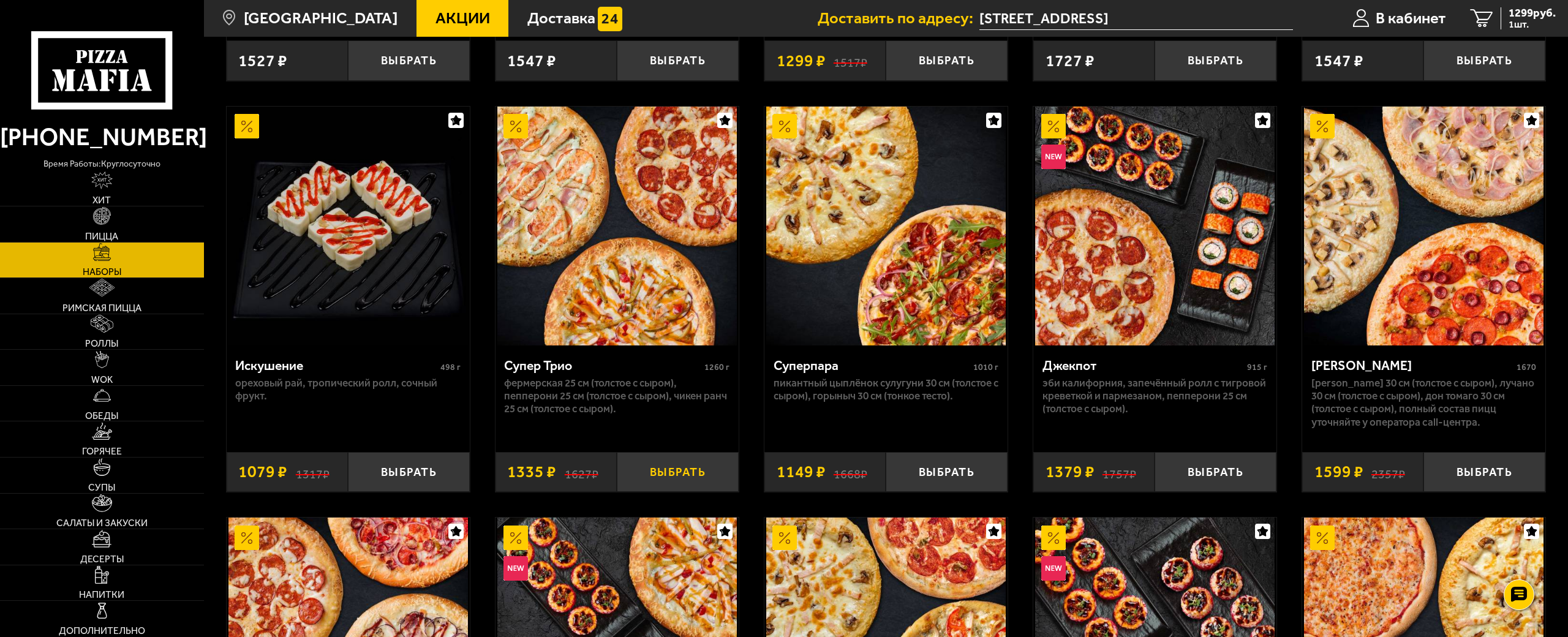
click at [678, 469] on button "Выбрать" at bounding box center [678, 473] width 122 height 40
click at [1515, 17] on span "2634 руб." at bounding box center [1532, 13] width 47 height 12
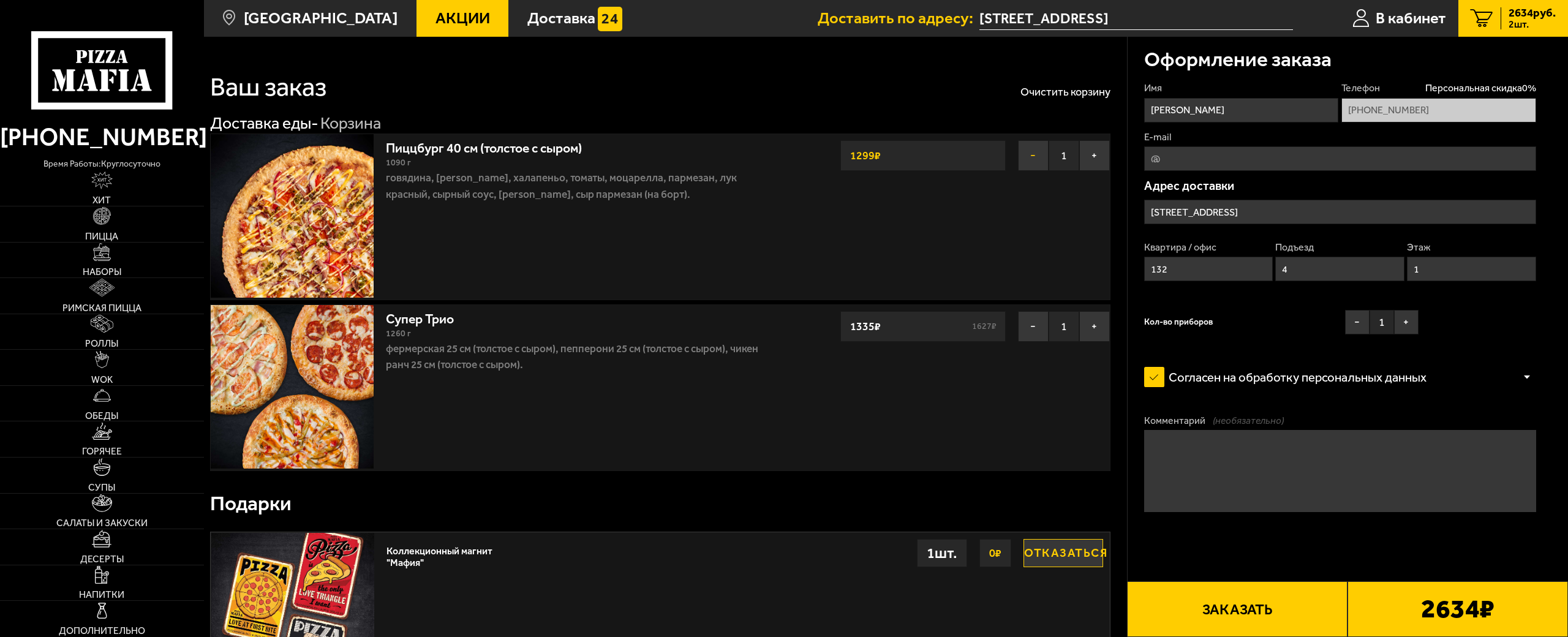
click at [1032, 151] on button "−" at bounding box center [1033, 156] width 31 height 31
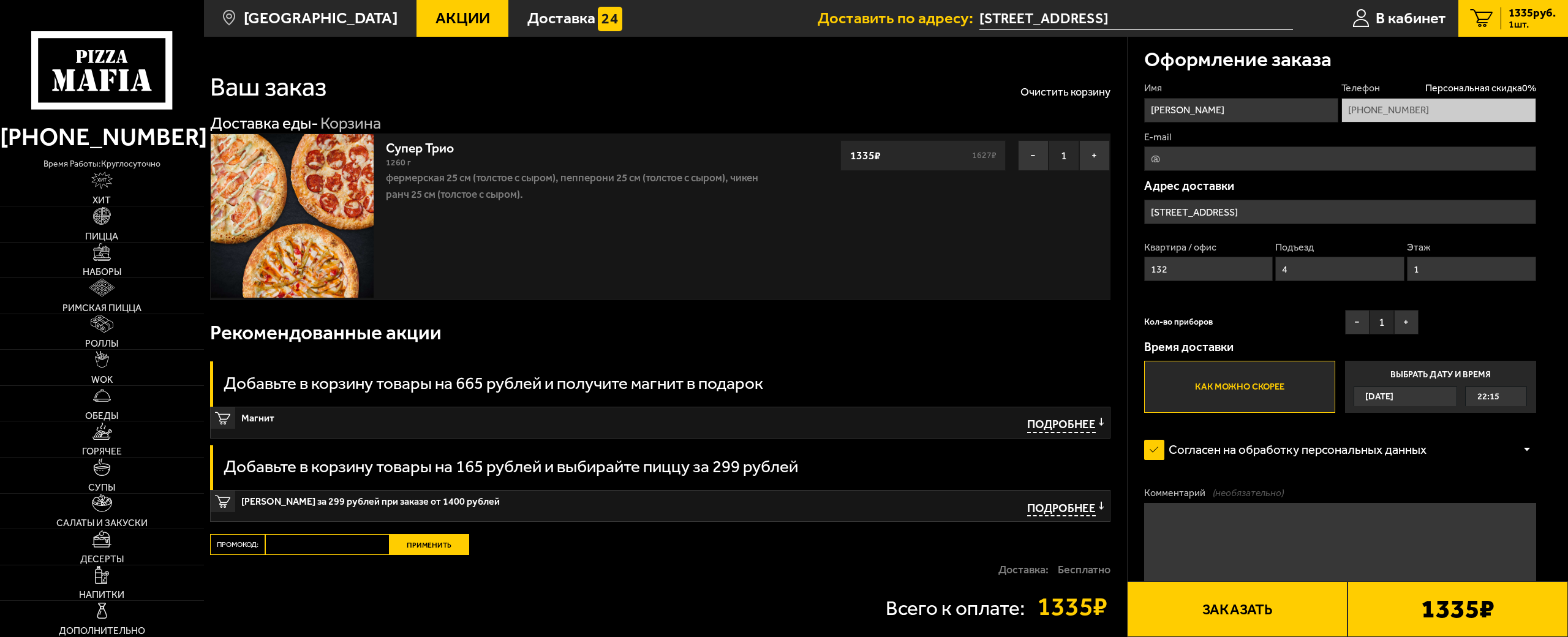
click at [435, 26] on span "Акции" at bounding box center [462, 17] width 55 height 16
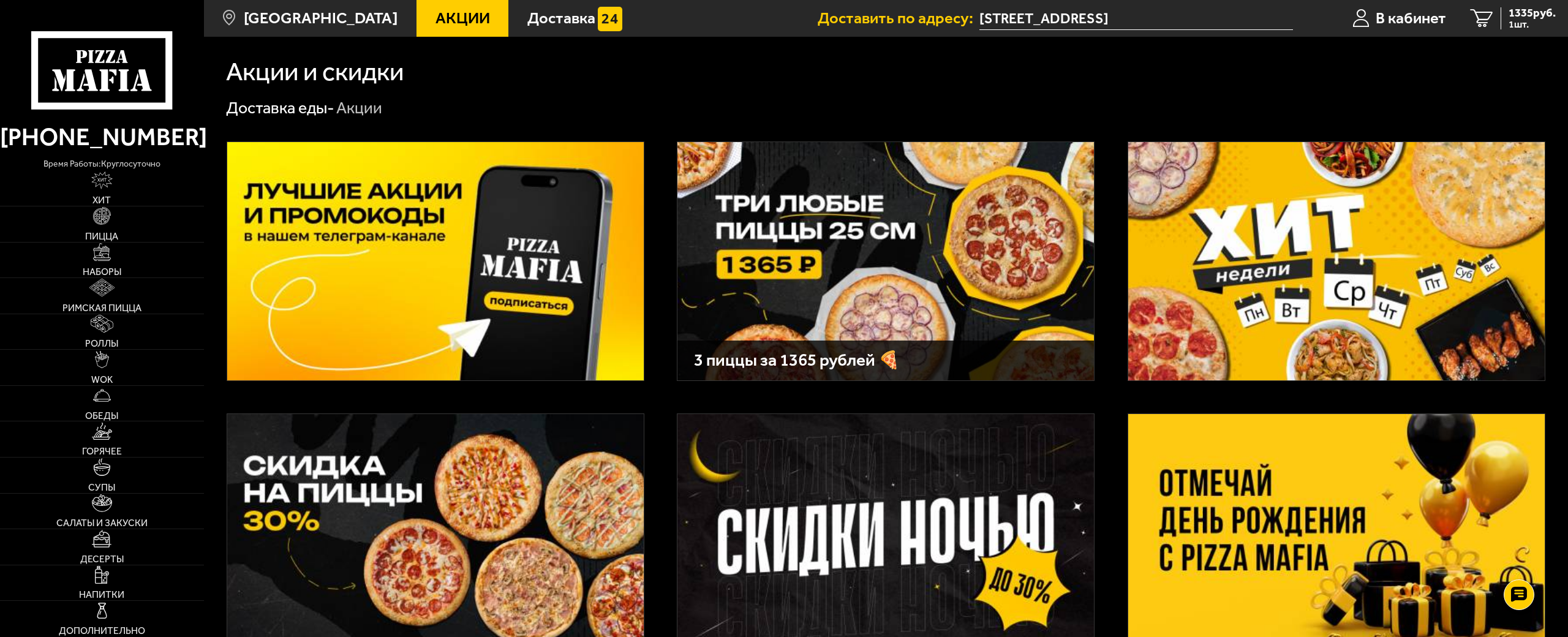
click at [897, 245] on img at bounding box center [886, 261] width 417 height 238
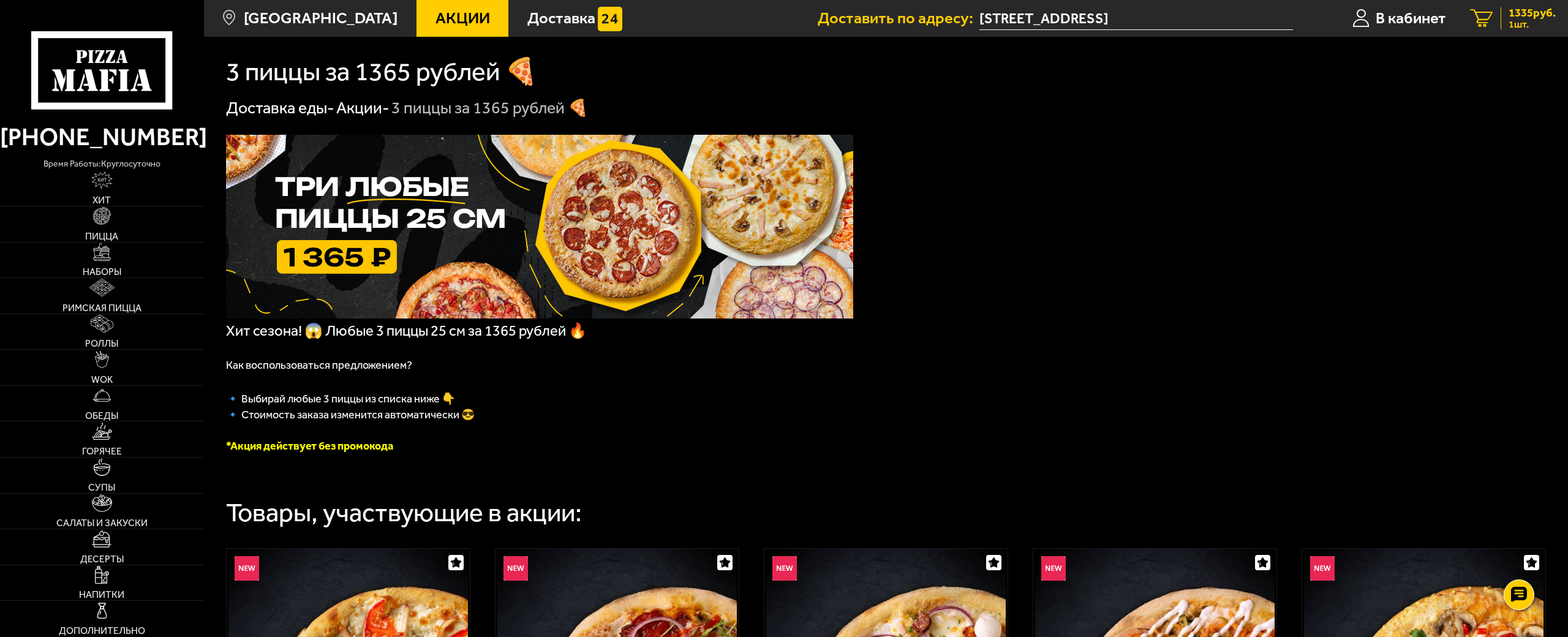
click at [1501, 14] on div "1335 руб. 1 шт." at bounding box center [1528, 18] width 55 height 23
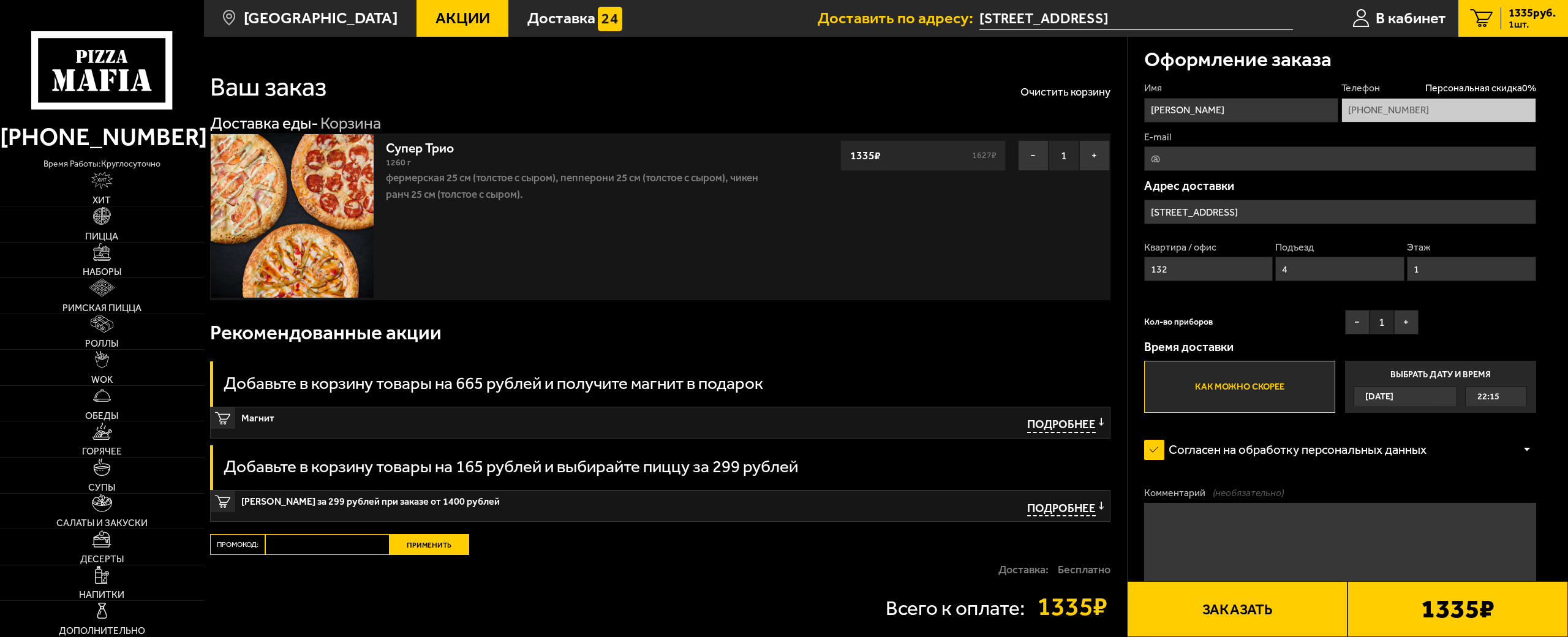
click at [1245, 581] on button "Заказать" at bounding box center [1238, 609] width 221 height 56
click at [1227, 556] on main "Санкт-Петербург Все Акции Доставка Личный кабинет Акции Доставка Доставить по а…" at bounding box center [886, 379] width 1364 height 758
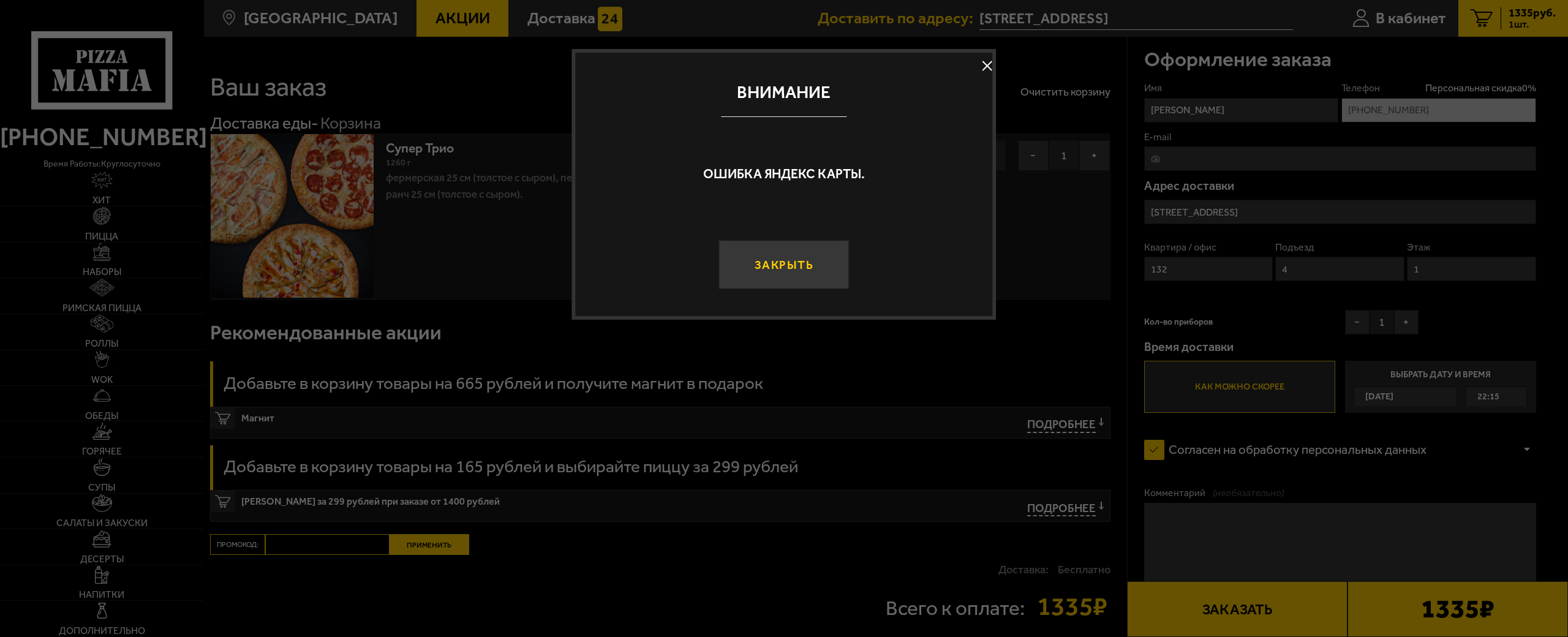
click at [828, 266] on button "Закрыть" at bounding box center [784, 265] width 130 height 49
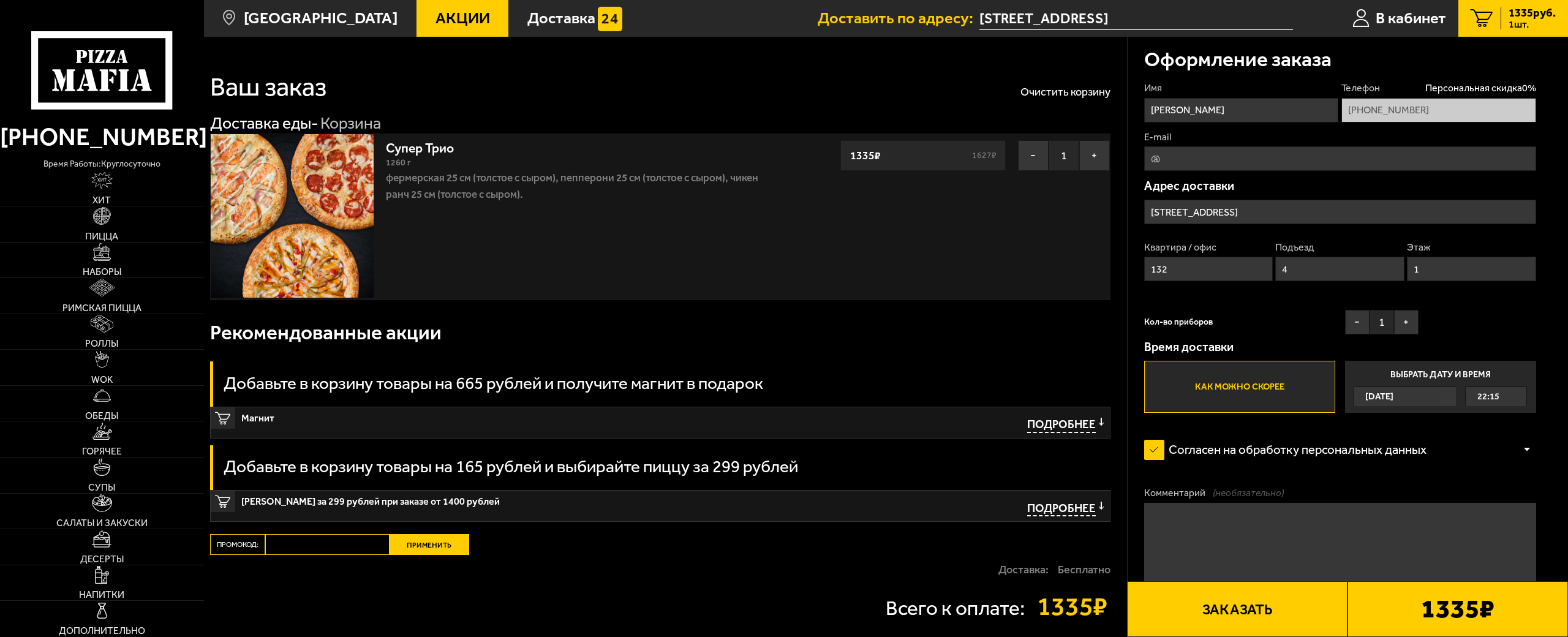
click at [1235, 581] on button "Заказать" at bounding box center [1238, 609] width 221 height 56
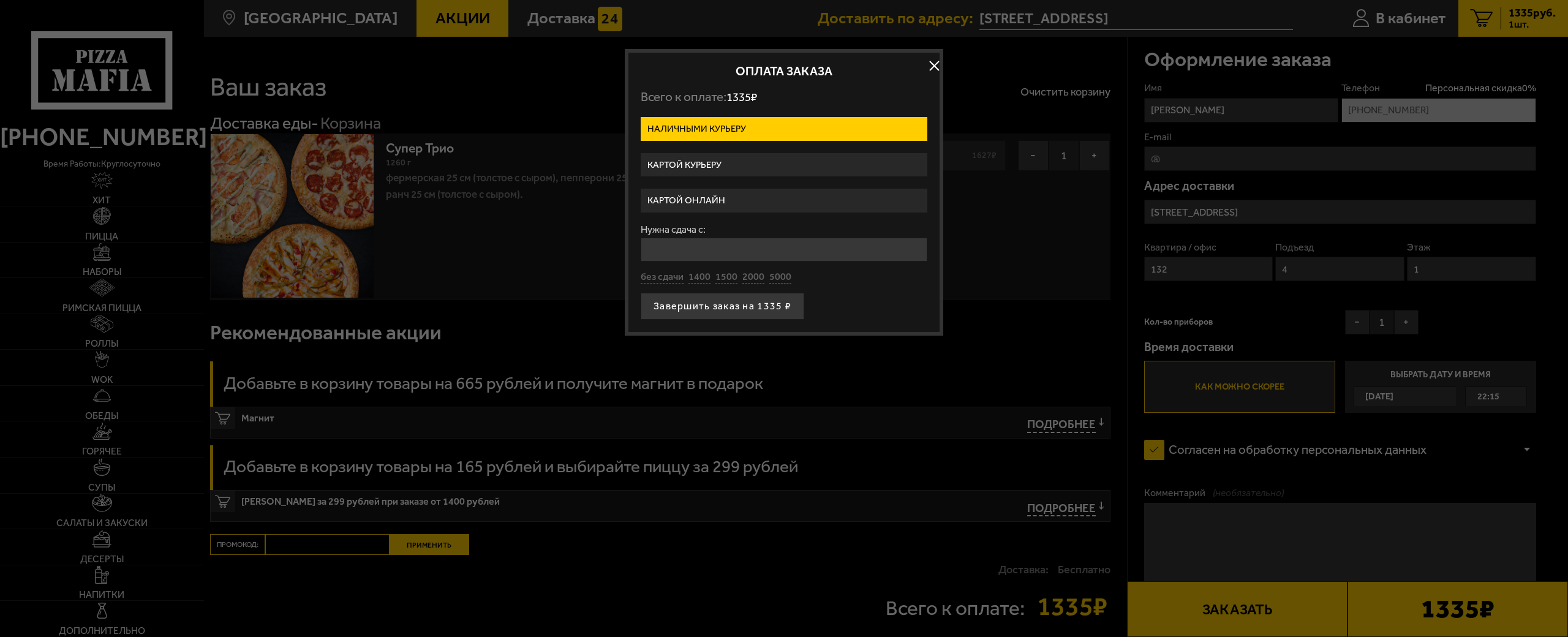
click at [935, 66] on button "button" at bounding box center [934, 66] width 18 height 18
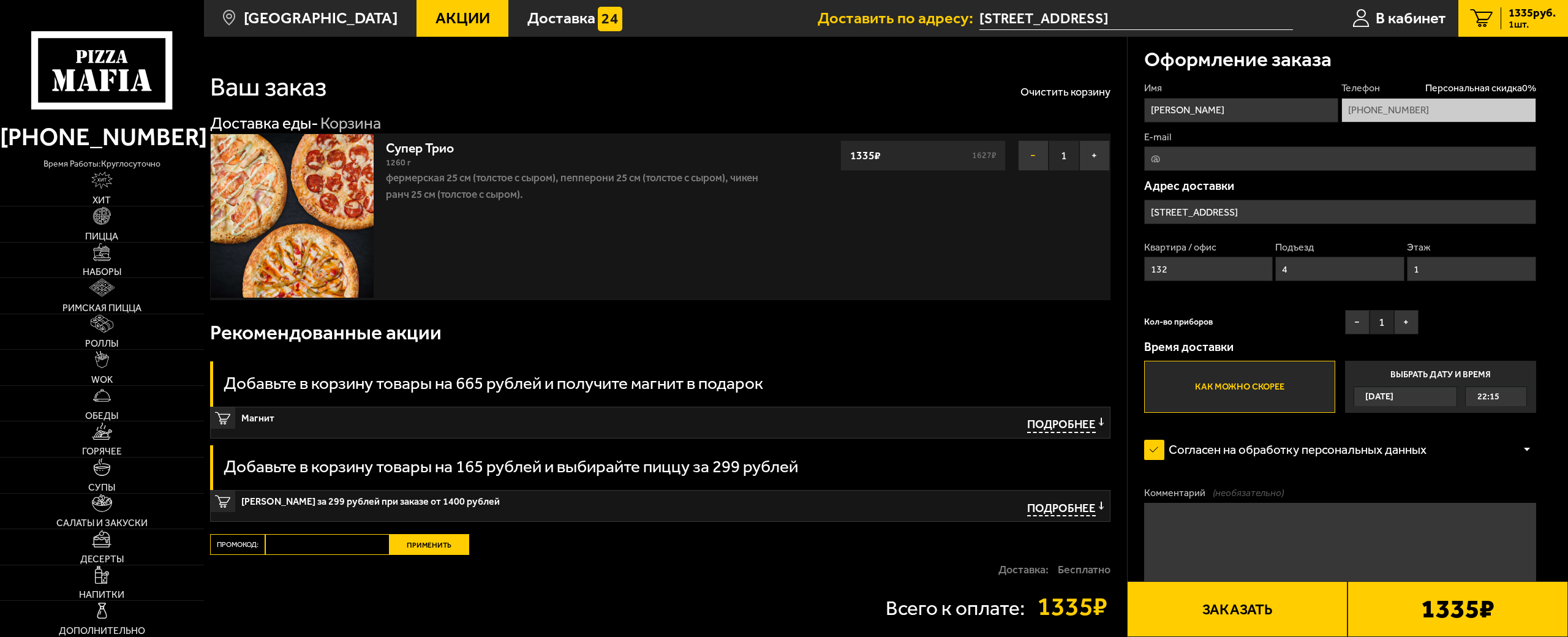
click at [1023, 151] on button "−" at bounding box center [1033, 156] width 31 height 31
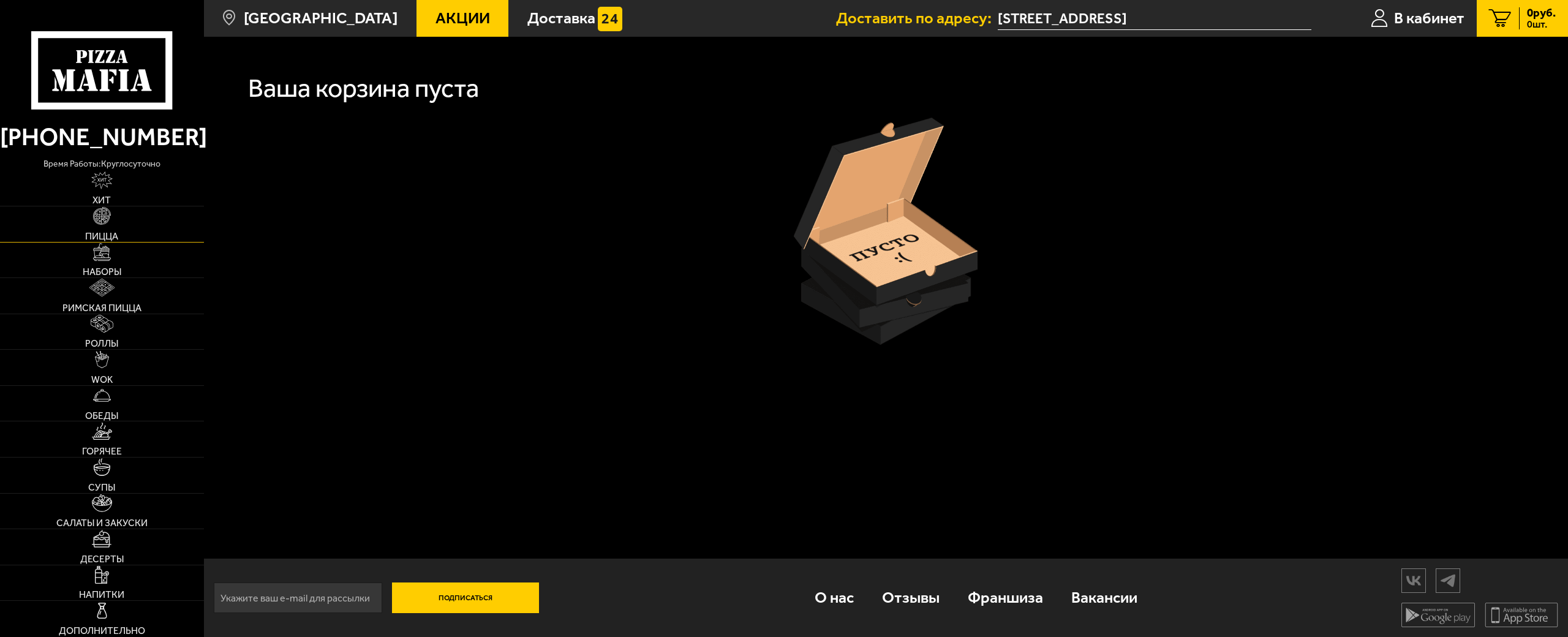
click at [99, 215] on img at bounding box center [101, 215] width 17 height 17
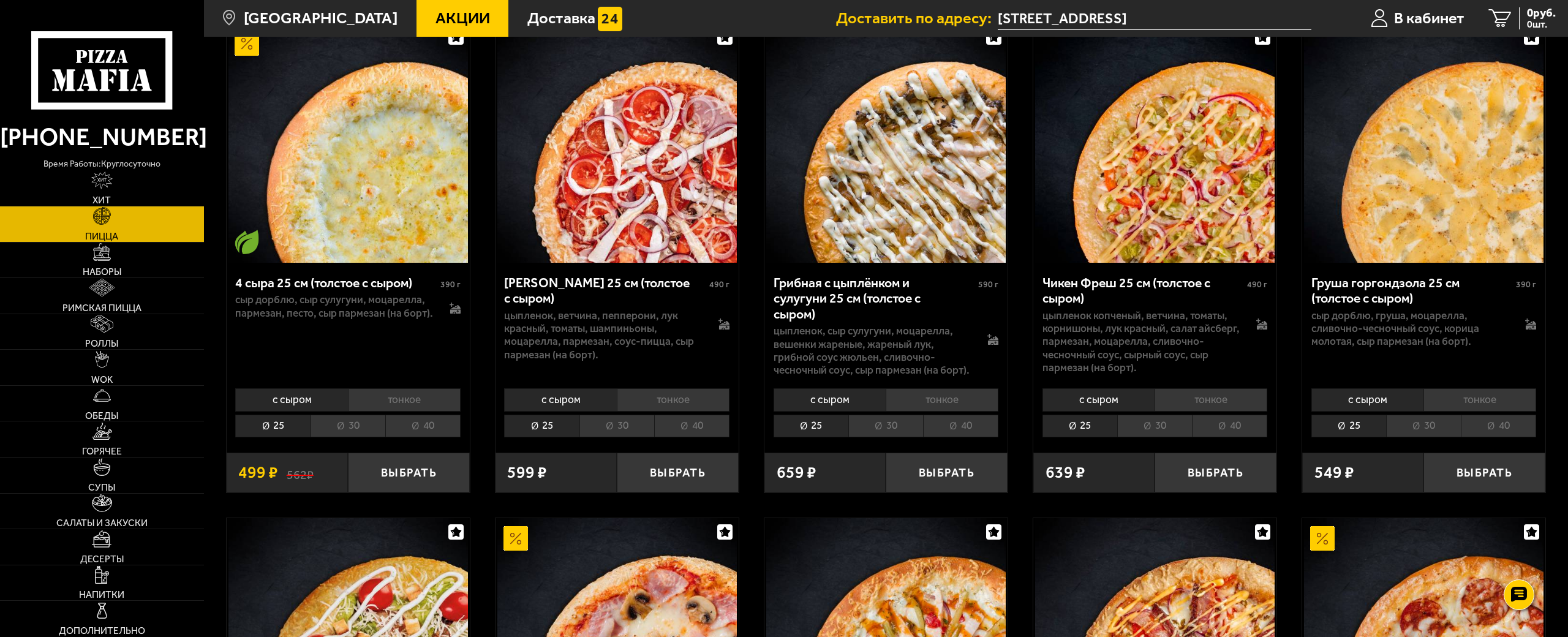
scroll to position [1532, 0]
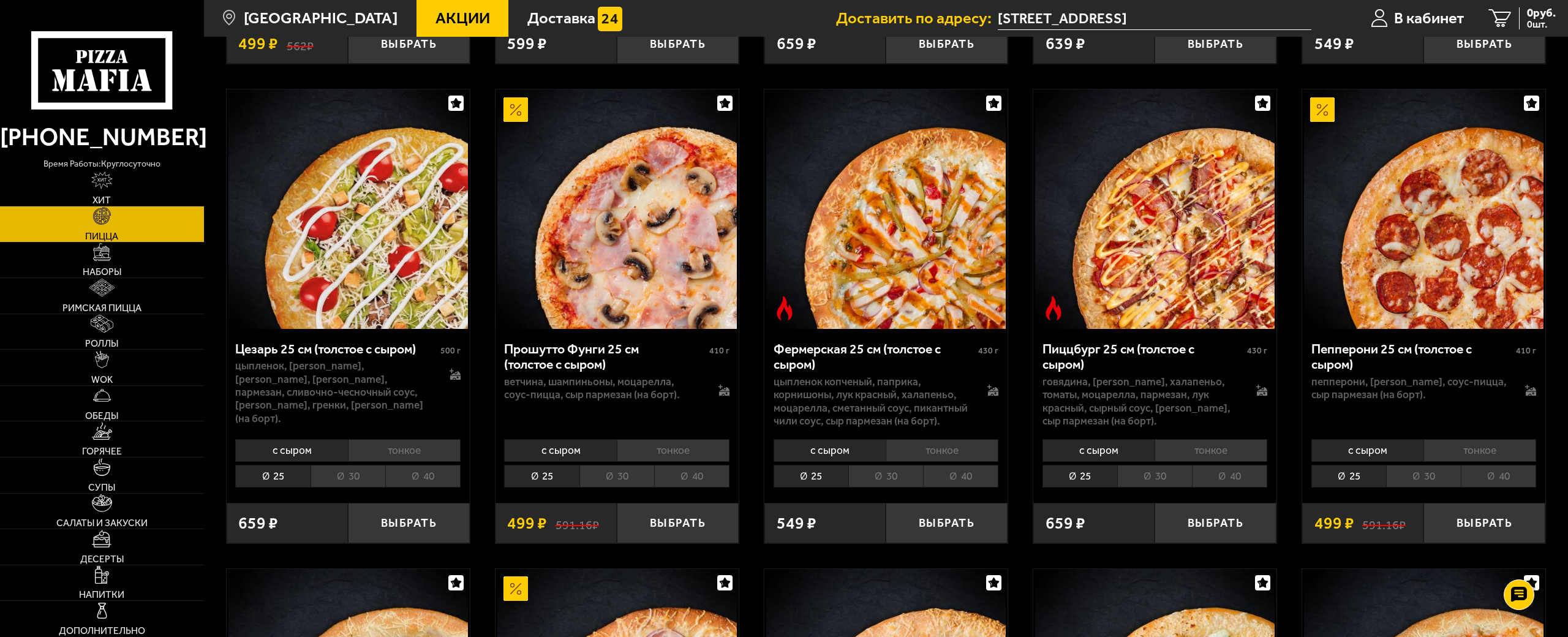
click at [1215, 465] on li "40" at bounding box center [1230, 476] width 76 height 23
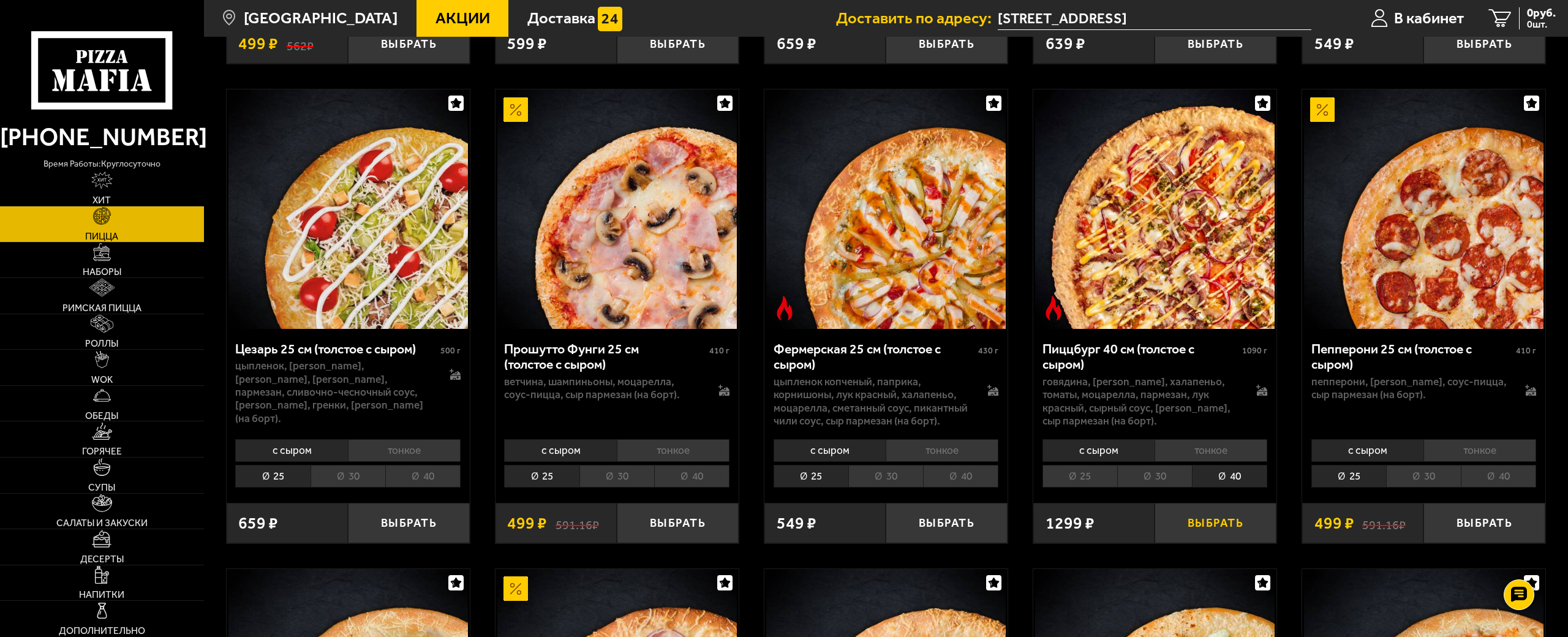
click at [1216, 513] on button "Выбрать" at bounding box center [1216, 523] width 122 height 40
click at [1517, 14] on span "1299 руб." at bounding box center [1532, 13] width 47 height 12
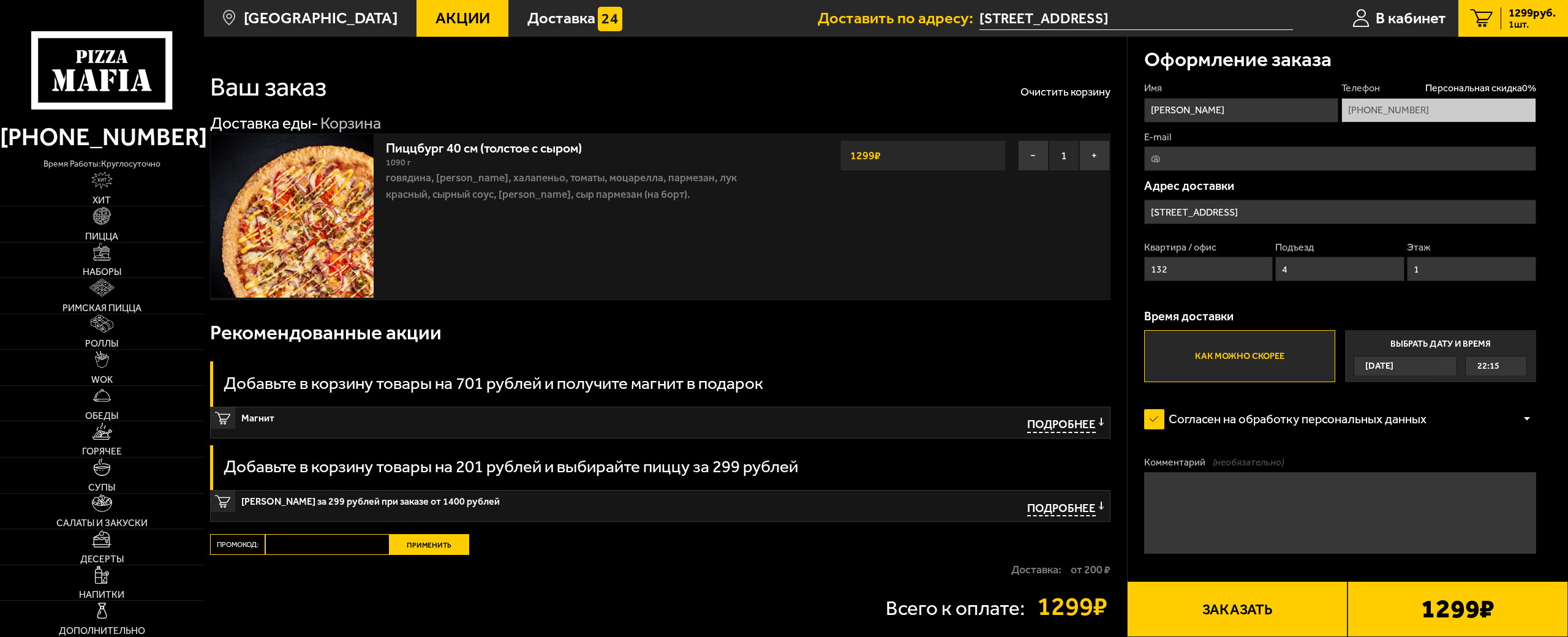
click at [1235, 581] on button "Заказать" at bounding box center [1238, 609] width 221 height 56
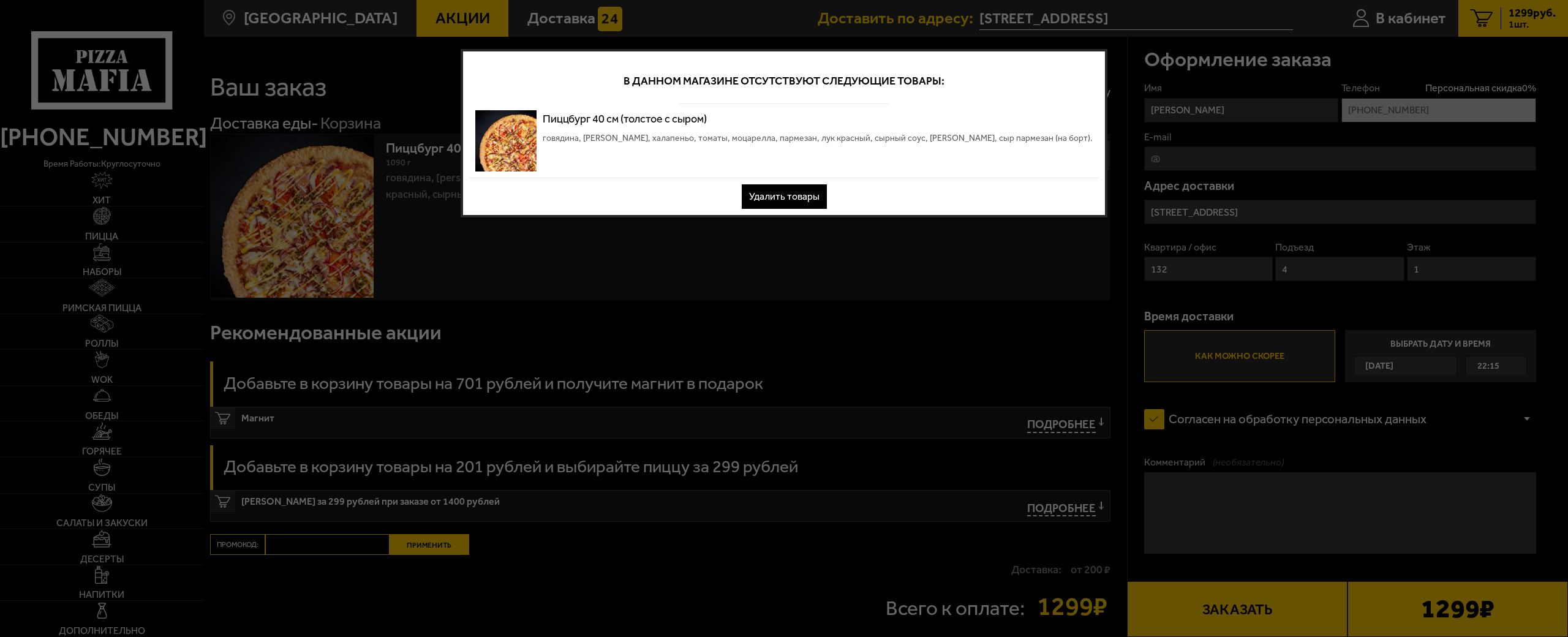
click at [805, 193] on button "Удалить товары" at bounding box center [784, 196] width 85 height 25
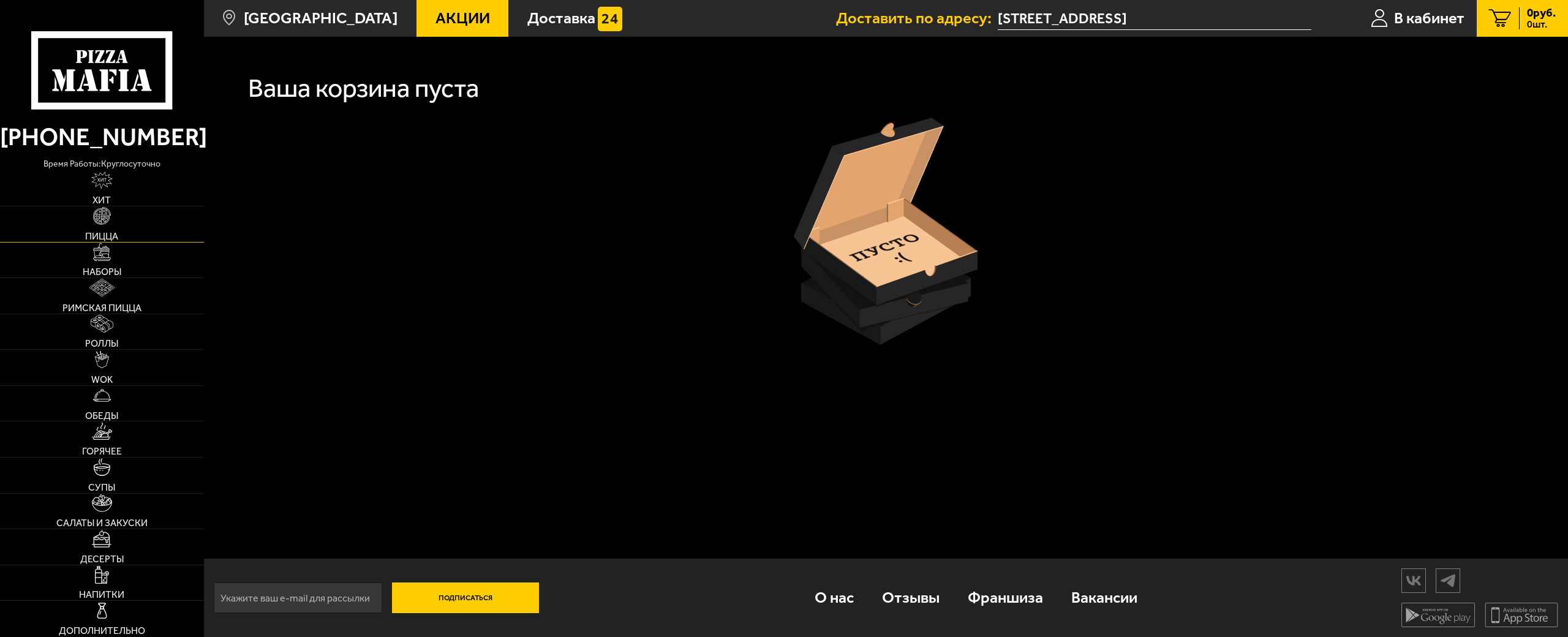
click at [98, 216] on img at bounding box center [101, 215] width 17 height 17
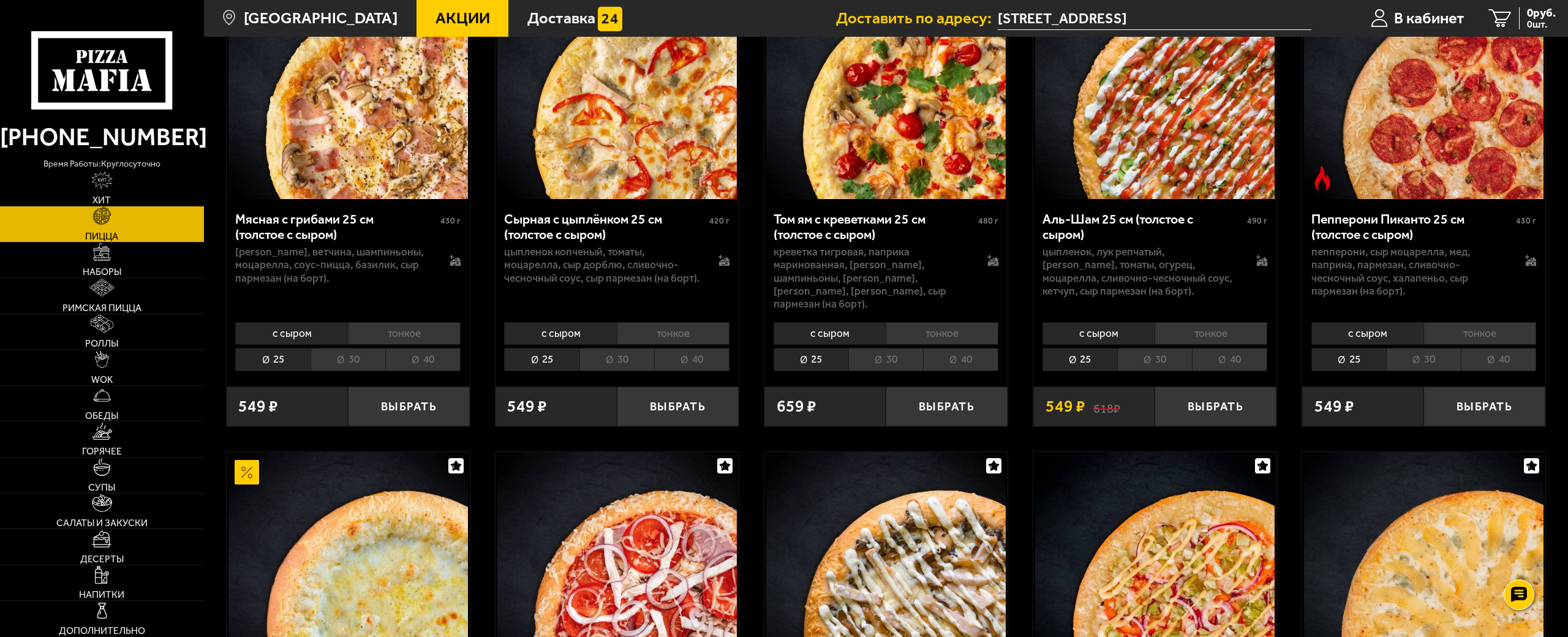
scroll to position [368, 0]
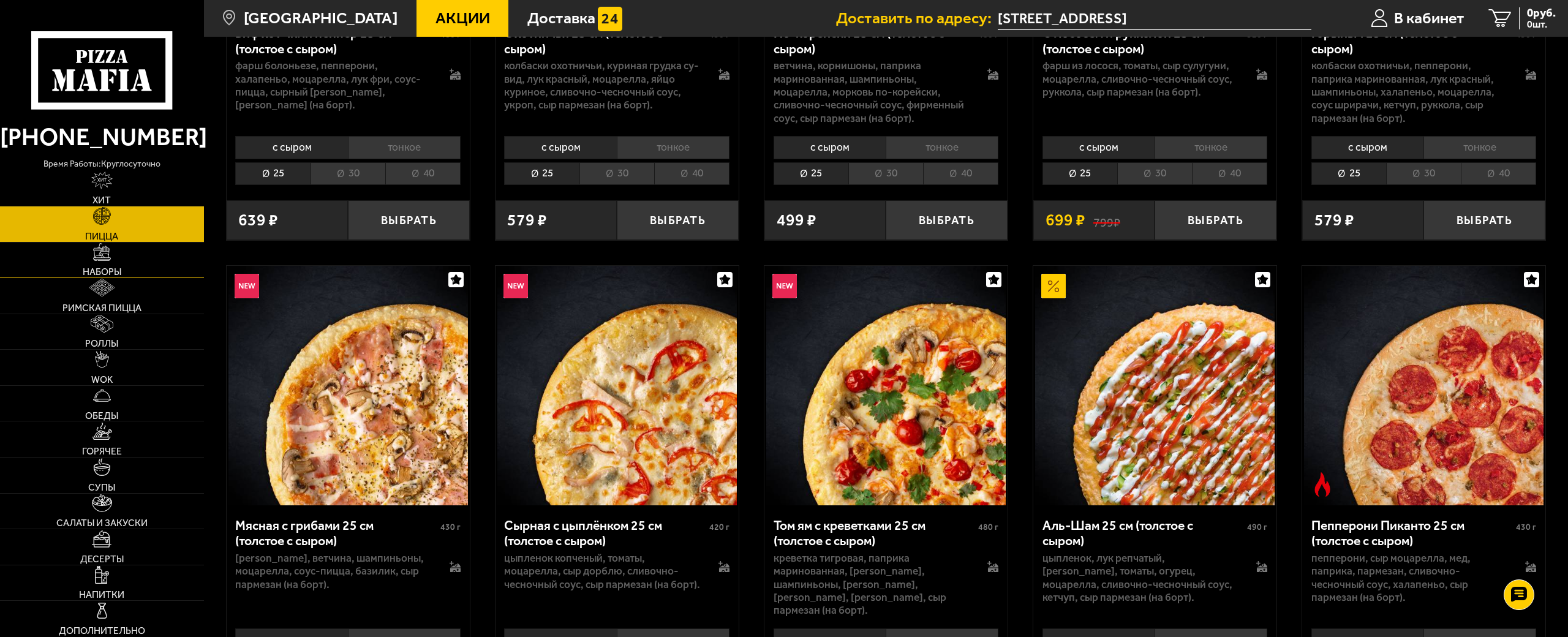
click at [95, 267] on span "Наборы" at bounding box center [102, 272] width 38 height 10
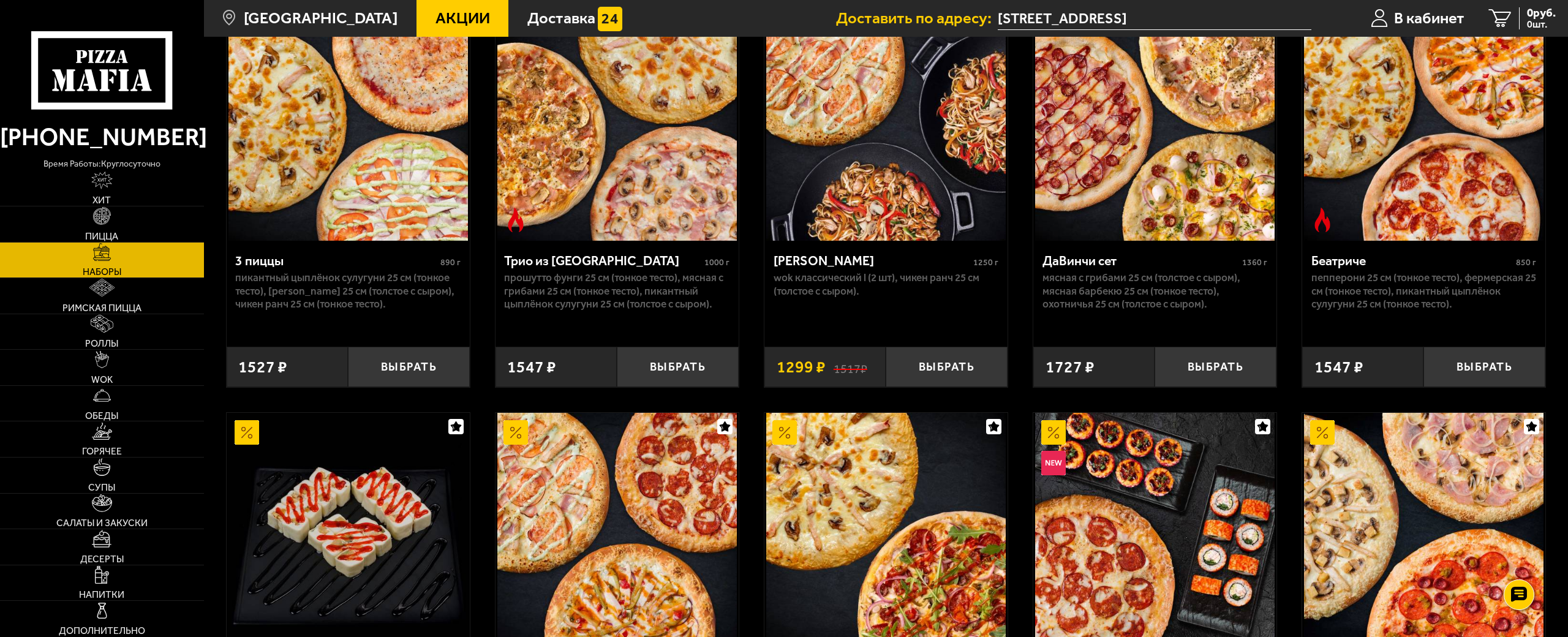
scroll to position [858, 0]
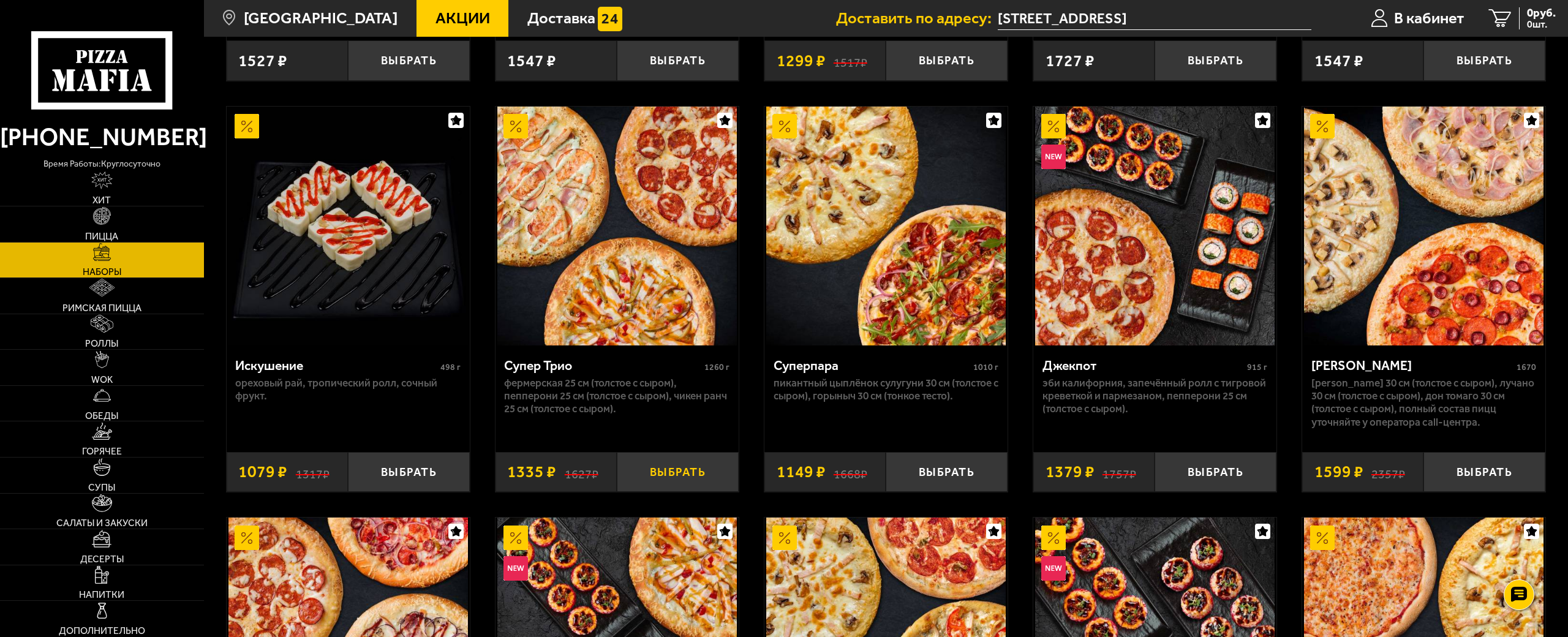
click at [672, 476] on button "Выбрать" at bounding box center [678, 473] width 122 height 40
click at [1529, 17] on span "1335 руб." at bounding box center [1532, 13] width 47 height 12
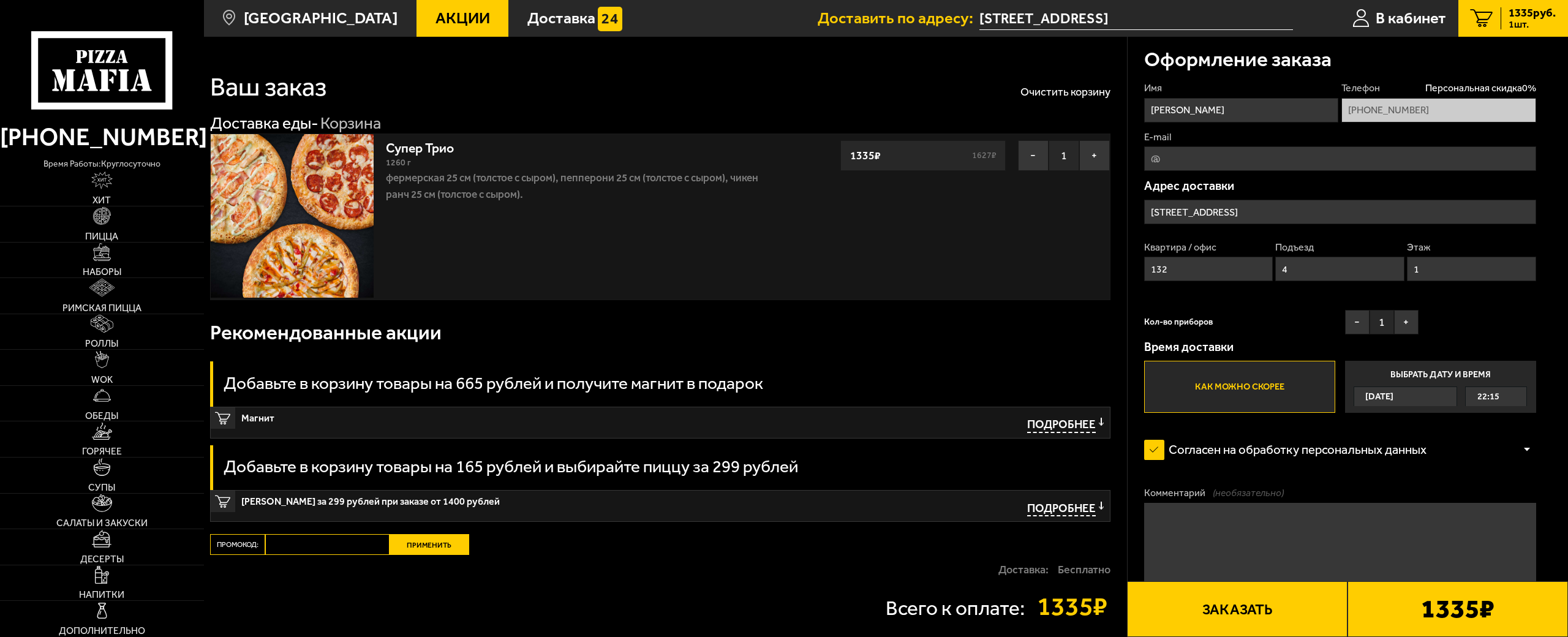
scroll to position [174, 0]
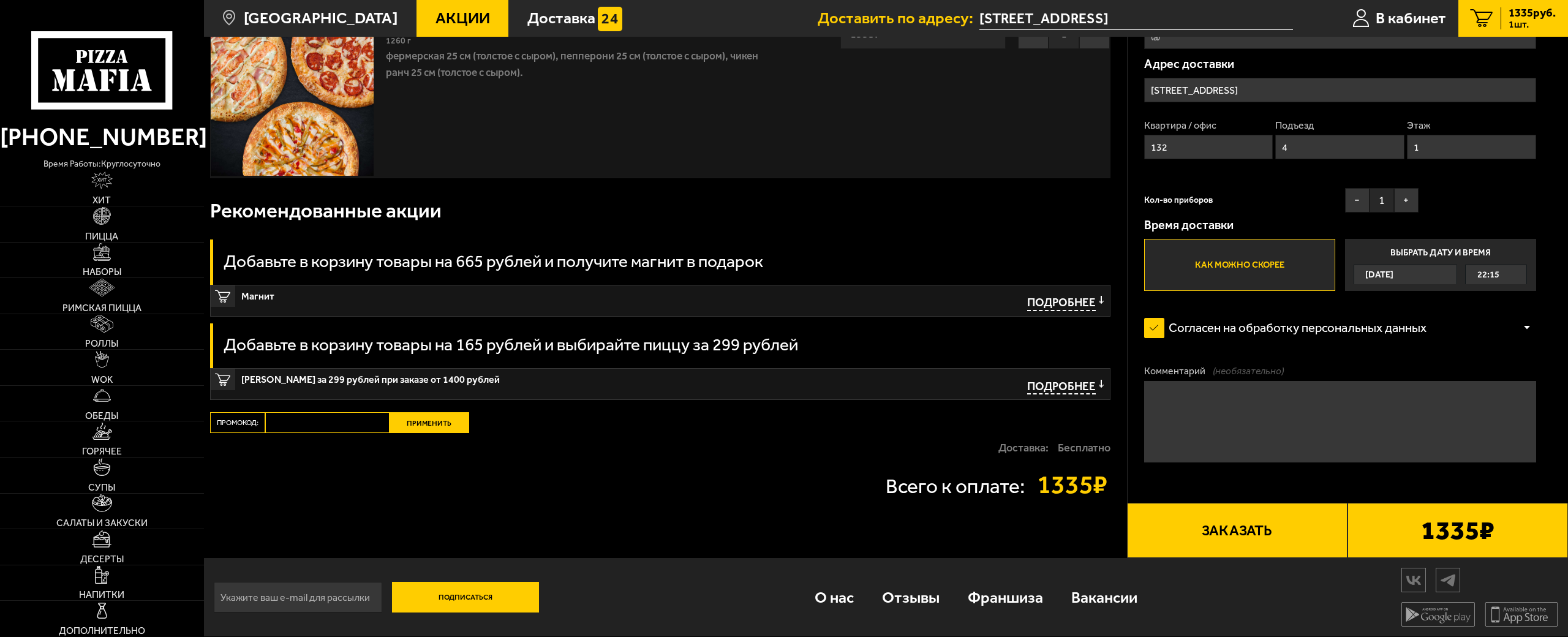
click at [1241, 503] on button "Заказать" at bounding box center [1238, 530] width 221 height 56
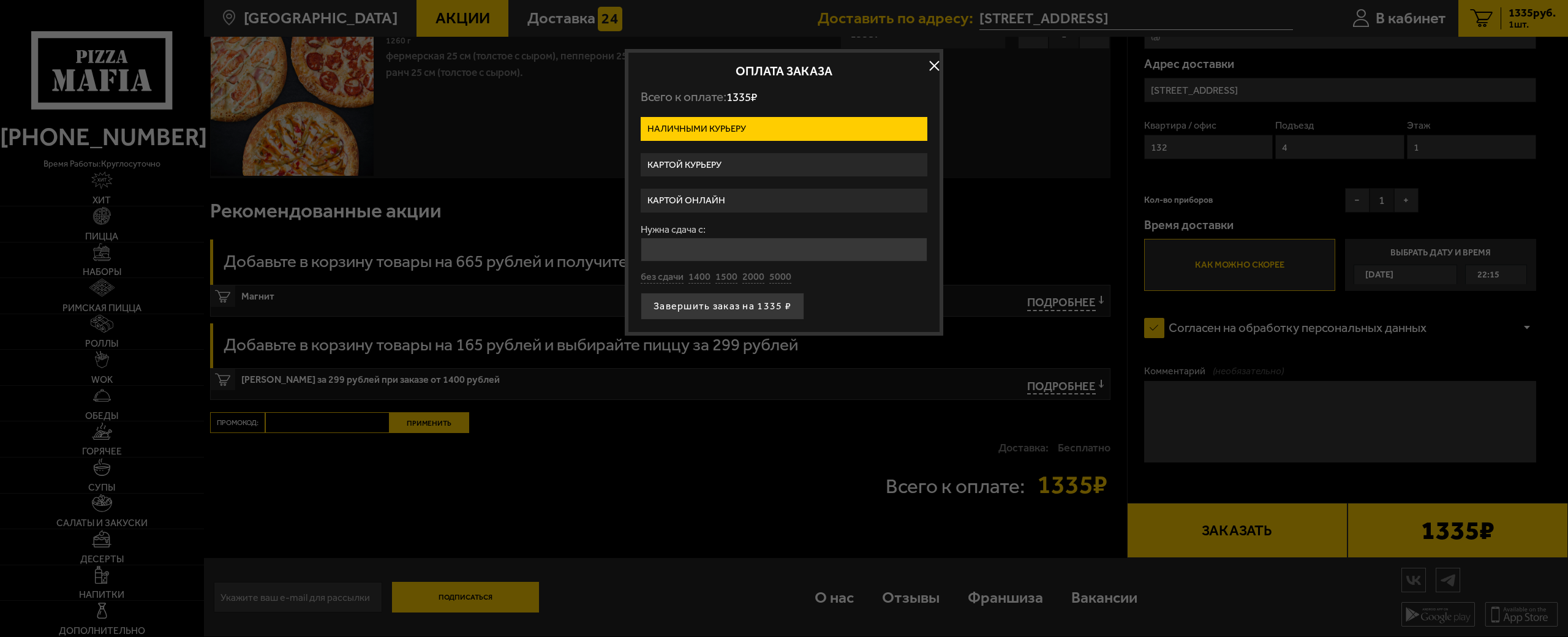
click at [687, 169] on label "Картой курьеру" at bounding box center [784, 165] width 286 height 24
click at [0, 0] on input "Картой курьеру" at bounding box center [0, 0] width 0 height 0
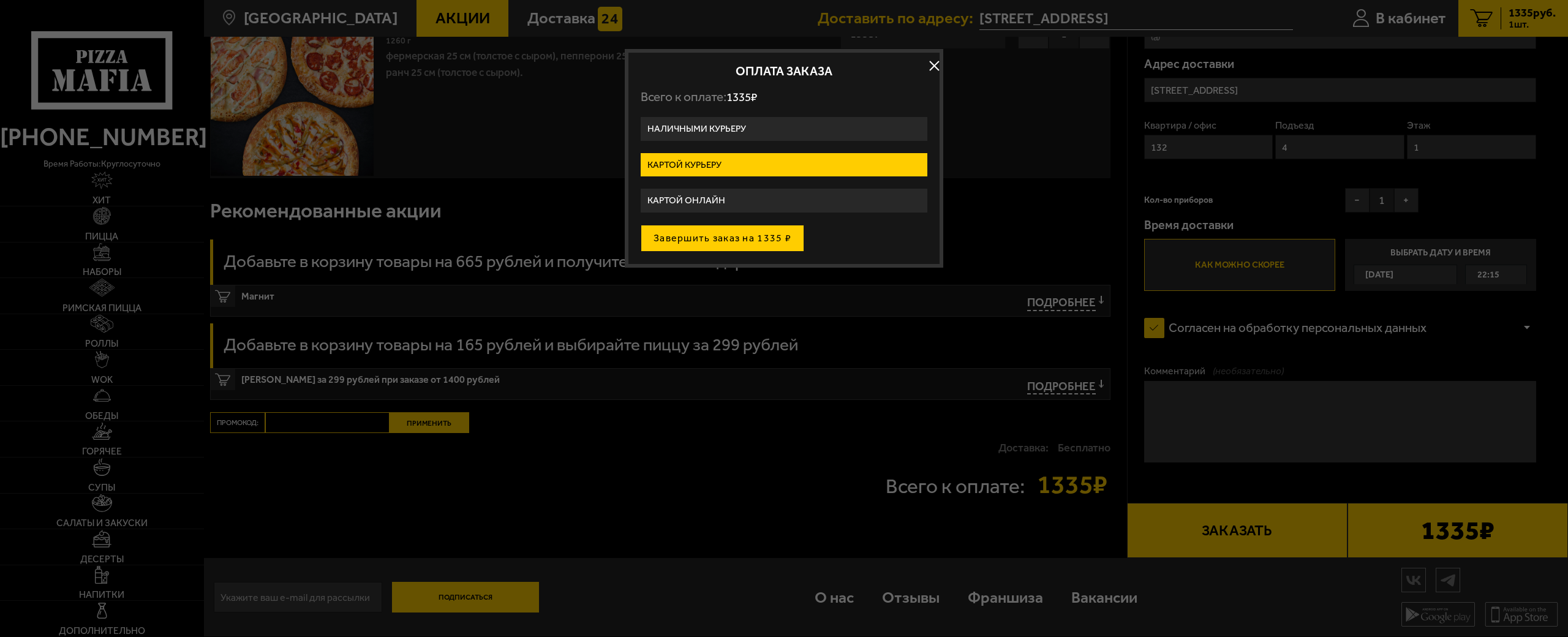
click at [715, 242] on button "Завершить заказ на 1335 ₽" at bounding box center [722, 238] width 163 height 27
